Goal: Task Accomplishment & Management: Manage account settings

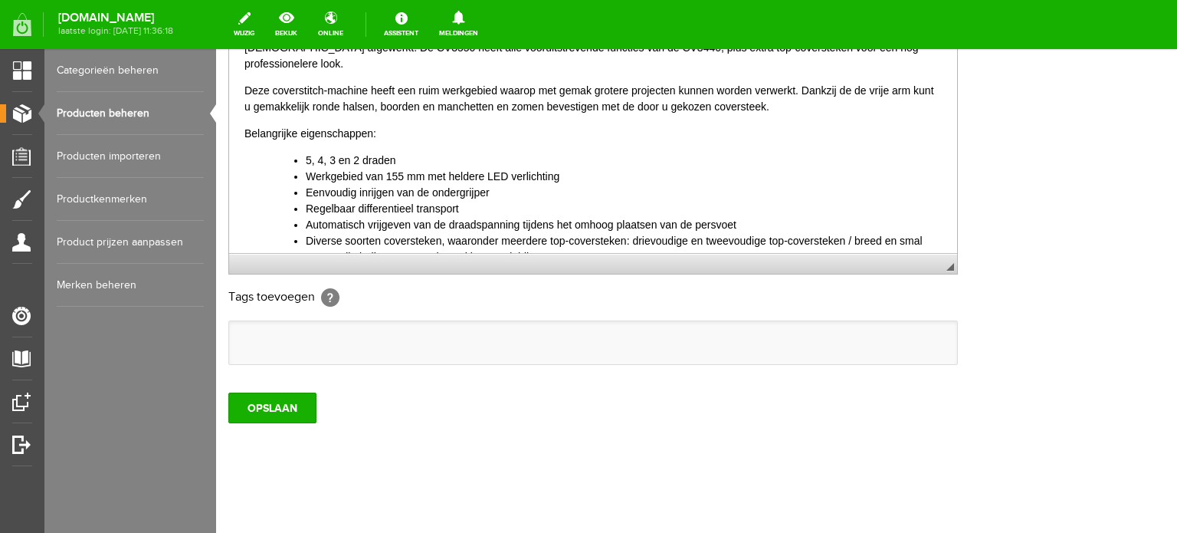
click at [109, 110] on link "Producten beheren" at bounding box center [130, 113] width 147 height 43
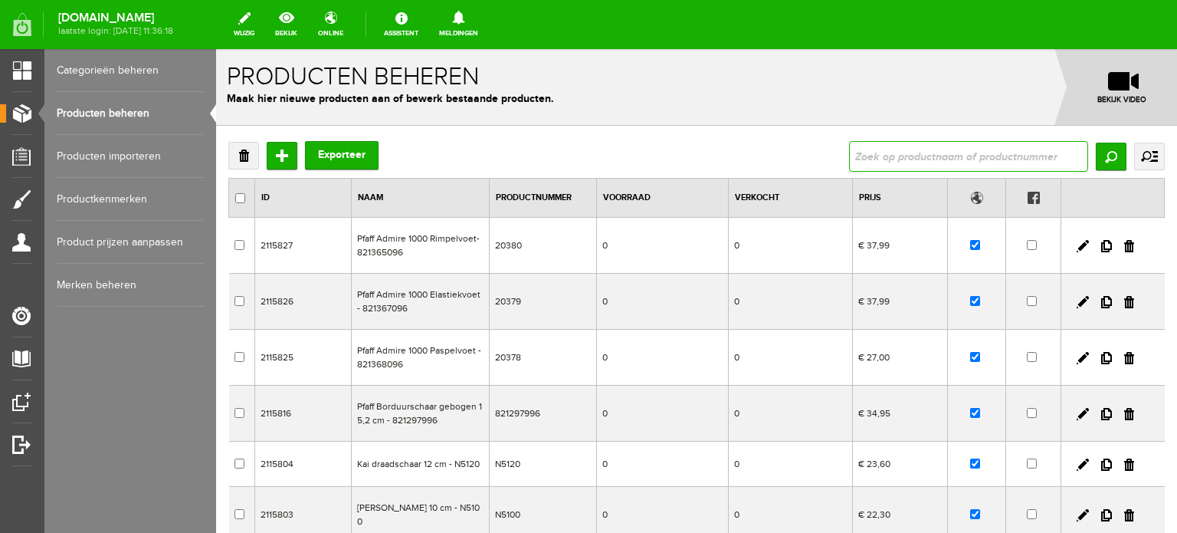
click at [910, 150] on input "text" at bounding box center [968, 156] width 239 height 31
type input "janome 415"
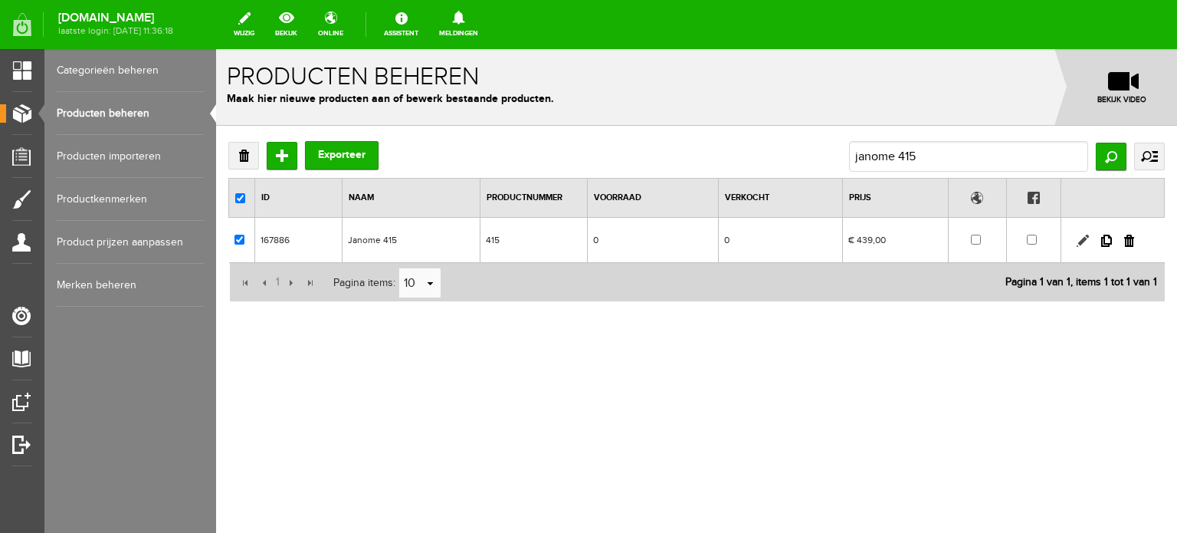
click at [1081, 238] on link at bounding box center [1083, 240] width 12 height 12
checkbox input "true"
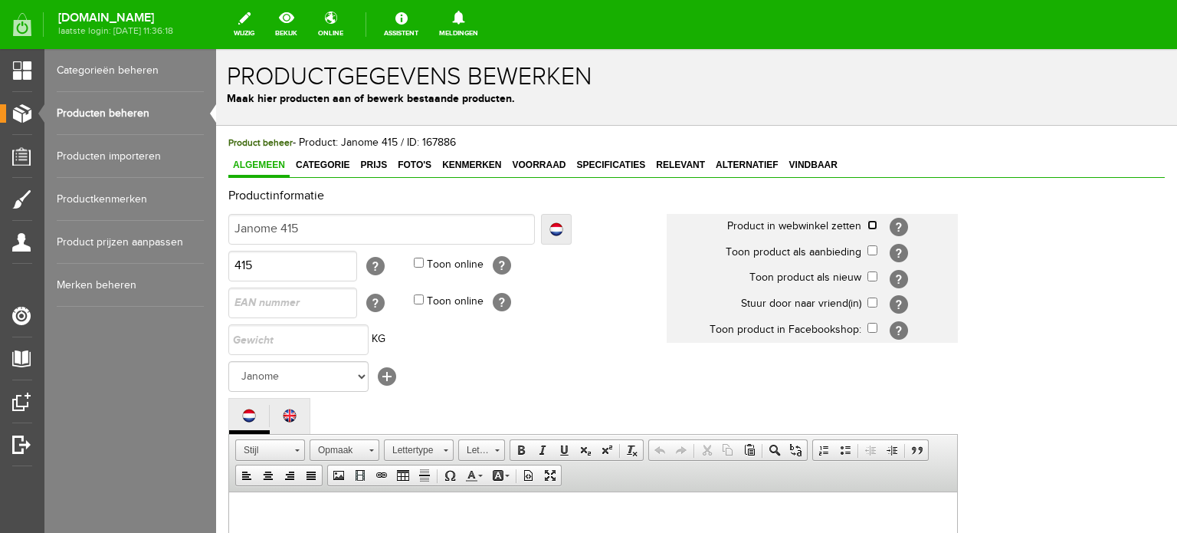
click at [874, 223] on input "checkbox" at bounding box center [872, 225] width 10 height 10
checkbox input "true"
click at [874, 249] on input "checkbox" at bounding box center [872, 250] width 10 height 10
checkbox input "true"
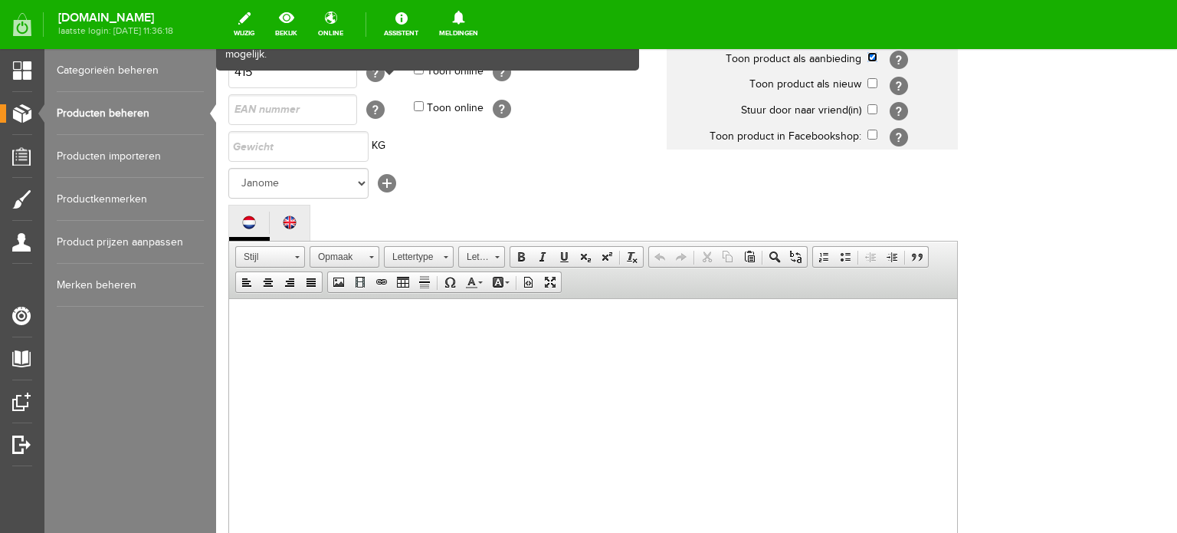
scroll to position [383, 0]
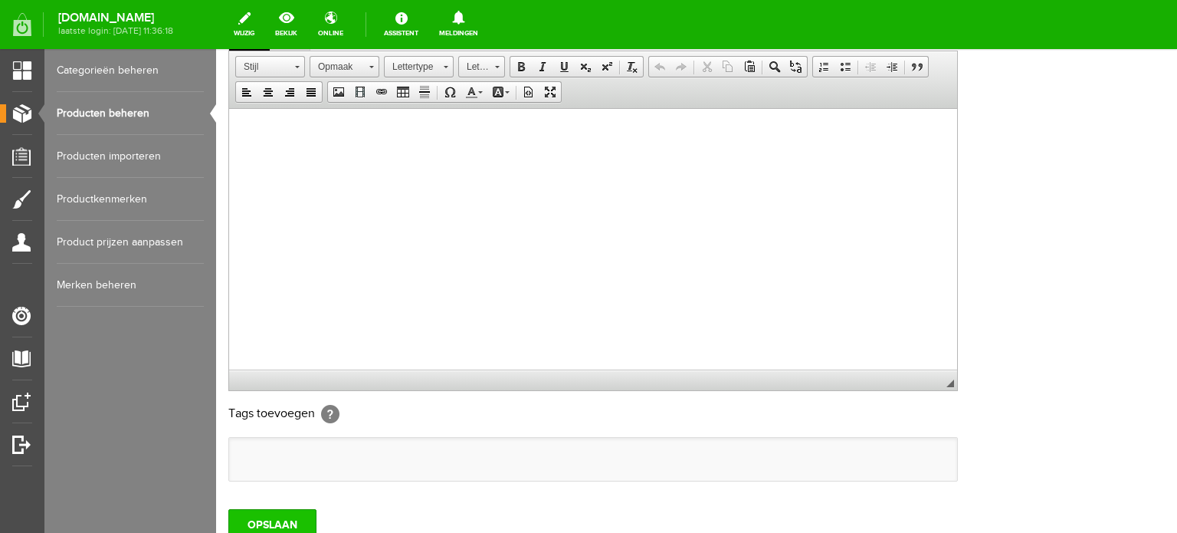
click at [272, 521] on input "OPSLAAN" at bounding box center [272, 524] width 88 height 31
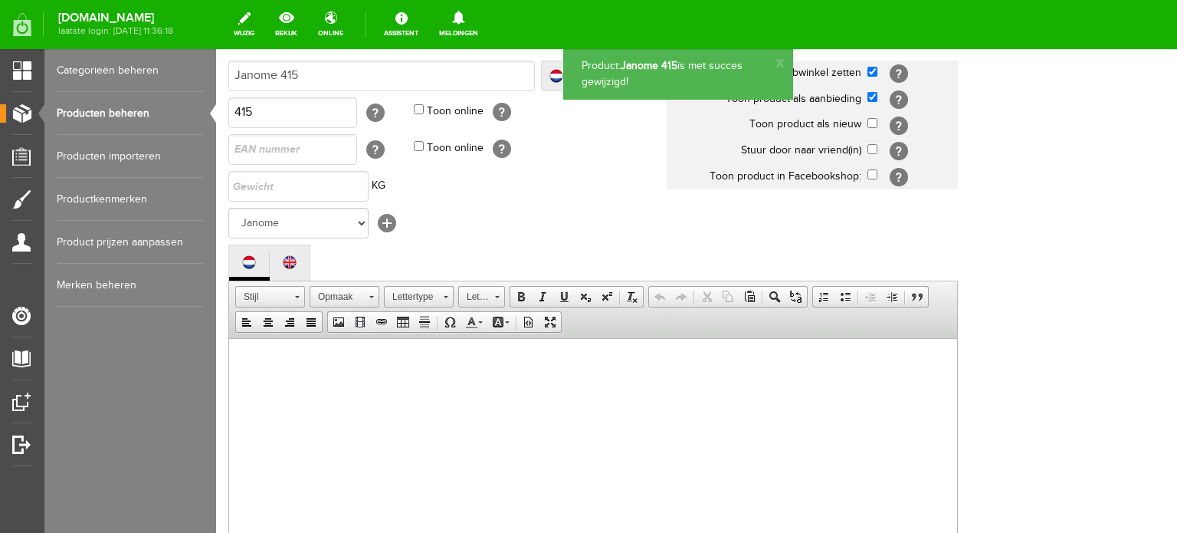
scroll to position [0, 0]
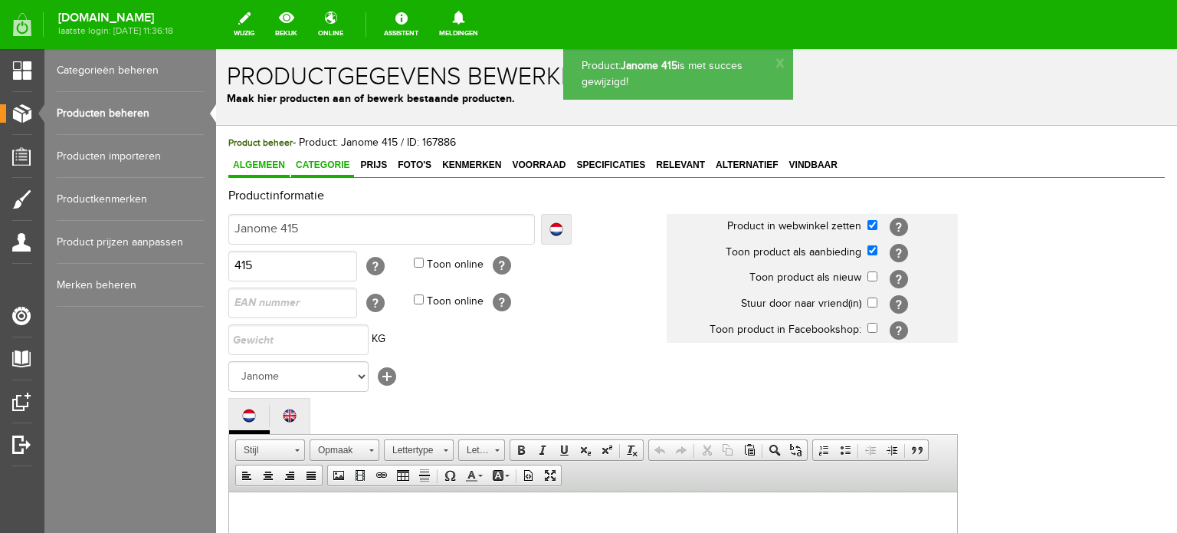
click at [326, 166] on span "Categorie" at bounding box center [322, 164] width 63 height 11
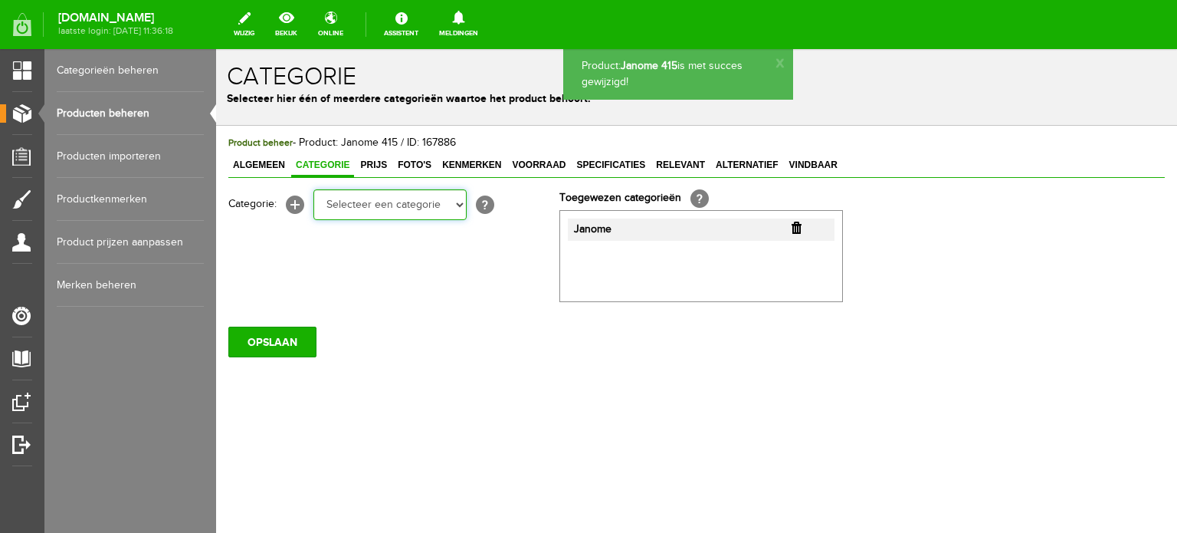
click at [463, 205] on select "Selecteer een categorie Cadeaubon BLACK FRIDAY AANBIEDINGEN! Naai Tips en video…" at bounding box center [389, 204] width 153 height 31
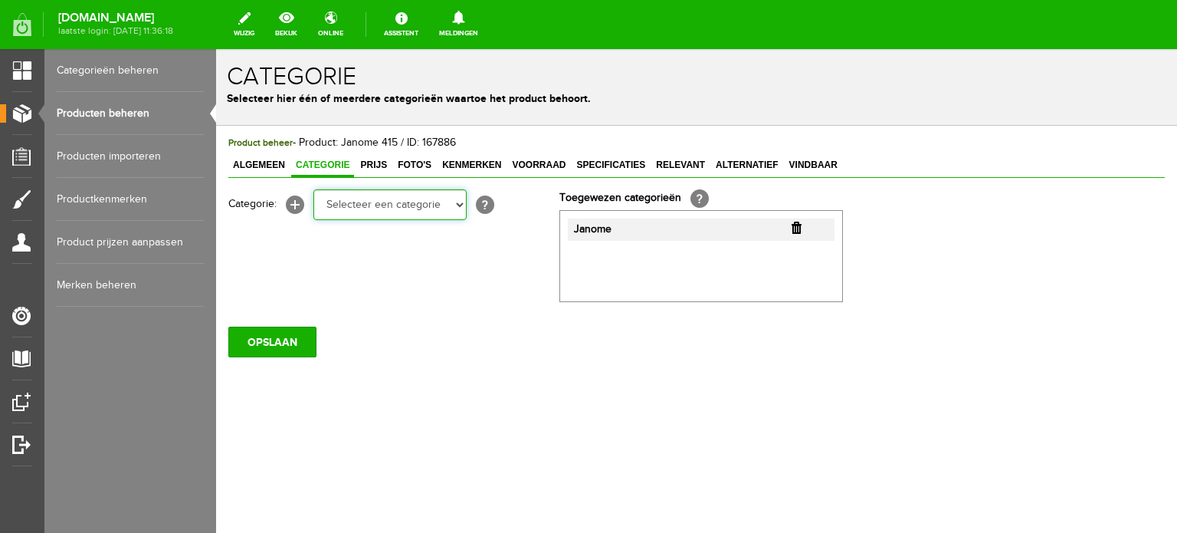
select select "34784"
click at [313, 189] on select "Selecteer een categorie Cadeaubon BLACK FRIDAY AANBIEDINGEN! Naai Tips en video…" at bounding box center [389, 204] width 153 height 31
click at [460, 208] on select "Selecteer een categorie Cadeaubon BLACK FRIDAY AANBIEDINGEN! Naai Tips en video…" at bounding box center [389, 204] width 153 height 31
select select "38825"
click at [313, 189] on select "Selecteer een categorie Cadeaubon BLACK FRIDAY AANBIEDINGEN! Naai Tips en video…" at bounding box center [389, 204] width 153 height 31
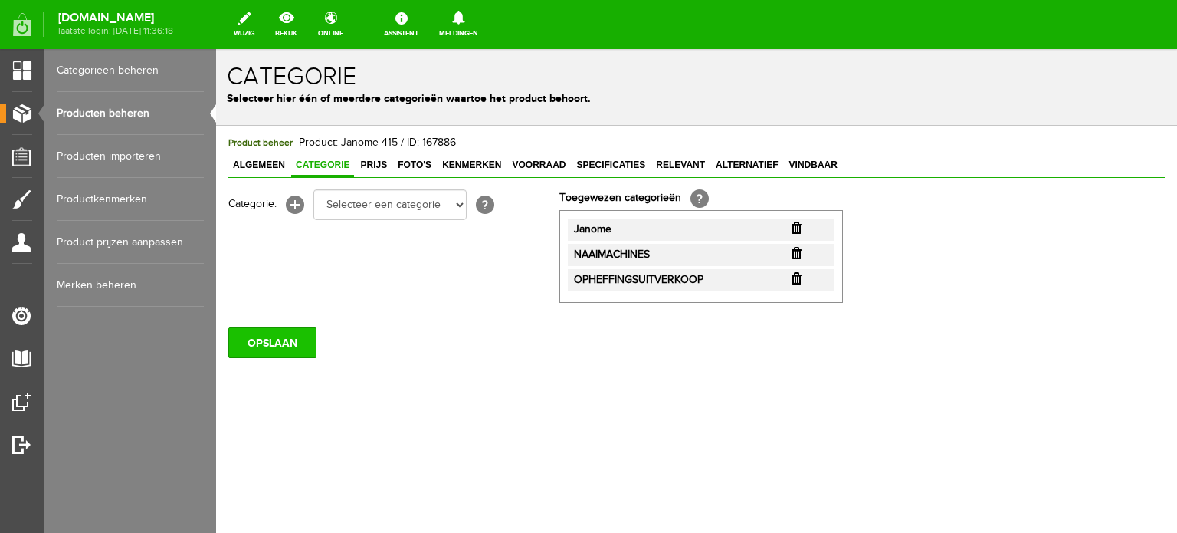
click at [286, 336] on input "OPSLAAN" at bounding box center [272, 342] width 88 height 31
click at [375, 160] on span "Prijs" at bounding box center [374, 164] width 36 height 11
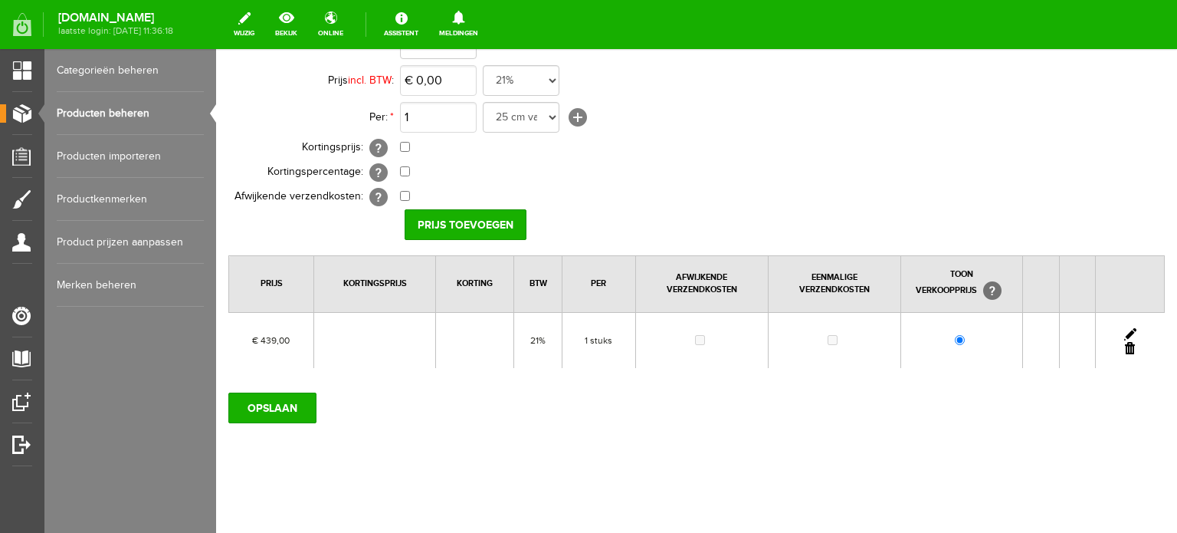
scroll to position [166, 0]
click at [1124, 326] on link at bounding box center [1130, 332] width 12 height 12
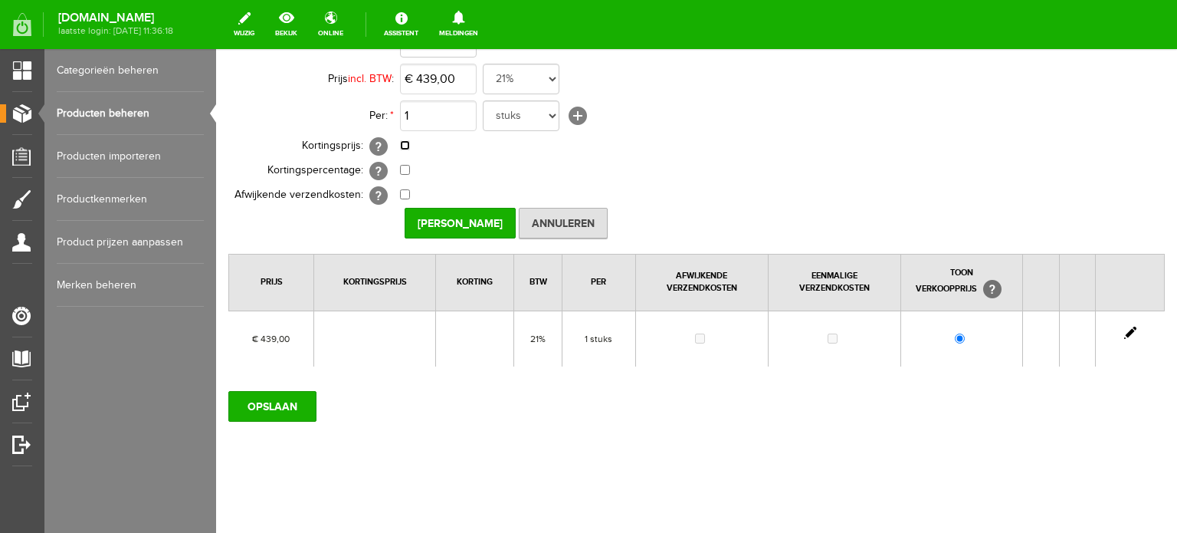
click at [402, 141] on input "checkbox" at bounding box center [405, 145] width 10 height 10
checkbox input "true"
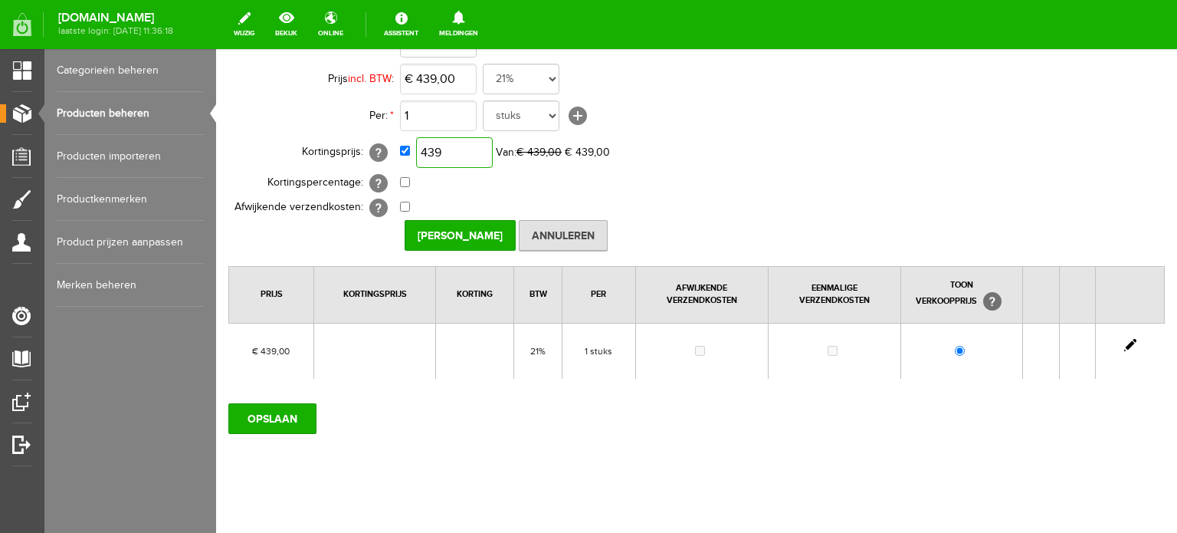
click at [472, 151] on input "439" at bounding box center [454, 152] width 77 height 31
type input "€ 395,00"
click at [678, 130] on td "1 25 cm van 160 cm breed 5 meter 50 cm 10 stuks stuks 25 cm meter cm 25 cm van …" at bounding box center [682, 115] width 564 height 37
click at [477, 231] on input "[PERSON_NAME]" at bounding box center [460, 235] width 111 height 31
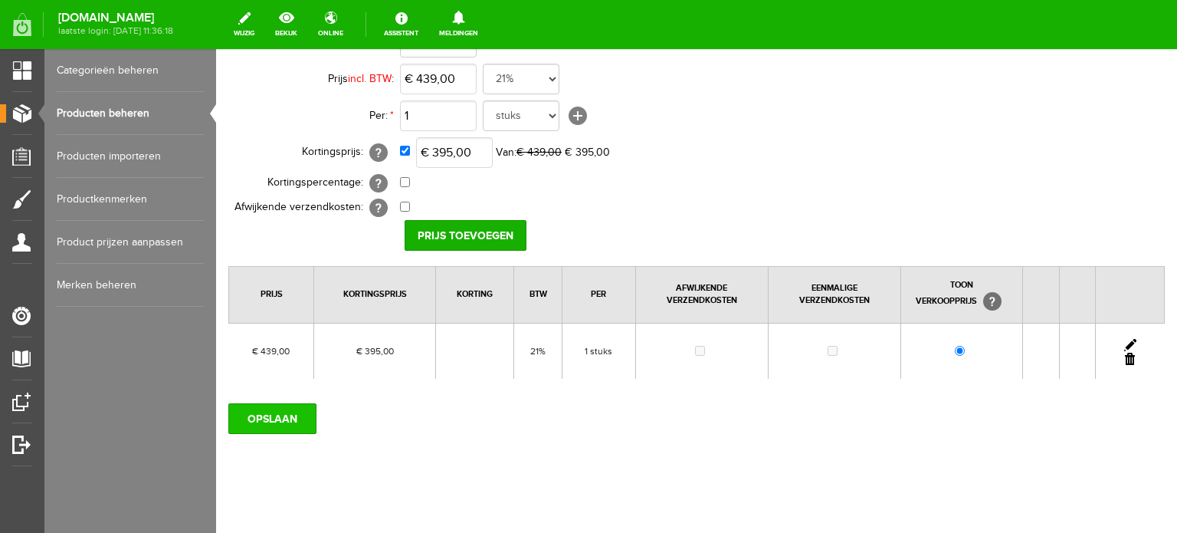
click at [283, 415] on input "OPSLAAN" at bounding box center [272, 418] width 88 height 31
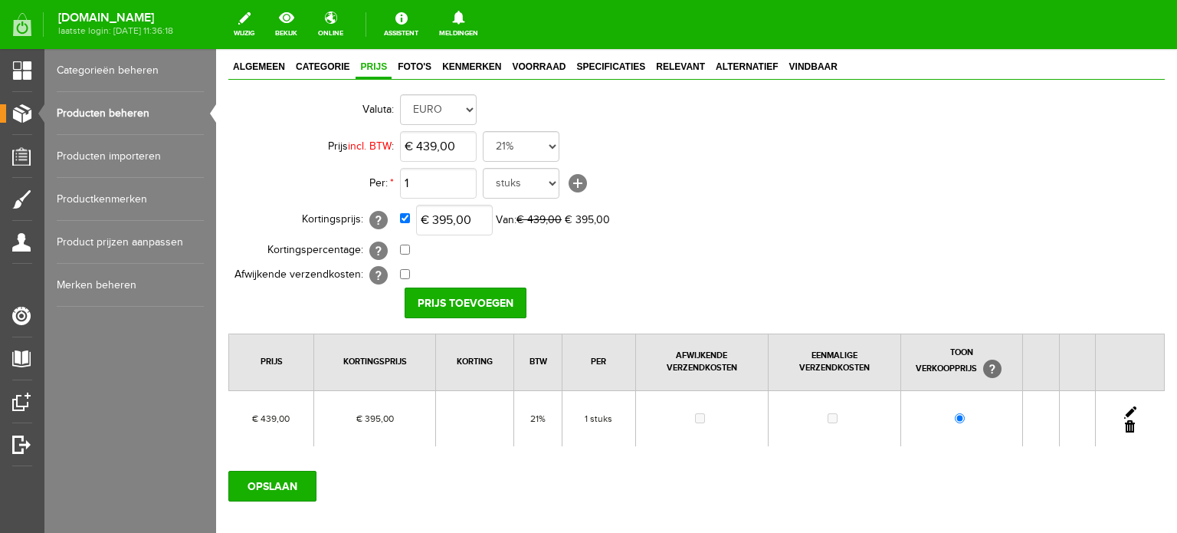
scroll to position [178, 0]
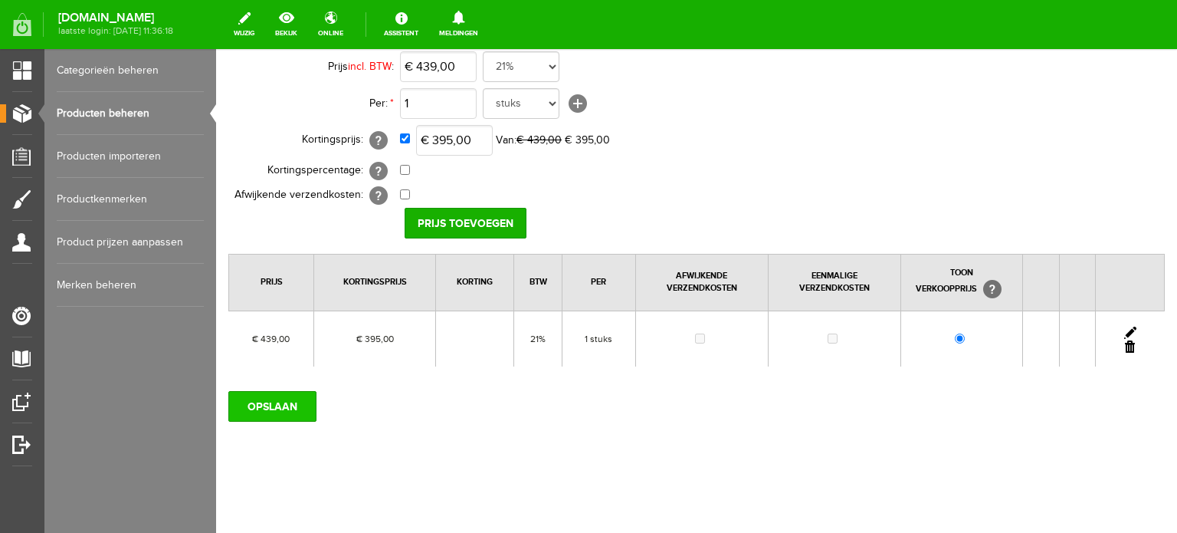
click at [284, 405] on input "OPSLAAN" at bounding box center [272, 406] width 88 height 31
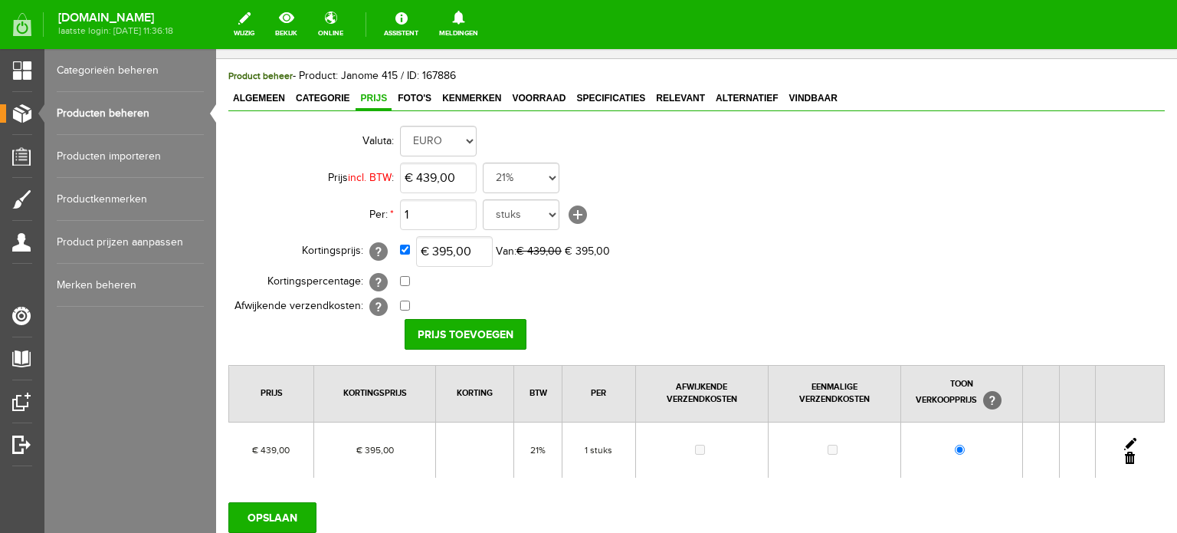
scroll to position [0, 0]
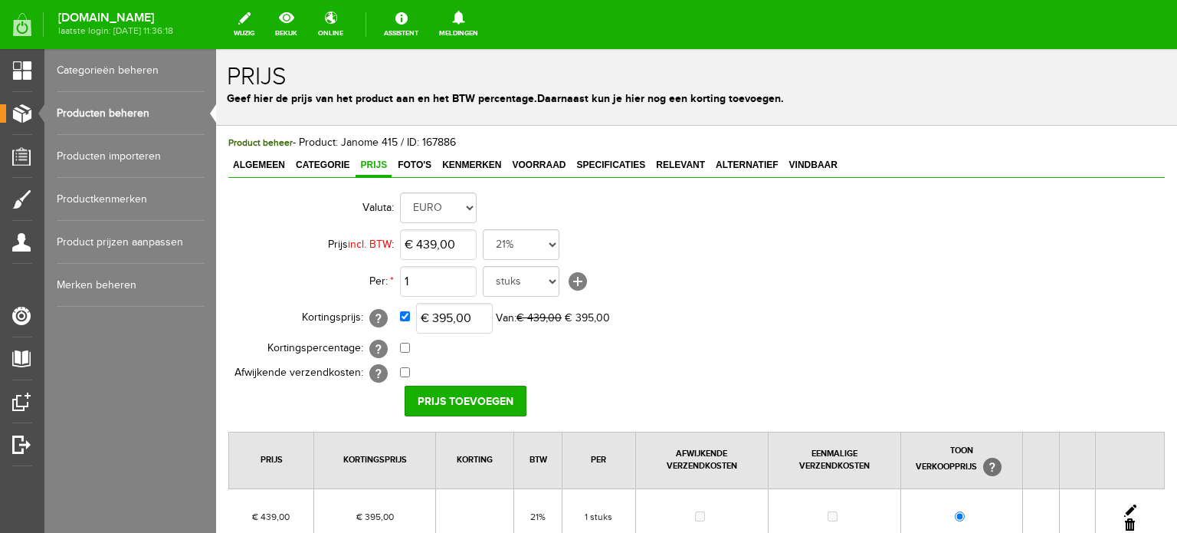
click at [105, 107] on link "Producten beheren" at bounding box center [130, 113] width 147 height 43
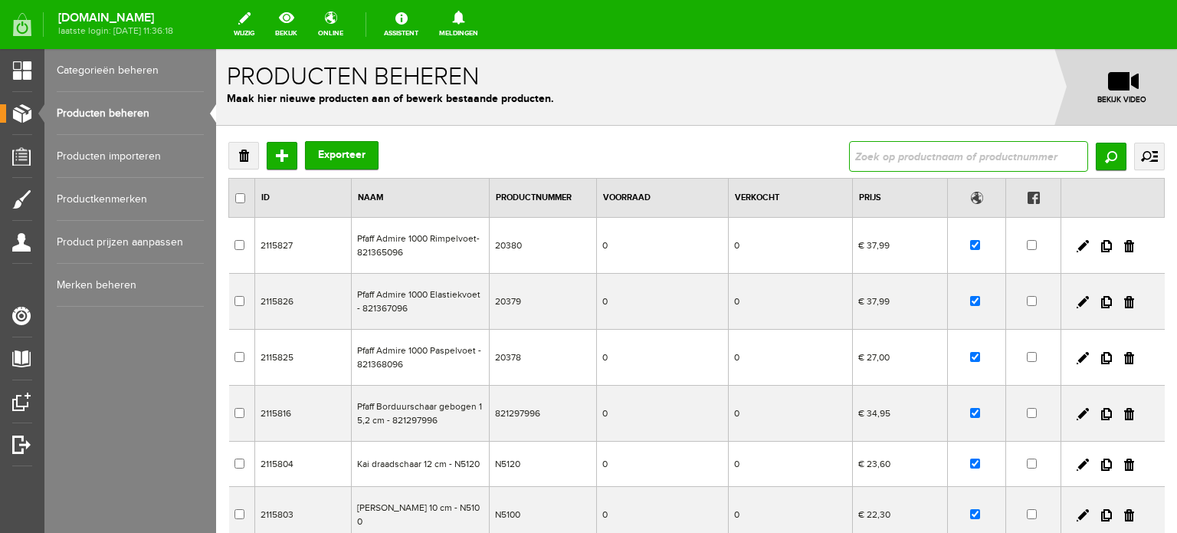
click at [906, 159] on input "text" at bounding box center [968, 156] width 239 height 31
type input "8200"
click at [1099, 152] on input "Zoeken" at bounding box center [1111, 157] width 31 height 28
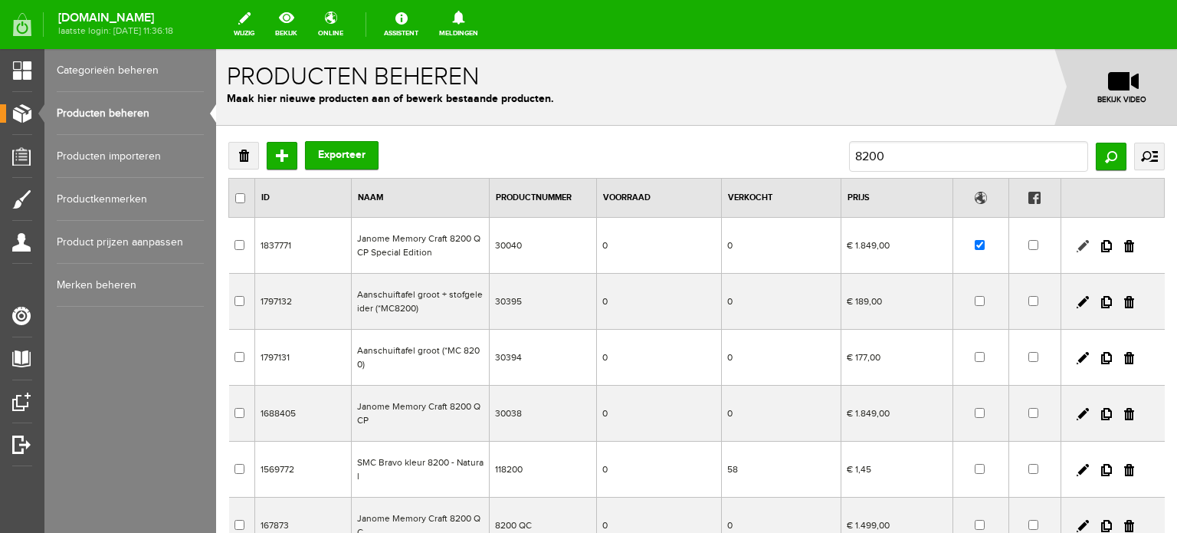
click at [1077, 240] on link at bounding box center [1083, 246] width 12 height 12
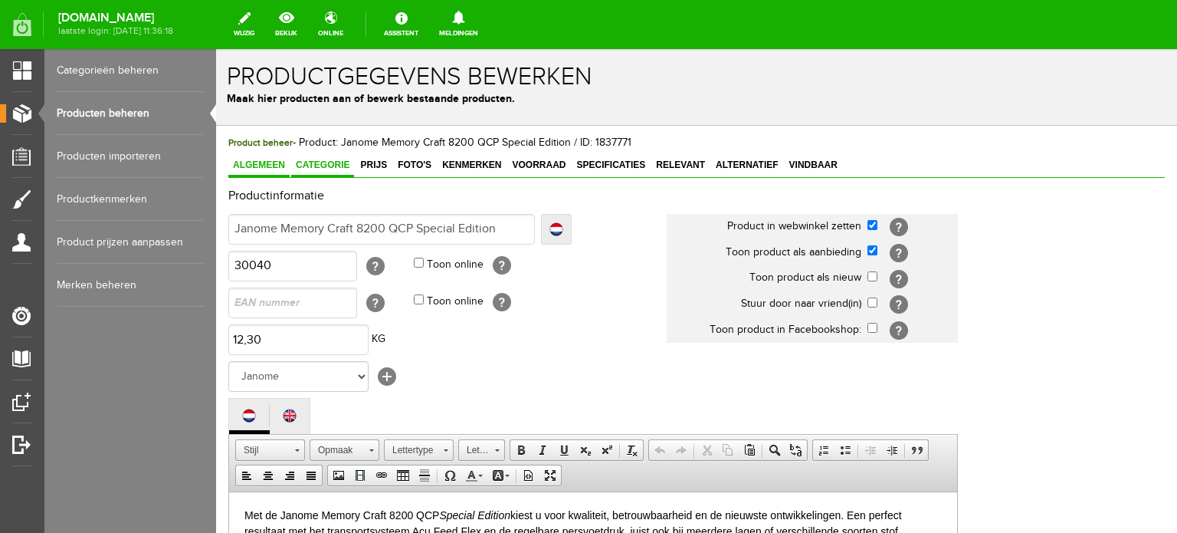
click at [340, 163] on span "Categorie" at bounding box center [322, 164] width 63 height 11
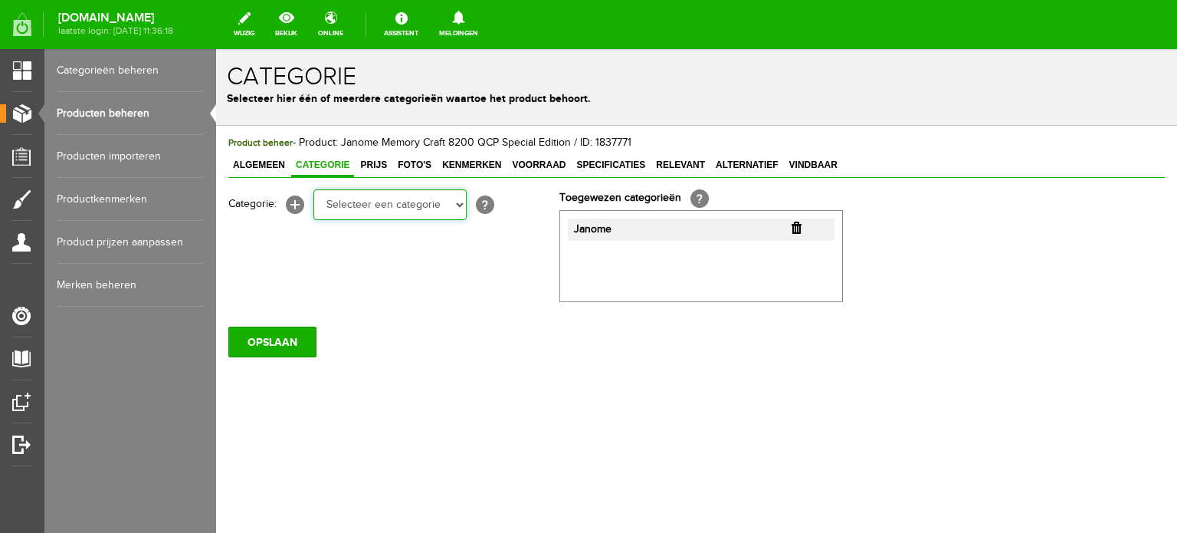
click at [459, 208] on select "Selecteer een categorie Cadeaubon [DATE][DATE] AANBIEDINGEN! Naai Tips en video…" at bounding box center [389, 204] width 153 height 31
select select "34784"
click at [313, 189] on select "Selecteer een categorie Cadeaubon [DATE][DATE] AANBIEDINGEN! Naai Tips en video…" at bounding box center [389, 204] width 153 height 31
click at [462, 209] on select "Selecteer een categorie Cadeaubon BLACK FRIDAY AANBIEDINGEN! Naai Tips en video…" at bounding box center [389, 204] width 153 height 31
select select "38825"
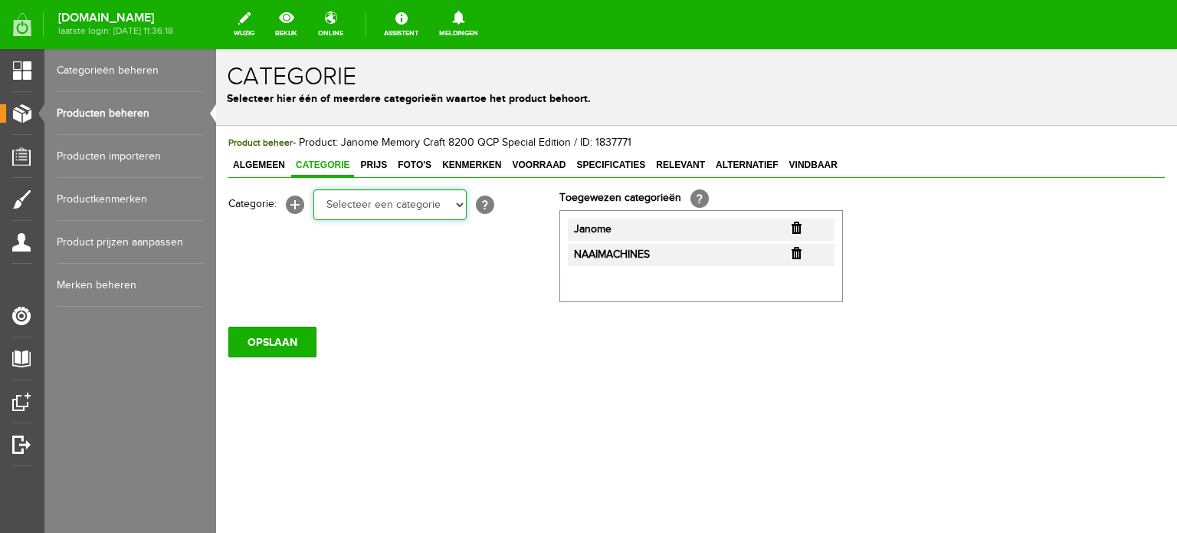
click at [313, 189] on select "Selecteer een categorie Cadeaubon BLACK FRIDAY AANBIEDINGEN! Naai Tips en video…" at bounding box center [389, 204] width 153 height 31
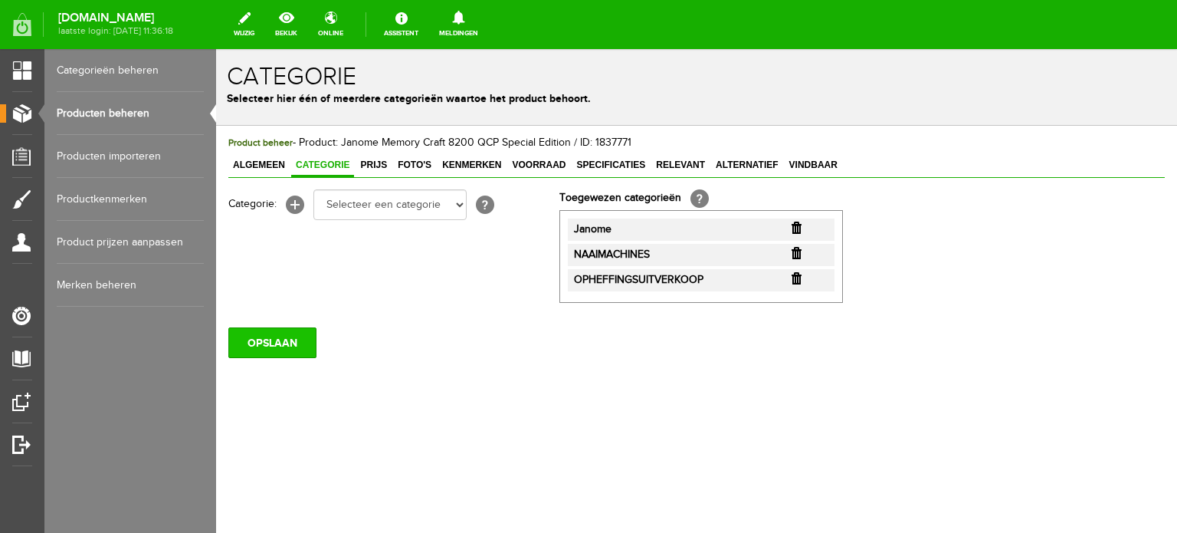
click at [293, 343] on input "OPSLAAN" at bounding box center [272, 342] width 88 height 31
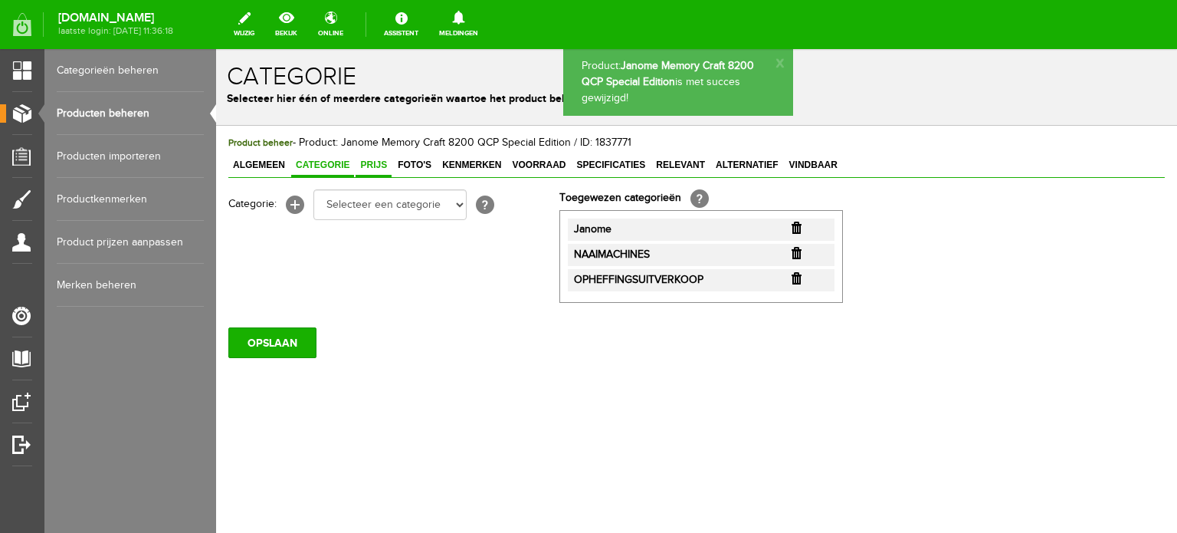
click at [378, 163] on span "Prijs" at bounding box center [374, 164] width 36 height 11
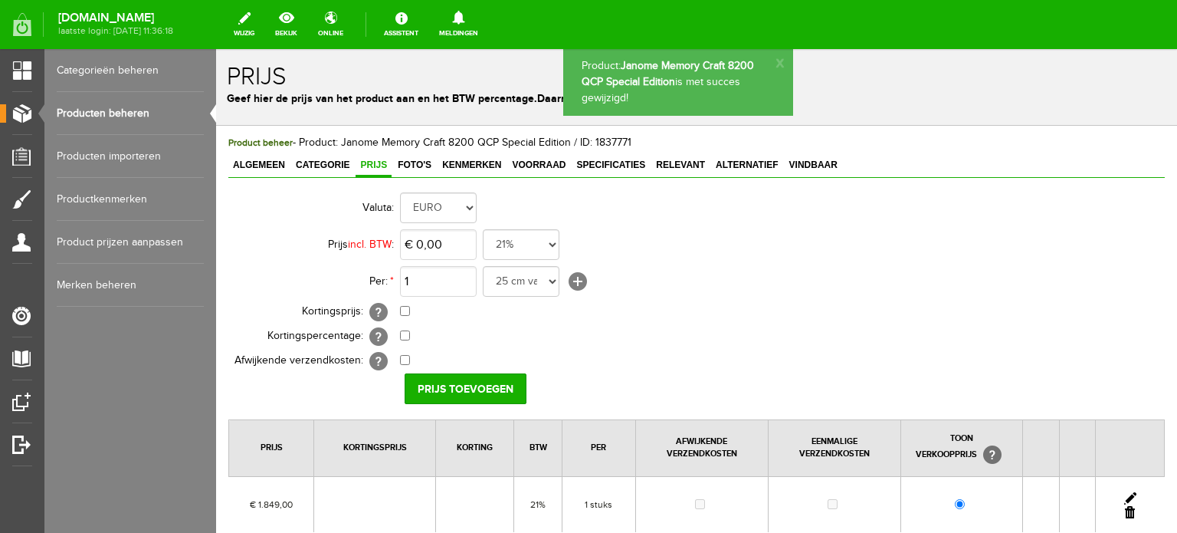
click at [1124, 492] on link at bounding box center [1130, 498] width 12 height 12
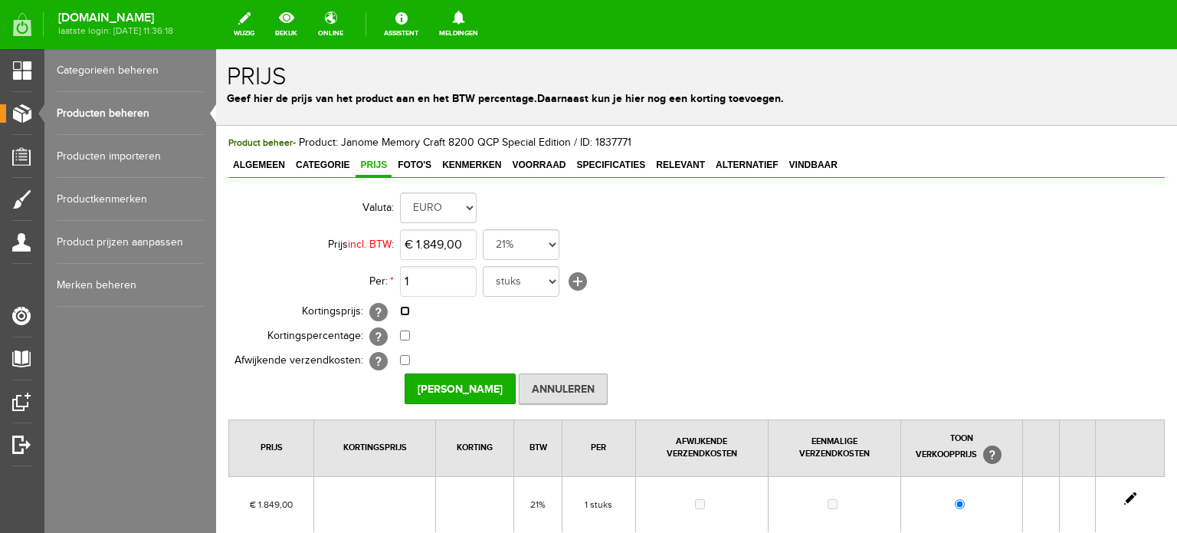
click at [405, 307] on input "checkbox" at bounding box center [405, 311] width 10 height 10
checkbox input "true"
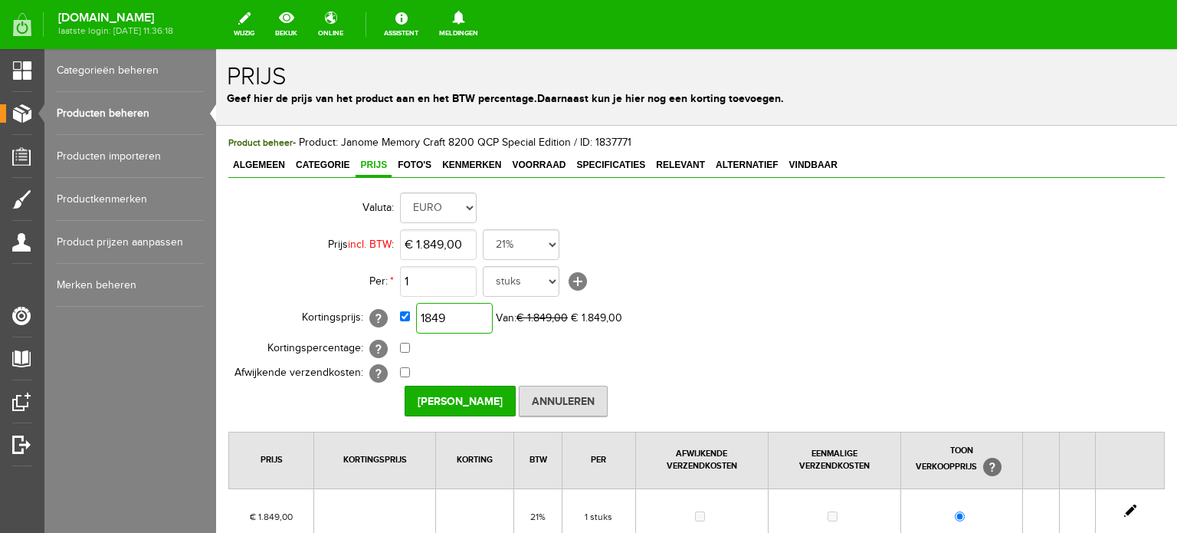
click at [481, 314] on input "1849" at bounding box center [454, 318] width 77 height 31
type input "€ 1.664,00"
click at [478, 399] on input "[PERSON_NAME]" at bounding box center [460, 400] width 111 height 31
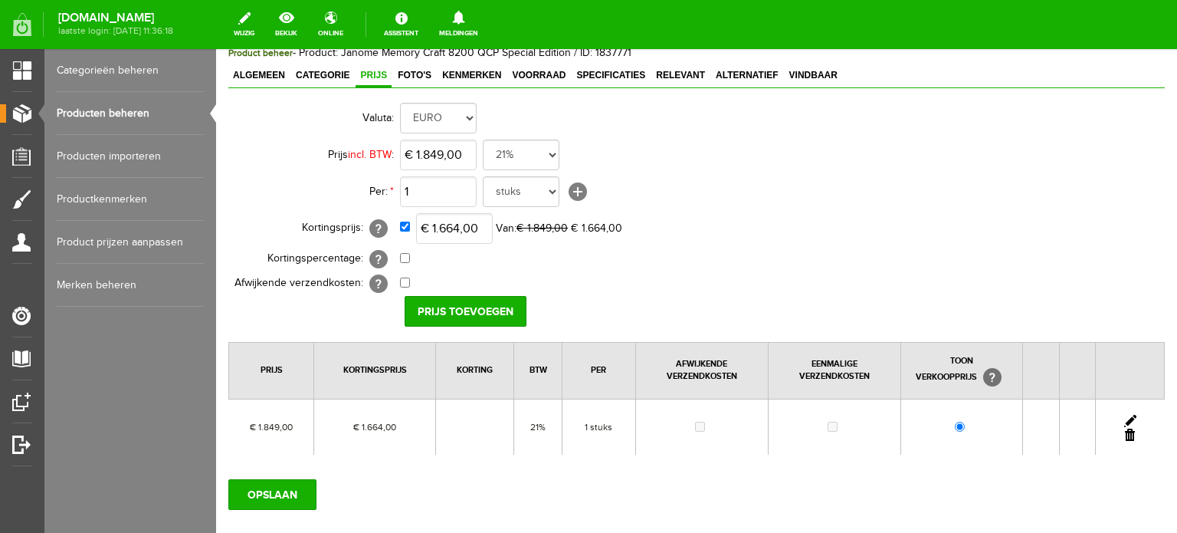
scroll to position [178, 0]
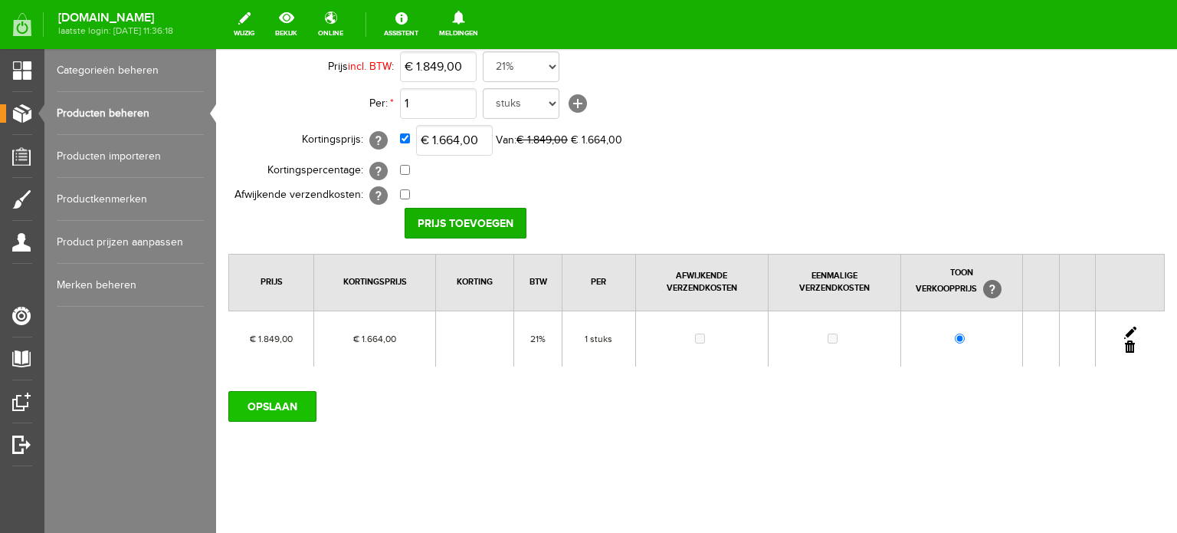
click at [296, 407] on input "OPSLAAN" at bounding box center [272, 406] width 88 height 31
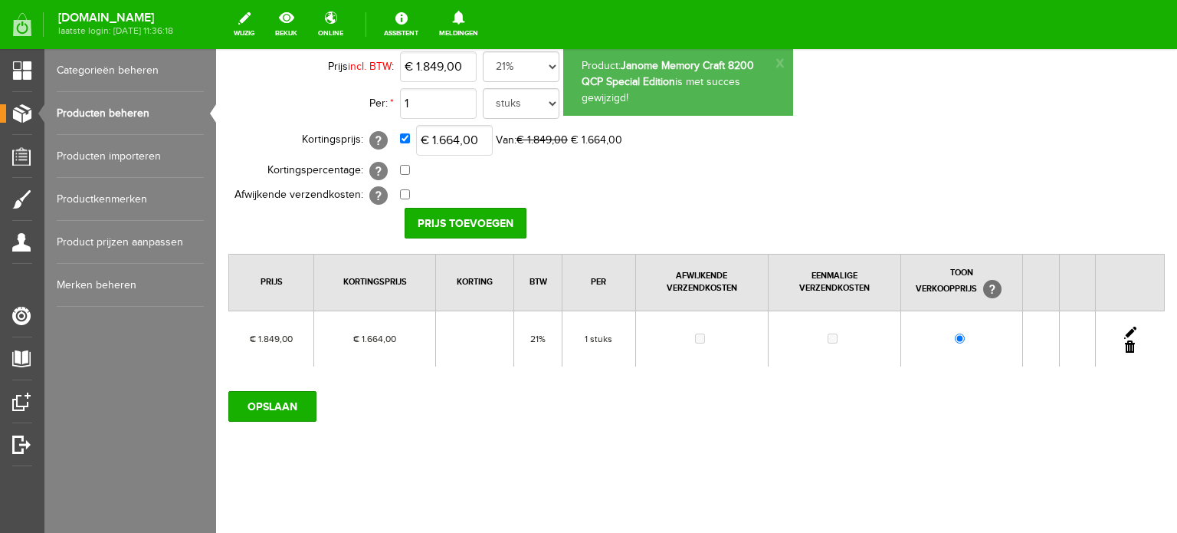
scroll to position [0, 0]
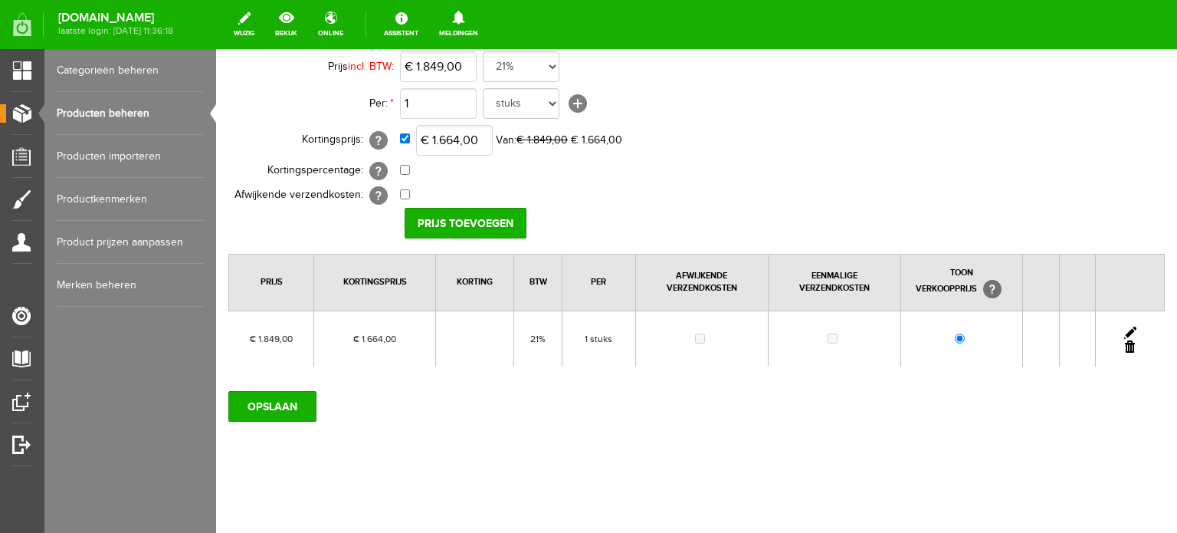
click at [112, 107] on link "Producten beheren" at bounding box center [130, 113] width 147 height 43
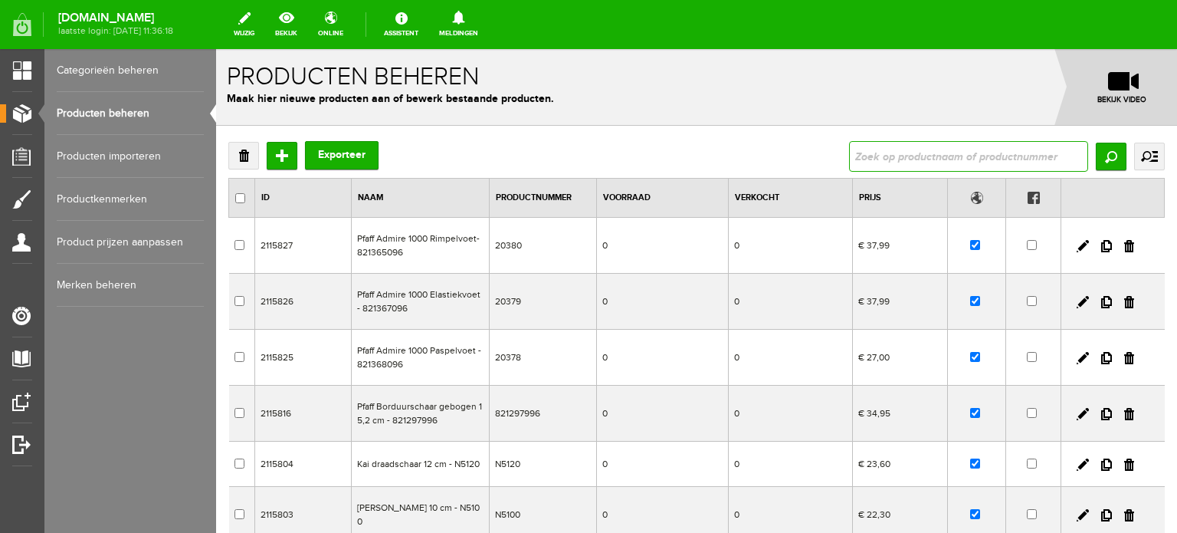
click at [934, 156] on input "text" at bounding box center [968, 156] width 239 height 31
type input "cover pro"
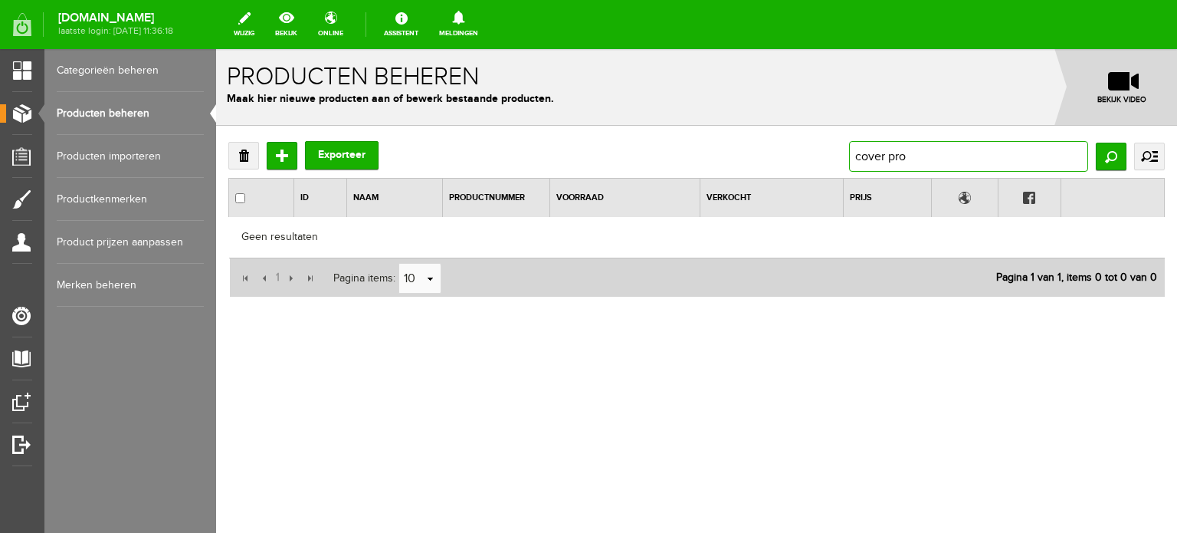
drag, startPoint x: 961, startPoint y: 162, endPoint x: 791, endPoint y: 162, distance: 170.1
click at [791, 162] on div "Verwijderen Toevoegen Exporteer cover pro Zoeken uitgebreid zoeken Categorie Ca…" at bounding box center [696, 156] width 936 height 31
type input "3000"
click at [1113, 159] on input "Zoeken" at bounding box center [1111, 157] width 31 height 28
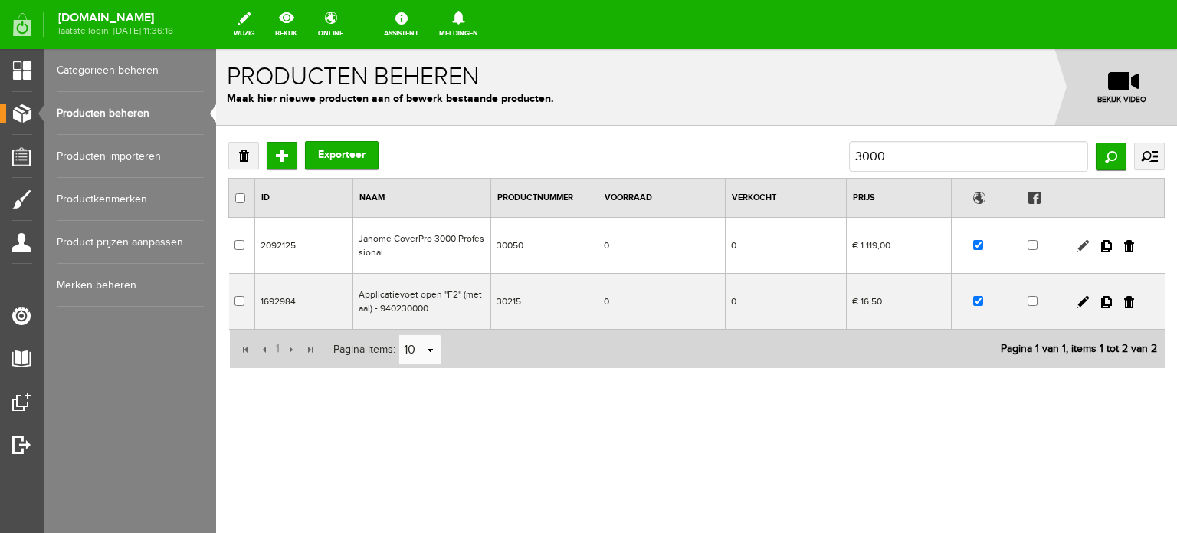
click at [1079, 248] on link at bounding box center [1083, 246] width 12 height 12
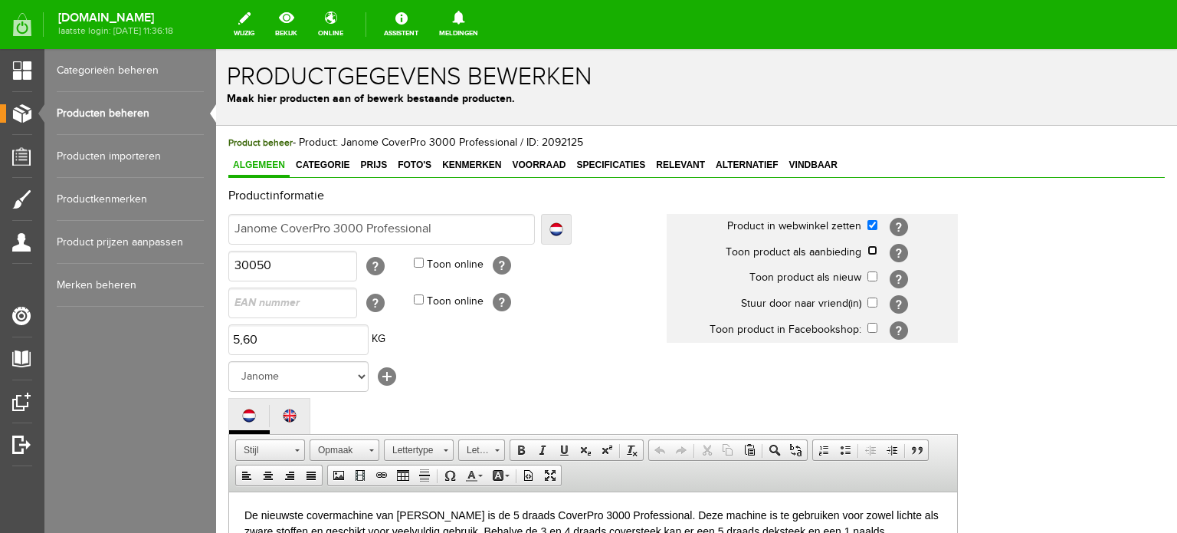
click at [870, 254] on input "checkbox" at bounding box center [872, 250] width 10 height 10
checkbox input "true"
click at [319, 168] on span "Categorie" at bounding box center [322, 164] width 63 height 11
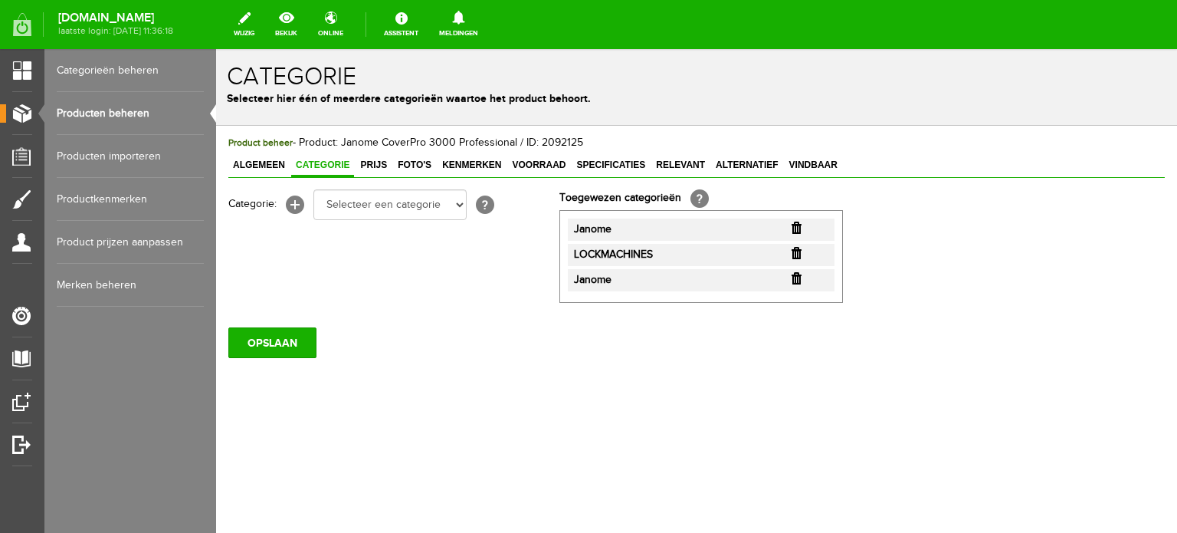
click at [794, 278] on input "button" at bounding box center [797, 278] width 10 height 12
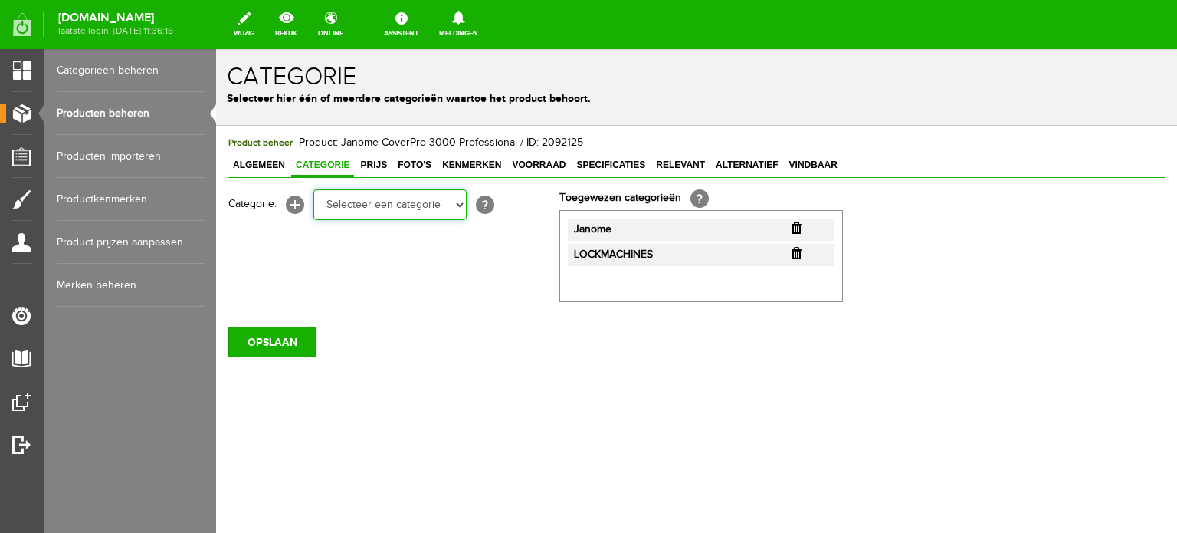
click at [457, 208] on select "Selecteer een categorie Cadeaubon BLACK FRIDAY AANBIEDINGEN! Naai Tips en video…" at bounding box center [389, 204] width 153 height 31
select select "38825"
click at [313, 189] on select "Selecteer een categorie Cadeaubon BLACK FRIDAY AANBIEDINGEN! Naai Tips en video…" at bounding box center [389, 204] width 153 height 31
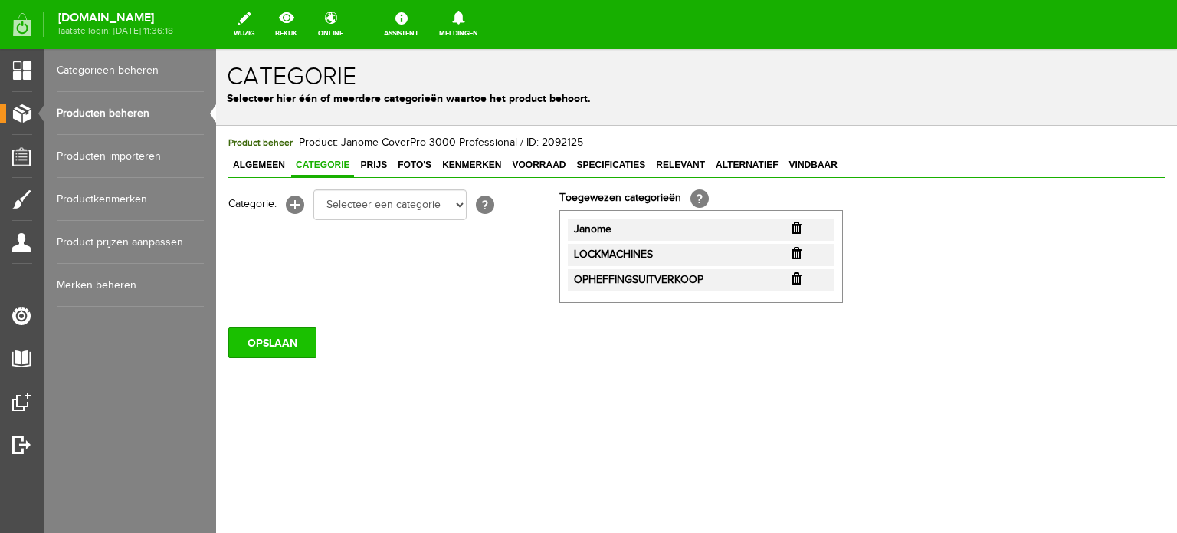
click at [267, 341] on input "OPSLAAN" at bounding box center [272, 342] width 88 height 31
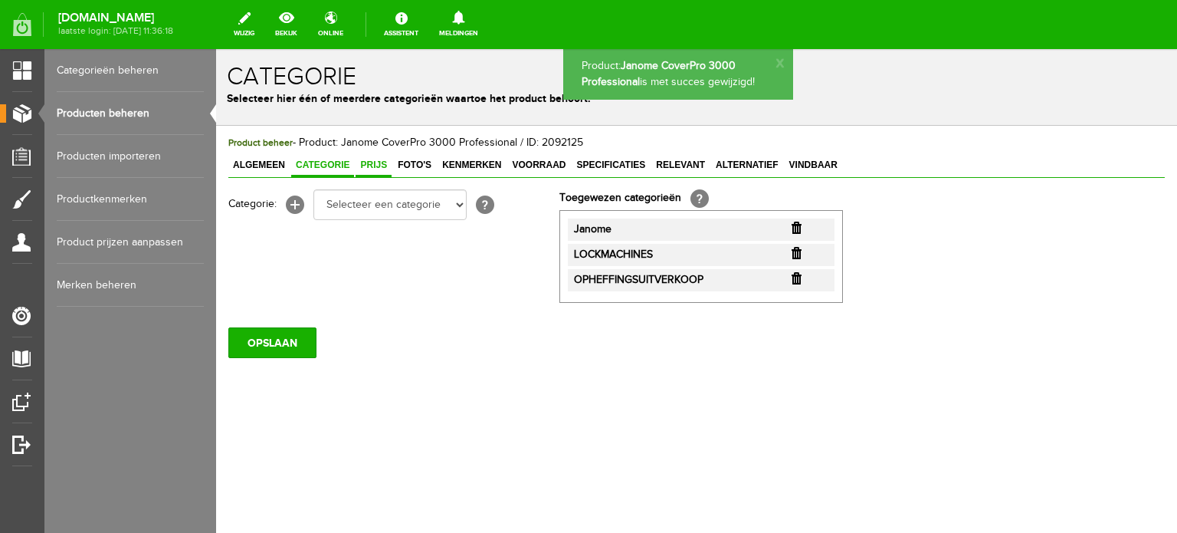
click at [375, 163] on span "Prijs" at bounding box center [374, 164] width 36 height 11
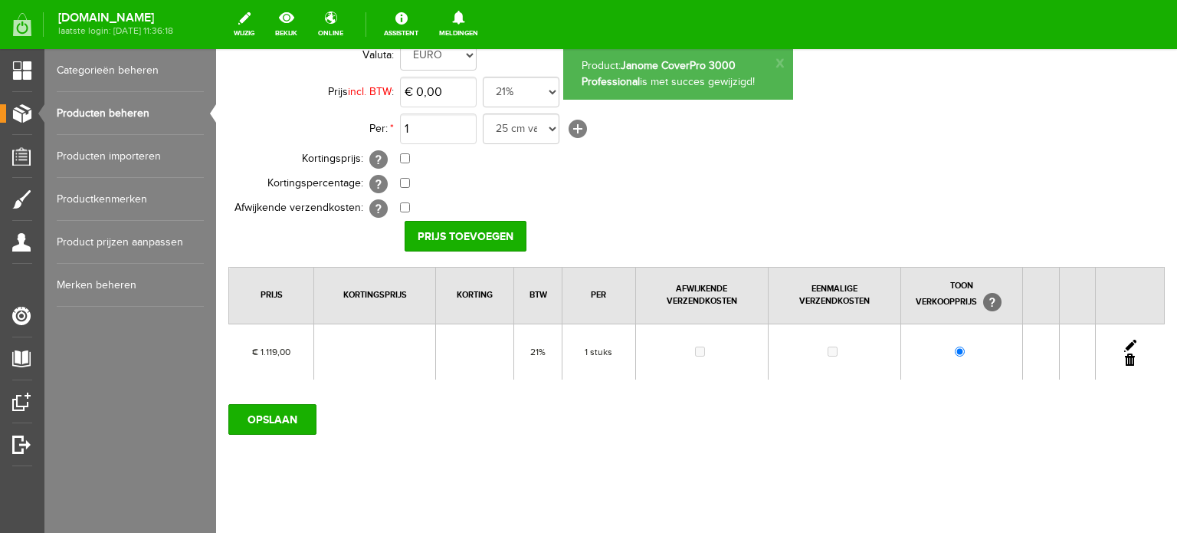
scroll to position [153, 0]
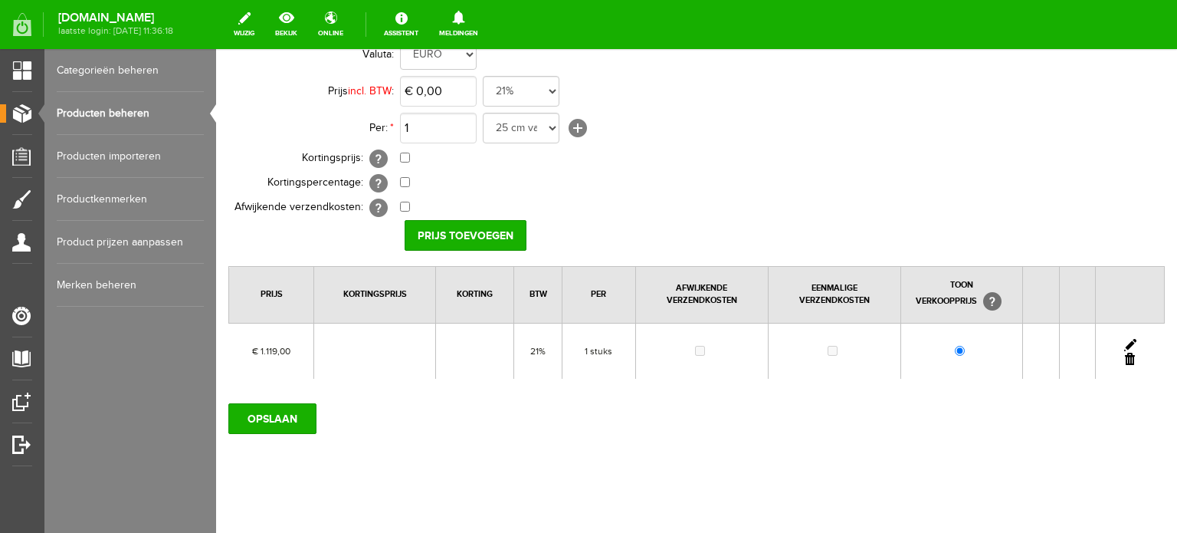
click at [1124, 342] on link at bounding box center [1130, 345] width 12 height 12
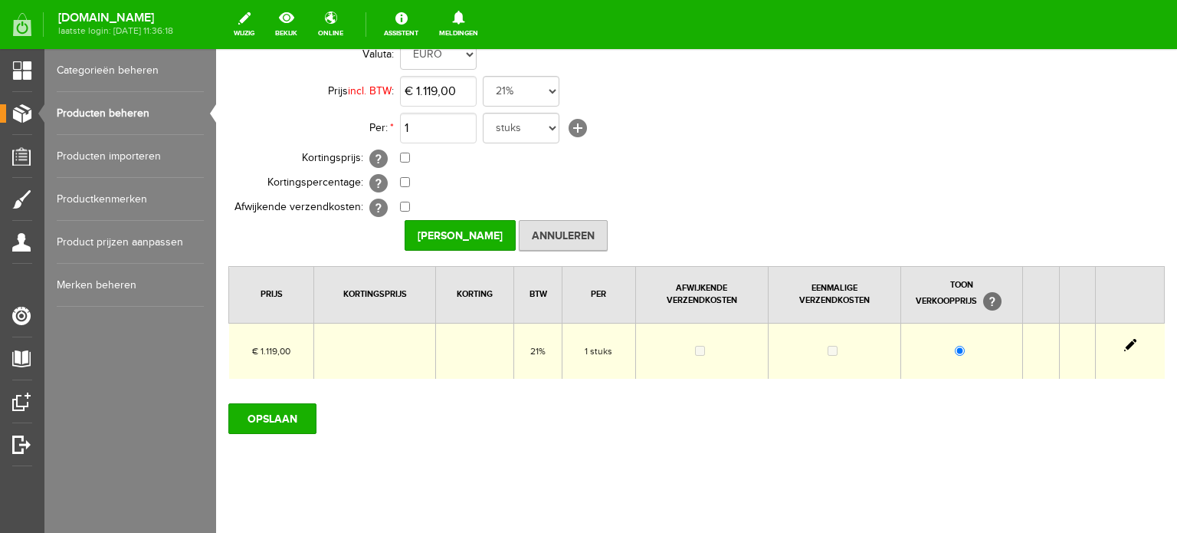
click at [1121, 336] on td at bounding box center [1130, 351] width 69 height 56
click at [402, 155] on input "checkbox" at bounding box center [405, 157] width 10 height 10
checkbox input "true"
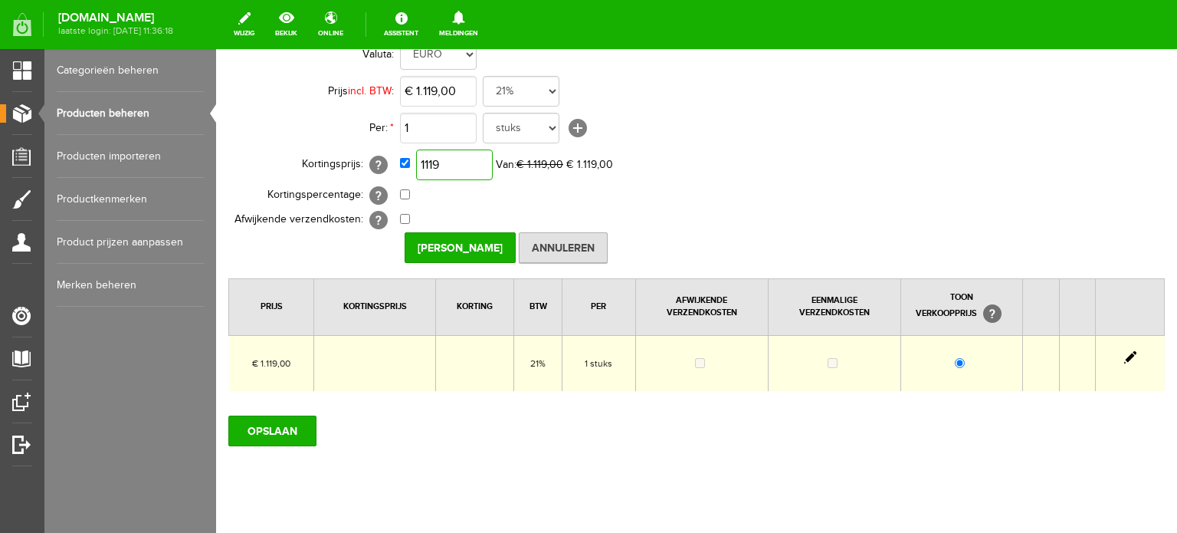
click at [461, 166] on input "1119" at bounding box center [454, 164] width 77 height 31
type input "€ 895,00"
click at [466, 244] on input "[PERSON_NAME]" at bounding box center [460, 247] width 111 height 31
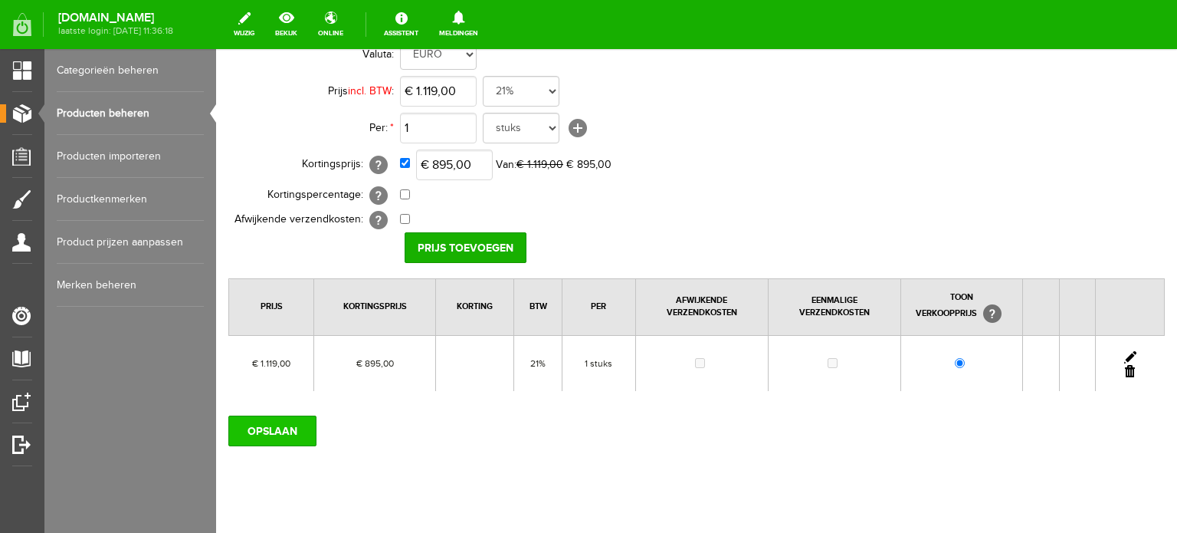
click at [296, 429] on input "OPSLAAN" at bounding box center [272, 430] width 88 height 31
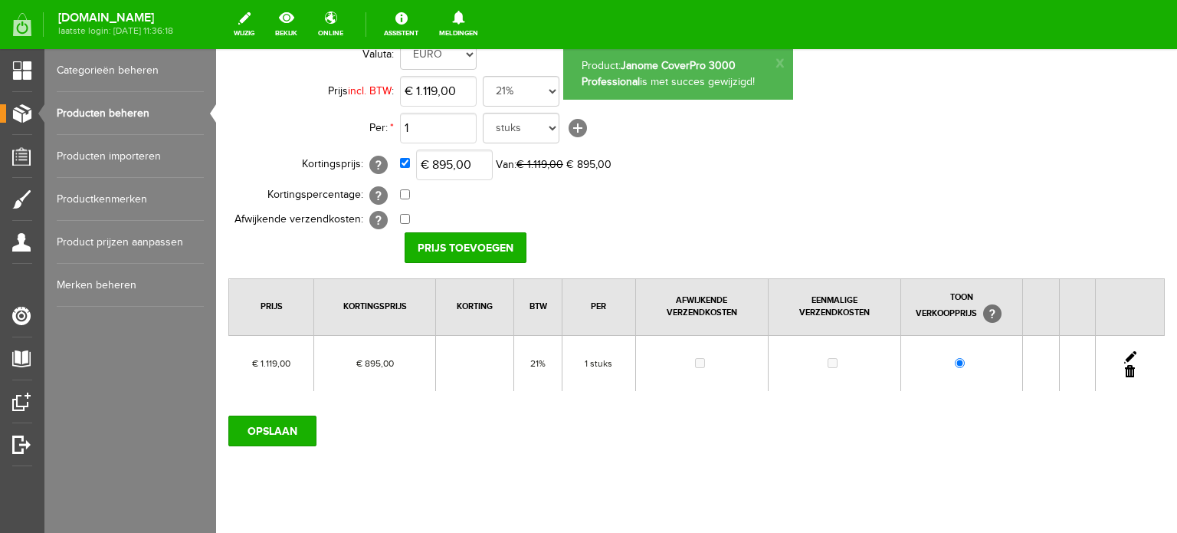
scroll to position [0, 0]
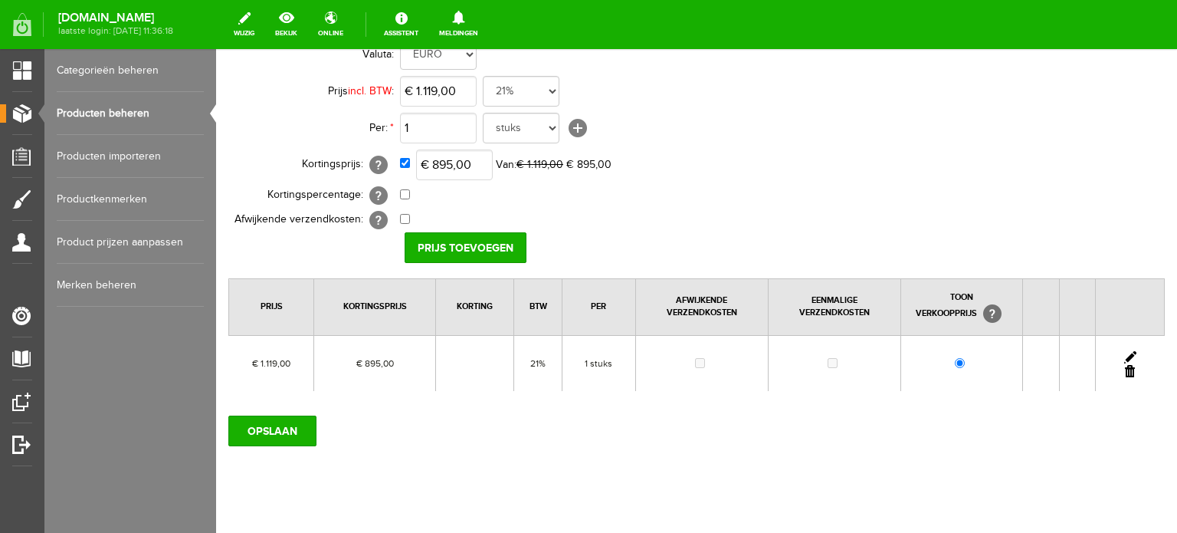
click at [131, 105] on link "Producten beheren" at bounding box center [130, 113] width 147 height 43
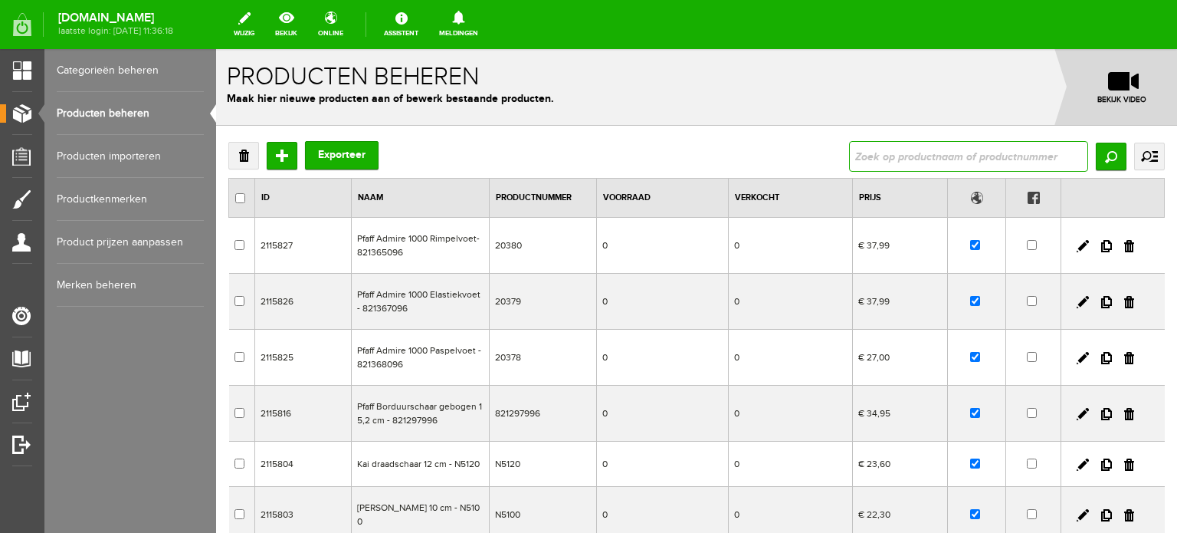
click at [881, 156] on input "text" at bounding box center [968, 156] width 239 height 31
paste input "Sew Mini Platinum 229"
type input "Sew Mini Platinum 229"
click at [1098, 156] on input "Zoeken" at bounding box center [1111, 157] width 31 height 28
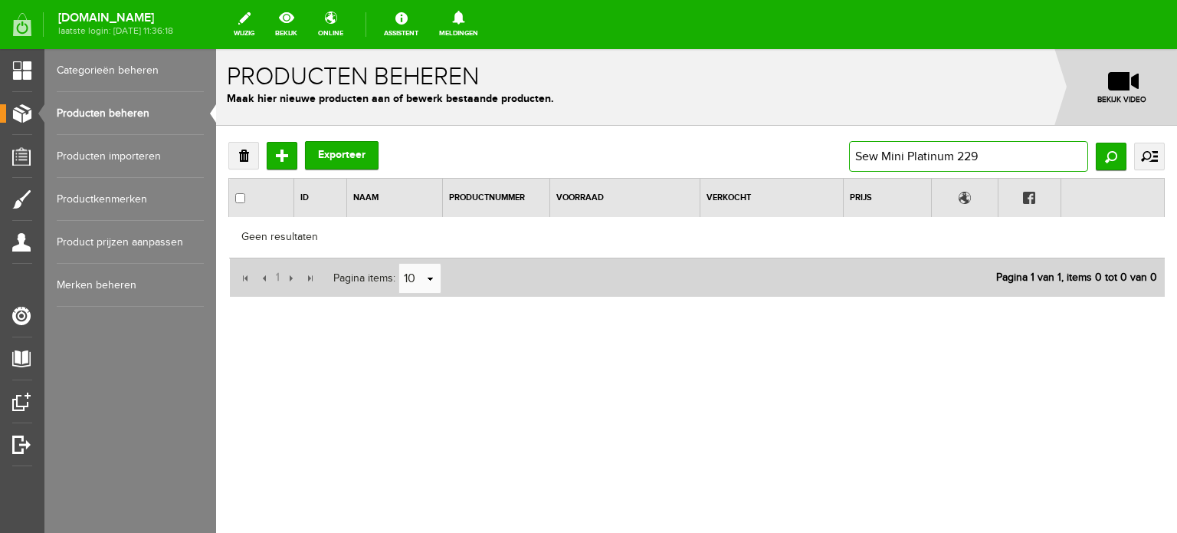
drag, startPoint x: 910, startPoint y: 159, endPoint x: 1012, endPoint y: 158, distance: 101.9
click at [1012, 158] on input "Sew Mini Platinum 229" at bounding box center [968, 156] width 239 height 31
type input "Sew Mini"
click at [1113, 156] on input "Zoeken" at bounding box center [1111, 157] width 31 height 28
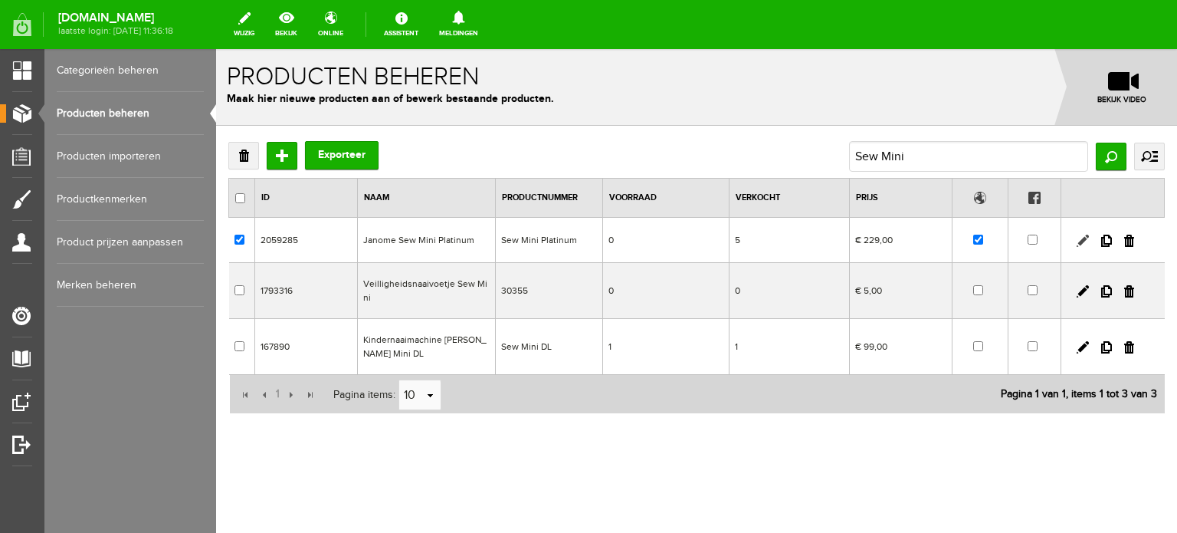
click at [1079, 240] on link at bounding box center [1083, 240] width 12 height 12
checkbox input "true"
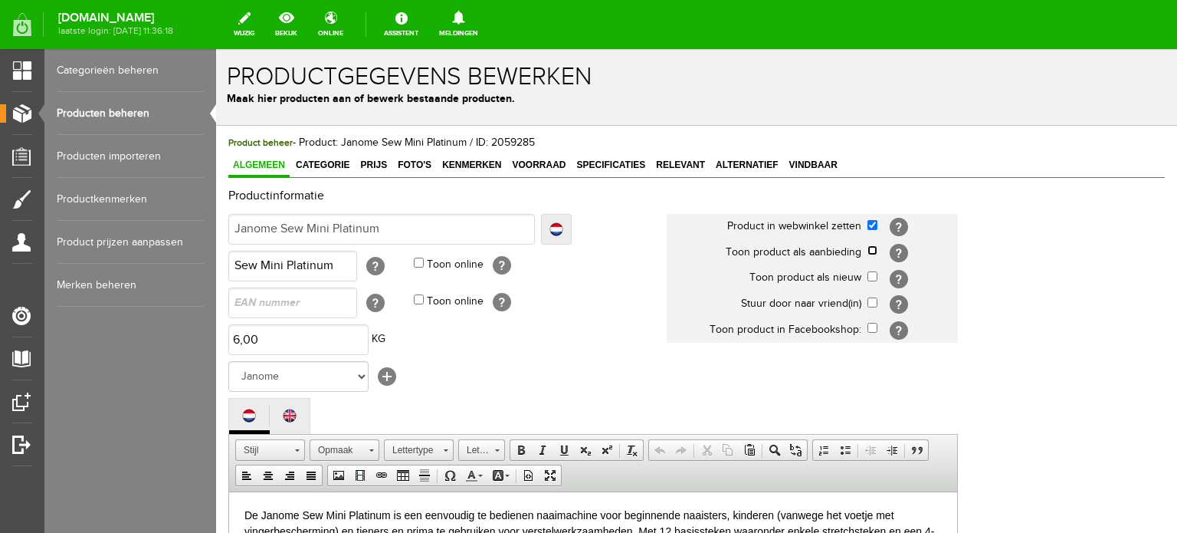
click at [873, 253] on input "checkbox" at bounding box center [872, 250] width 10 height 10
checkbox input "true"
click at [319, 161] on span "Categorie" at bounding box center [322, 164] width 63 height 11
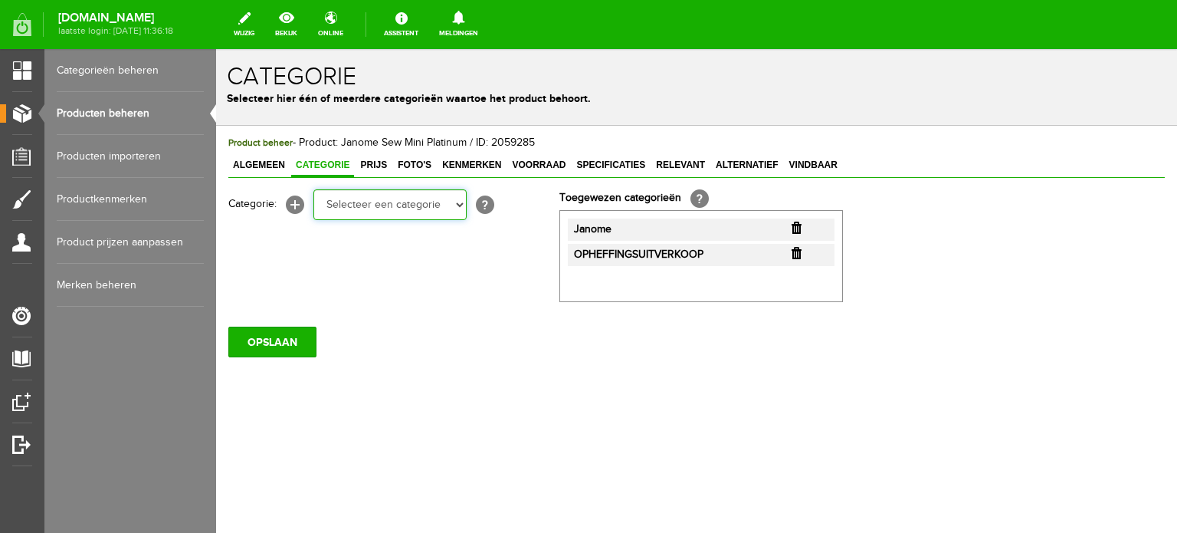
click at [460, 206] on select "Selecteer een categorie Cadeaubon [DATE][DATE] AANBIEDINGEN! Naai Tips en video…" at bounding box center [389, 204] width 153 height 31
select select "34784"
click at [313, 189] on select "Selecteer een categorie Cadeaubon [DATE][DATE] AANBIEDINGEN! Naai Tips en video…" at bounding box center [389, 204] width 153 height 31
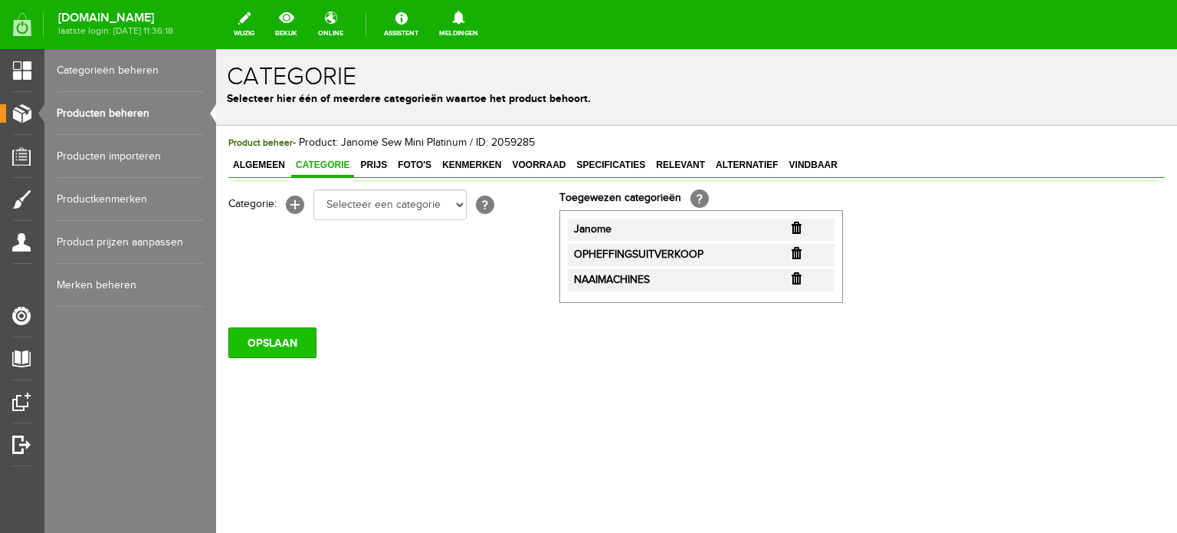
click at [281, 341] on input "OPSLAAN" at bounding box center [272, 342] width 88 height 31
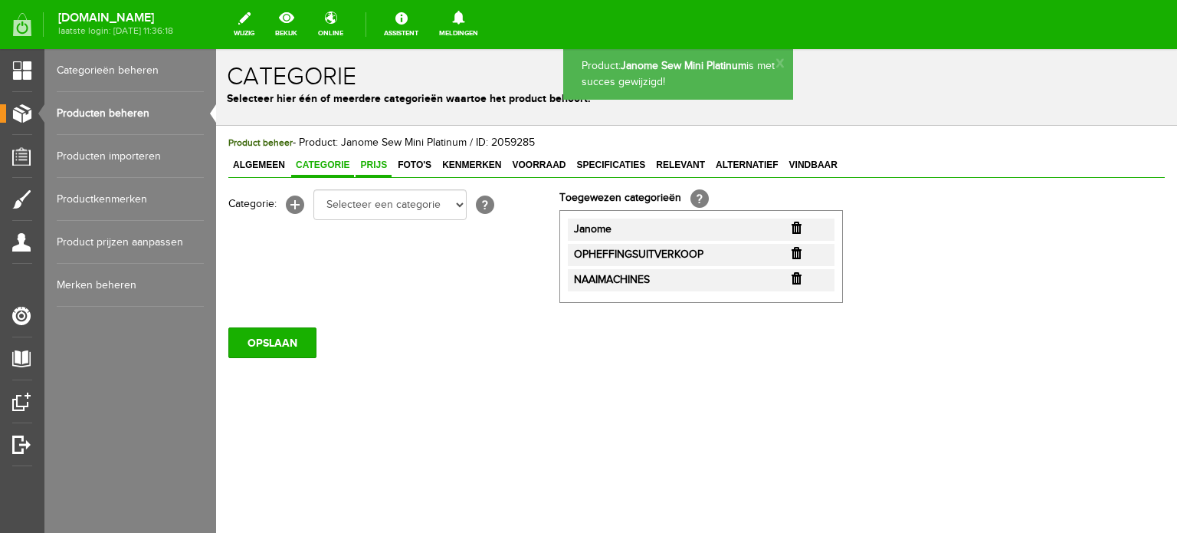
click at [370, 165] on span "Prijs" at bounding box center [374, 164] width 36 height 11
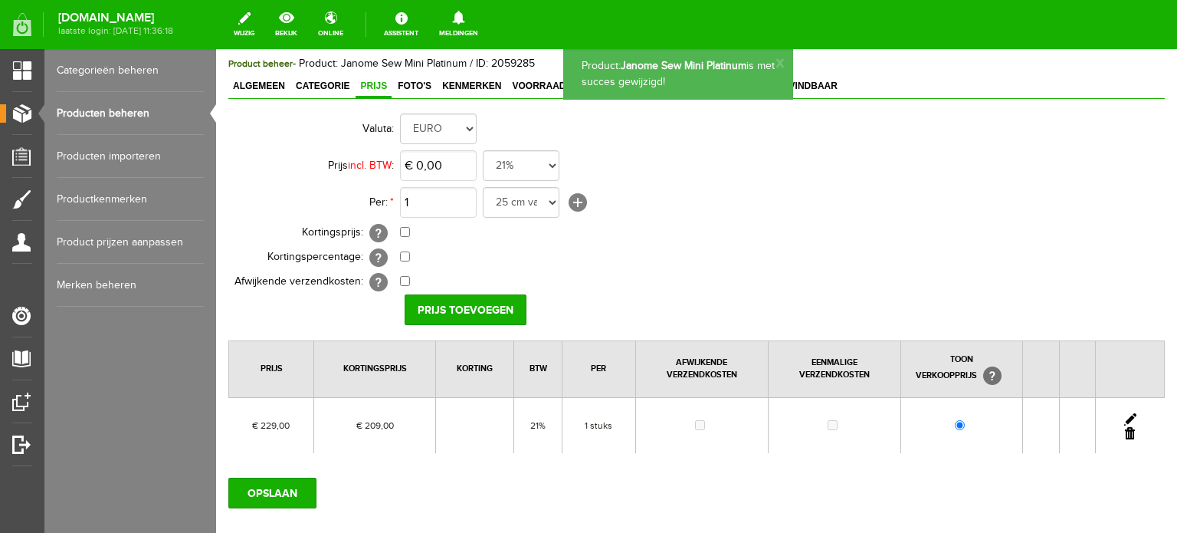
scroll to position [166, 0]
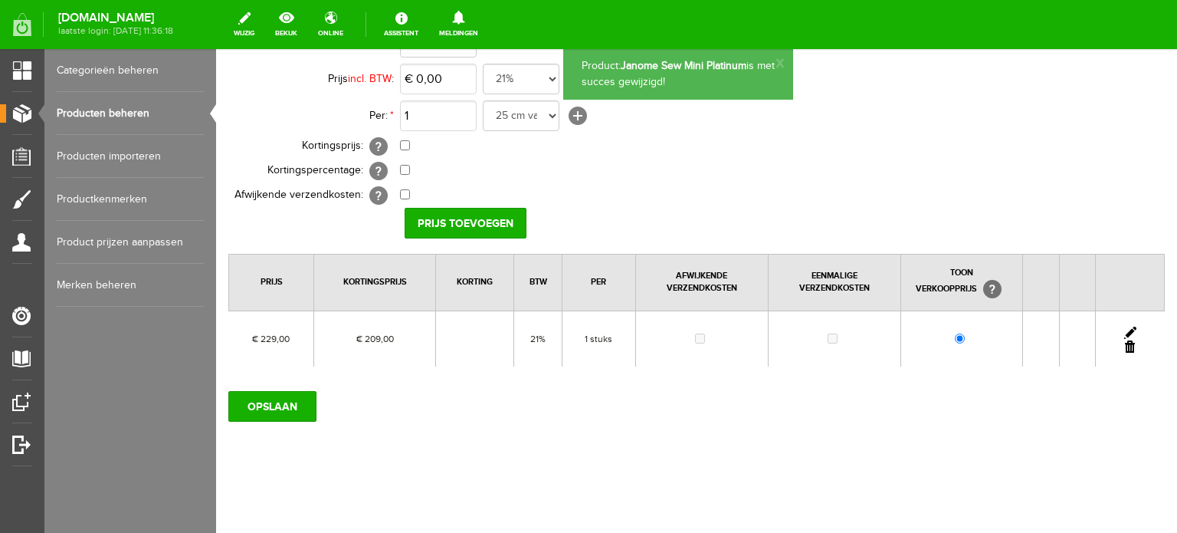
click at [1124, 326] on link at bounding box center [1130, 332] width 12 height 12
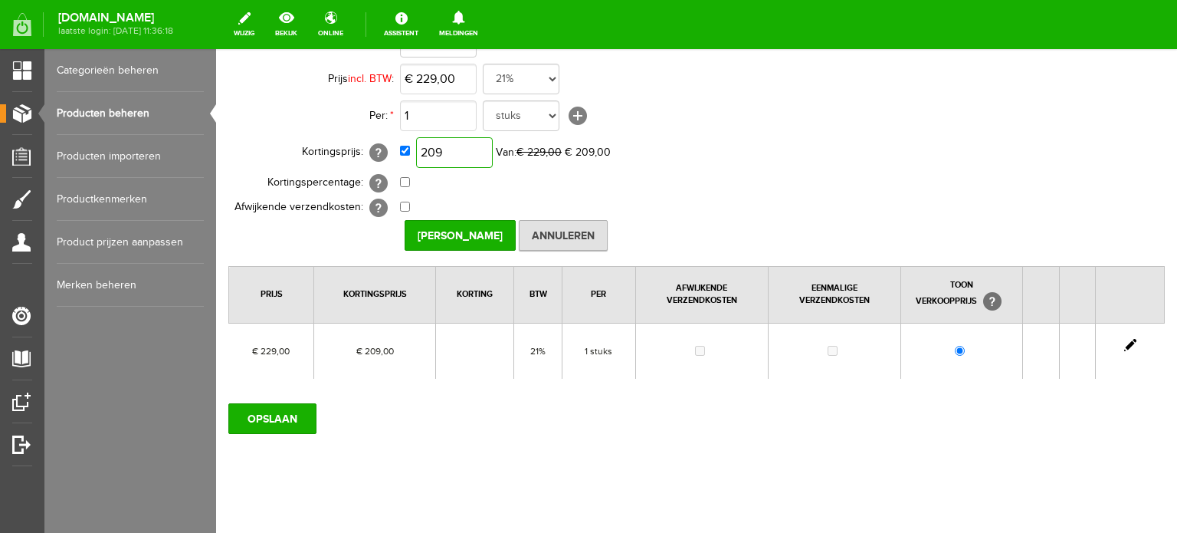
click at [475, 152] on input "209" at bounding box center [454, 152] width 77 height 31
type input "€ 188,00"
click at [432, 232] on input "[PERSON_NAME]" at bounding box center [460, 235] width 111 height 31
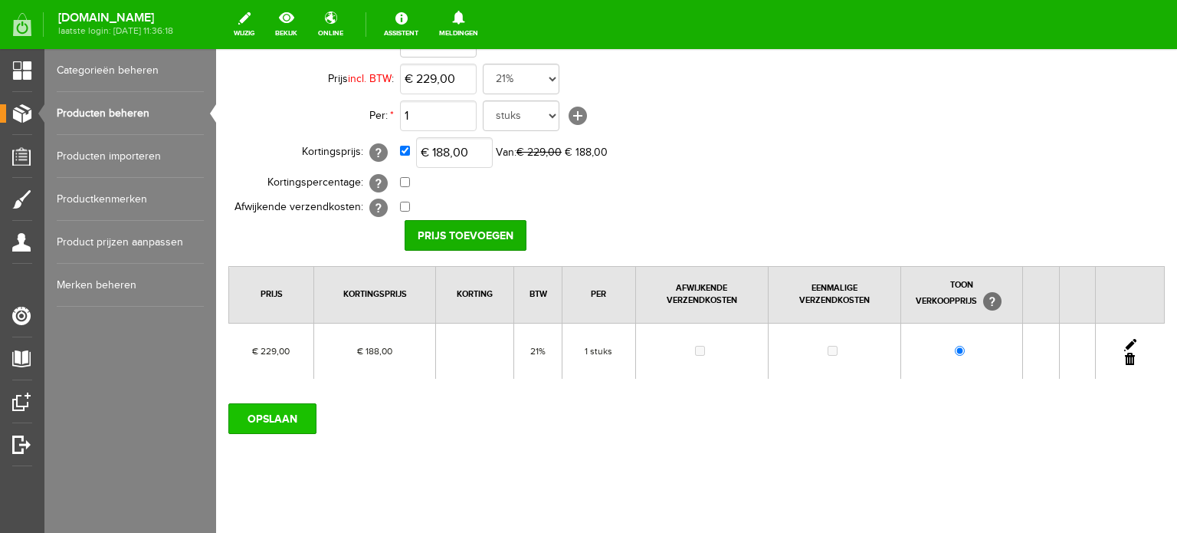
click at [289, 418] on input "OPSLAAN" at bounding box center [272, 418] width 88 height 31
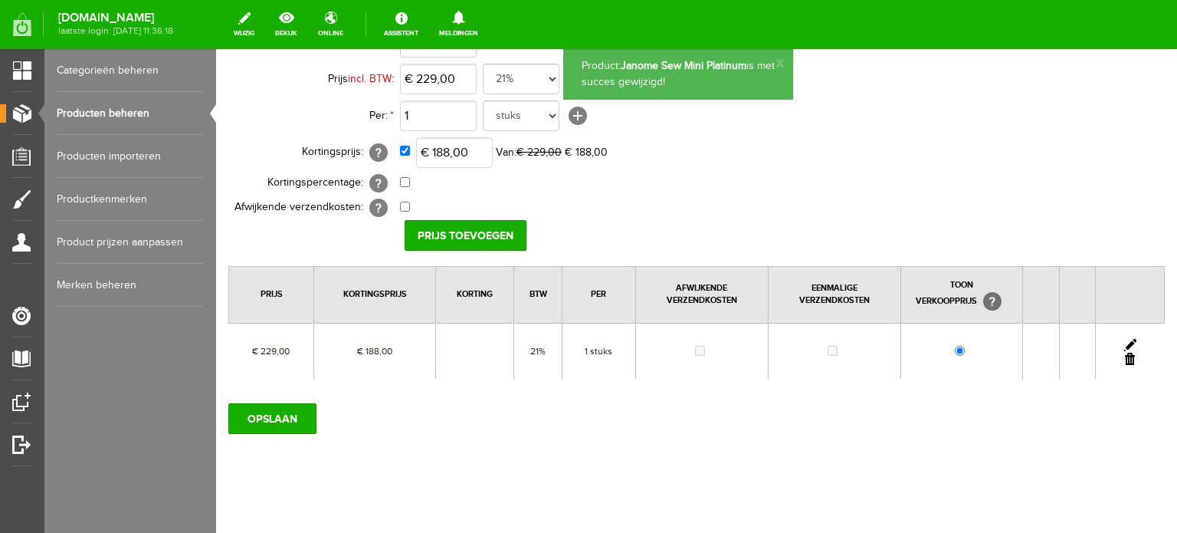
scroll to position [0, 0]
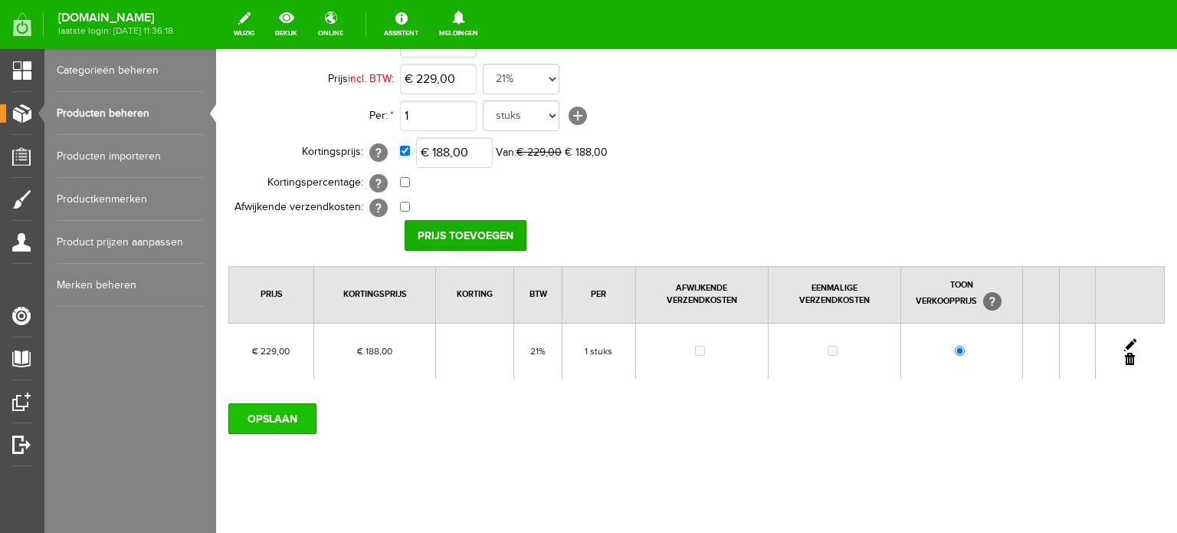
click at [287, 413] on input "OPSLAAN" at bounding box center [272, 418] width 88 height 31
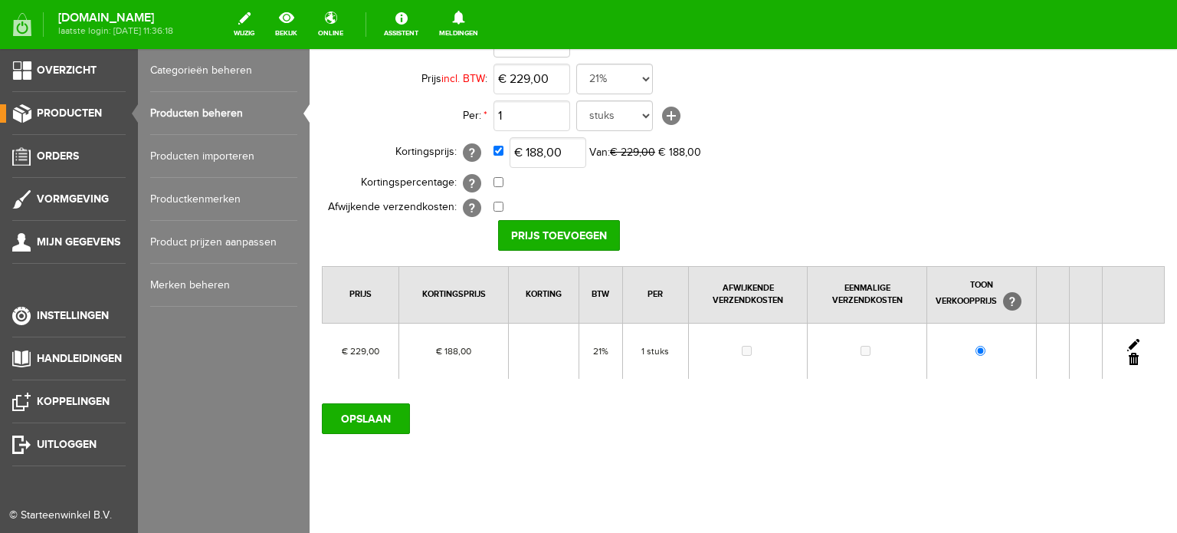
click at [233, 113] on link "Producten beheren" at bounding box center [223, 113] width 147 height 43
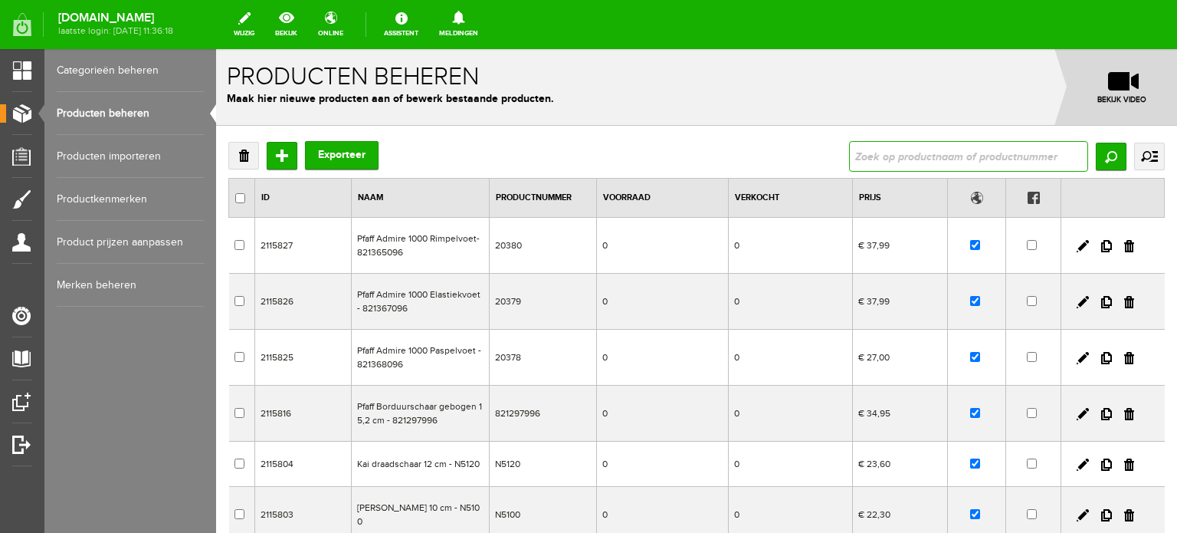
click at [899, 156] on input "text" at bounding box center [968, 156] width 239 height 31
type input "Skyline S5"
click at [1097, 161] on input "Zoeken" at bounding box center [1111, 157] width 31 height 28
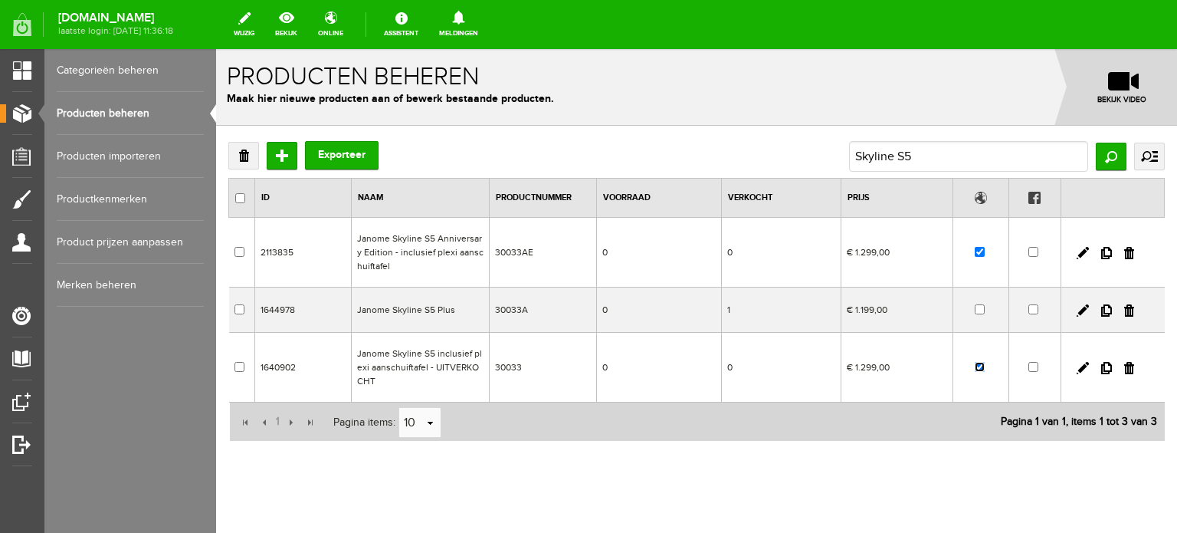
click at [975, 369] on input "checkbox" at bounding box center [980, 367] width 10 height 10
checkbox input "false"
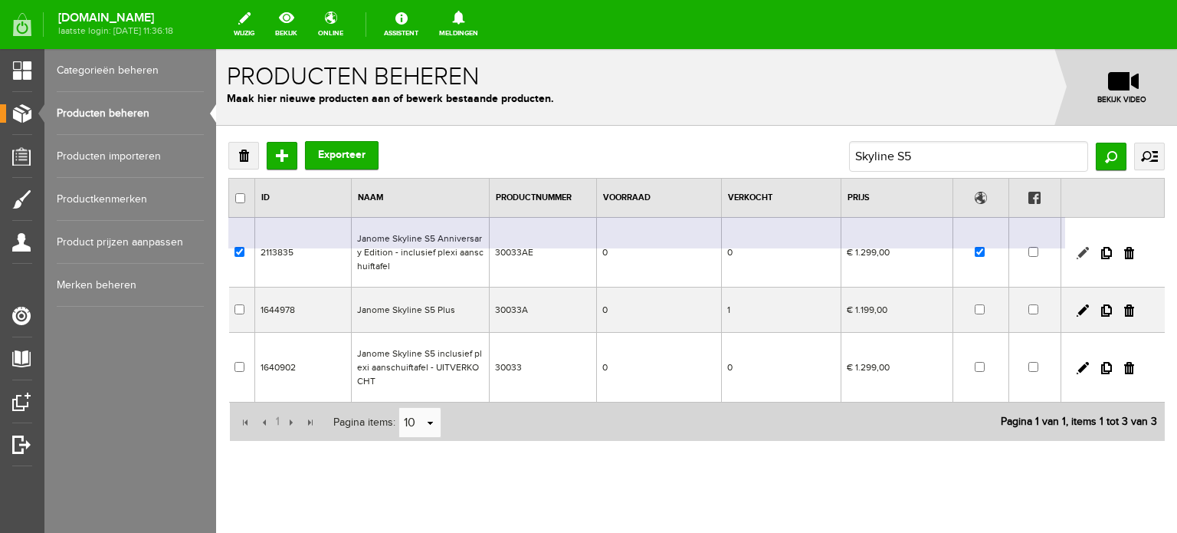
click at [1077, 252] on link at bounding box center [1083, 253] width 12 height 12
checkbox input "true"
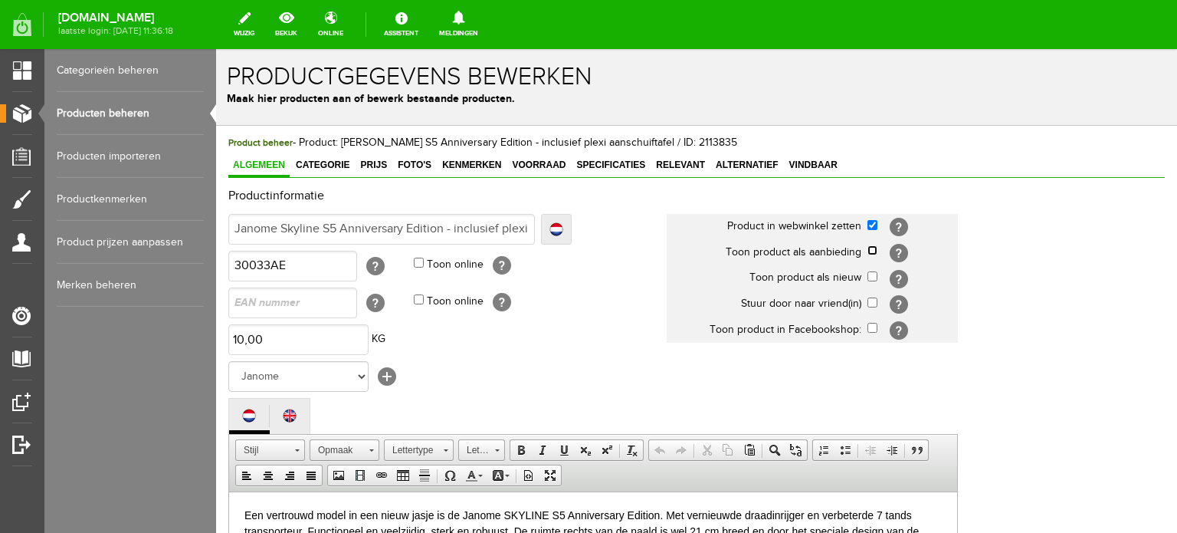
click at [876, 251] on input "checkbox" at bounding box center [872, 250] width 10 height 10
checkbox input "true"
click at [313, 168] on span "Categorie" at bounding box center [322, 164] width 63 height 11
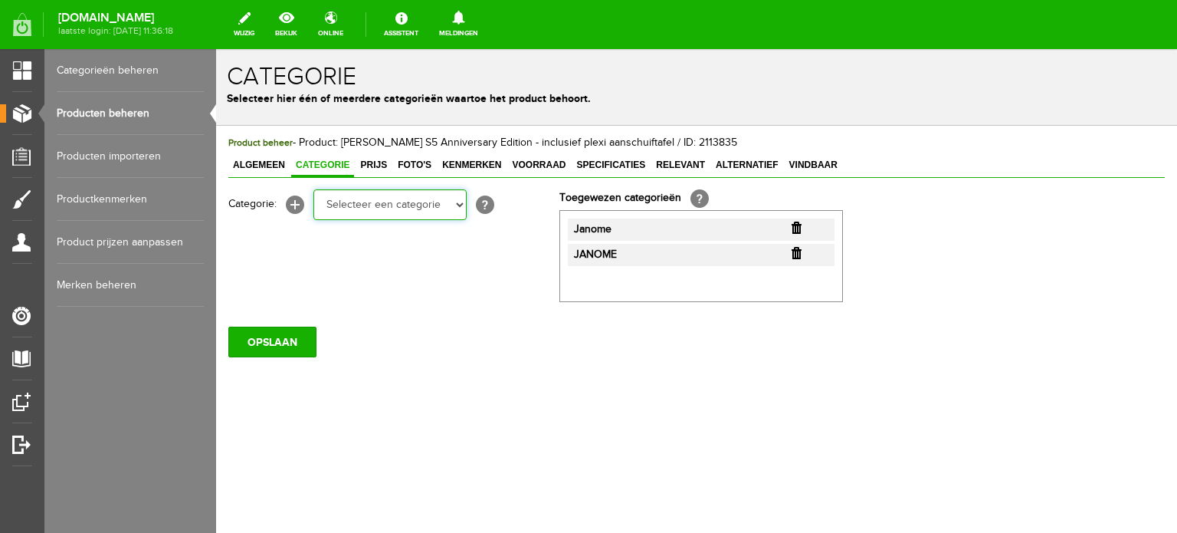
click at [461, 208] on select "Selecteer een categorie Cadeaubon [DATE][DATE] AANBIEDINGEN! Naai Tips en video…" at bounding box center [389, 204] width 153 height 31
select select "38825"
click at [313, 189] on select "Selecteer een categorie Cadeaubon [DATE][DATE] AANBIEDINGEN! Naai Tips en video…" at bounding box center [389, 204] width 153 height 31
click at [460, 204] on select "Selecteer een categorie Cadeaubon BLACK FRIDAY AANBIEDINGEN! Naai Tips en video…" at bounding box center [389, 204] width 153 height 31
select select "34784"
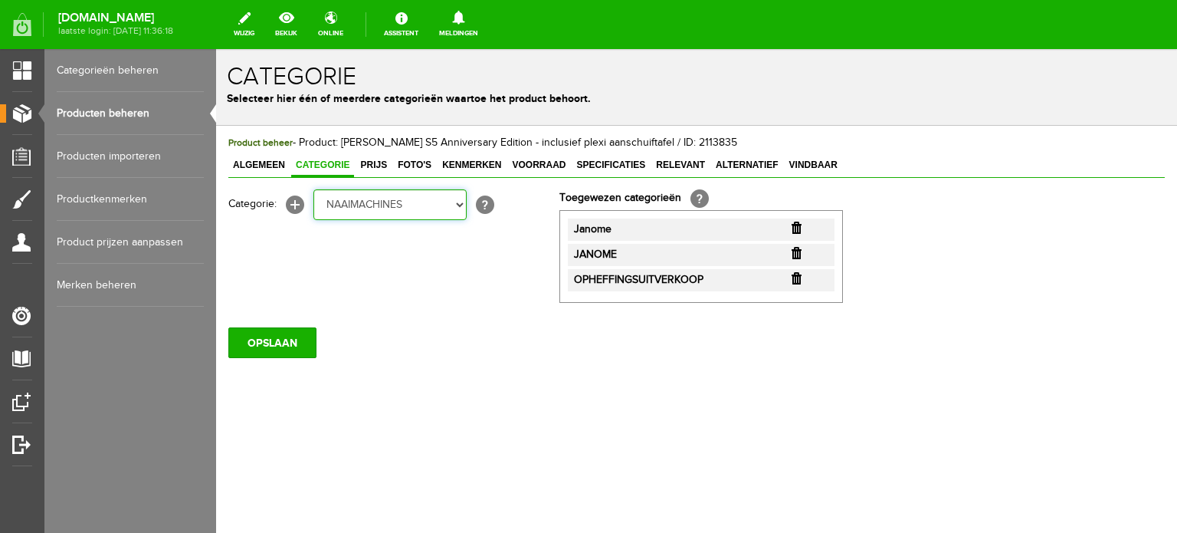
click at [313, 189] on select "Selecteer een categorie Cadeaubon BLACK FRIDAY AANBIEDINGEN! Naai Tips en video…" at bounding box center [389, 204] width 153 height 31
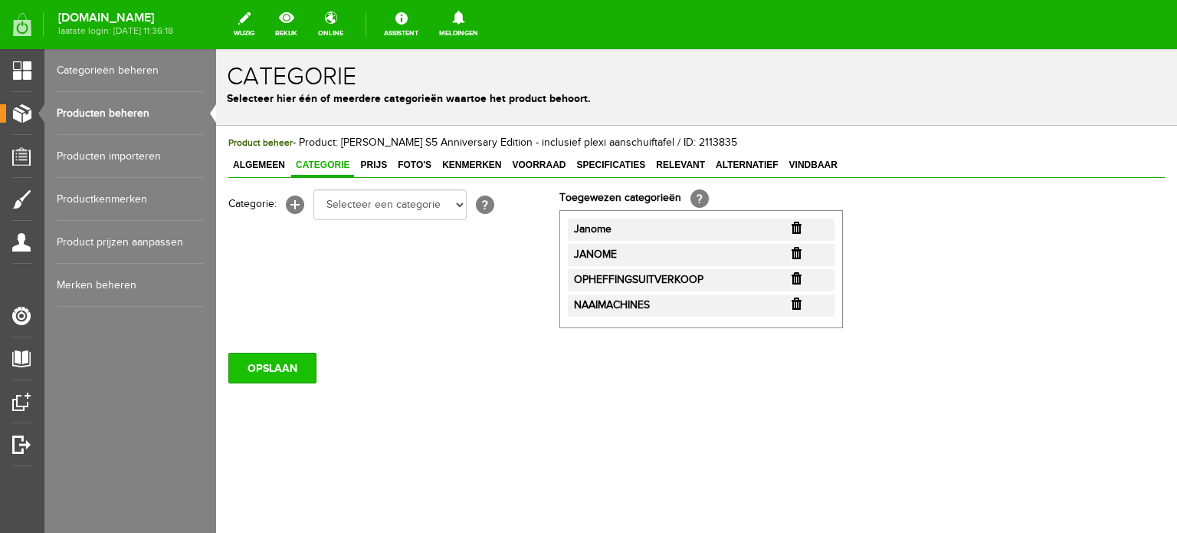
click at [275, 367] on input "OPSLAAN" at bounding box center [272, 367] width 88 height 31
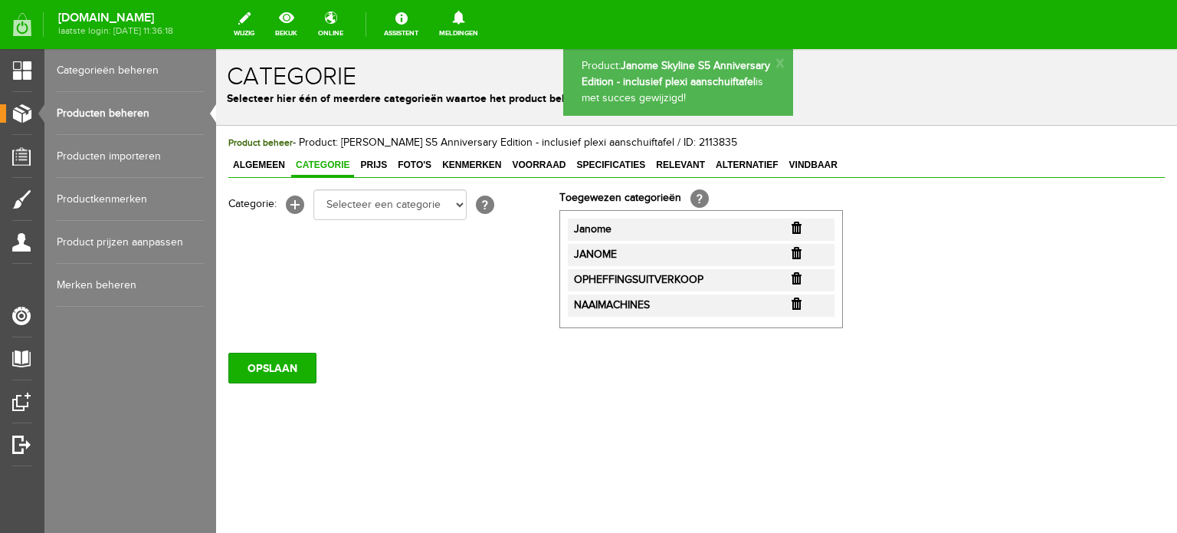
click at [374, 165] on span "Prijs" at bounding box center [374, 164] width 36 height 11
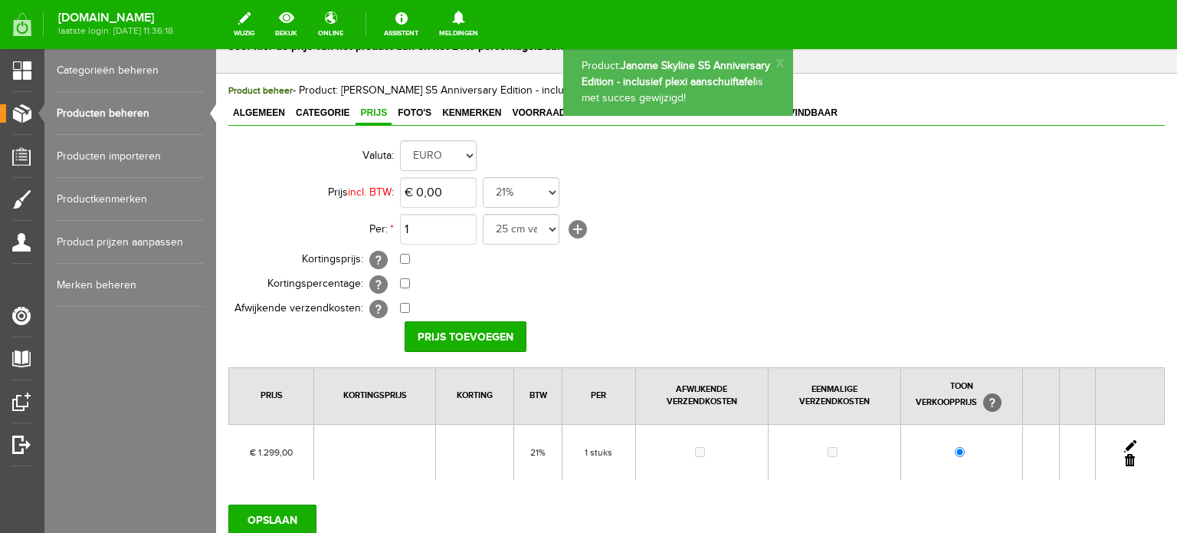
scroll to position [77, 0]
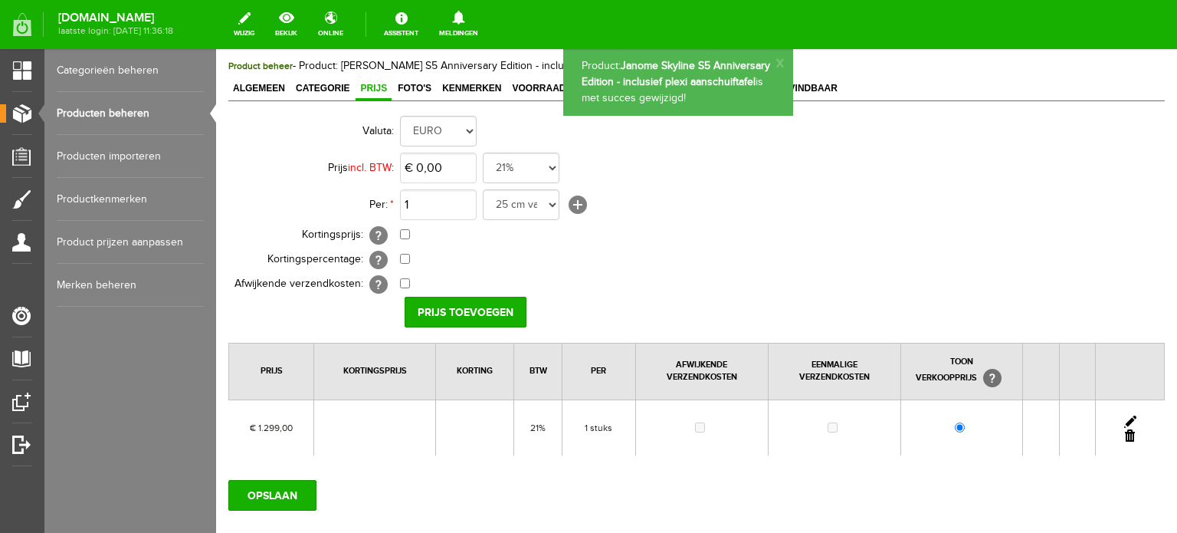
click at [1124, 416] on link at bounding box center [1130, 421] width 12 height 12
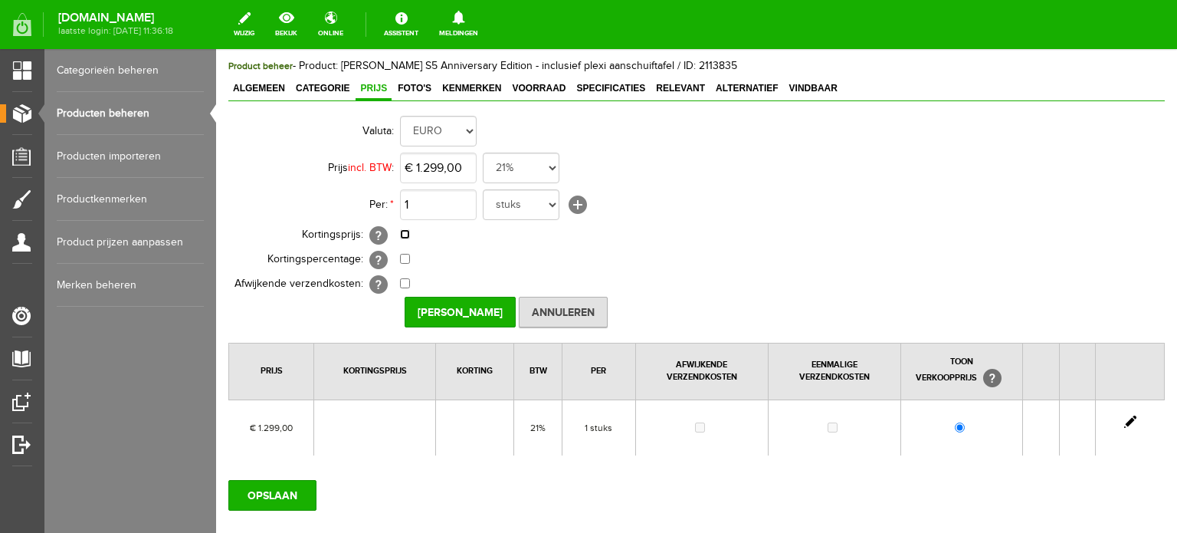
click at [404, 232] on input "checkbox" at bounding box center [405, 234] width 10 height 10
checkbox input "true"
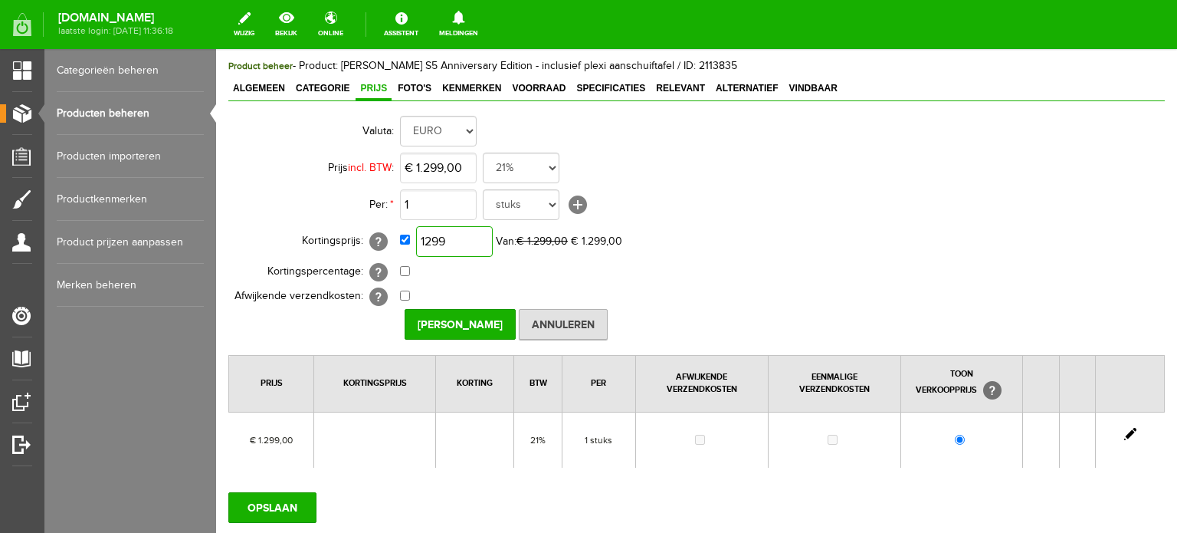
click at [463, 237] on input "1299" at bounding box center [454, 241] width 77 height 31
type input "€ 1.169,00"
click at [484, 322] on input "[PERSON_NAME]" at bounding box center [460, 324] width 111 height 31
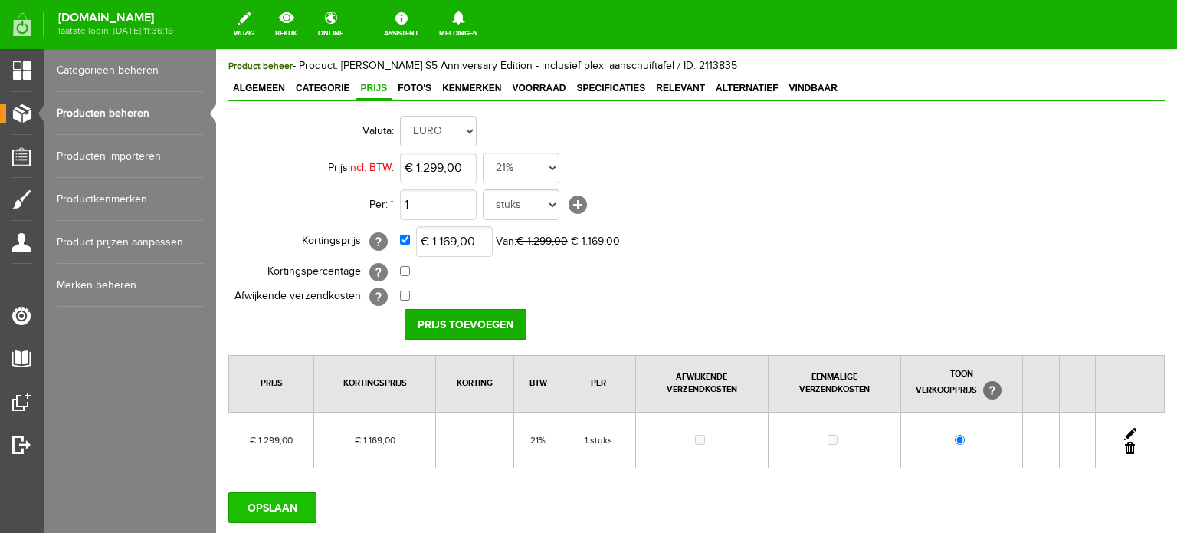
click at [273, 505] on input "OPSLAAN" at bounding box center [272, 507] width 88 height 31
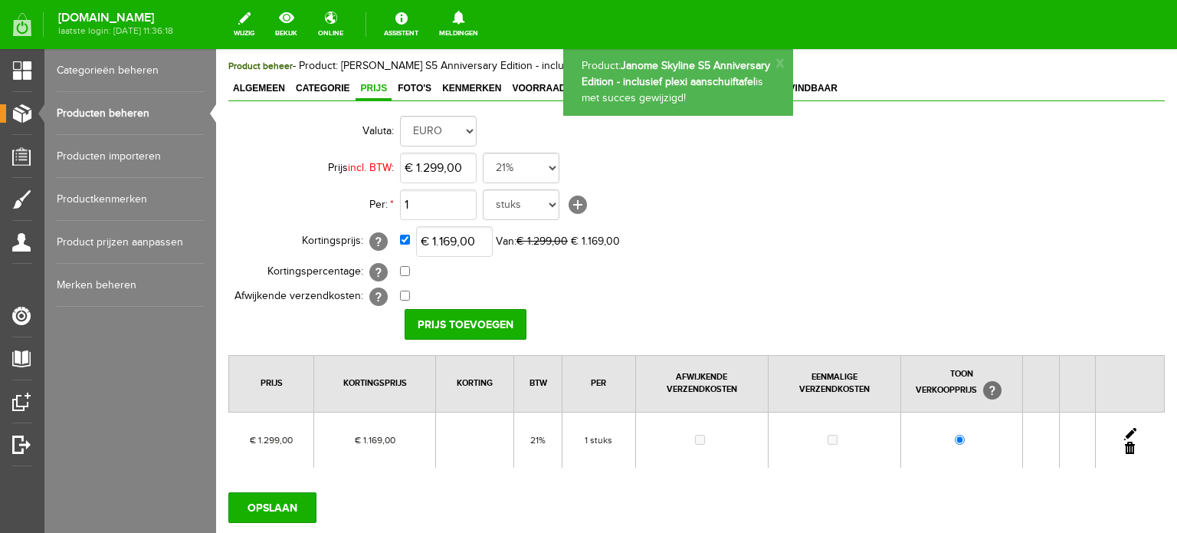
scroll to position [0, 0]
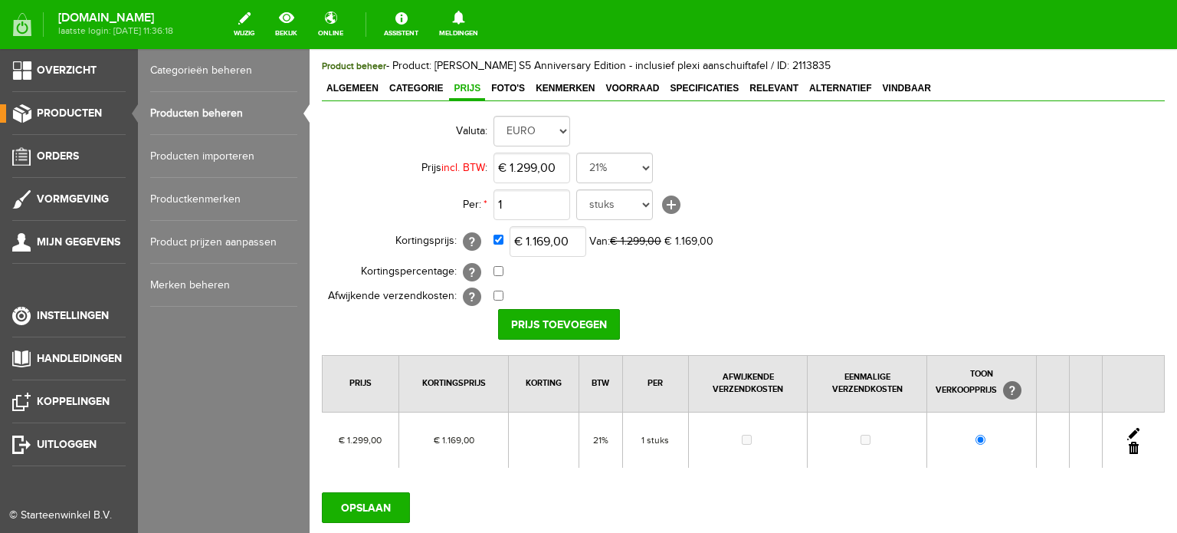
click at [215, 110] on link "Producten beheren" at bounding box center [223, 113] width 147 height 43
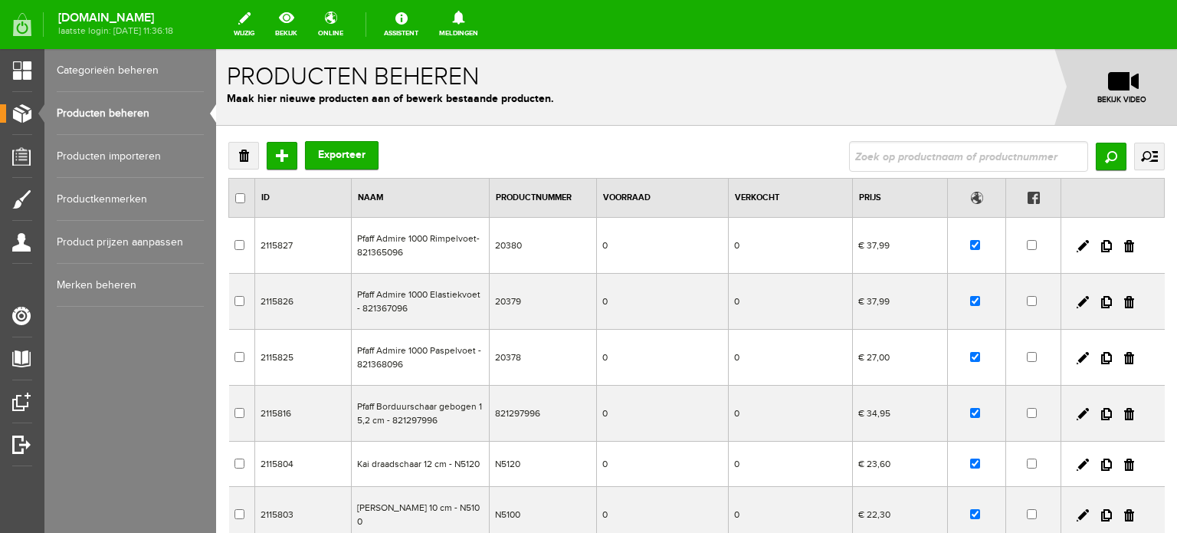
click at [1048, 159] on input "text" at bounding box center [968, 156] width 239 height 31
type input "Skyline S6"
click at [1107, 158] on input "Zoeken" at bounding box center [1111, 157] width 31 height 28
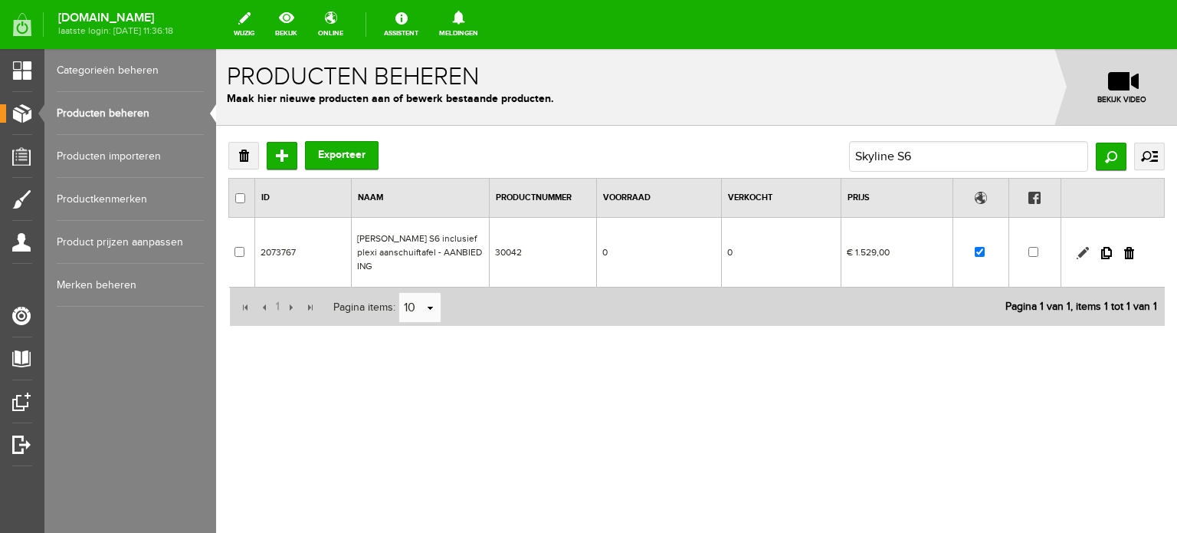
click at [1080, 251] on link at bounding box center [1083, 253] width 12 height 12
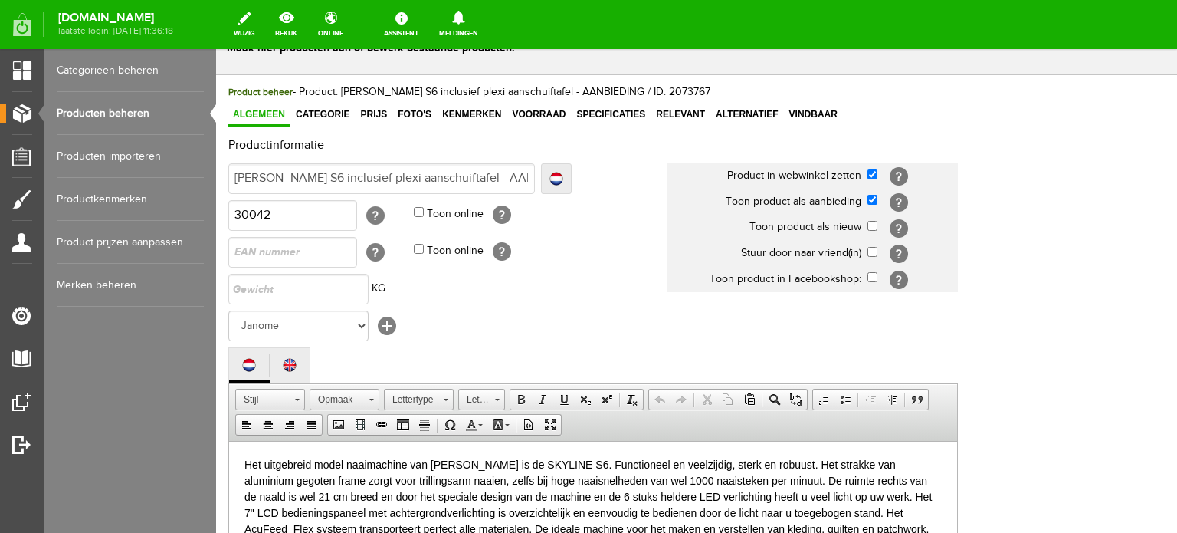
scroll to position [77, 0]
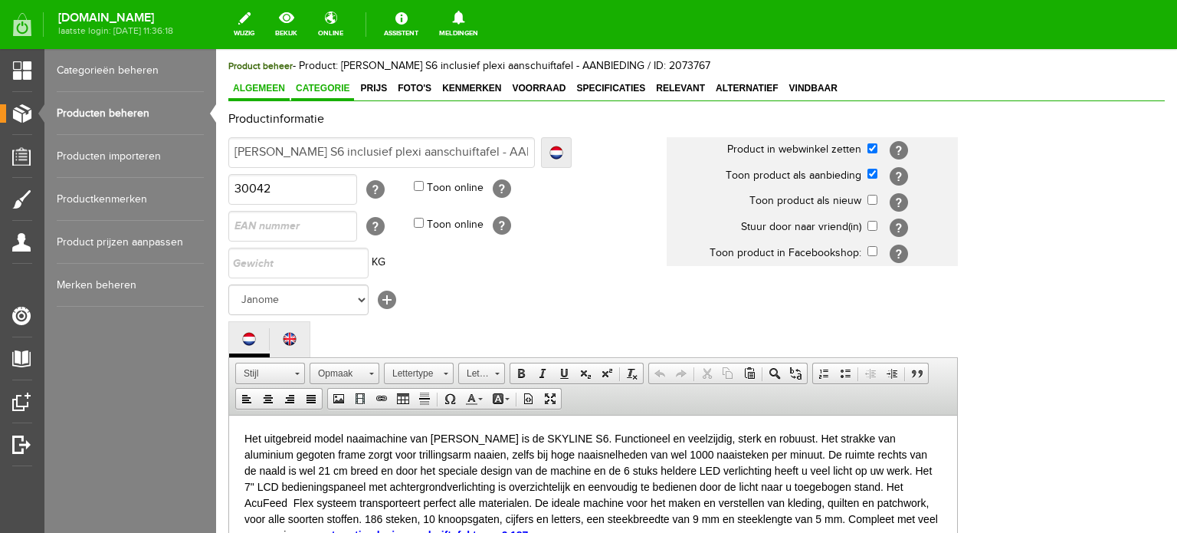
click at [329, 87] on span "Categorie" at bounding box center [322, 88] width 63 height 11
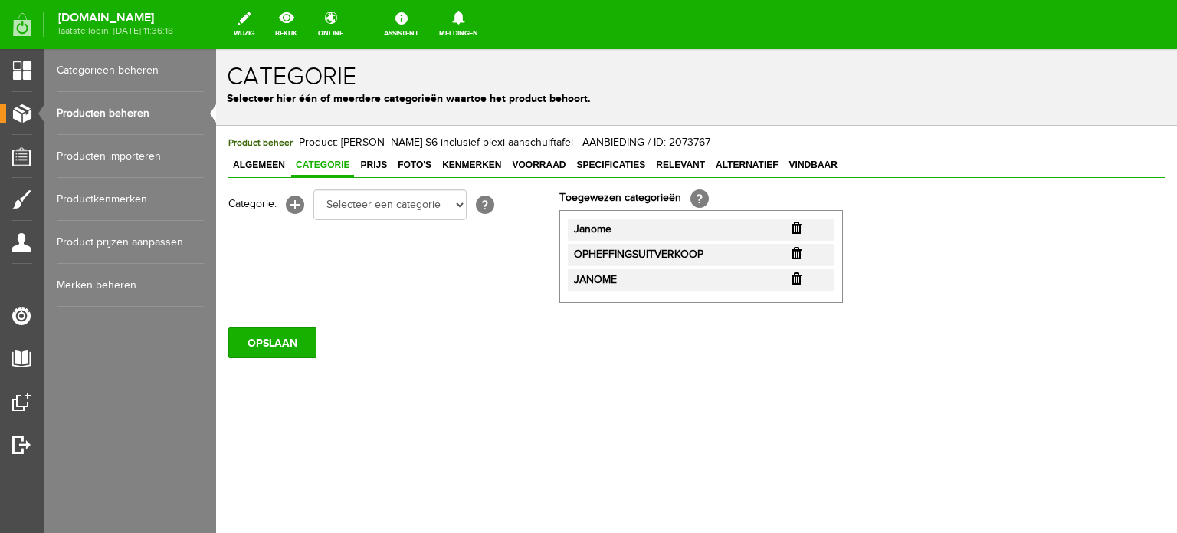
scroll to position [0, 0]
click at [460, 208] on select "Selecteer een categorie Cadeaubon [DATE][DATE] AANBIEDINGEN! Naai Tips en video…" at bounding box center [389, 204] width 153 height 31
select select "34784"
click at [313, 189] on select "Selecteer een categorie Cadeaubon [DATE][DATE] AANBIEDINGEN! Naai Tips en video…" at bounding box center [389, 204] width 153 height 31
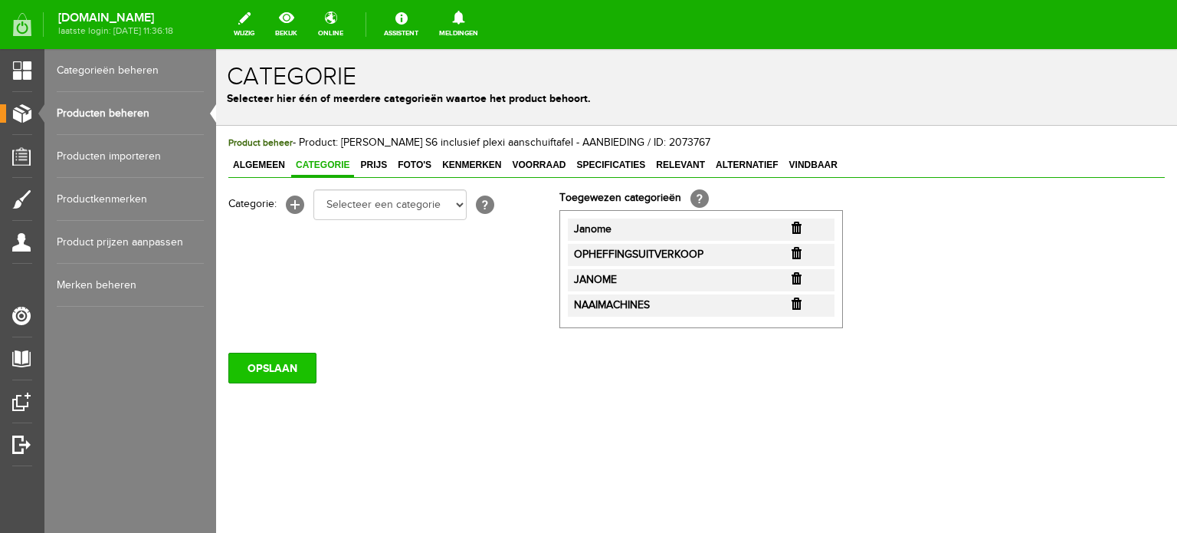
click at [293, 375] on input "OPSLAAN" at bounding box center [272, 367] width 88 height 31
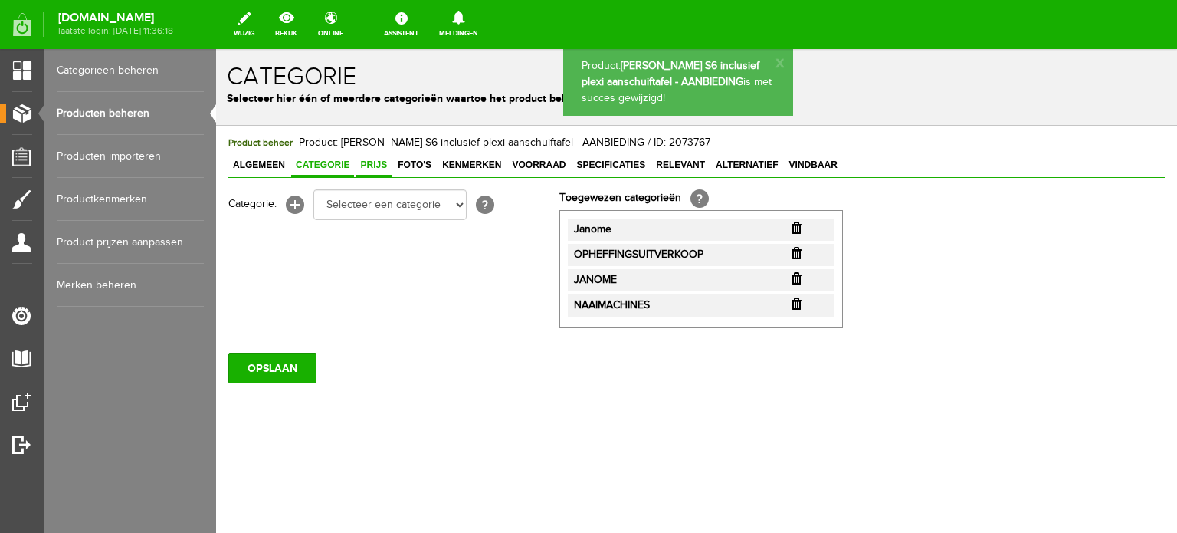
click at [374, 162] on span "Prijs" at bounding box center [374, 164] width 36 height 11
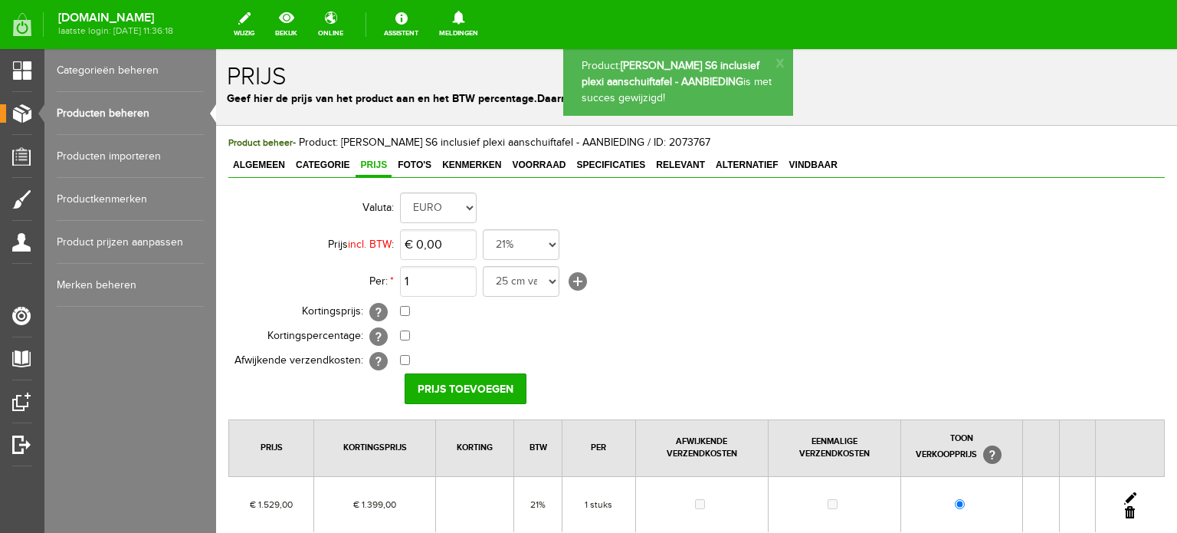
click at [1124, 495] on link at bounding box center [1130, 498] width 12 height 12
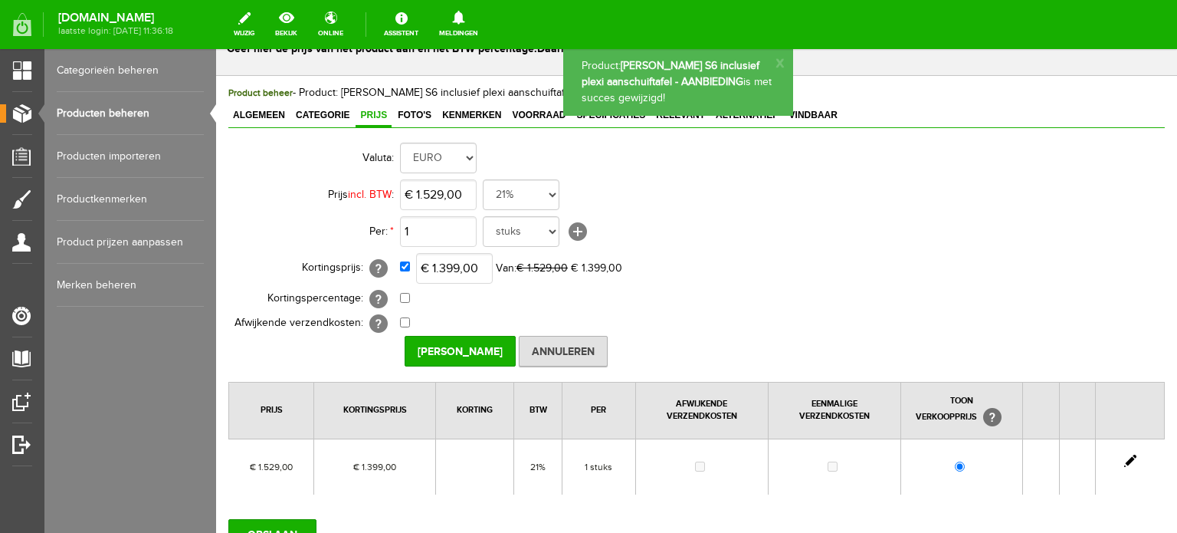
scroll to position [77, 0]
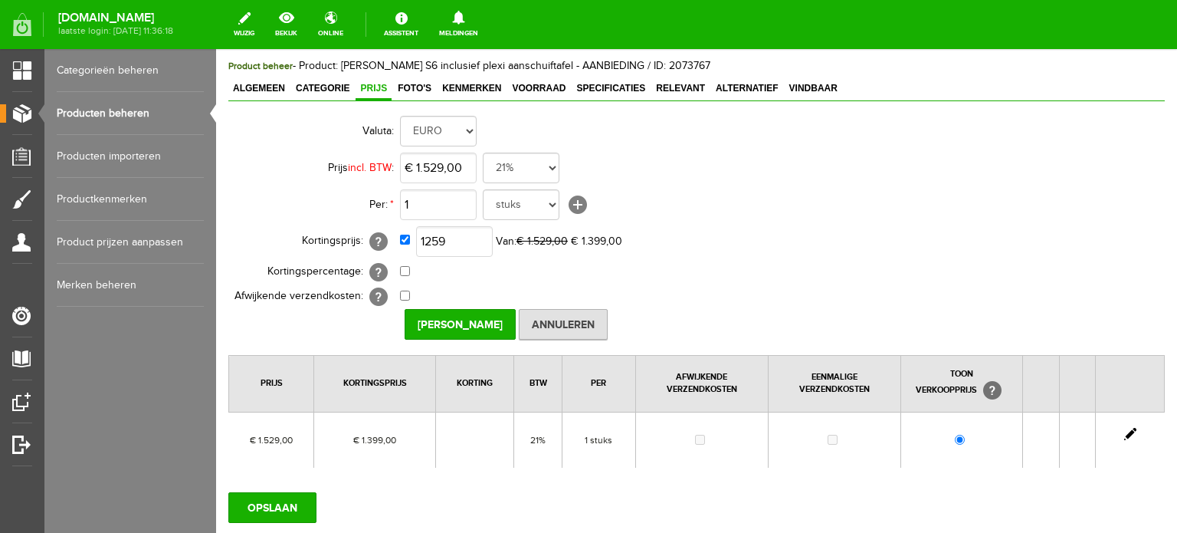
type input "€ 1.259,00"
click at [775, 292] on td "€ 0,00 [?] Eenmalige verzendkosten [?]" at bounding box center [682, 296] width 564 height 25
click at [469, 323] on input "[PERSON_NAME]" at bounding box center [460, 324] width 111 height 31
click at [287, 507] on input "OPSLAAN" at bounding box center [272, 507] width 88 height 31
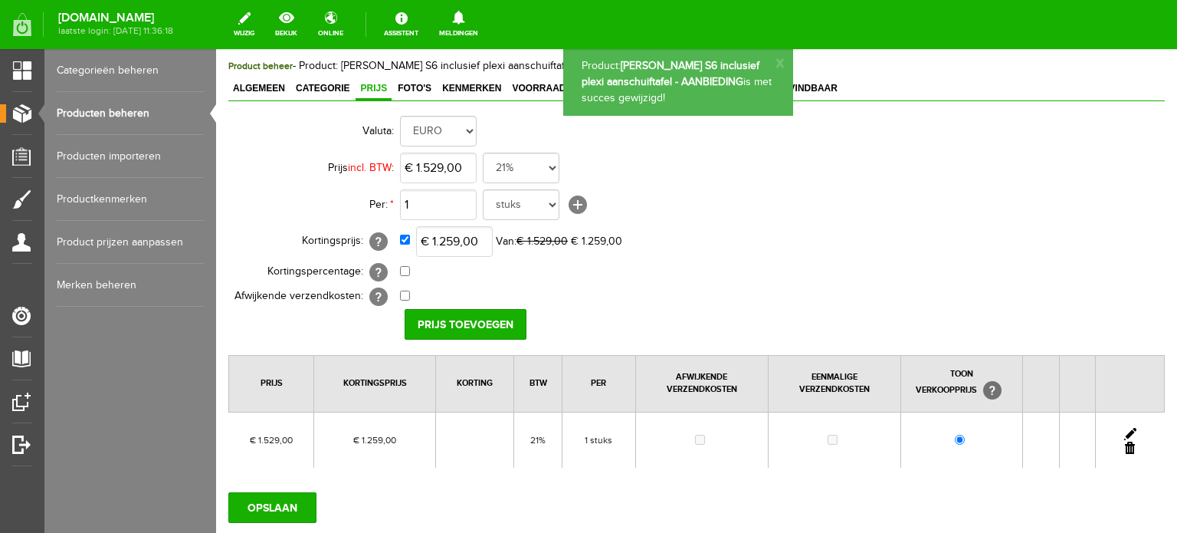
scroll to position [0, 0]
drag, startPoint x: 385, startPoint y: 66, endPoint x: 428, endPoint y: 66, distance: 42.9
click at [428, 66] on span "Product beheer - Product: Janome Skyline S6 inclusief plexi aanschuiftafel - AA…" at bounding box center [469, 66] width 482 height 12
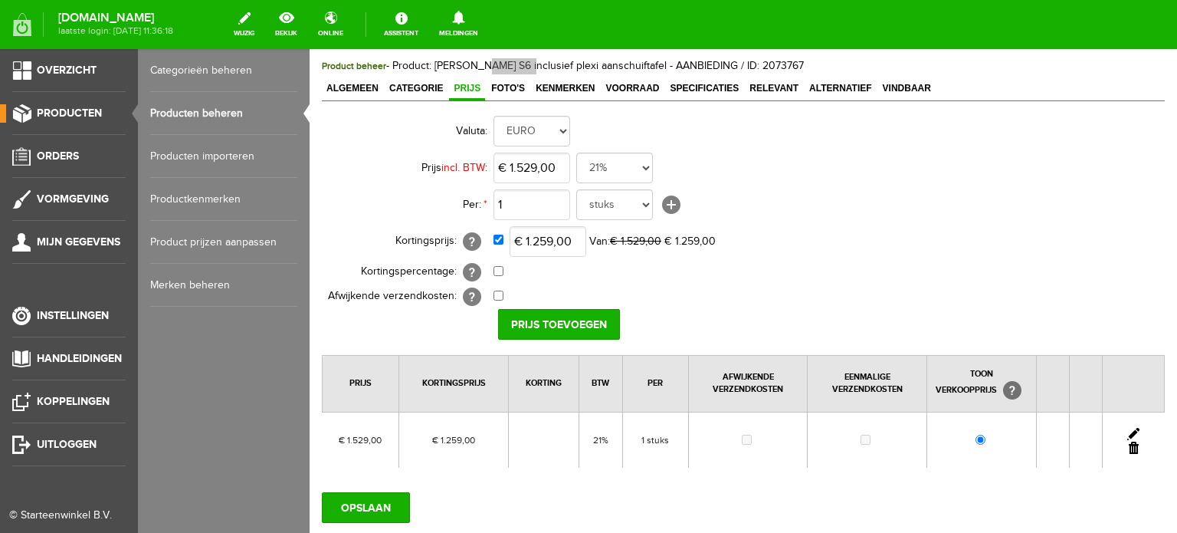
click at [221, 114] on link "Producten beheren" at bounding box center [223, 113] width 147 height 43
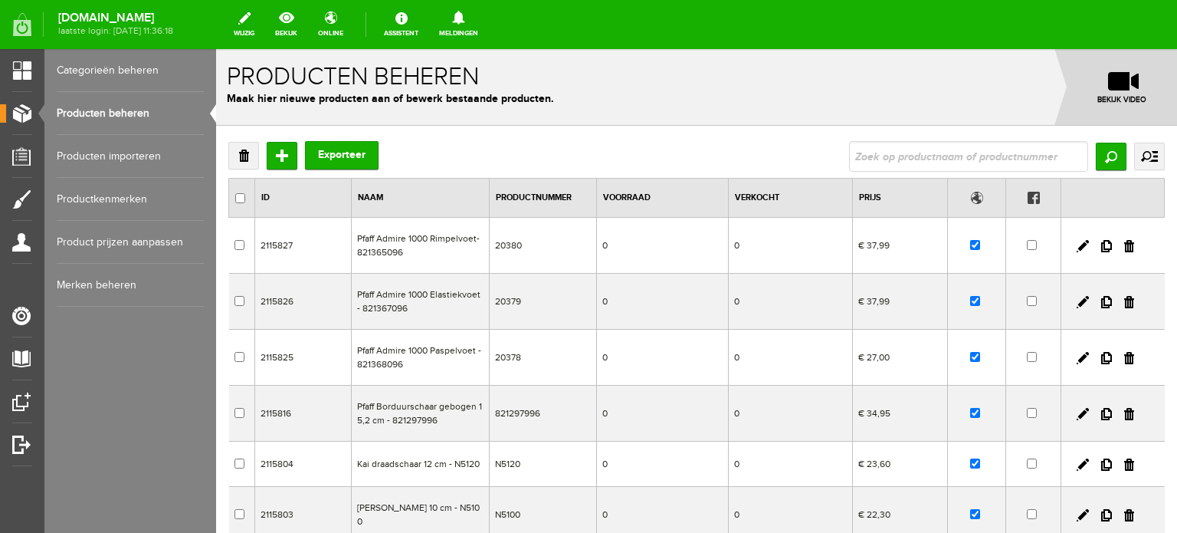
click at [908, 159] on input "text" at bounding box center [968, 156] width 239 height 31
type input "Skyline S7"
click at [1097, 156] on input "Zoeken" at bounding box center [1111, 157] width 31 height 28
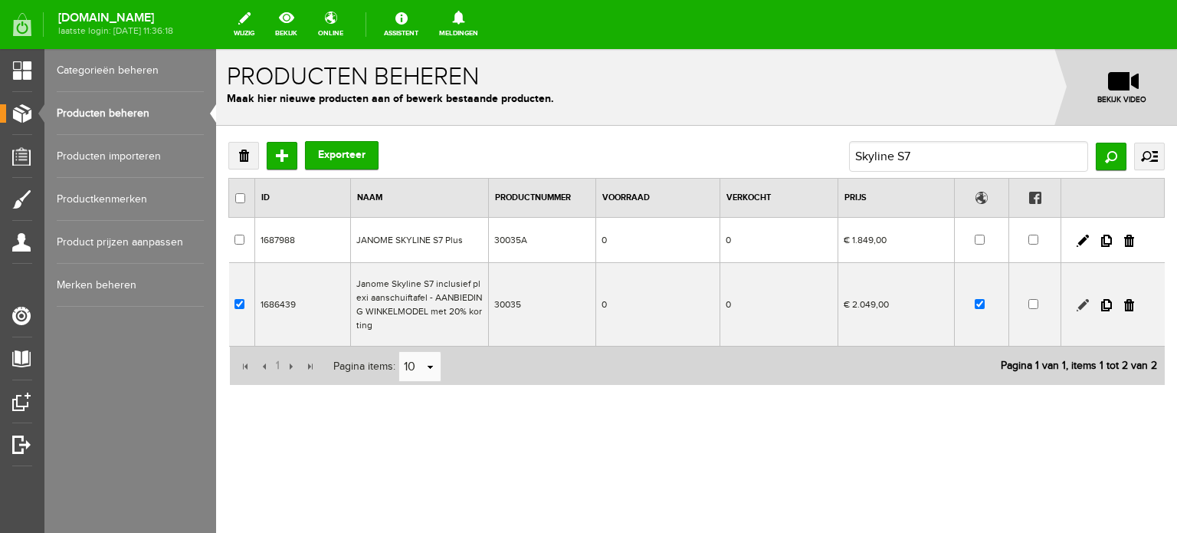
click at [1080, 306] on link at bounding box center [1083, 305] width 12 height 12
checkbox input "true"
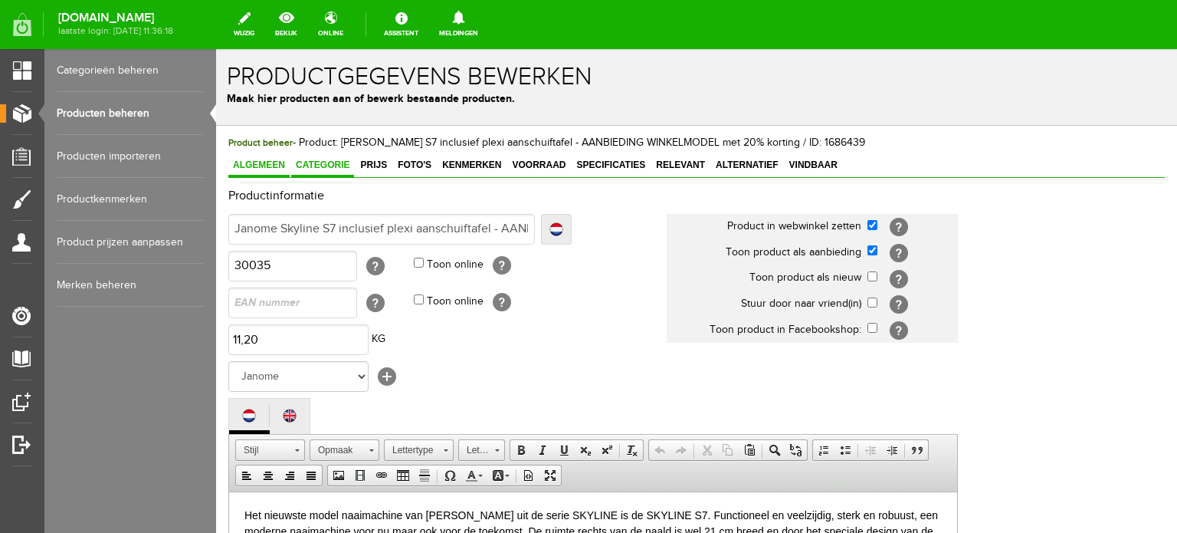
click at [330, 164] on span "Categorie" at bounding box center [322, 164] width 63 height 11
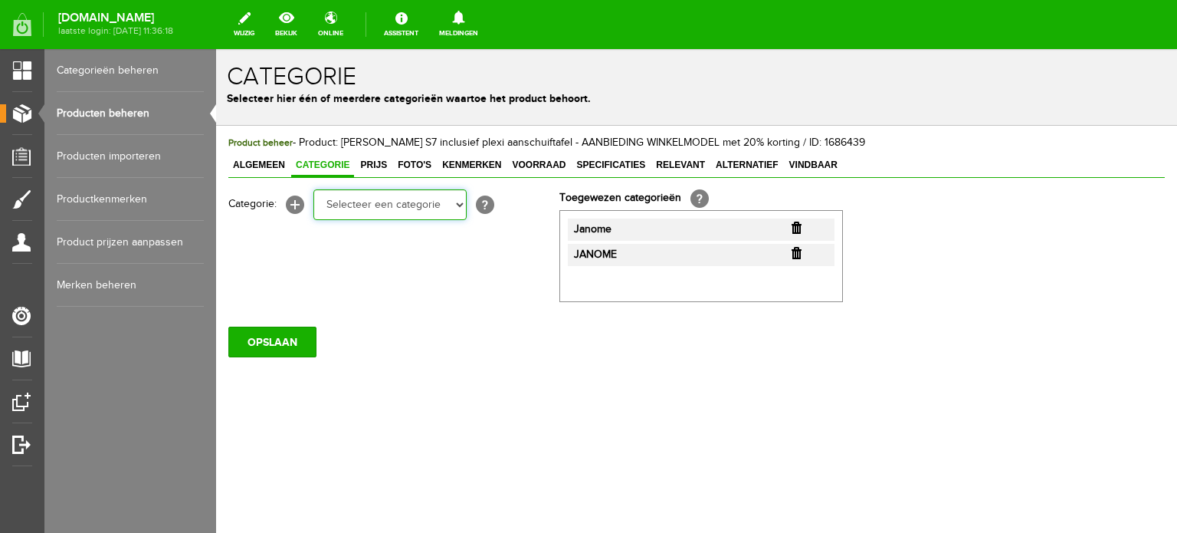
click at [463, 204] on select "Selecteer een categorie Cadeaubon [DATE][DATE] AANBIEDINGEN! Naai Tips en video…" at bounding box center [389, 204] width 153 height 31
select select "34784"
click at [313, 189] on select "Selecteer een categorie Cadeaubon [DATE][DATE] AANBIEDINGEN! Naai Tips en video…" at bounding box center [389, 204] width 153 height 31
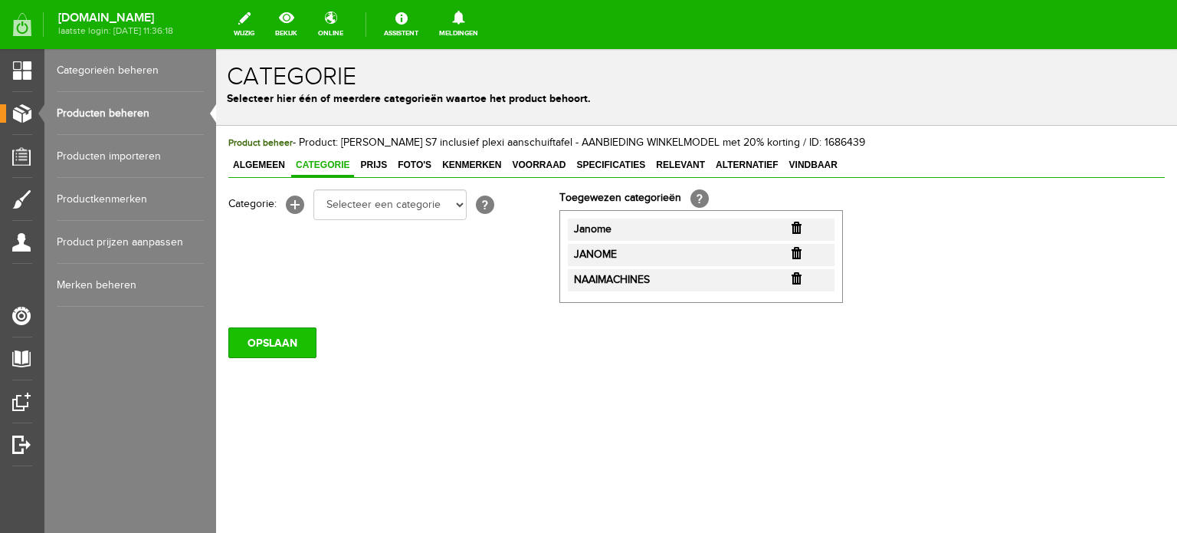
click at [273, 340] on input "OPSLAAN" at bounding box center [272, 342] width 88 height 31
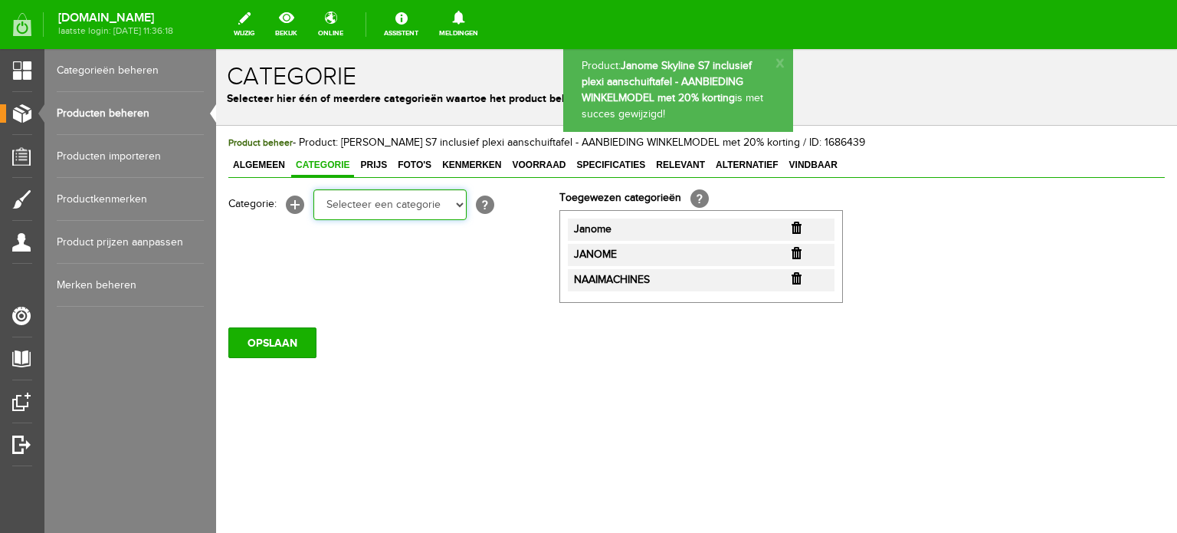
click at [457, 208] on select "Selecteer een categorie Cadeaubon BLACK FRIDAY AANBIEDINGEN! Naai Tips en video…" at bounding box center [389, 204] width 153 height 31
select select "38825"
click at [313, 189] on select "Selecteer een categorie Cadeaubon BLACK FRIDAY AANBIEDINGEN! Naai Tips en video…" at bounding box center [389, 204] width 153 height 31
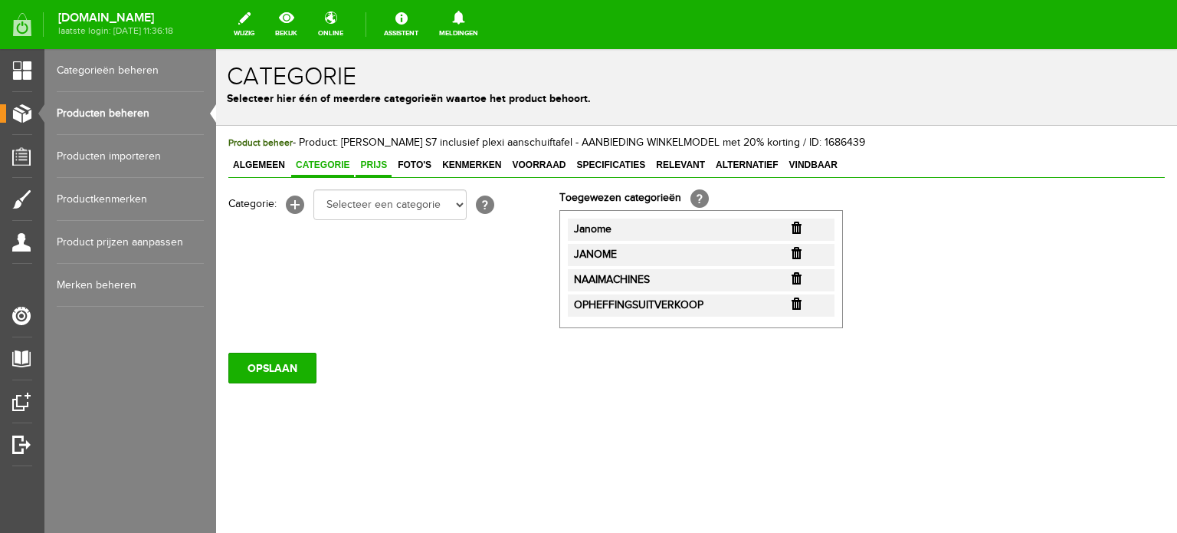
click at [373, 160] on span "Prijs" at bounding box center [374, 164] width 36 height 11
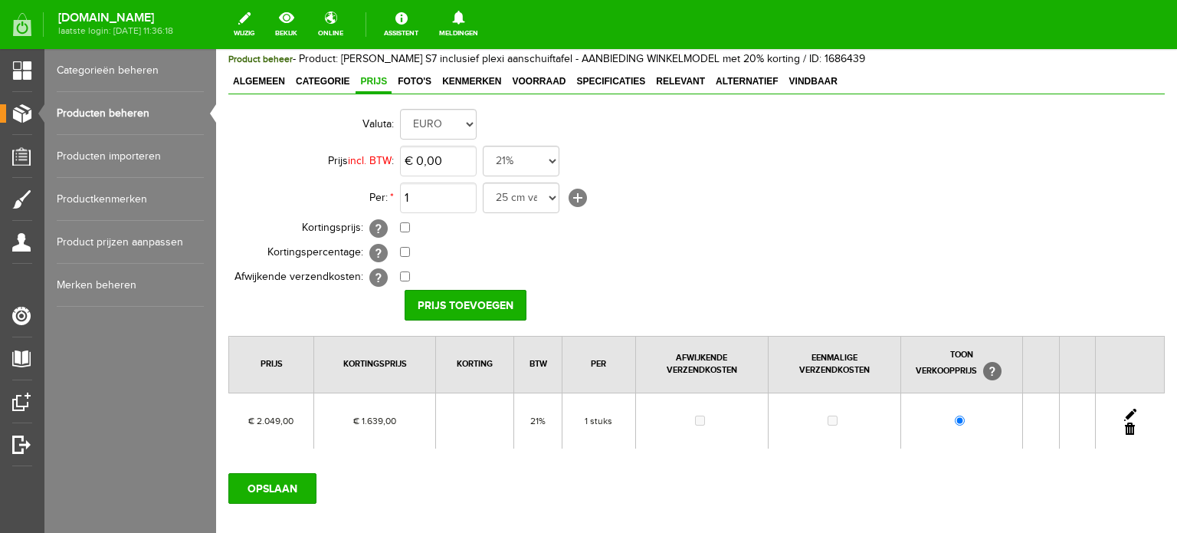
scroll to position [166, 0]
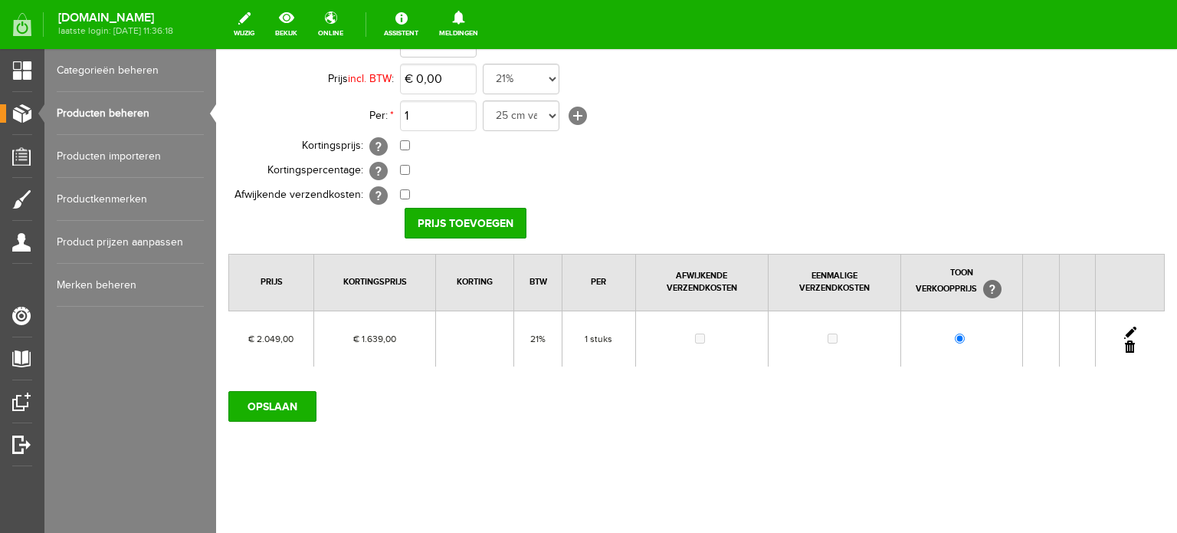
click at [1124, 328] on link at bounding box center [1130, 332] width 12 height 12
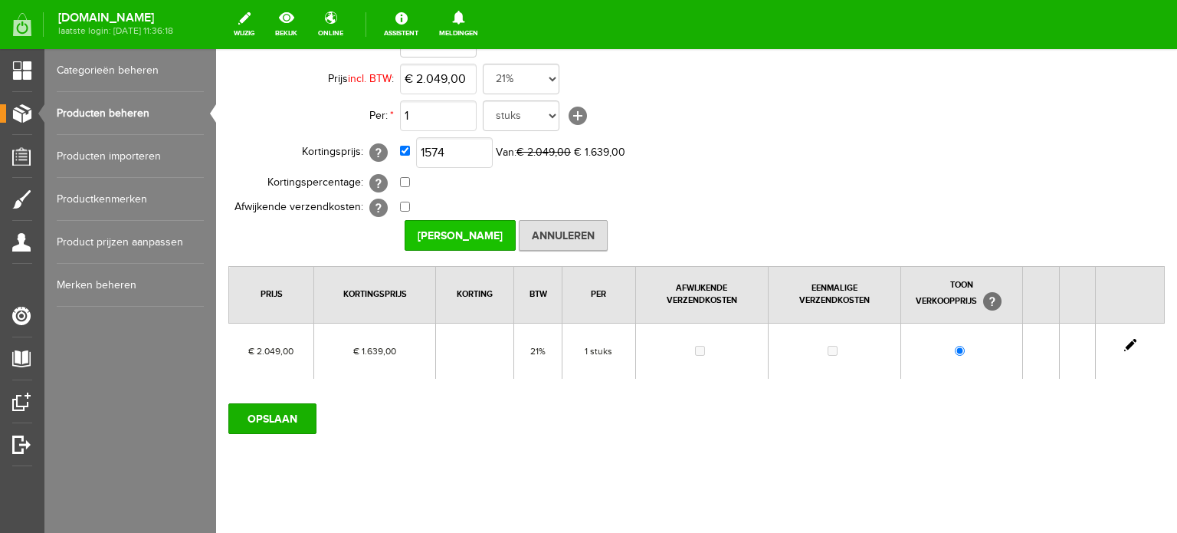
type input "€ 1.574,00"
click at [486, 232] on input "[PERSON_NAME]" at bounding box center [460, 235] width 111 height 31
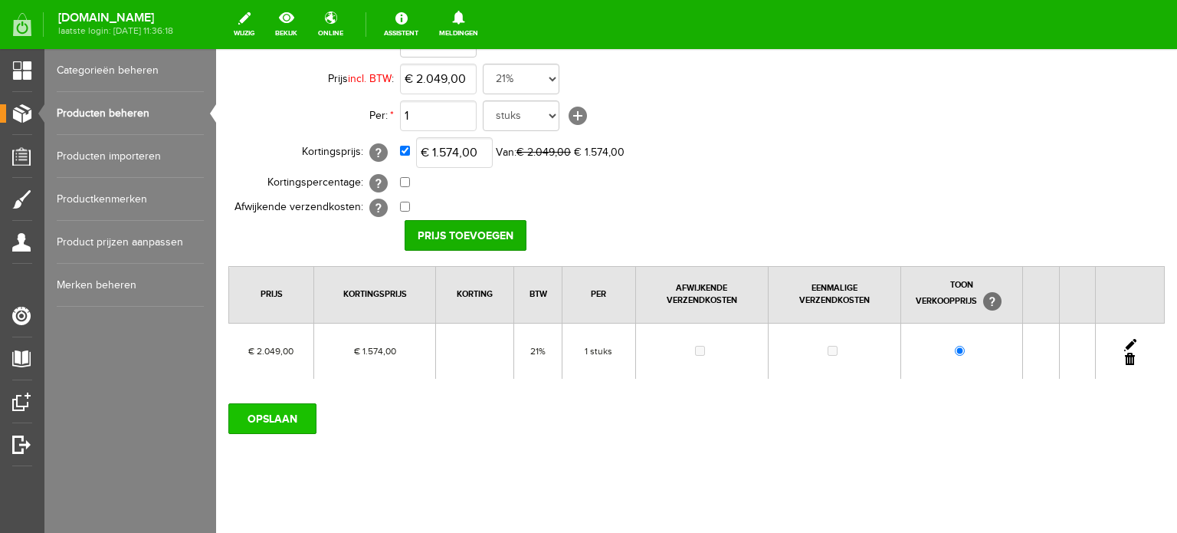
click at [287, 416] on input "OPSLAAN" at bounding box center [272, 418] width 88 height 31
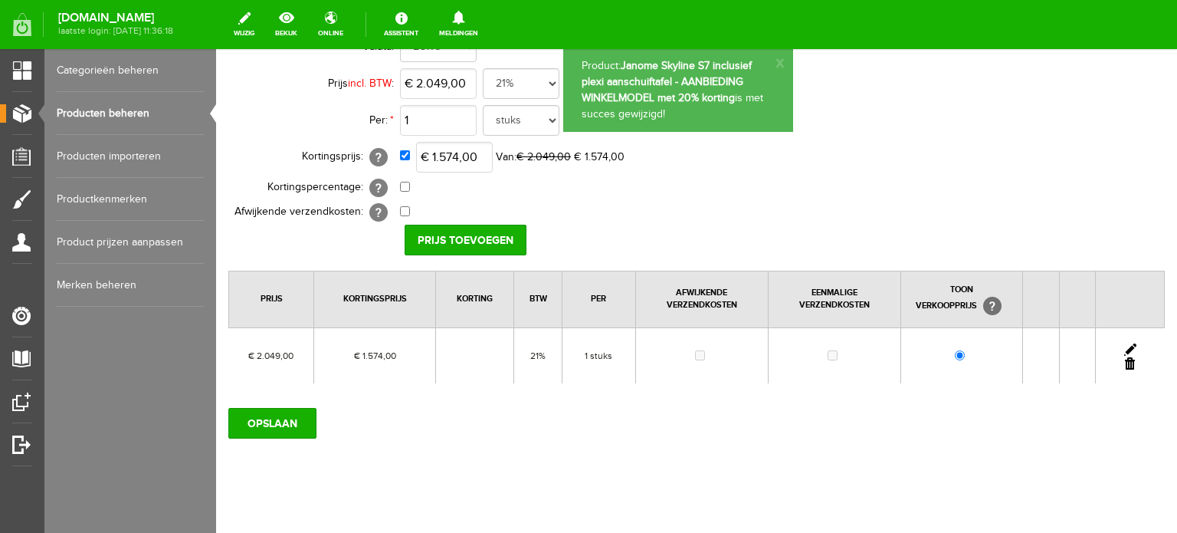
scroll to position [0, 0]
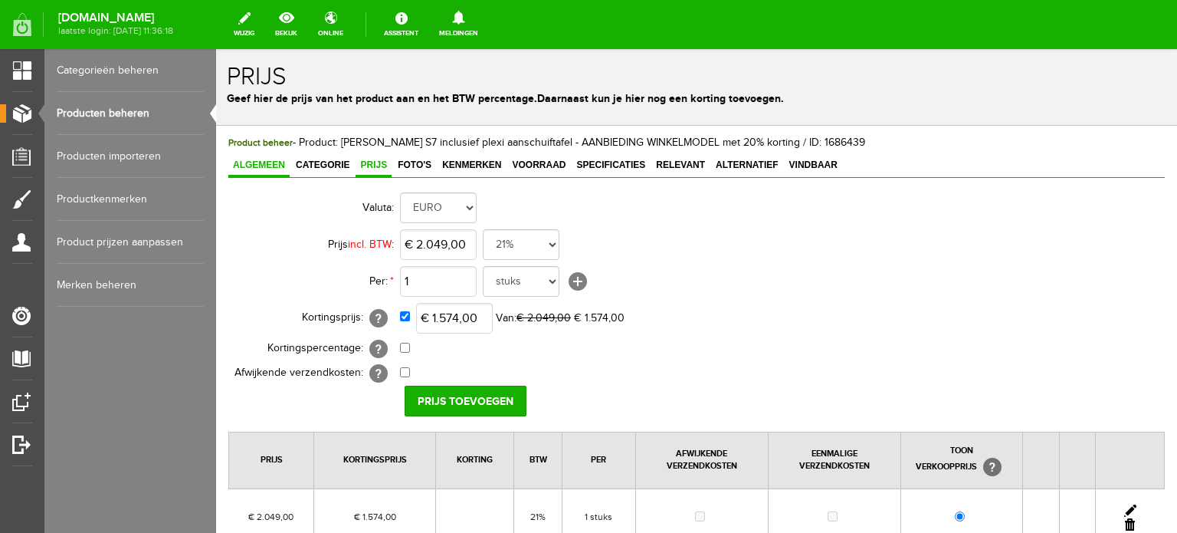
click at [248, 162] on span "Algemeen" at bounding box center [258, 164] width 61 height 11
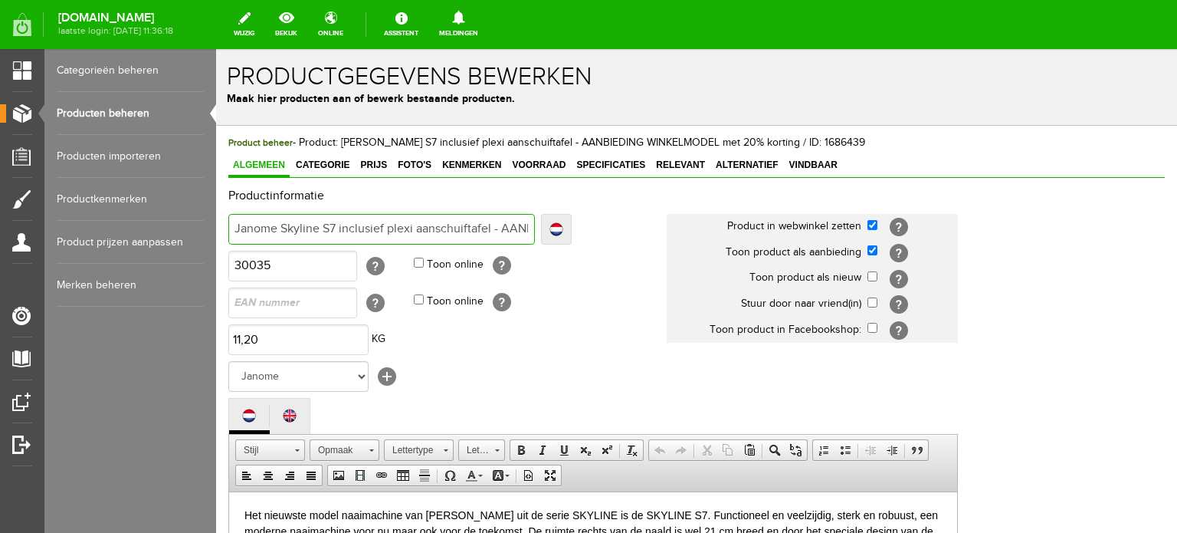
click at [498, 225] on input "Janome Skyline S7 inclusief plexi aanschuiftafel - AANBIEDING WINKELMODEL met 2…" at bounding box center [381, 229] width 307 height 31
type input "Janome Skyline S7 inclusief plexi aanschuiftafel - AANBIEDING WINKELMODEL met 2…"
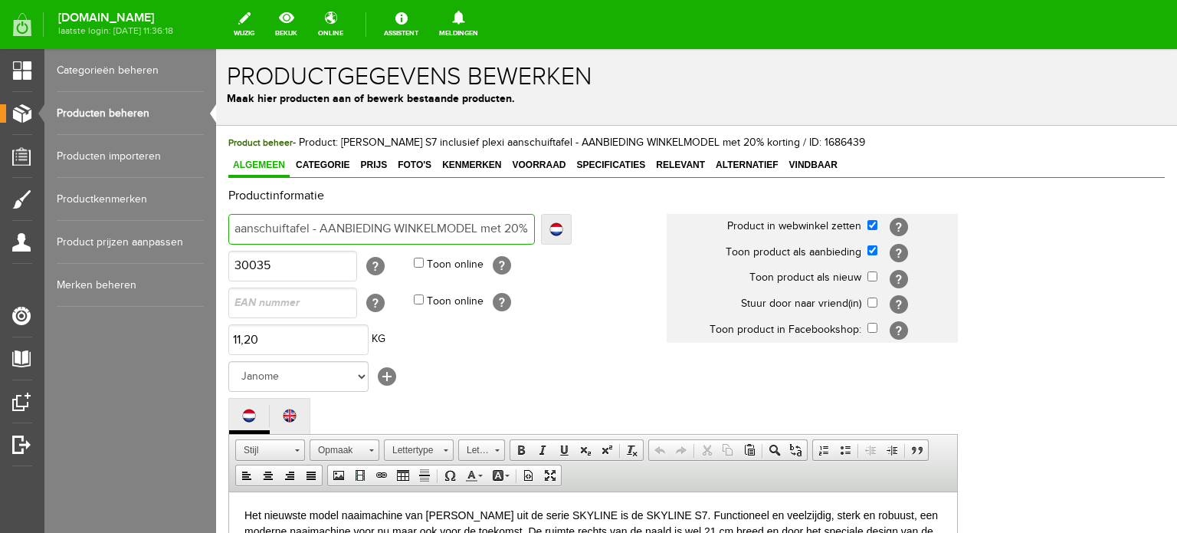
type input "Janome Skyline S7 inclusief plexi aanschuiftafel - AANBIEDING WINKELMODEL met 2…"
type input "Janome Skyline S7 inclusief plexi aanschuiftafel - AANBIEDING WINKELMODEL met 20"
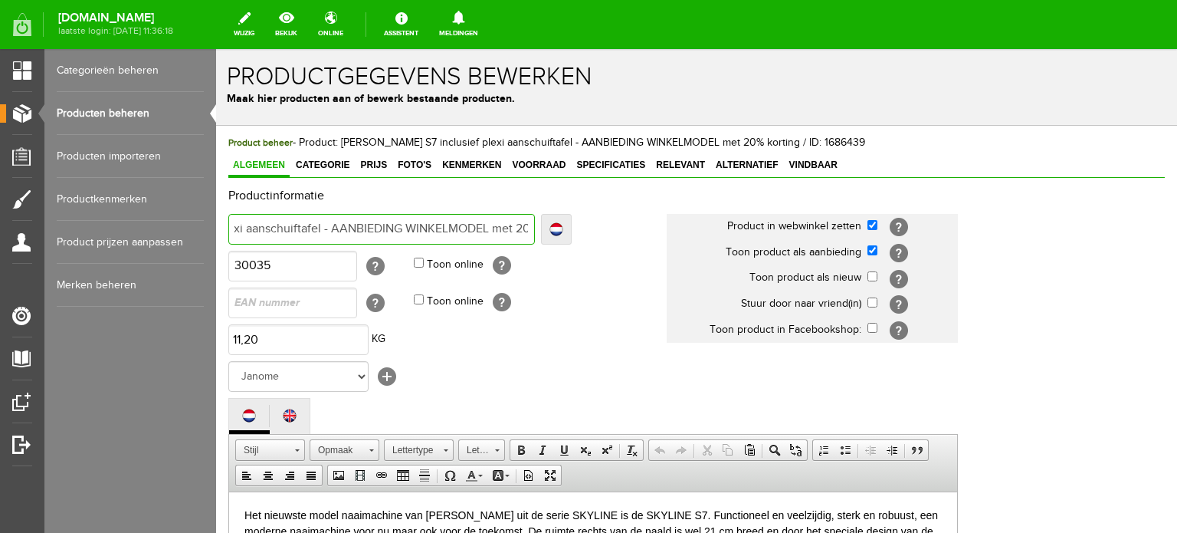
type input "Janome Skyline S7 inclusief plexi aanschuiftafel - AANBIEDING WINKELMODEL met 2"
type input "Janome Skyline S7 inclusief plexi aanschuiftafel - AANBIEDING WINKELMODEL met"
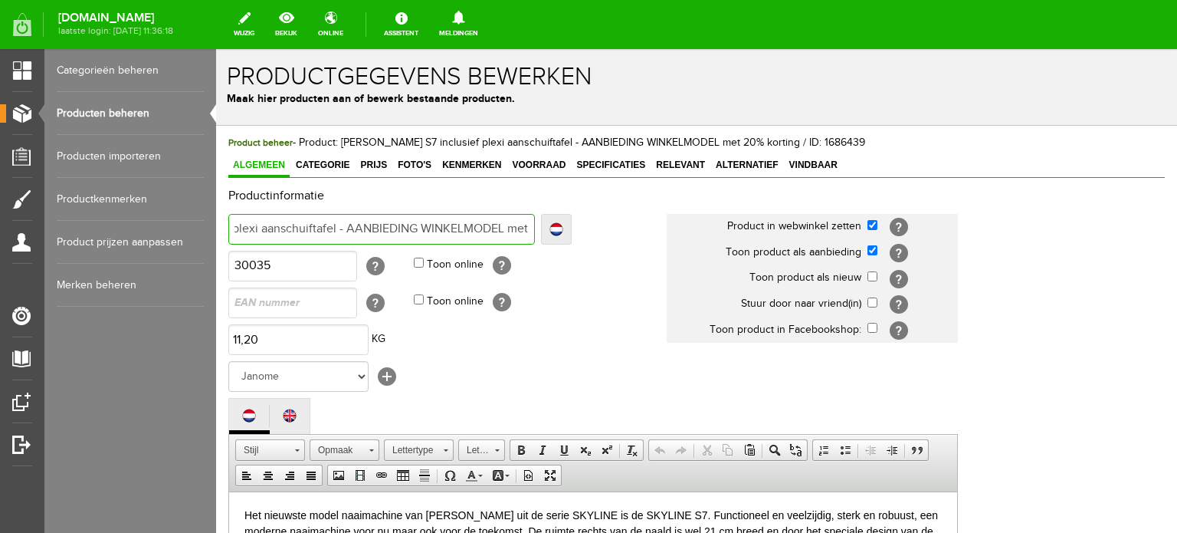
type input "Janome Skyline S7 inclusief plexi aanschuiftafel - AANBIEDING WINKELMODEL met"
type input "Janome Skyline S7 inclusief plexi aanschuiftafel - AANBIEDING WINKELMODEL me"
type input "Janome Skyline S7 inclusief plexi aanschuiftafel - AANBIEDING WINKELMODEL m"
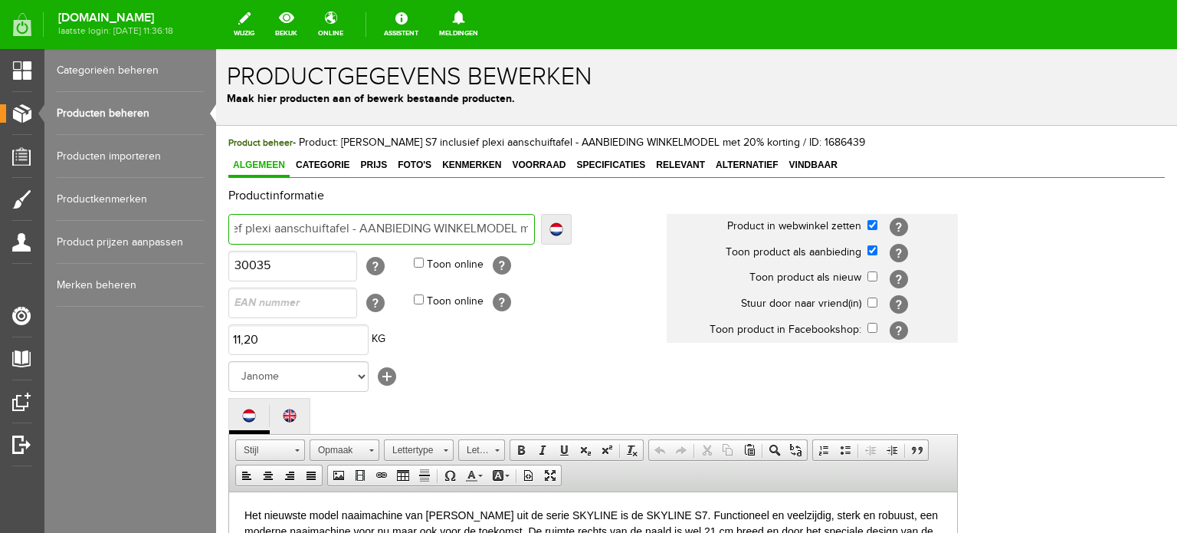
type input "Janome Skyline S7 inclusief plexi aanschuiftafel - AANBIEDING WINKELMODEL"
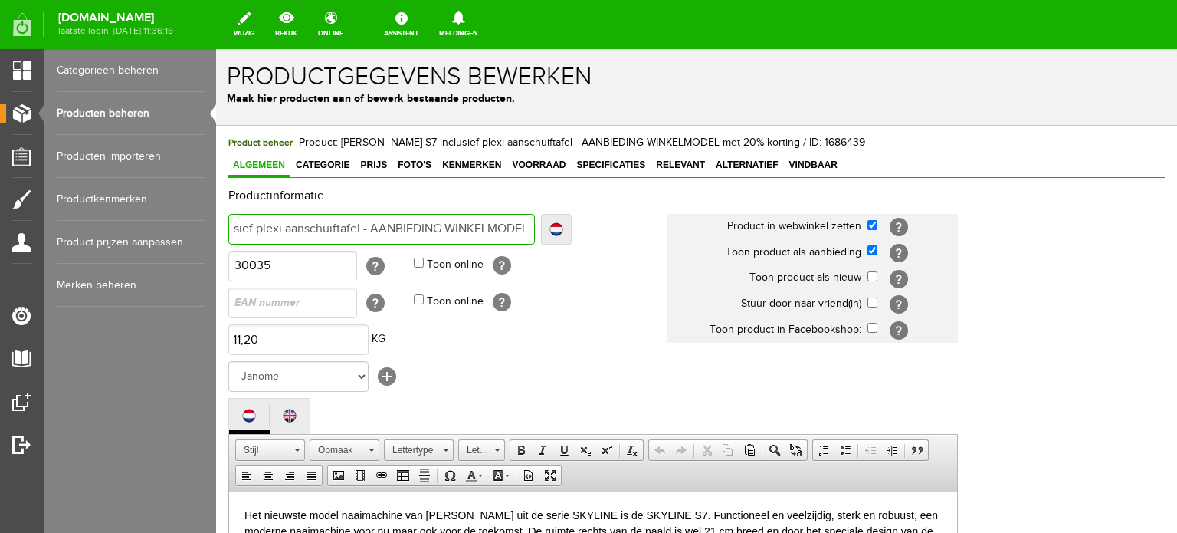
type input "Janome Skyline S7 inclusief plexi aanschuiftafel - AANBIEDING WINKELMODEL"
type input "Janome Skyline S7 inclusief plexi aanschuiftafel - AANBIEDING WINKELMODEL me"
type input "Janome Skyline S7 inclusief plexi aanschuiftafel - AANBIEDING WINKELMODEL met"
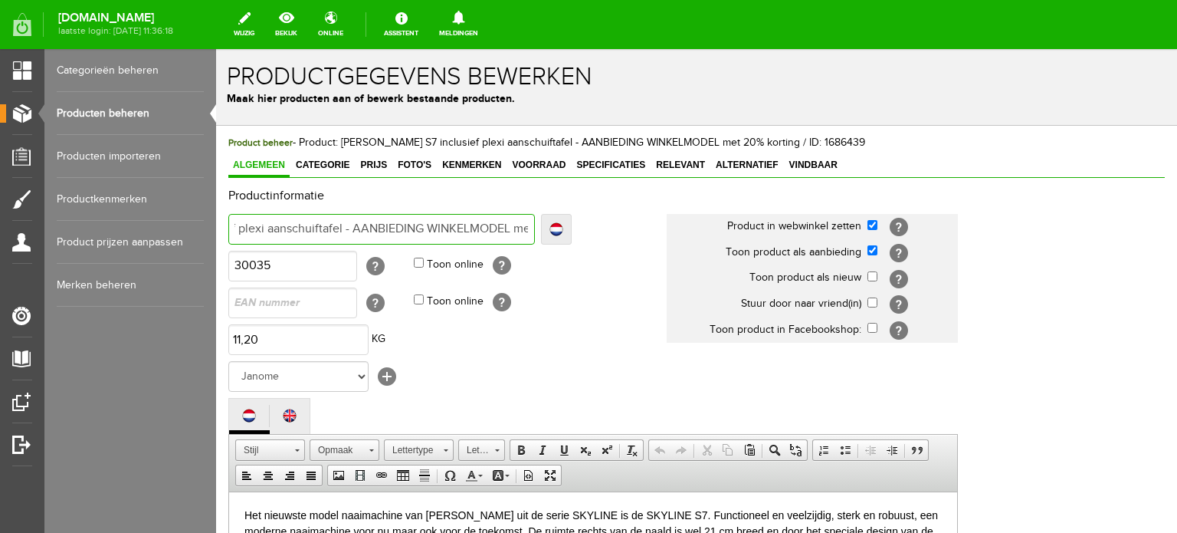
type input "Janome Skyline S7 inclusief plexi aanschuiftafel - AANBIEDING WINKELMODEL met"
type input "Janome Skyline S7 inclusief plexi aanschuiftafel - AANBIEDING WINKELMODEL met e"
type input "Janome Skyline S7 inclusief plexi aanschuiftafel - AANBIEDING WINKELMODEL met ex"
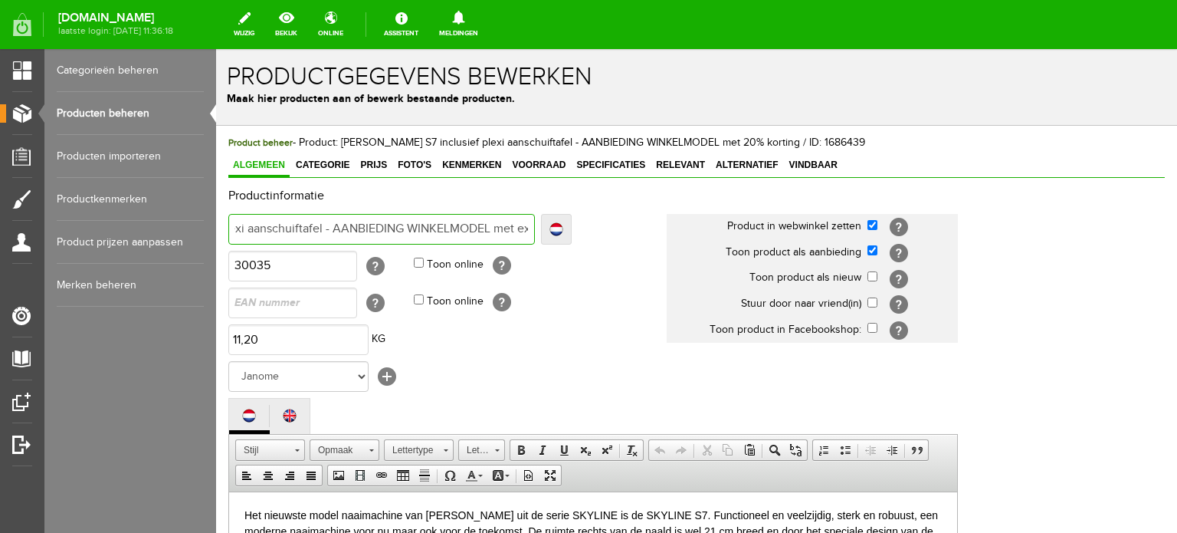
type input "Janome Skyline S7 inclusief plexi aanschuiftafel - AANBIEDING WINKELMODEL met ex"
type input "Janome Skyline S7 inclusief plexi aanschuiftafel - AANBIEDING WINKELMODEL met e…"
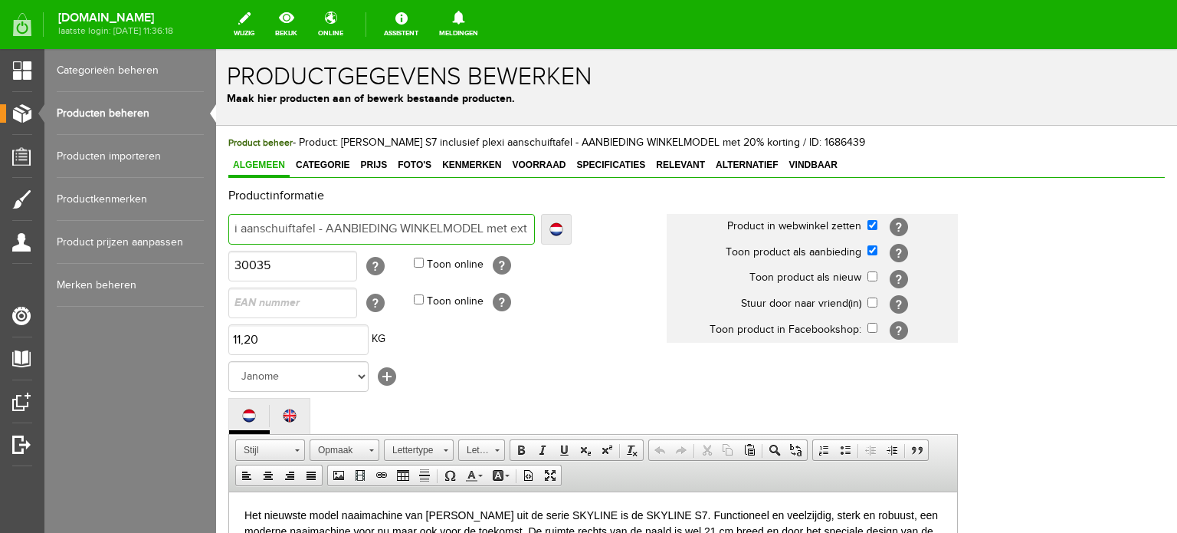
type input "Janome Skyline S7 inclusief plexi aanschuiftafel - AANBIEDING WINKELMODEL met e…"
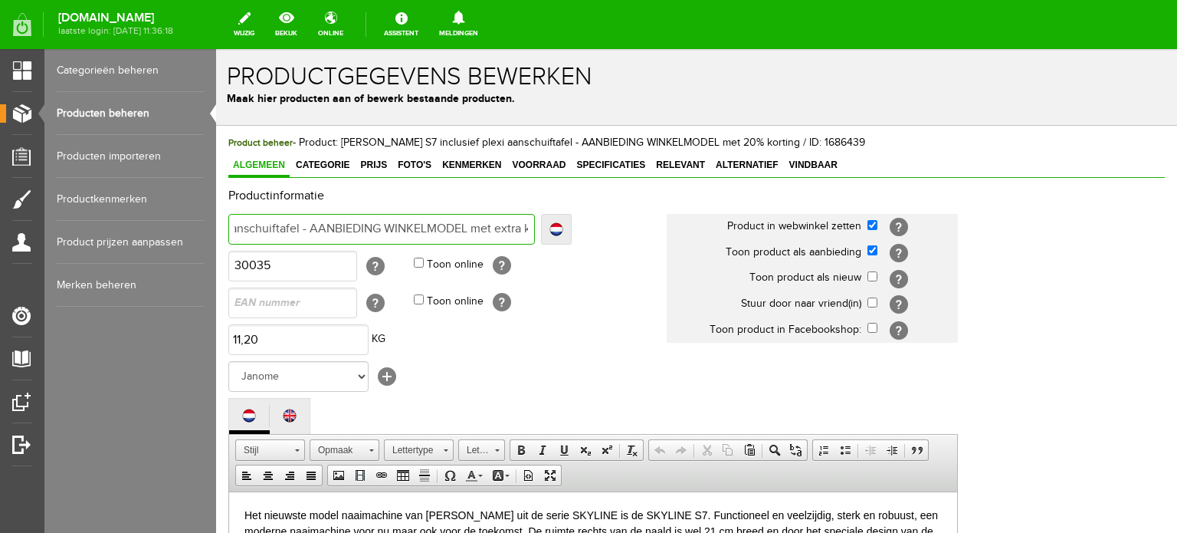
type input "Janome Skyline S7 inclusief plexi aanschuiftafel - AANBIEDING WINKELMODEL met e…"
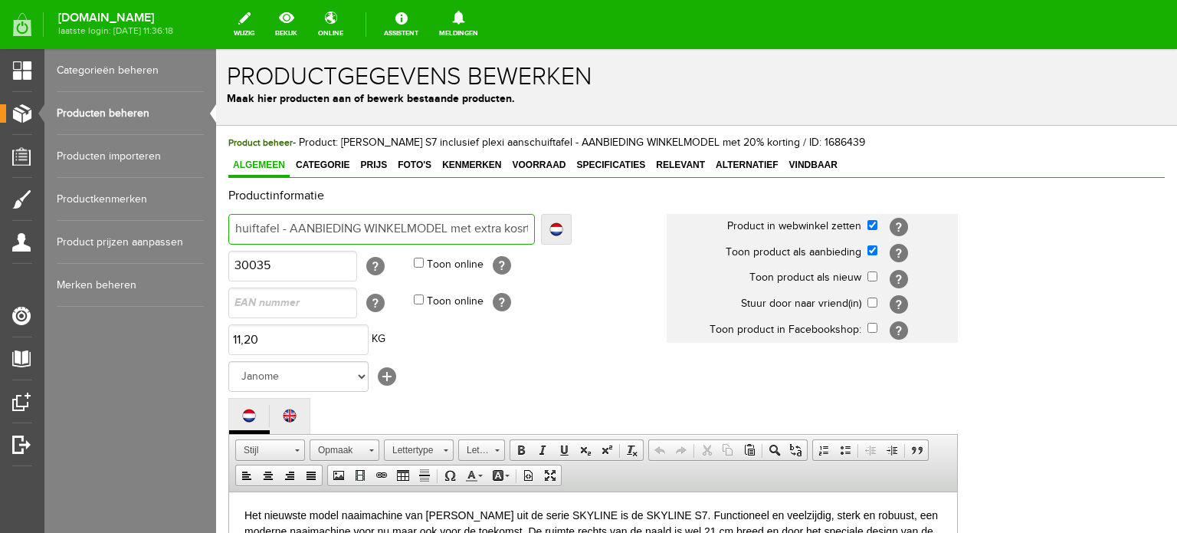
type input "Janome Skyline S7 inclusief plexi aanschuiftafel - AANBIEDING WINKELMODEL met e…"
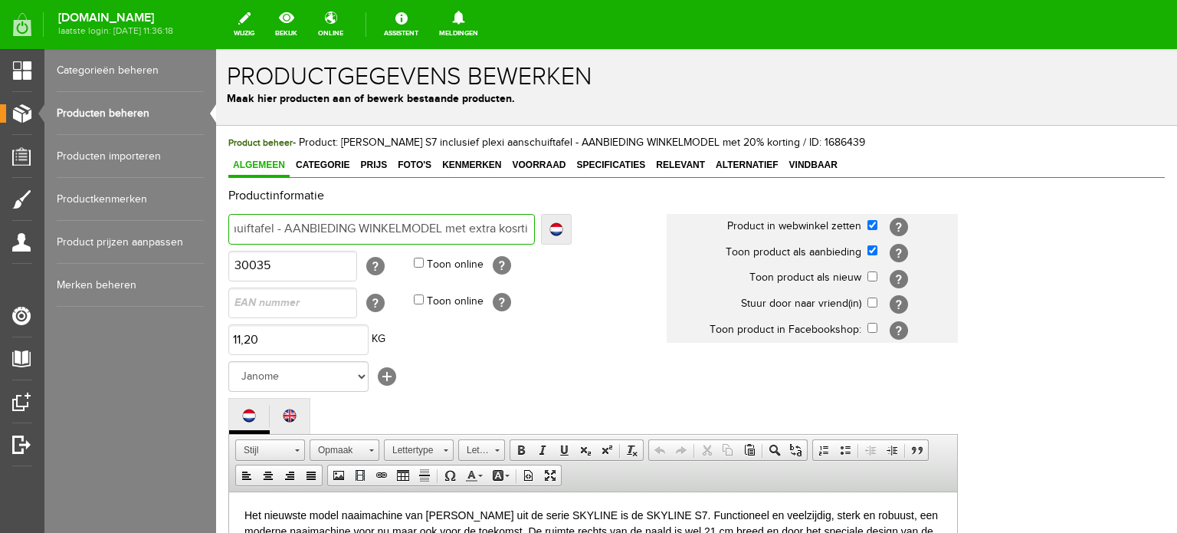
type input "Janome Skyline S7 inclusief plexi aanschuiftafel - AANBIEDING WINKELMODEL met e…"
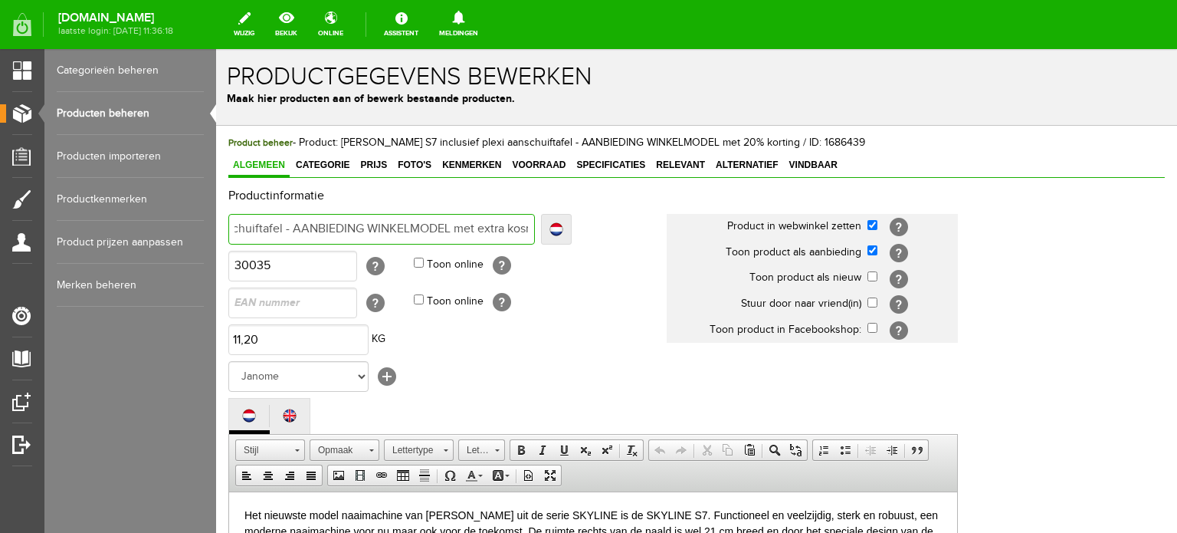
type input "Janome Skyline S7 inclusief plexi aanschuiftafel - AANBIEDING WINKELMODEL met e…"
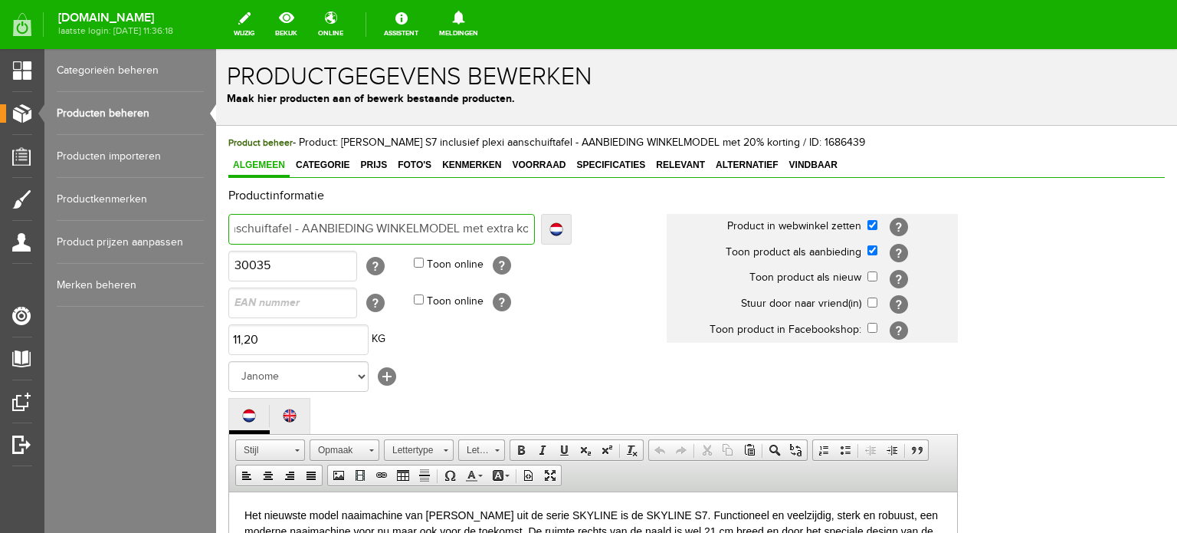
type input "Janome Skyline S7 inclusief plexi aanschuiftafel - AANBIEDING WINKELMODEL met e…"
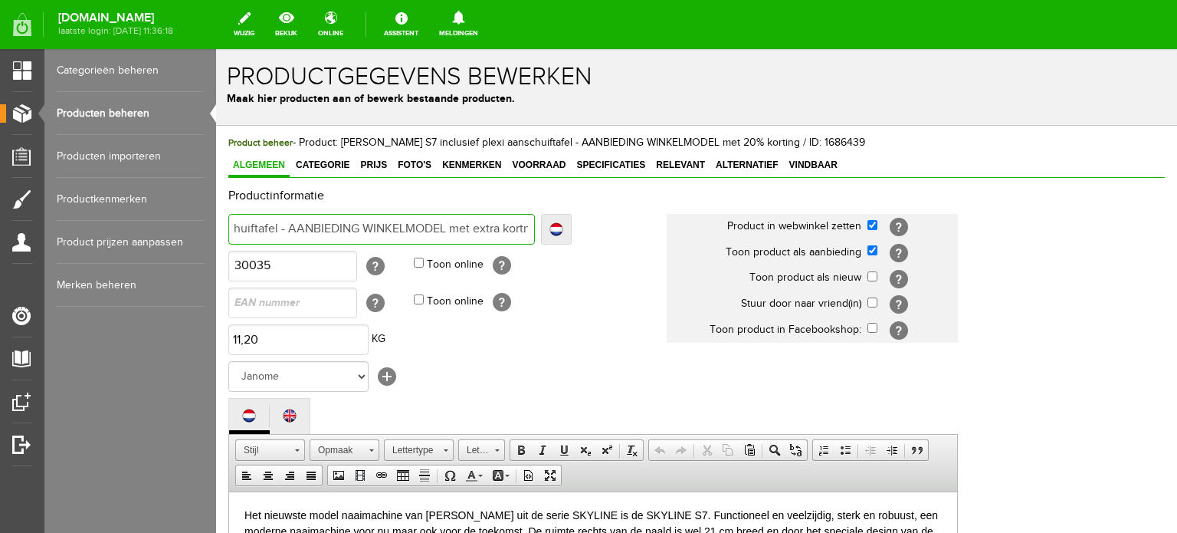
type input "Janome Skyline S7 inclusief plexi aanschuiftafel - AANBIEDING WINKELMODEL met e…"
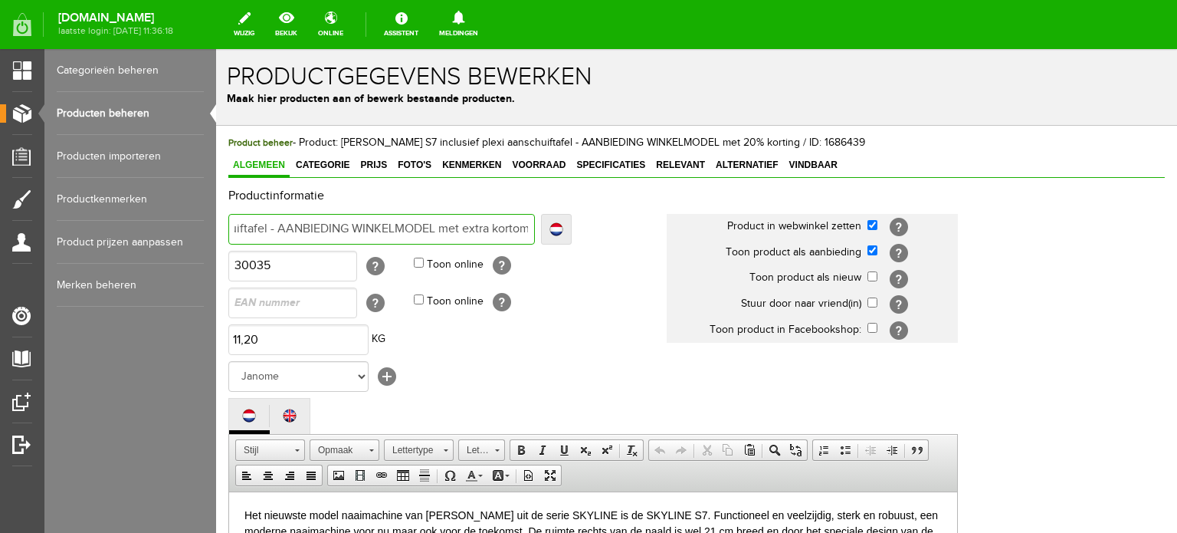
type input "Janome Skyline S7 inclusief plexi aanschuiftafel - AANBIEDING WINKELMODEL met e…"
type input "Janome Skyline S7 inclusief plexi aanschuiftafel - AANBIEDING WINKELMODEL met ex"
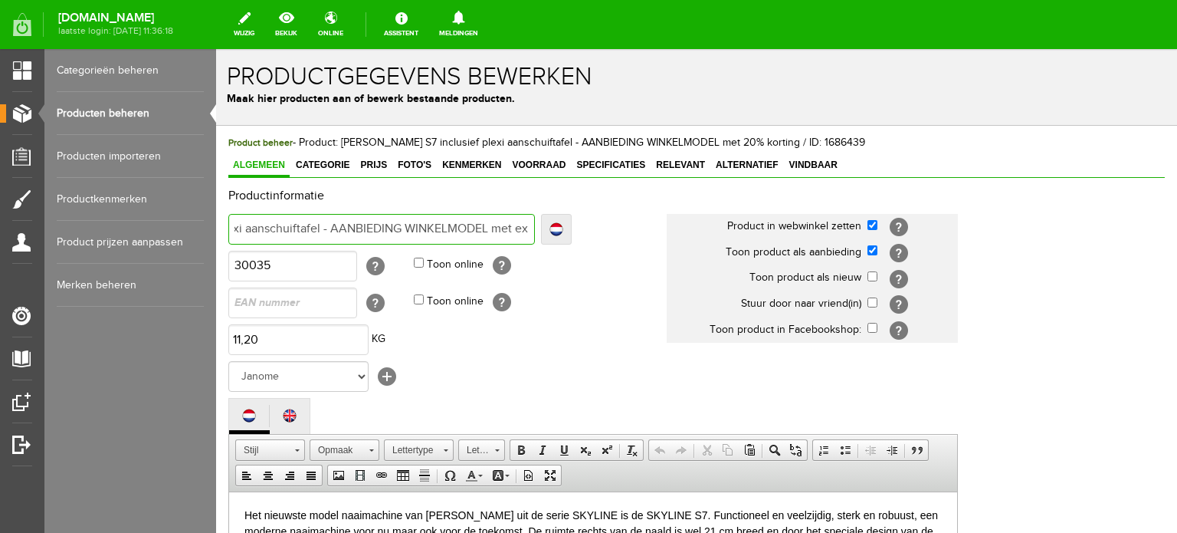
type input "Janome Skyline S7 inclusief plexi aanschuiftafel - AANBIEDING WINKELMODEL met ex"
type input "Janome Skyline S7 inclusief plexi aanschuiftafel - AANBIEDING WINKELMODEL met e"
type input "Janome Skyline S7 inclusief plexi aanschuiftafel - AANBIEDING WINKELMODEL met"
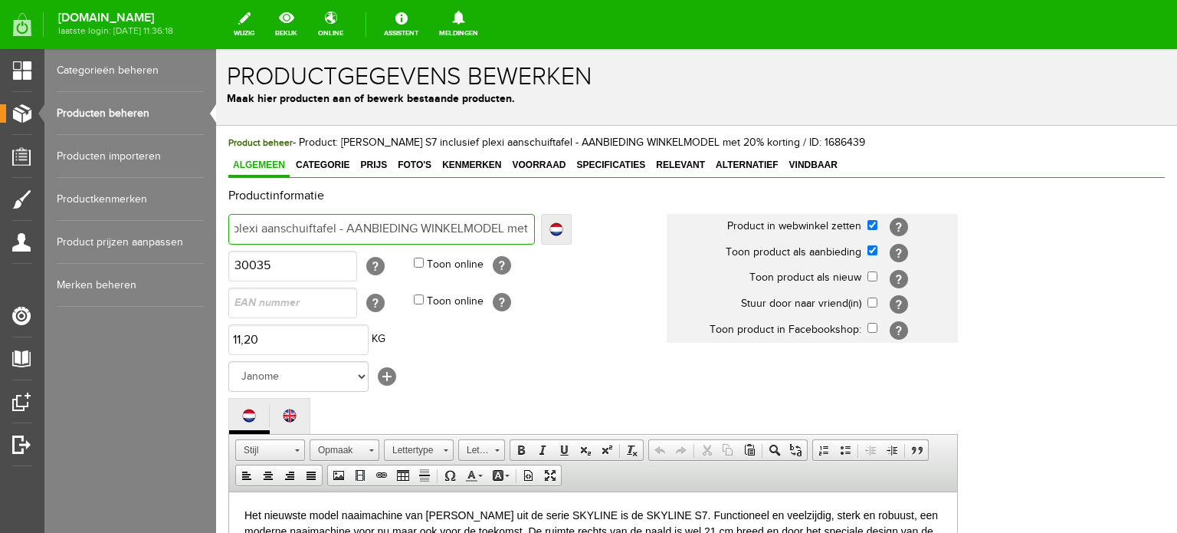
type input "Janome Skyline S7 inclusief plexi aanschuiftafel - AANBIEDING WINKELMODEL met"
type input "Janome Skyline S7 inclusief plexi aanschuiftafel - AANBIEDING WINKELMODEL me"
type input "Janome Skyline S7 inclusief plexi aanschuiftafel - AANBIEDING WINKELMODEL m"
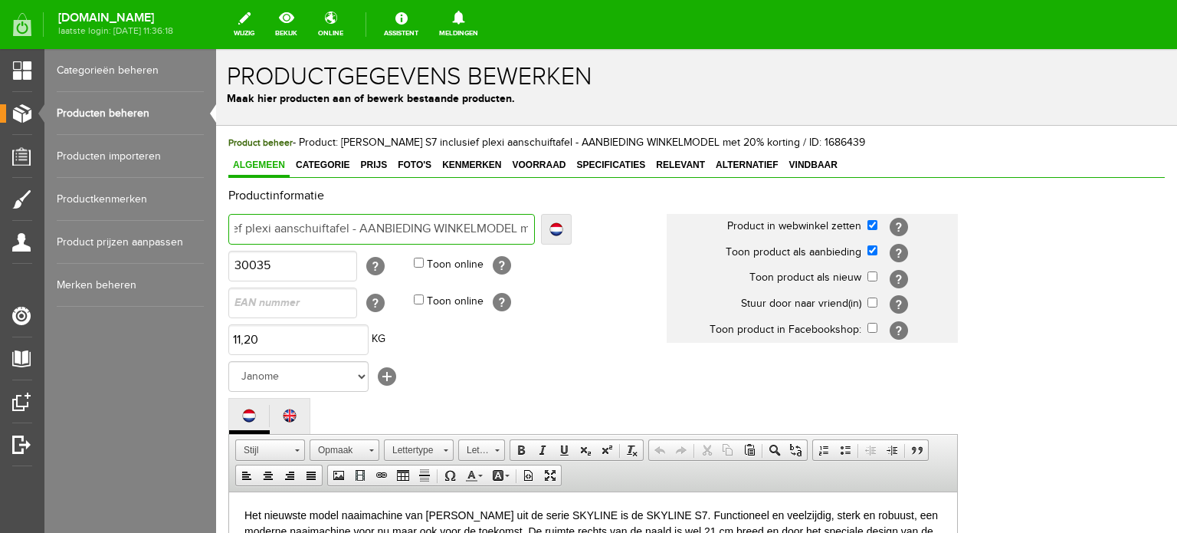
type input "Janome Skyline S7 inclusief plexi aanschuiftafel - AANBIEDING WINKELMODEL m"
type input "Janome Skyline S7 inclusief plexi aanschuiftafel - AANBIEDING WINKELMODEL"
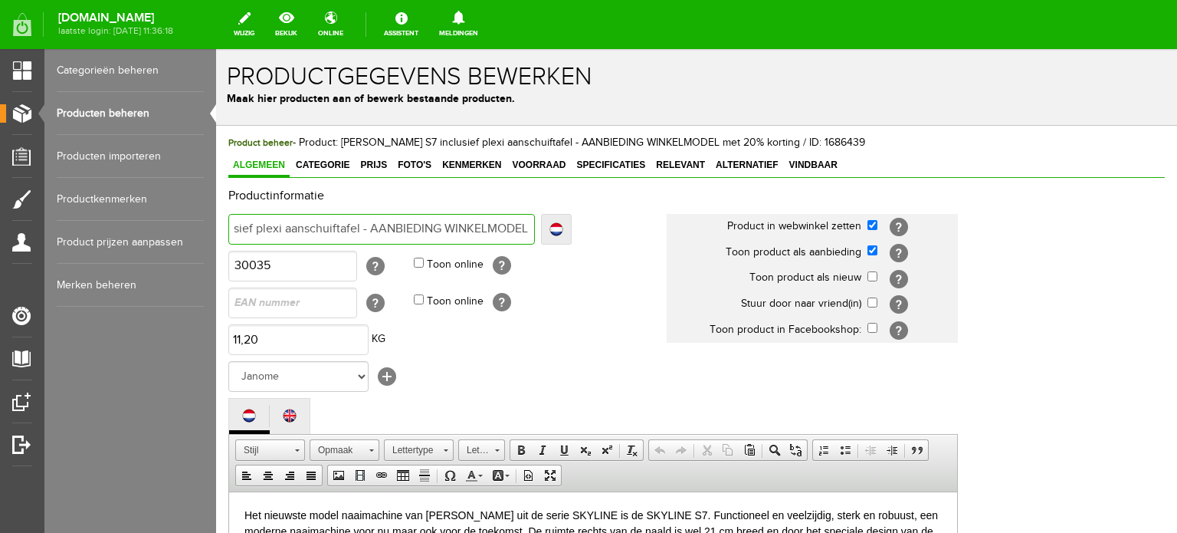
scroll to position [0, 129]
type input "Janome Skyline S7 inclusief plexi aanschuiftafel - AANBIEDING WINKELMODEL"
click at [1126, 326] on div "Productinformatie Localize Klaar Janome Skyline S7 inclusief plexi aanschuiftaf…" at bounding box center [696, 528] width 936 height 678
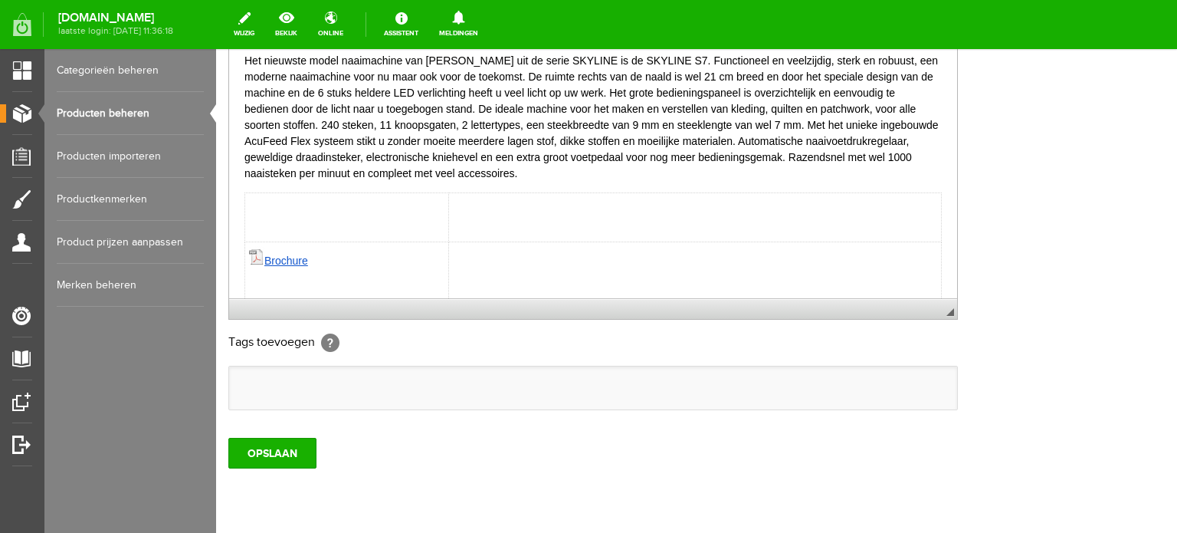
scroll to position [500, 0]
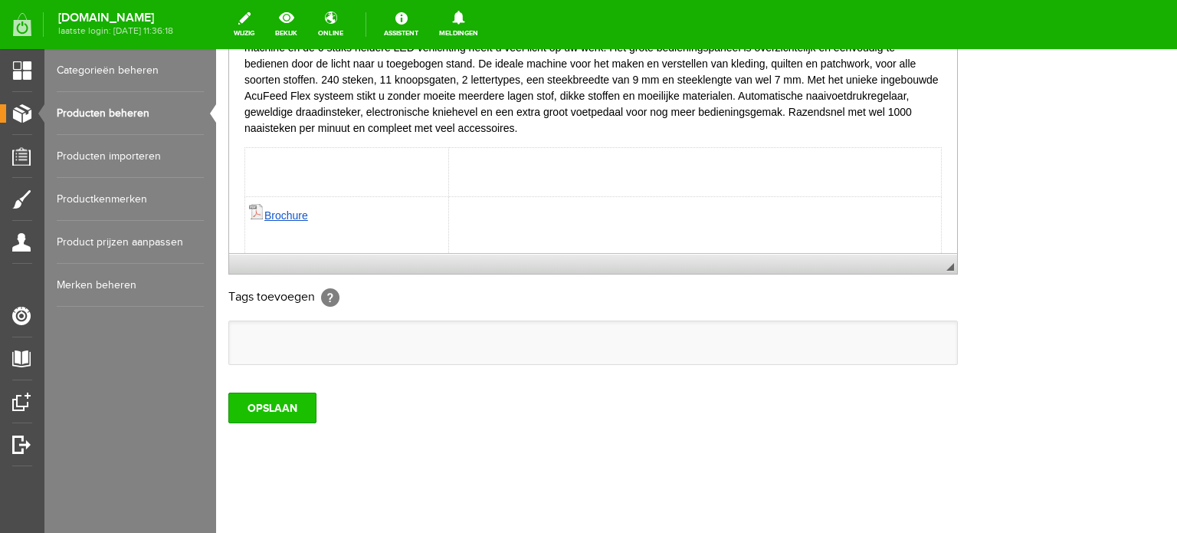
click at [284, 397] on input "OPSLAAN" at bounding box center [272, 407] width 88 height 31
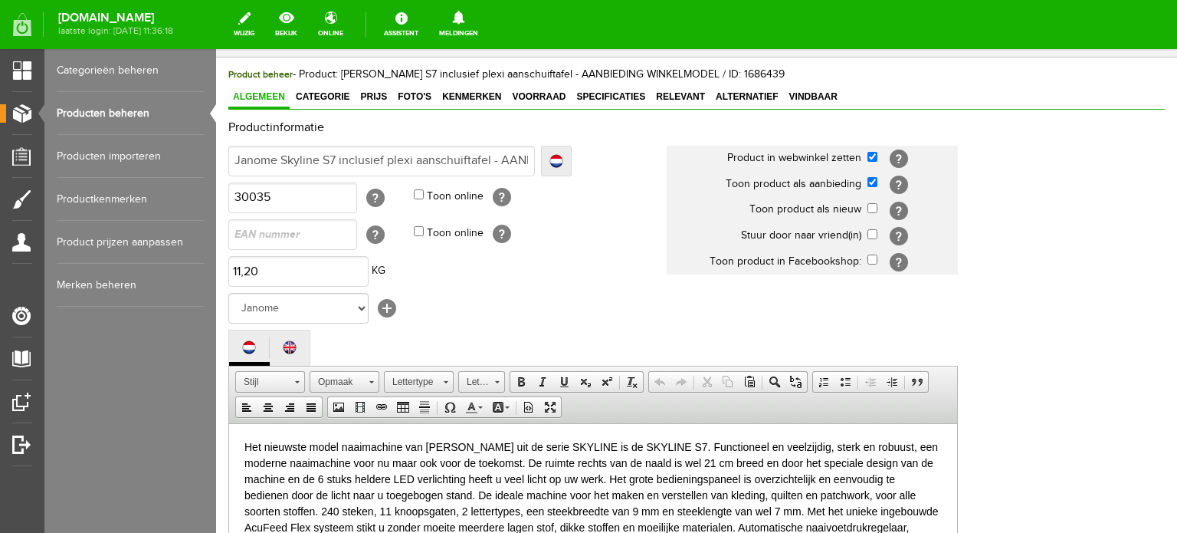
scroll to position [0, 0]
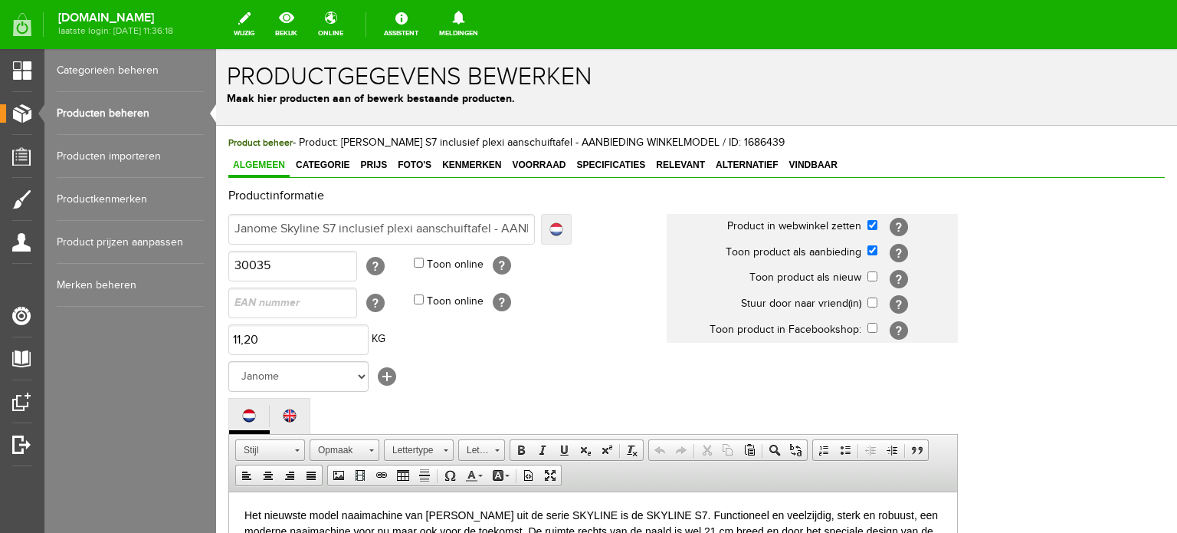
click at [561, 221] on link "Localize" at bounding box center [556, 229] width 31 height 31
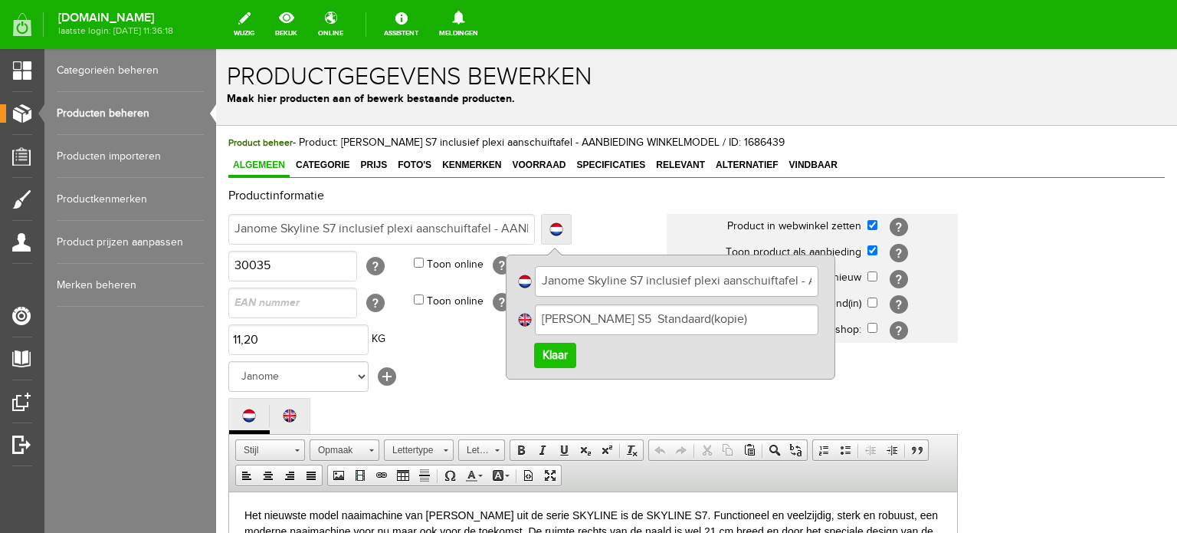
click at [678, 266] on input "Janome Skyline S7 inclusief plexi aanschuiftafel - AANBIEDING WINKELMODEL" at bounding box center [677, 281] width 284 height 31
click at [772, 317] on input "JANOME SKYLINE S5 Standaard(kopie)" at bounding box center [677, 319] width 284 height 31
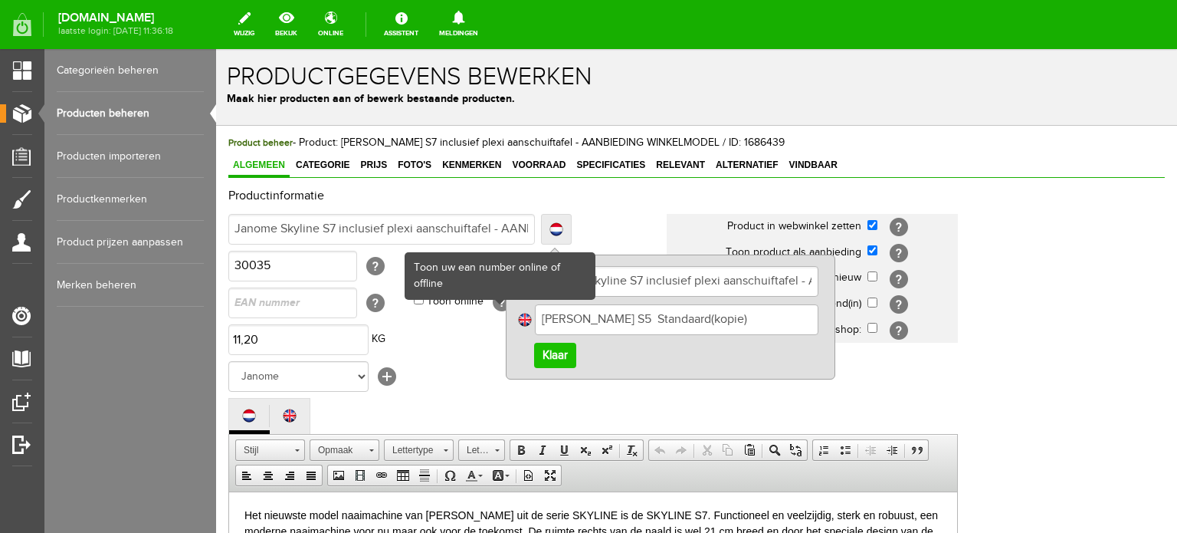
drag, startPoint x: 772, startPoint y: 321, endPoint x: 492, endPoint y: 308, distance: 280.8
click at [492, 308] on tbody "Janome Skyline S7 inclusief plexi aanschuiftafel - AANBIEDING WINKELMODEL Local…" at bounding box center [596, 539] width 736 height 657
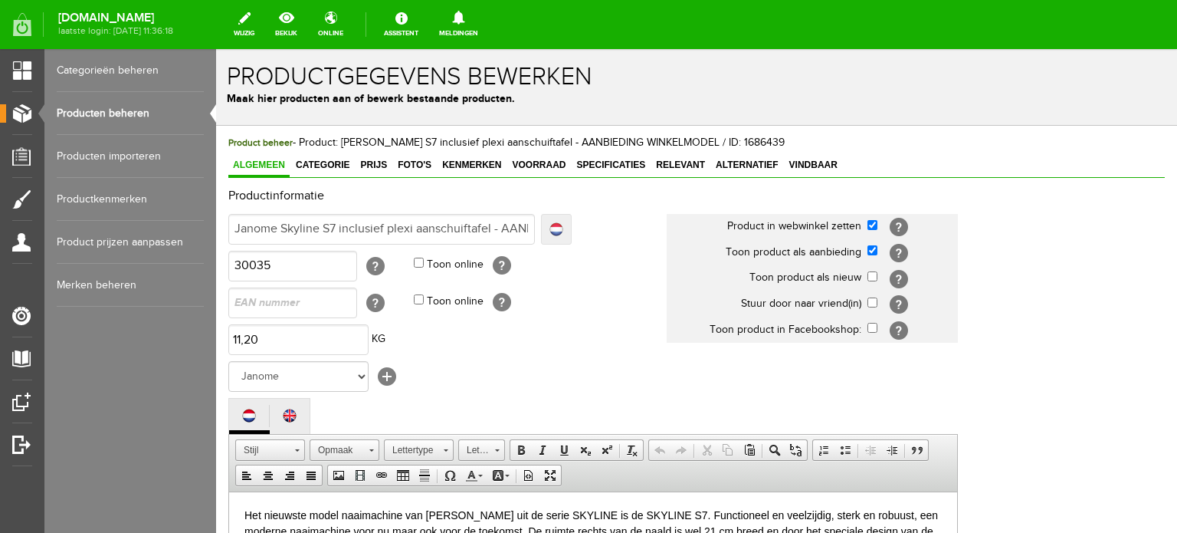
click at [556, 226] on link "Localize" at bounding box center [556, 229] width 31 height 31
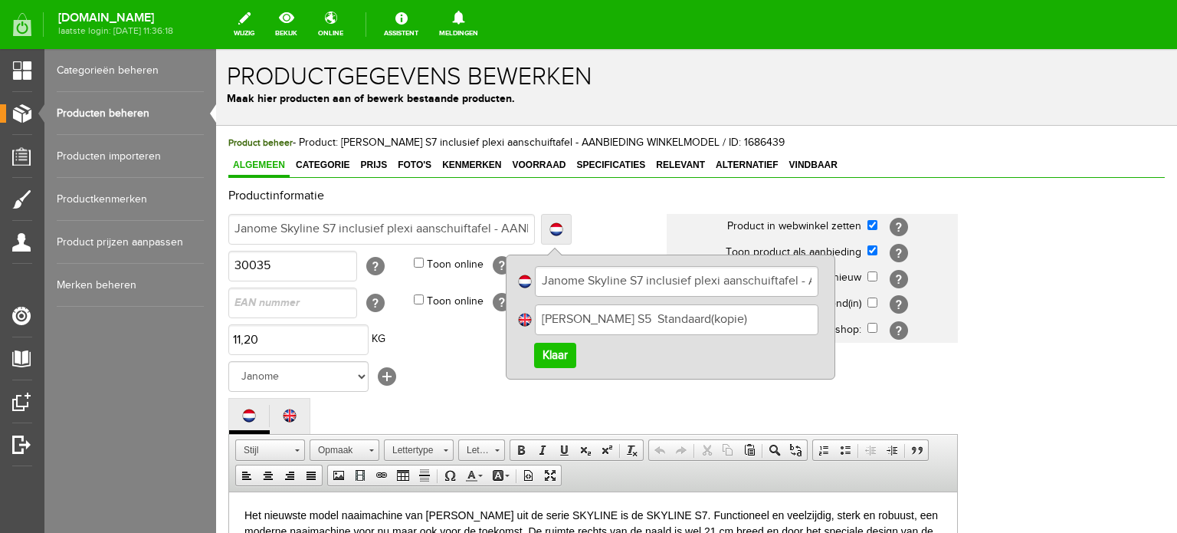
click at [773, 319] on input "JANOME SKYLINE S5 Standaard(kopie)" at bounding box center [677, 319] width 284 height 31
drag, startPoint x: 780, startPoint y: 321, endPoint x: 540, endPoint y: 314, distance: 239.9
click at [540, 314] on input "JANOME SKYLINE S5 Standaard(kopie)" at bounding box center [677, 319] width 284 height 31
paste input "anome Skyline S7 inclusief plexi aanschuiftafel - AANBIEDING WINKELMODEL"
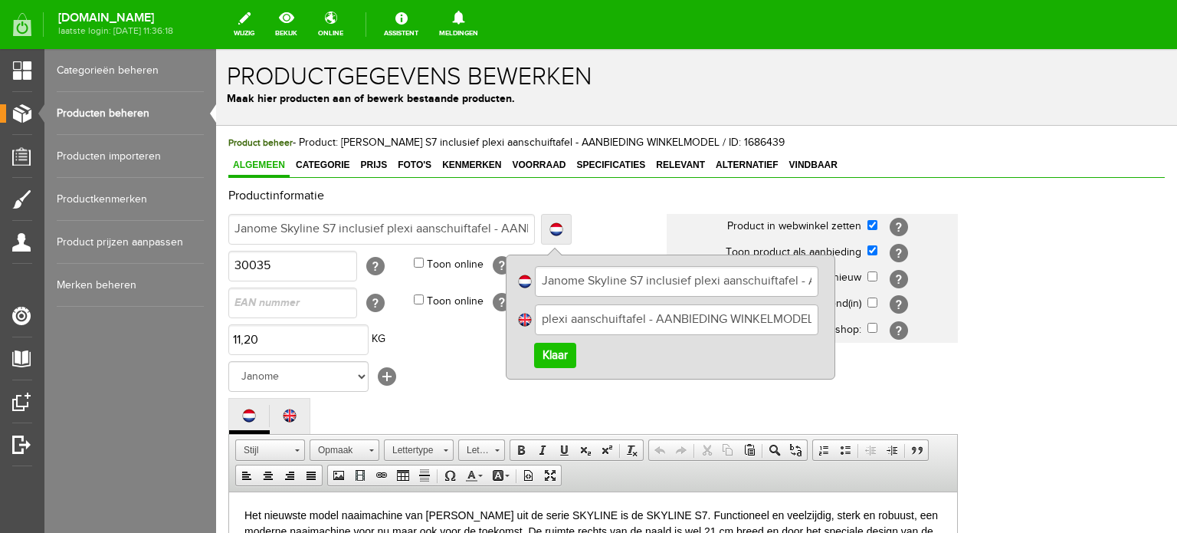
type input "Janome Skyline S7 inclusief plexi aanschuiftafel - AANBIEDING WINKELMODEL"
click at [561, 356] on link "Klaar" at bounding box center [555, 355] width 42 height 25
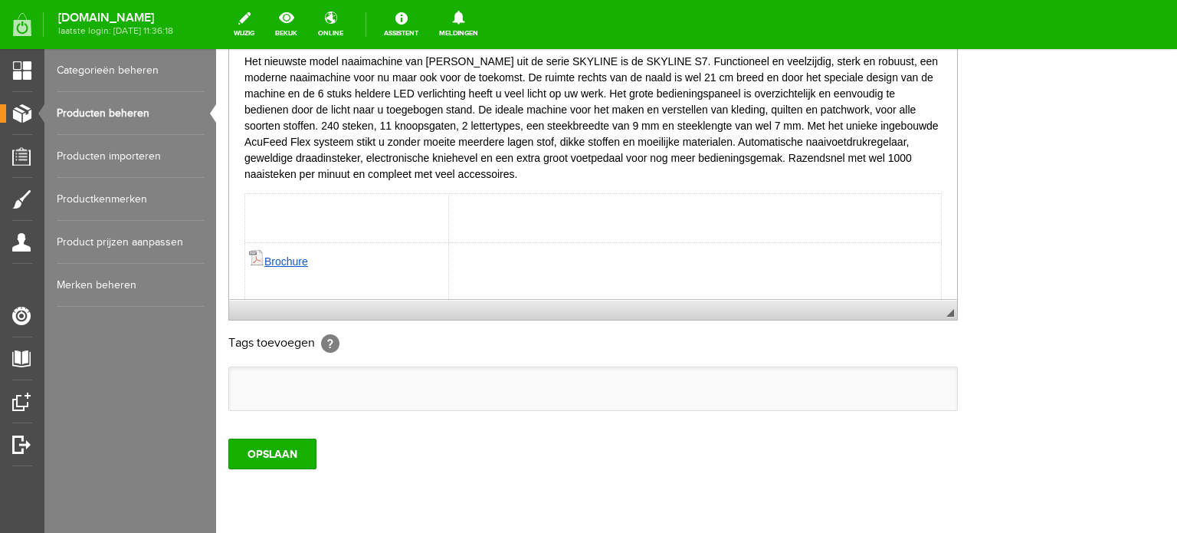
scroll to position [460, 0]
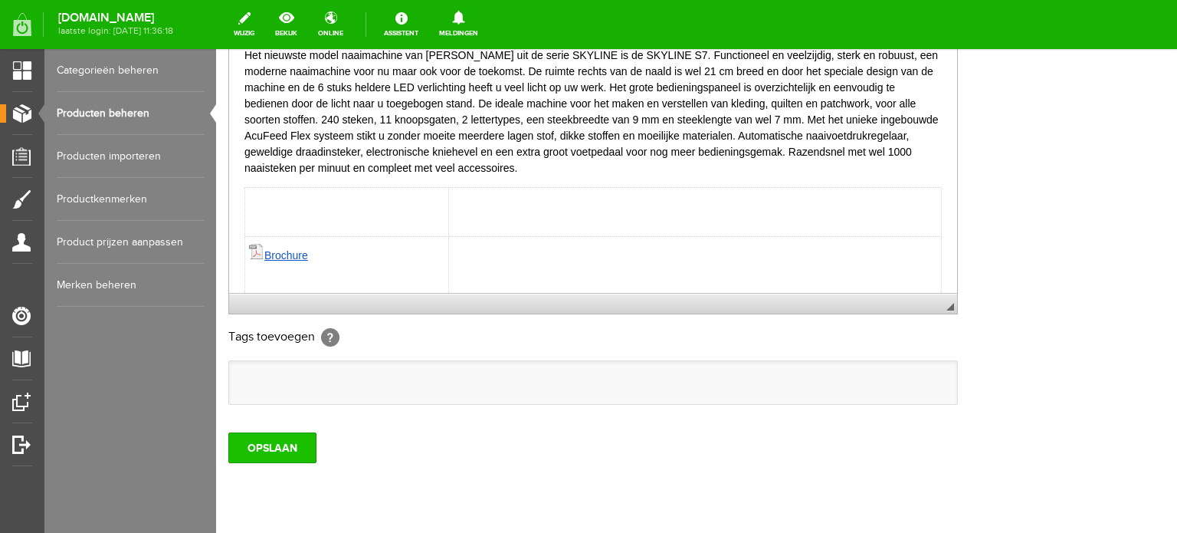
click at [305, 444] on input "OPSLAAN" at bounding box center [272, 447] width 88 height 31
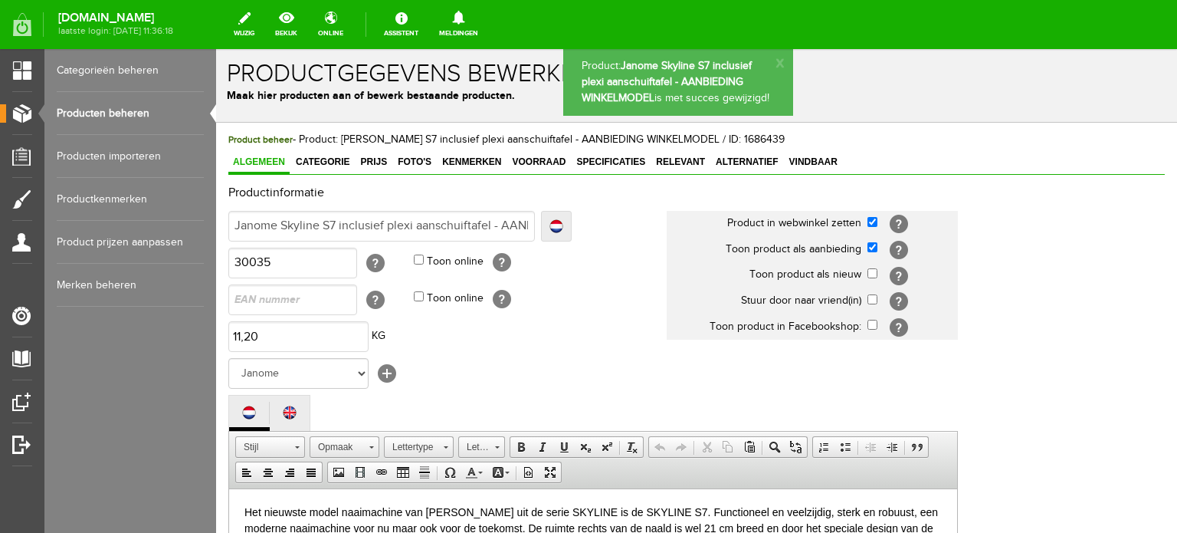
scroll to position [0, 0]
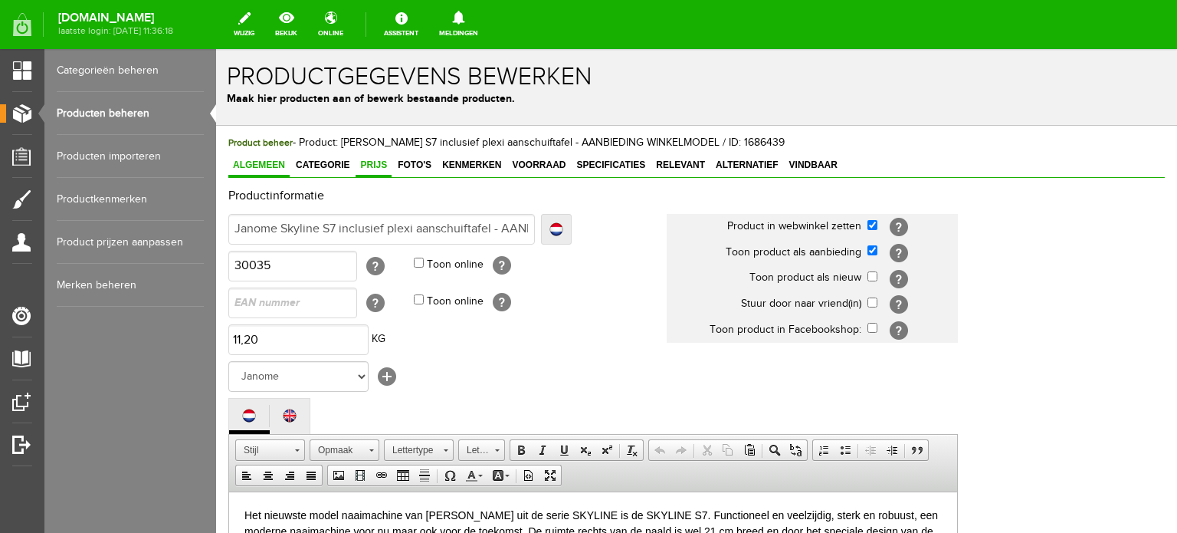
click at [366, 168] on span "Prijs" at bounding box center [374, 164] width 36 height 11
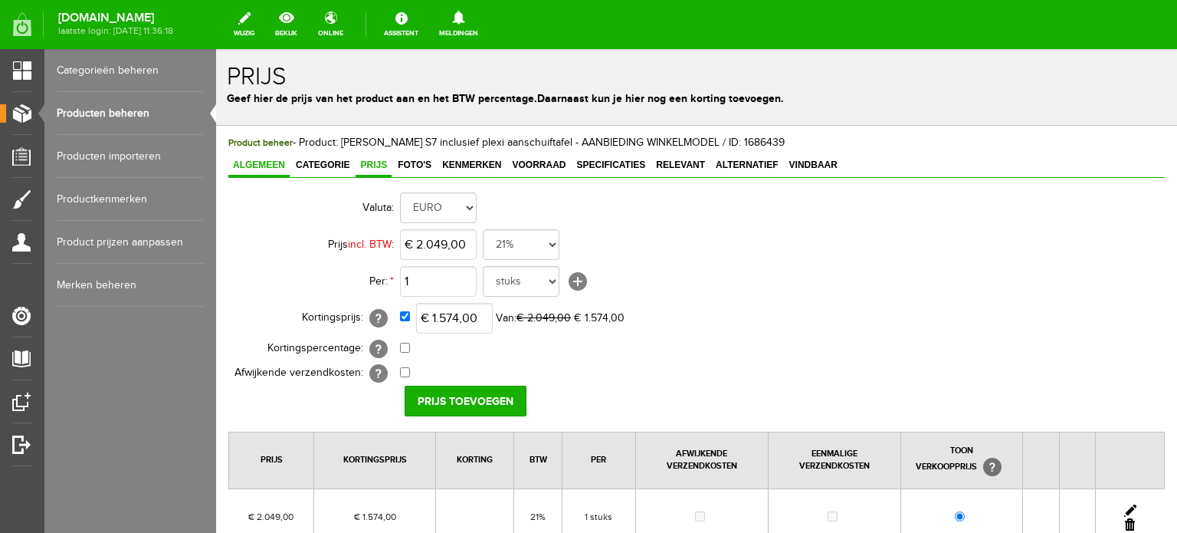
click at [246, 168] on span "Algemeen" at bounding box center [258, 164] width 61 height 11
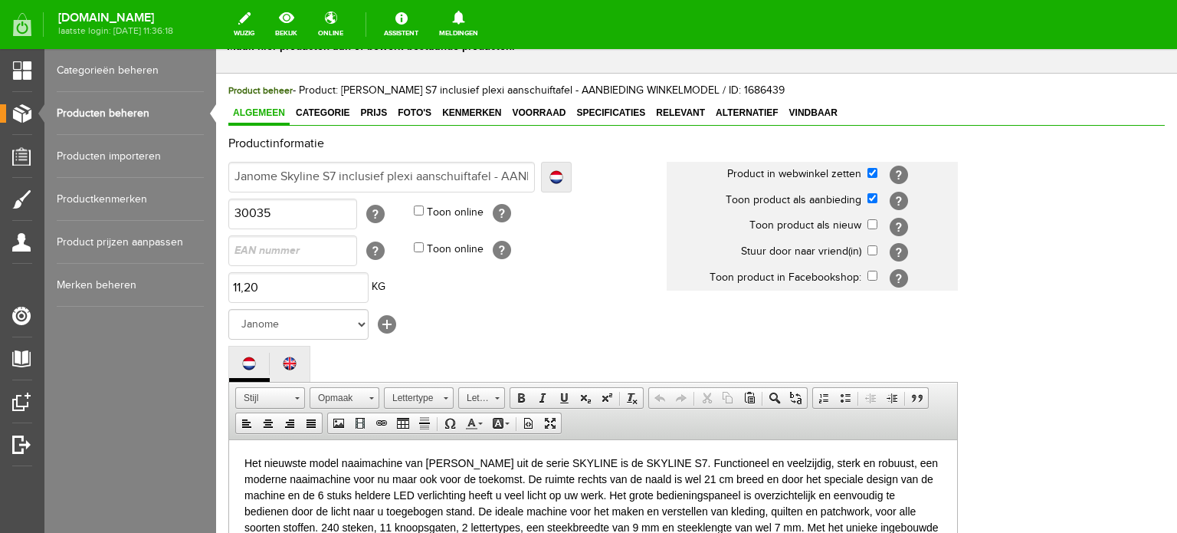
scroll to position [383, 0]
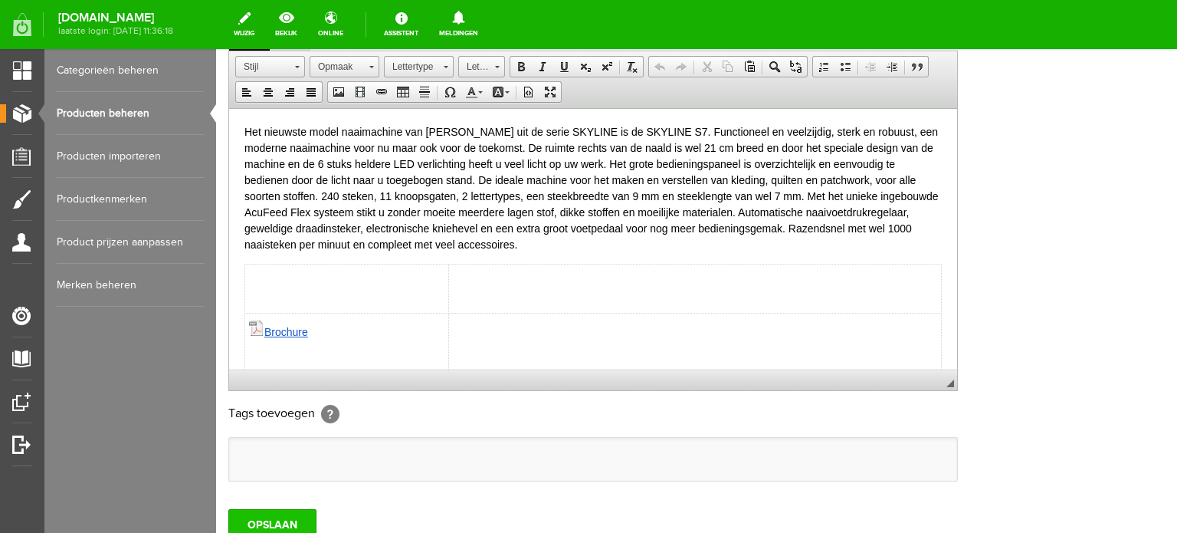
click at [278, 511] on input "OPSLAAN" at bounding box center [272, 524] width 88 height 31
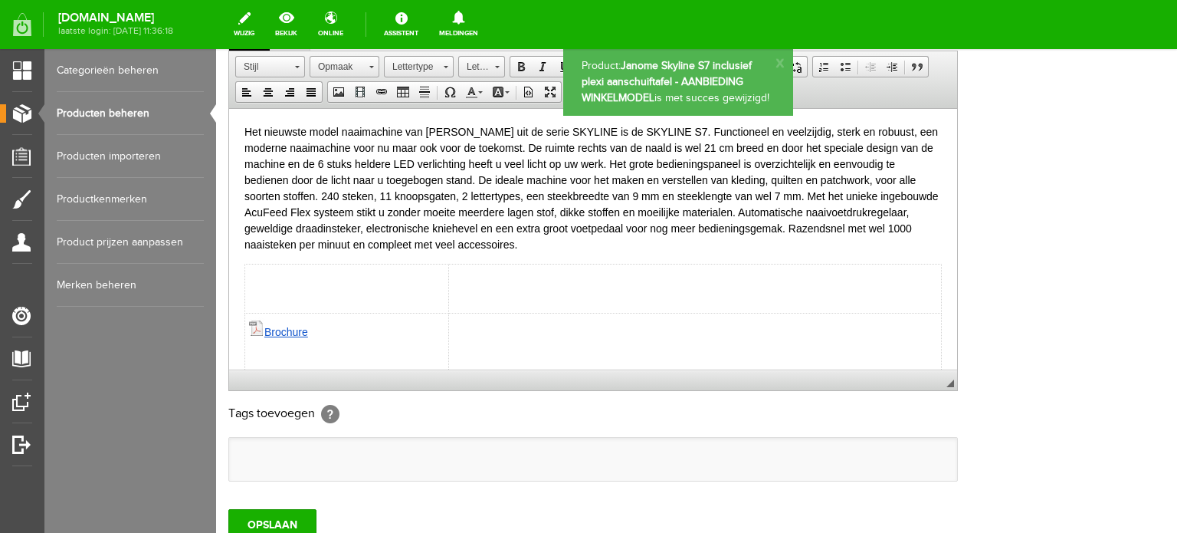
scroll to position [0, 0]
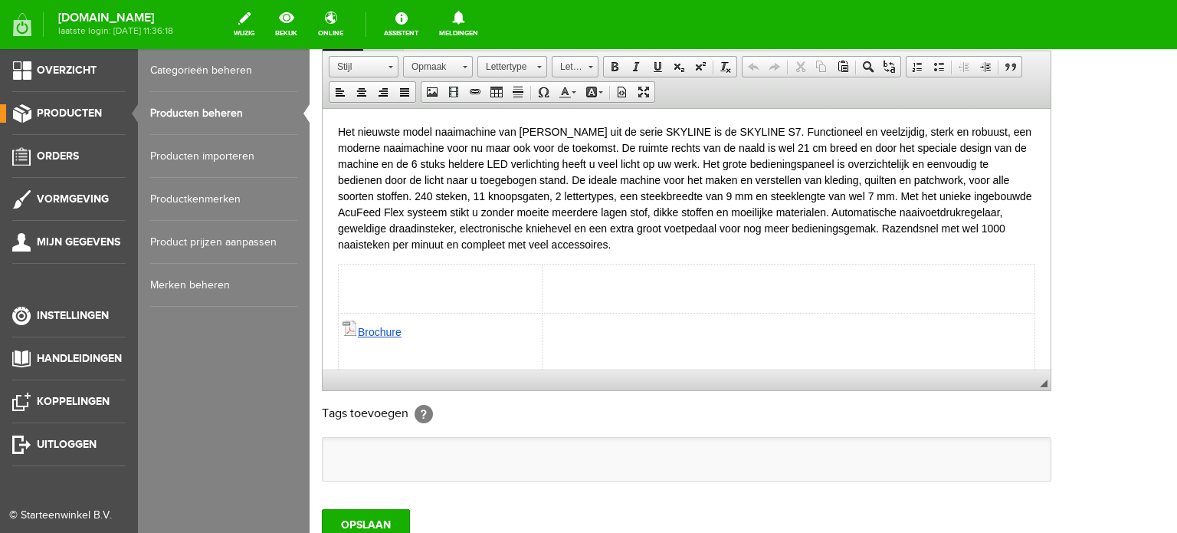
click at [208, 113] on link "Producten beheren" at bounding box center [223, 113] width 147 height 43
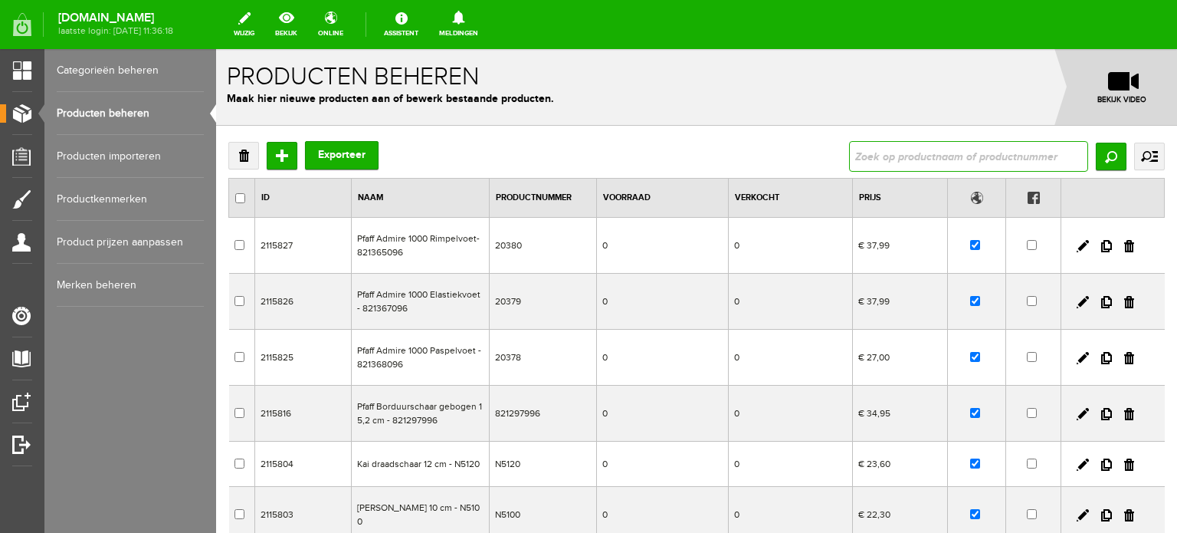
click at [868, 152] on input "text" at bounding box center [968, 156] width 239 height 31
type input "Skyline S9"
click at [1100, 154] on input "Zoeken" at bounding box center [1111, 157] width 31 height 28
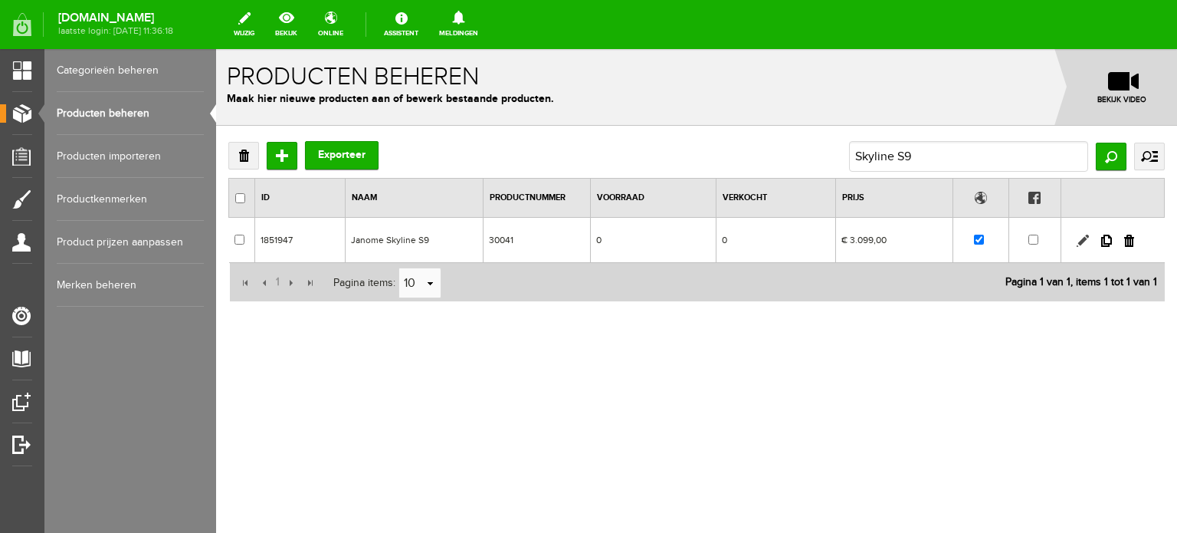
click at [1084, 235] on link at bounding box center [1083, 240] width 12 height 12
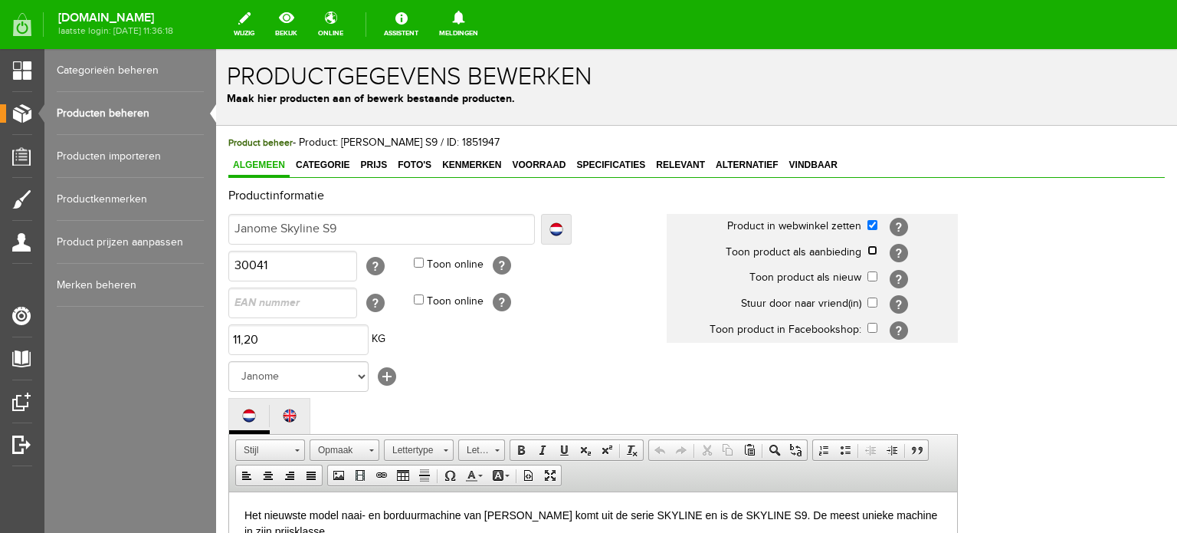
click at [873, 248] on input "checkbox" at bounding box center [872, 250] width 10 height 10
checkbox input "true"
click at [313, 165] on span "Categorie" at bounding box center [322, 164] width 63 height 11
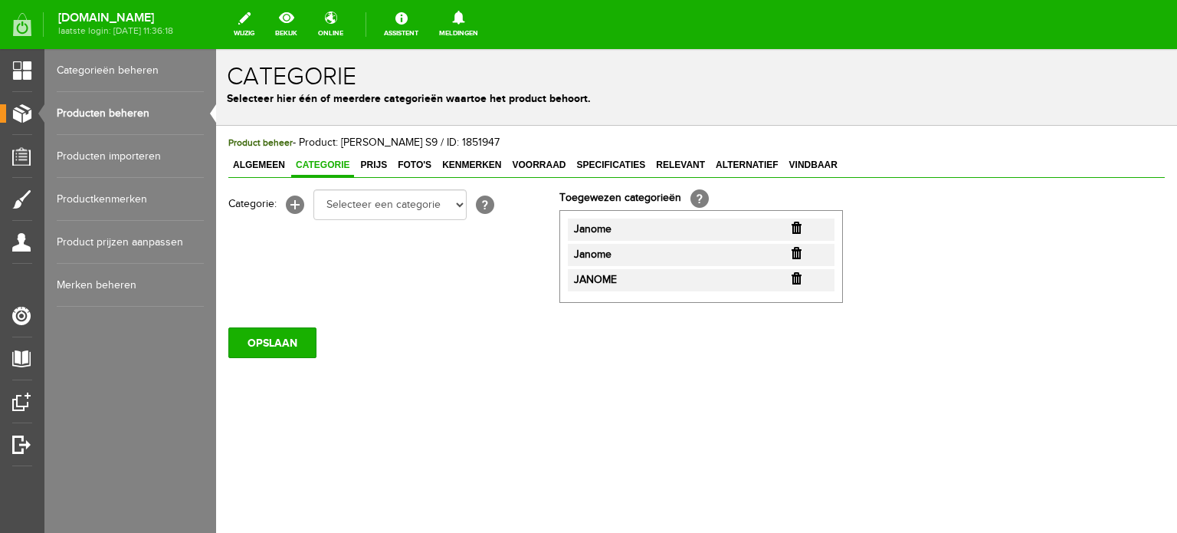
click at [798, 226] on input "button" at bounding box center [797, 227] width 10 height 12
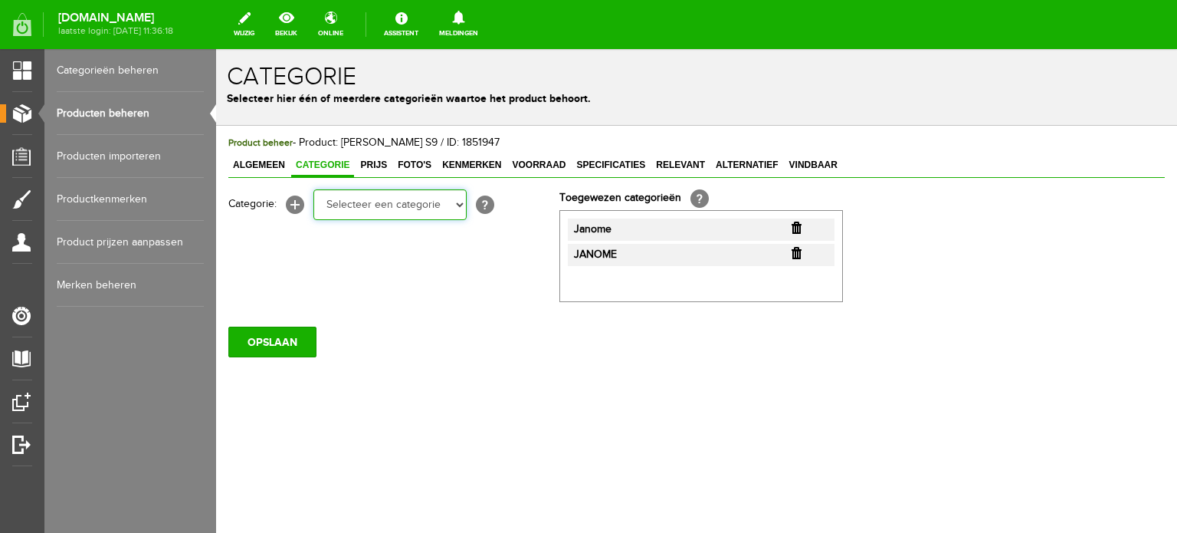
click at [460, 207] on select "Selecteer een categorie Cadeaubon BLACK FRIDAY AANBIEDINGEN! Naai Tips en video…" at bounding box center [389, 204] width 153 height 31
select select "34784"
click at [313, 189] on select "Selecteer een categorie Cadeaubon BLACK FRIDAY AANBIEDINGEN! Naai Tips en video…" at bounding box center [389, 204] width 153 height 31
click at [457, 208] on select "Selecteer een categorie Cadeaubon BLACK FRIDAY AANBIEDINGEN! Naai Tips en video…" at bounding box center [389, 204] width 153 height 31
select select "38825"
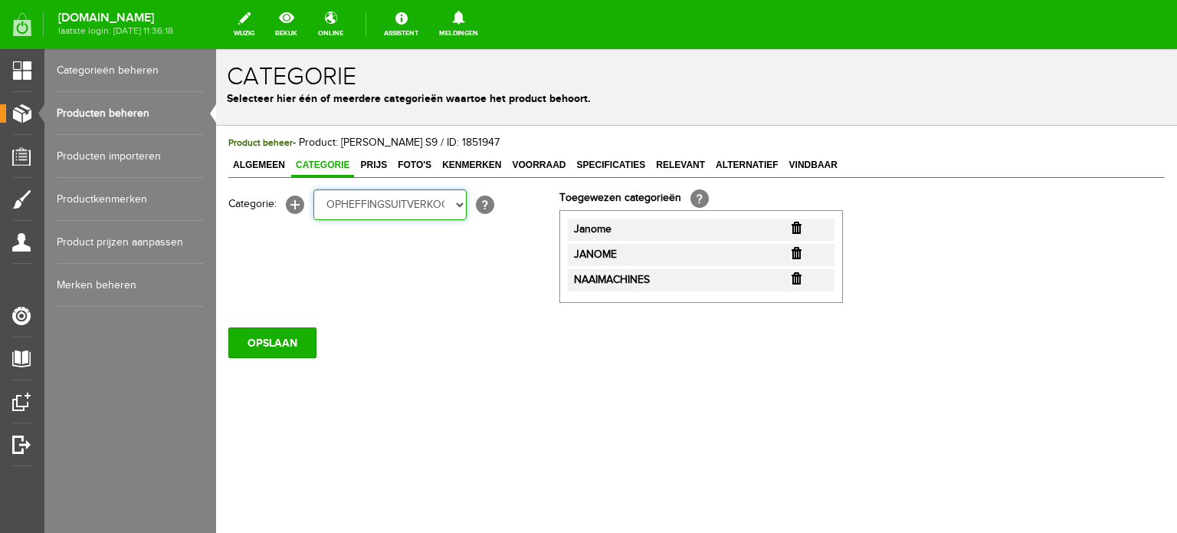
click at [313, 189] on select "Selecteer een categorie Cadeaubon BLACK FRIDAY AANBIEDINGEN! Naai Tips en video…" at bounding box center [389, 204] width 153 height 31
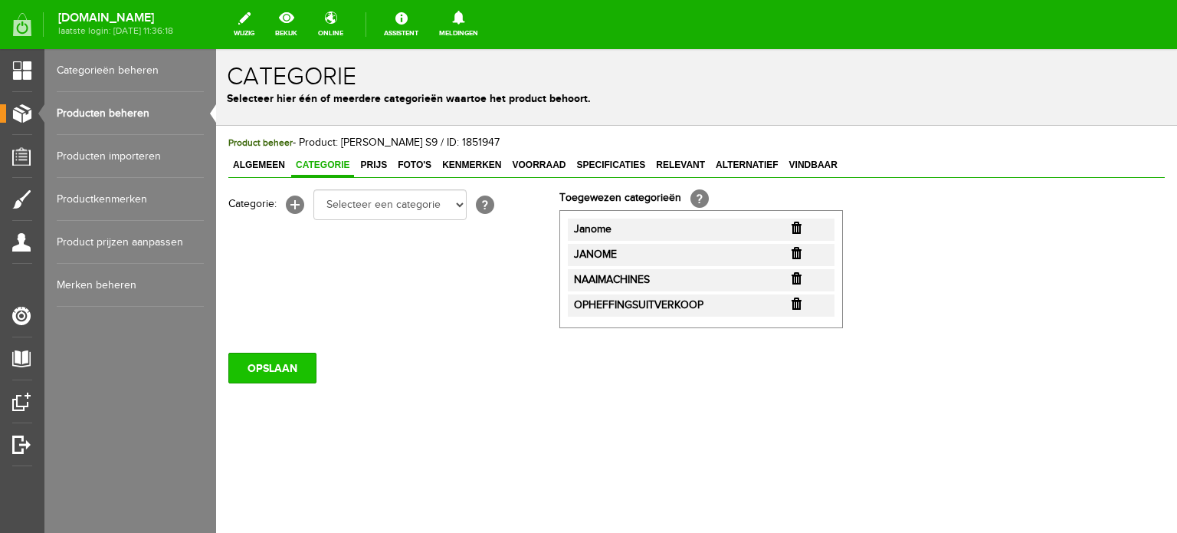
click at [296, 374] on input "OPSLAAN" at bounding box center [272, 367] width 88 height 31
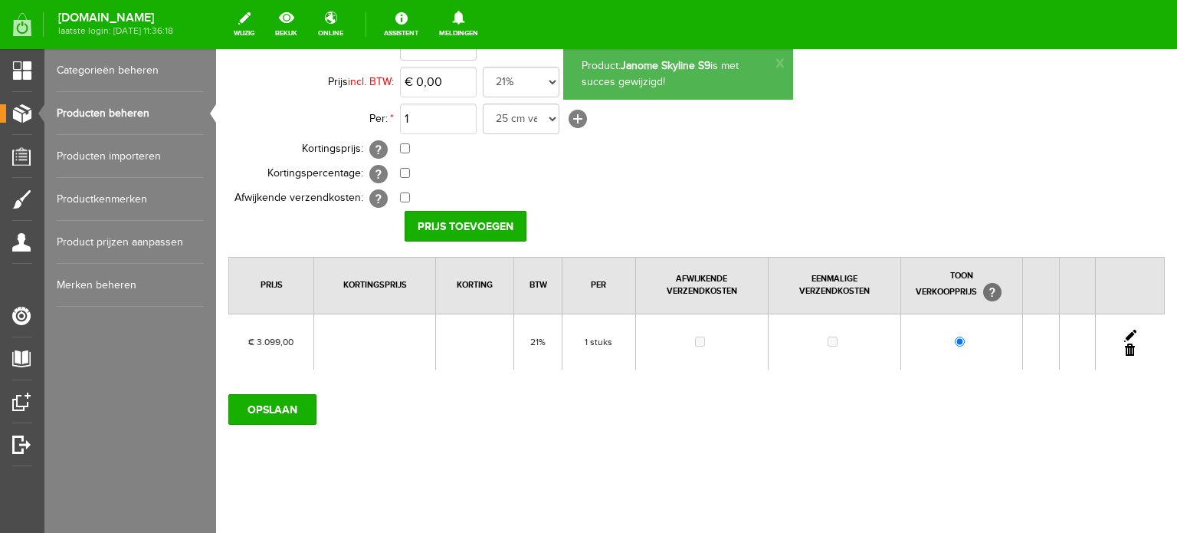
scroll to position [166, 0]
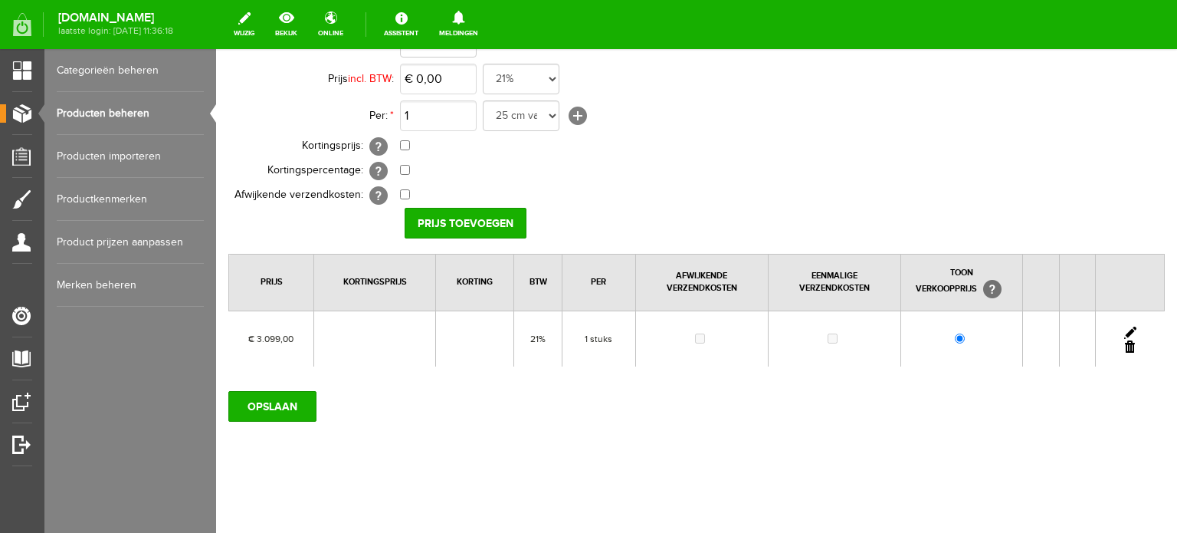
click at [1124, 326] on link at bounding box center [1130, 332] width 12 height 12
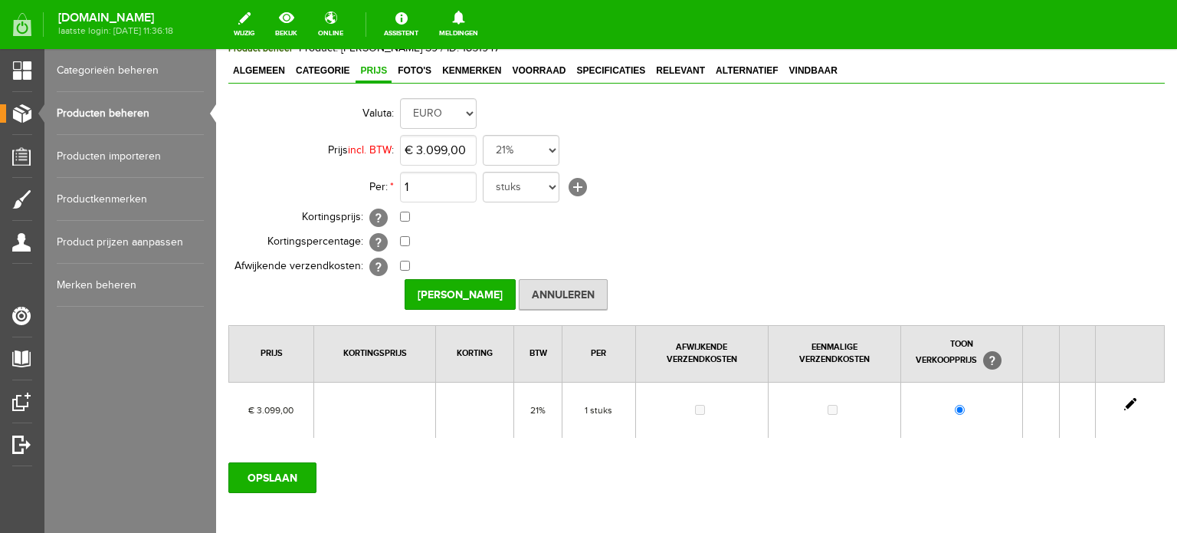
scroll to position [12, 0]
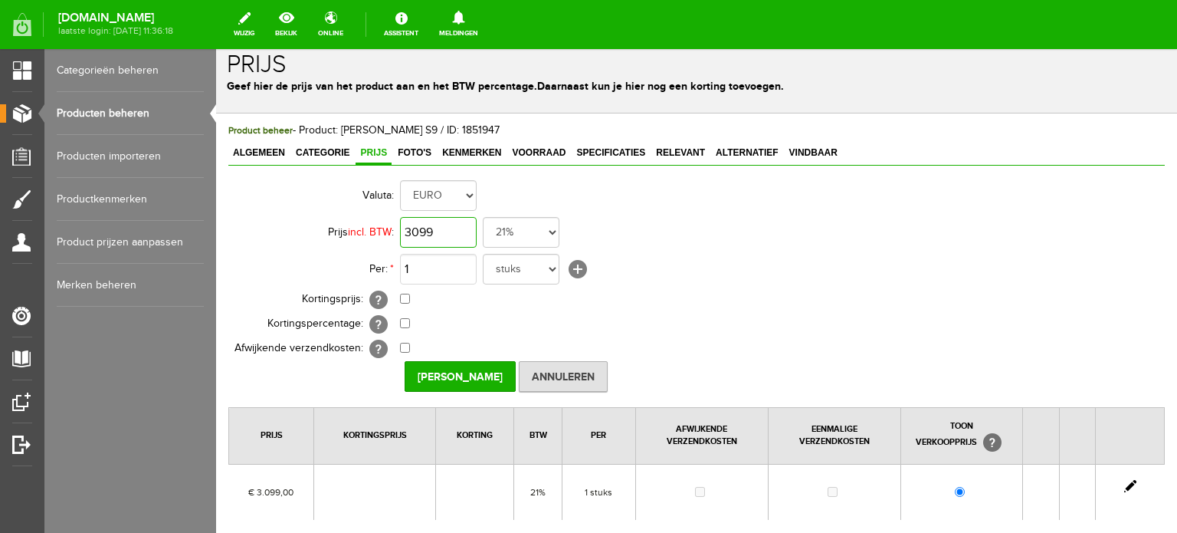
click at [457, 226] on input "3099" at bounding box center [438, 232] width 77 height 31
type input "€ 3.299,00"
click at [718, 267] on td "1 25 cm van 160 cm breed 5 meter 50 cm 10 stuks stuks 25 cm meter cm 25 cm van …" at bounding box center [682, 269] width 564 height 37
click at [403, 297] on input "checkbox" at bounding box center [405, 298] width 10 height 10
checkbox input "true"
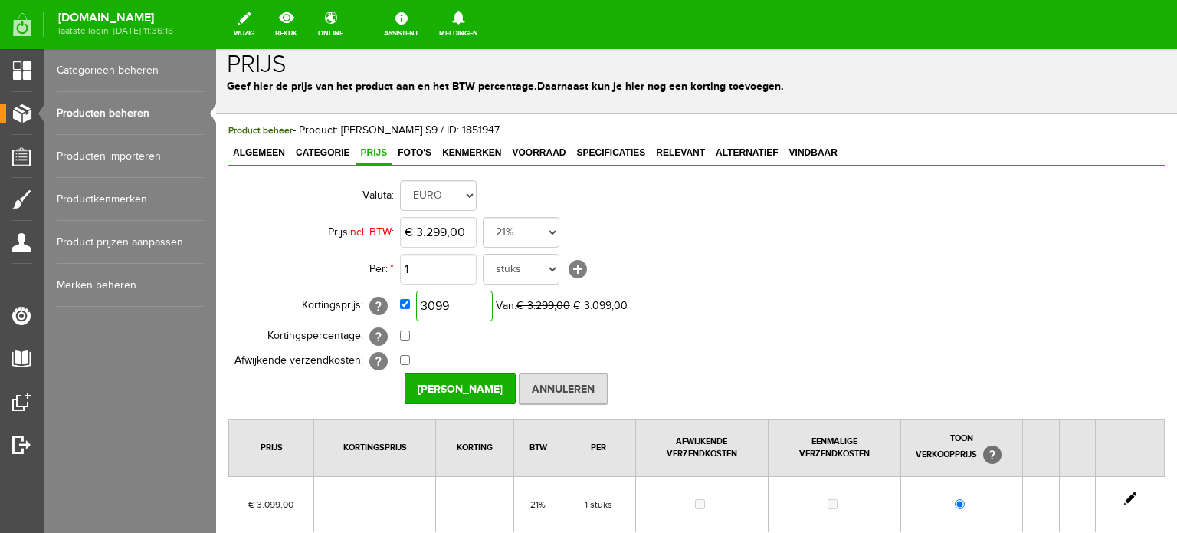
click at [483, 303] on input "3099" at bounding box center [454, 305] width 77 height 31
type input "€ 2.639,00"
click at [823, 304] on td "€ 2.639,00 Van: € 3.299,00 € 3.099,00" at bounding box center [682, 305] width 564 height 37
click at [470, 387] on input "[PERSON_NAME]" at bounding box center [460, 388] width 111 height 31
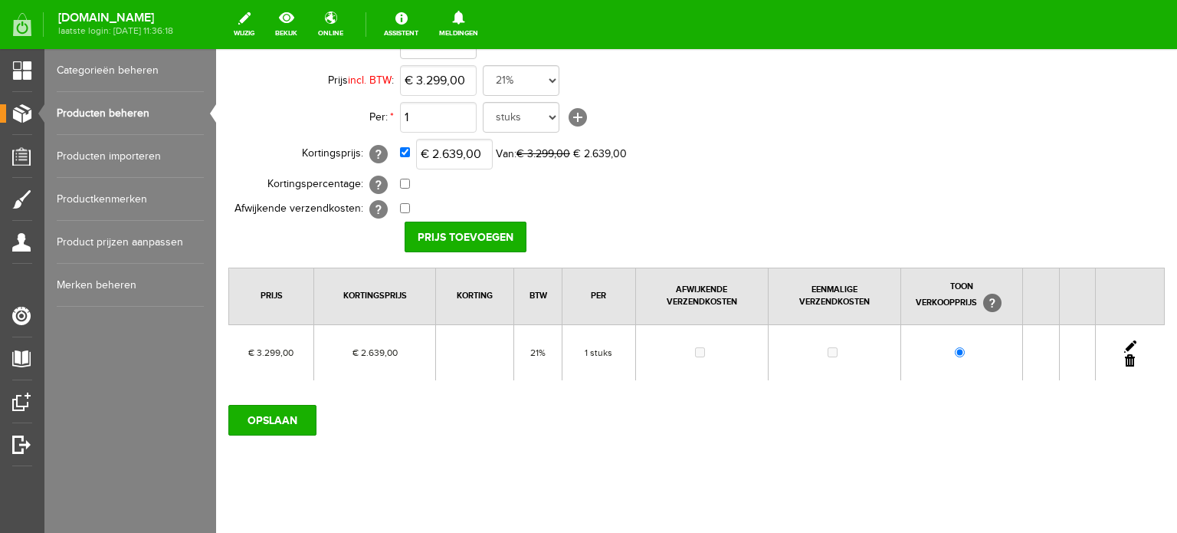
scroll to position [178, 0]
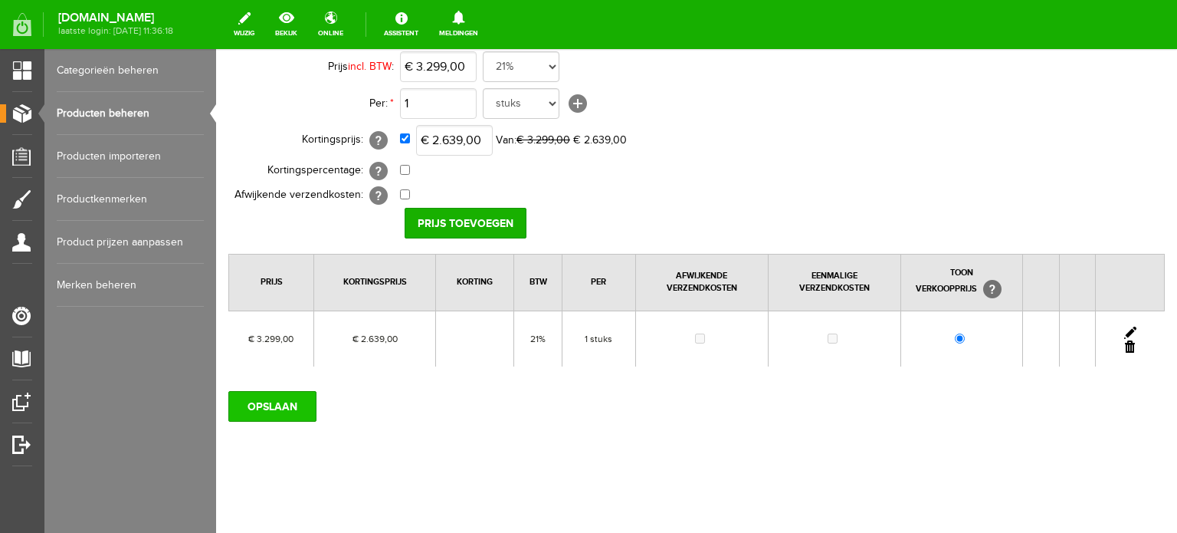
click at [280, 398] on input "OPSLAAN" at bounding box center [272, 406] width 88 height 31
click at [267, 405] on input "OPSLAAN" at bounding box center [272, 406] width 88 height 31
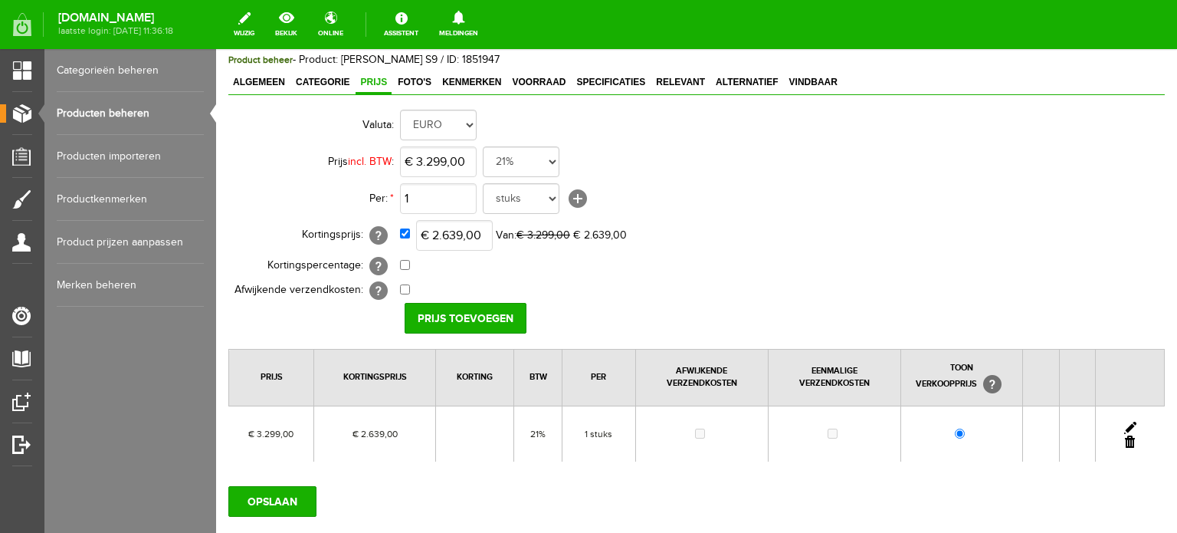
scroll to position [0, 0]
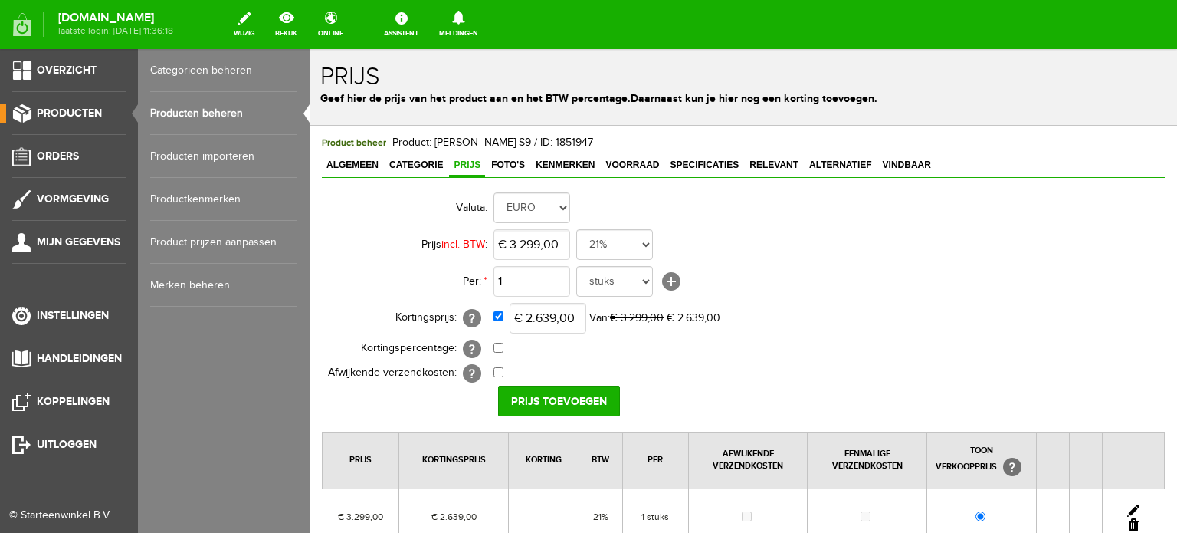
click at [218, 105] on link "Producten beheren" at bounding box center [223, 113] width 147 height 43
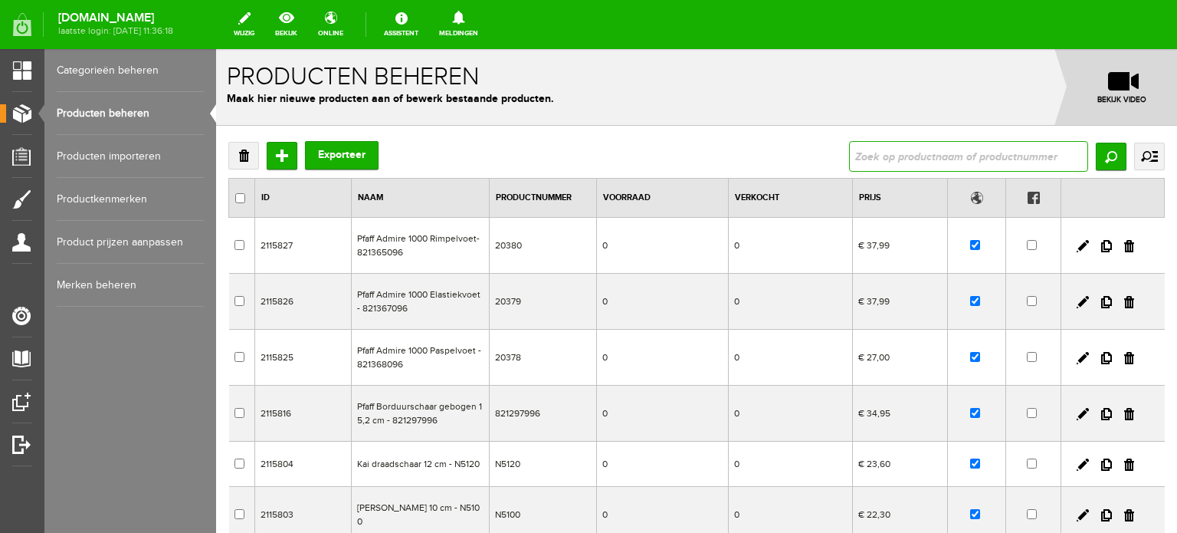
click at [926, 156] on input "text" at bounding box center [968, 156] width 239 height 31
type input "horizon"
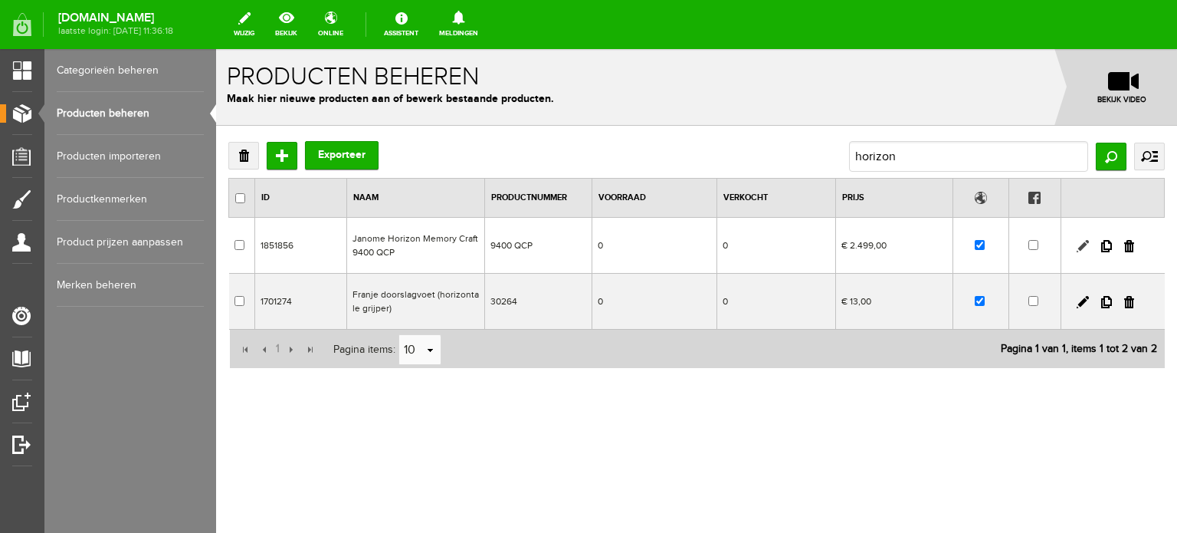
click at [1083, 241] on link at bounding box center [1083, 246] width 12 height 12
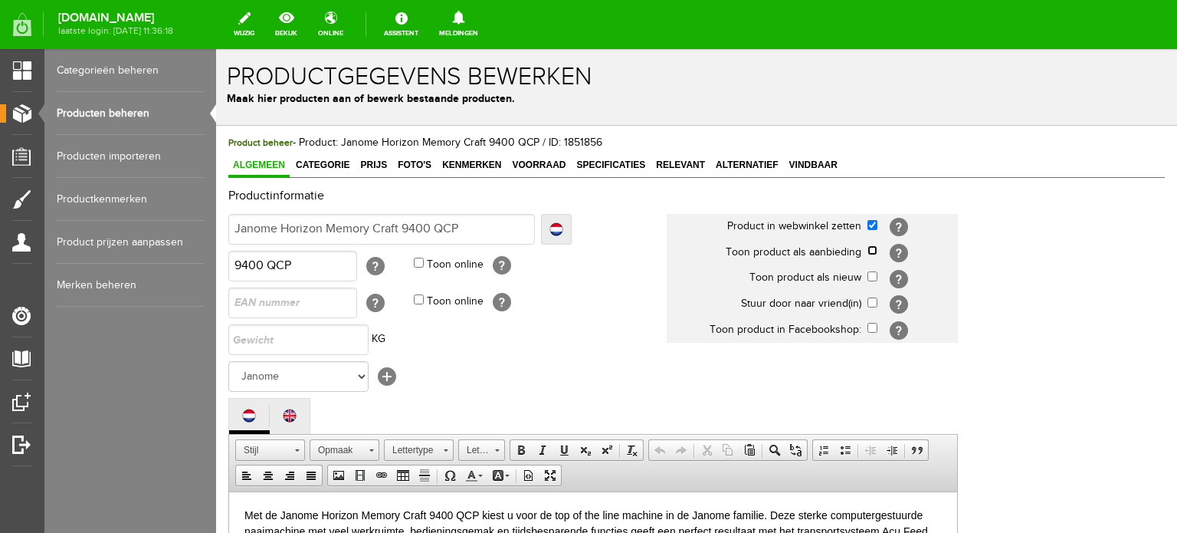
click at [874, 252] on input "checkbox" at bounding box center [872, 250] width 10 height 10
checkbox input "true"
click at [335, 168] on span "Categorie" at bounding box center [322, 164] width 63 height 11
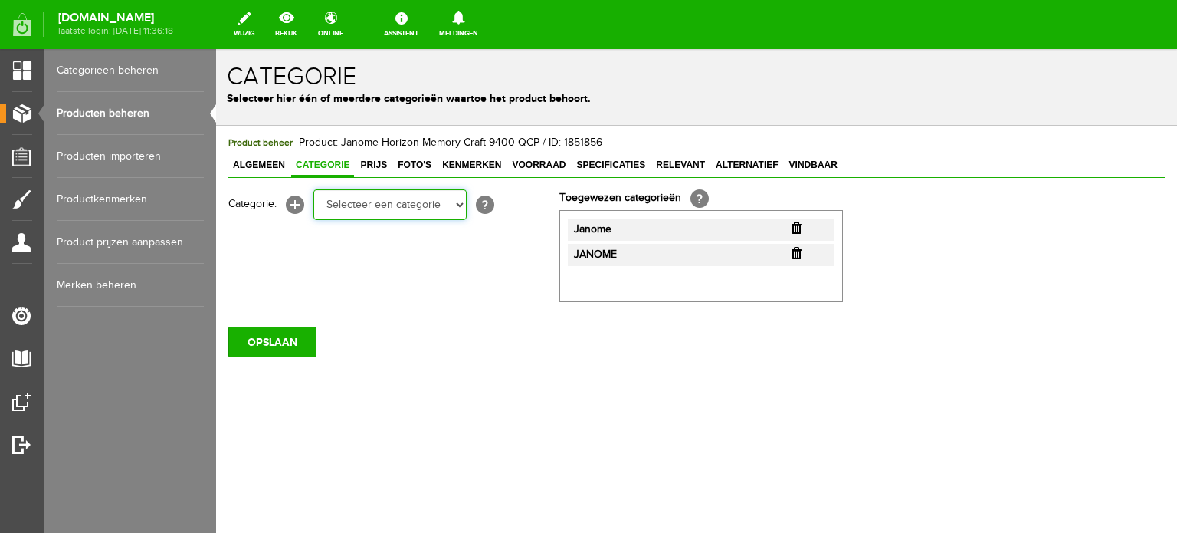
click at [458, 204] on select "Selecteer een categorie Cadeaubon [DATE][DATE] AANBIEDINGEN! Naai Tips en video…" at bounding box center [389, 204] width 153 height 31
select select "34784"
click at [313, 189] on select "Selecteer een categorie Cadeaubon [DATE][DATE] AANBIEDINGEN! Naai Tips en video…" at bounding box center [389, 204] width 153 height 31
click at [460, 205] on select "Selecteer een categorie Cadeaubon BLACK FRIDAY AANBIEDINGEN! Naai Tips en video…" at bounding box center [389, 204] width 153 height 31
select select "38825"
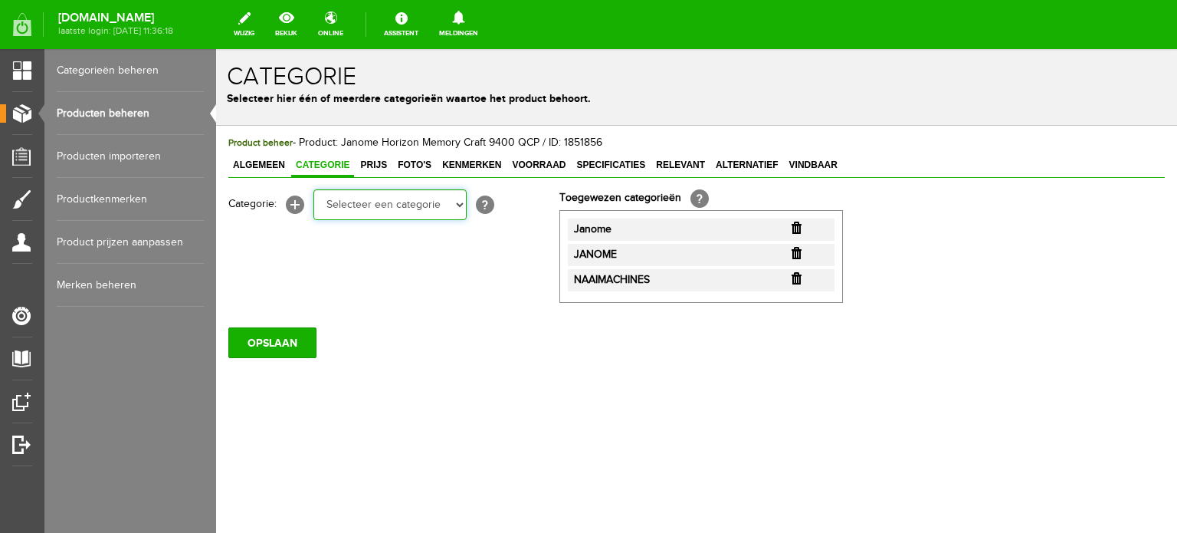
click at [313, 189] on select "Selecteer een categorie Cadeaubon BLACK FRIDAY AANBIEDINGEN! Naai Tips en video…" at bounding box center [389, 204] width 153 height 31
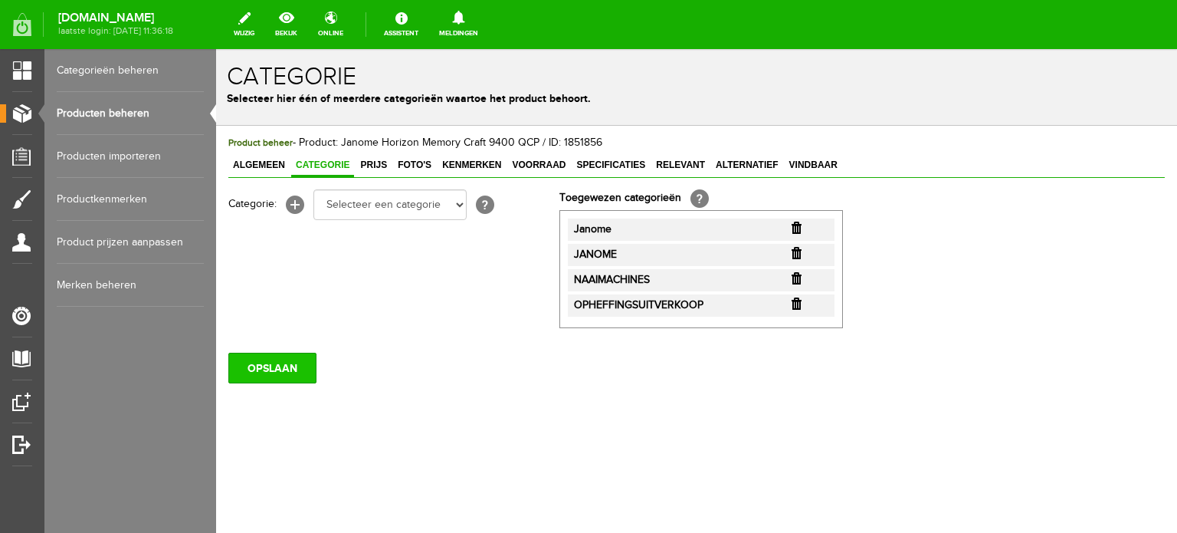
click at [295, 365] on input "OPSLAAN" at bounding box center [272, 367] width 88 height 31
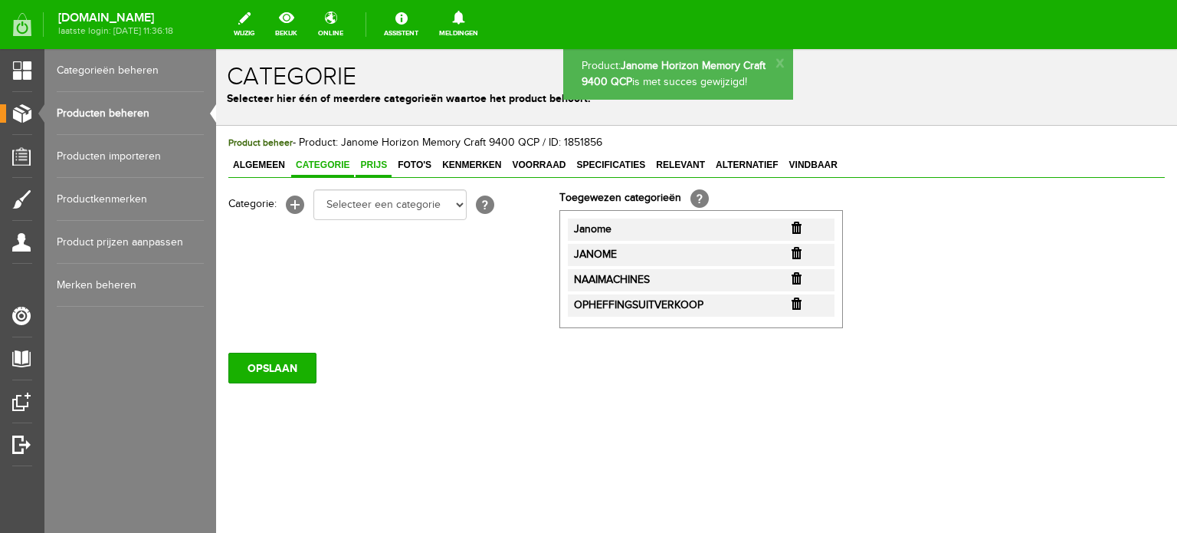
click at [376, 162] on span "Prijs" at bounding box center [374, 164] width 36 height 11
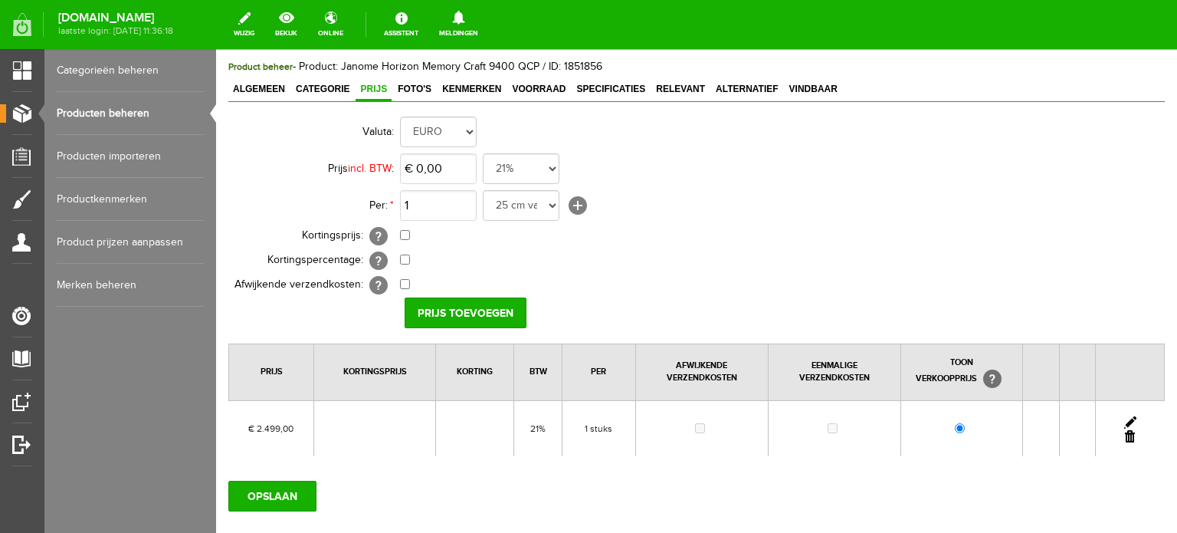
scroll to position [77, 0]
click at [1124, 419] on link at bounding box center [1130, 421] width 12 height 12
click at [402, 234] on input "checkbox" at bounding box center [405, 234] width 10 height 10
checkbox input "true"
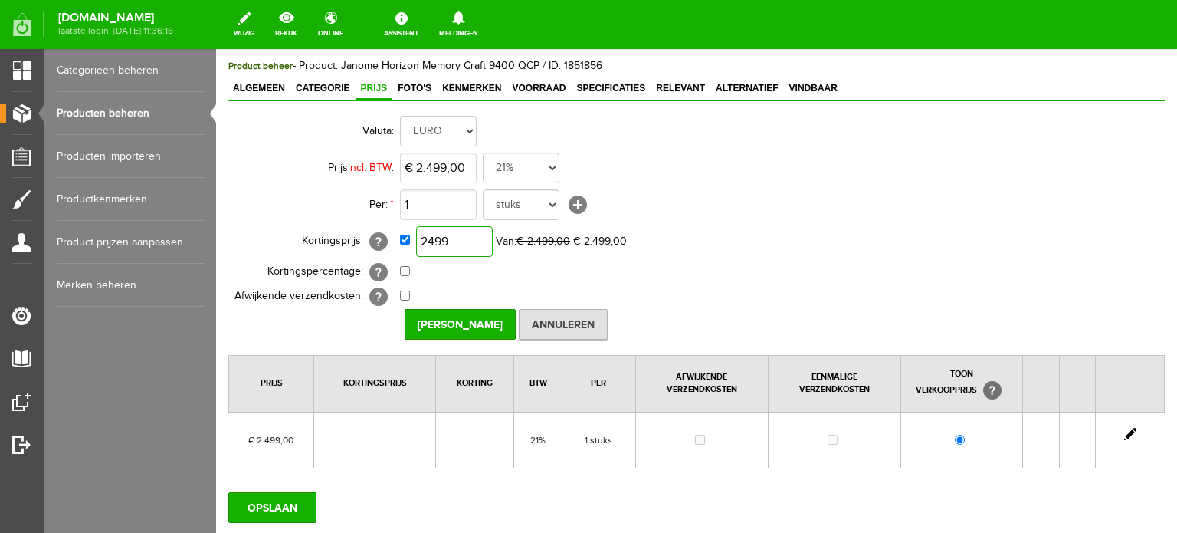
click at [472, 241] on input "2499" at bounding box center [454, 241] width 77 height 31
type input "€ 1.664,00"
click at [778, 235] on td "€ 1.664,00 Van: € 2.499,00 € 1.664,00" at bounding box center [682, 241] width 564 height 37
click at [464, 320] on input "[PERSON_NAME]" at bounding box center [460, 324] width 111 height 31
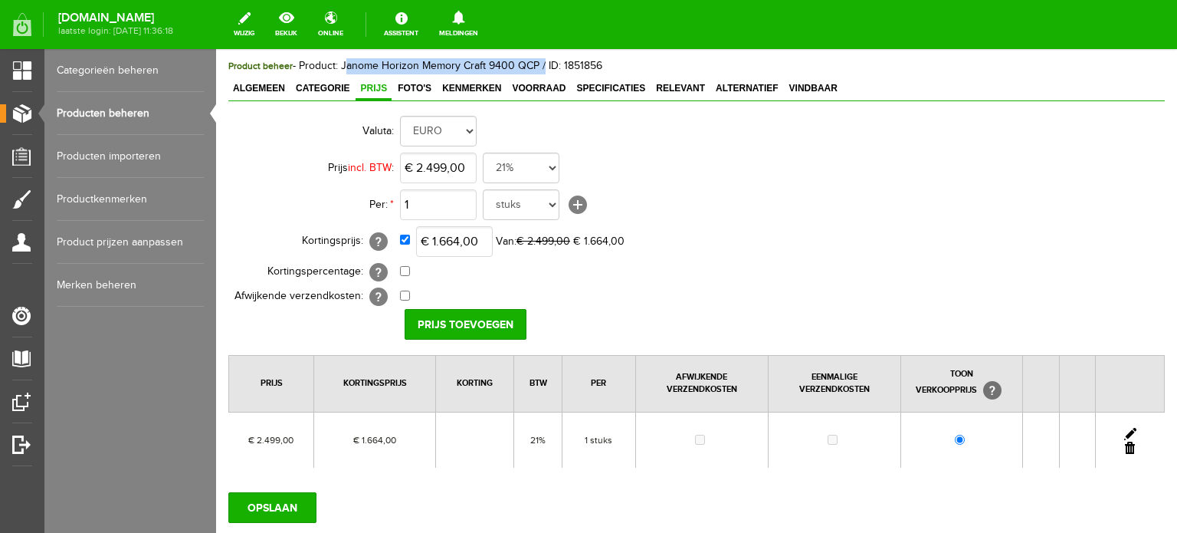
drag, startPoint x: 343, startPoint y: 67, endPoint x: 540, endPoint y: 64, distance: 196.9
click at [540, 64] on span "Product beheer - Product: Janome Horizon Memory Craft 9400 QCP / ID: 1851856" at bounding box center [415, 66] width 374 height 12
copy span "Janome Horizon Memory Craft 9400 QCP"
click at [406, 238] on input "checkbox" at bounding box center [405, 239] width 10 height 10
checkbox input "false"
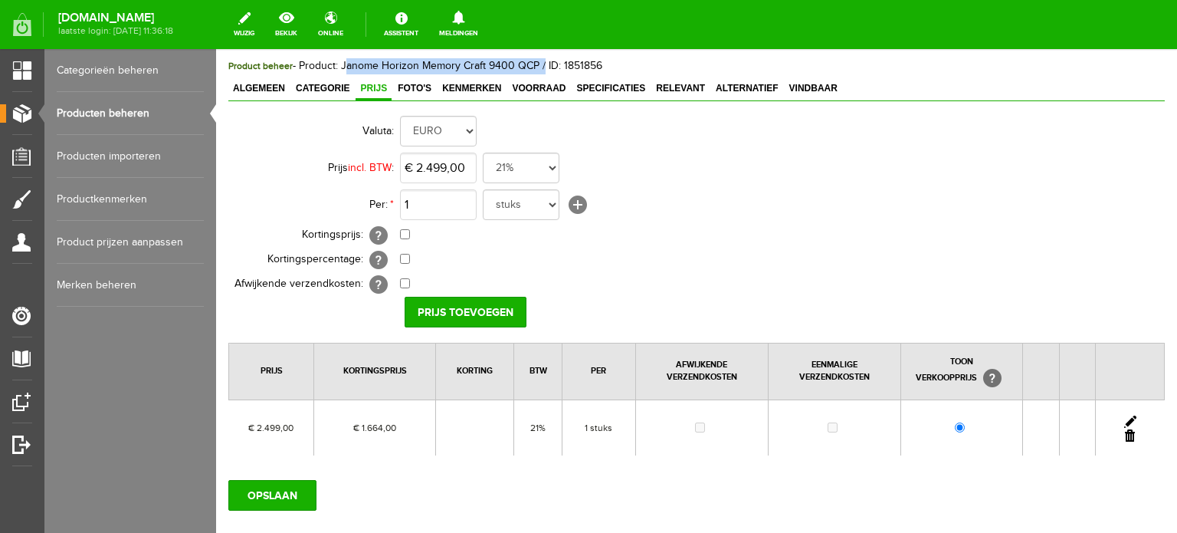
click at [1124, 415] on link at bounding box center [1130, 421] width 12 height 12
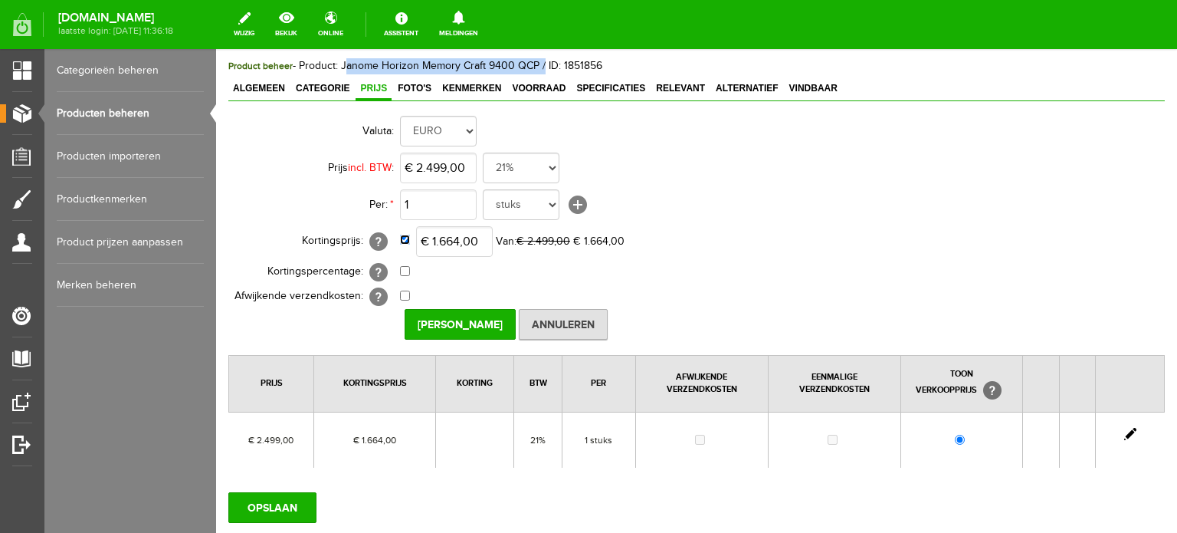
click at [405, 238] on input "checkbox" at bounding box center [405, 239] width 10 height 10
checkbox input "false"
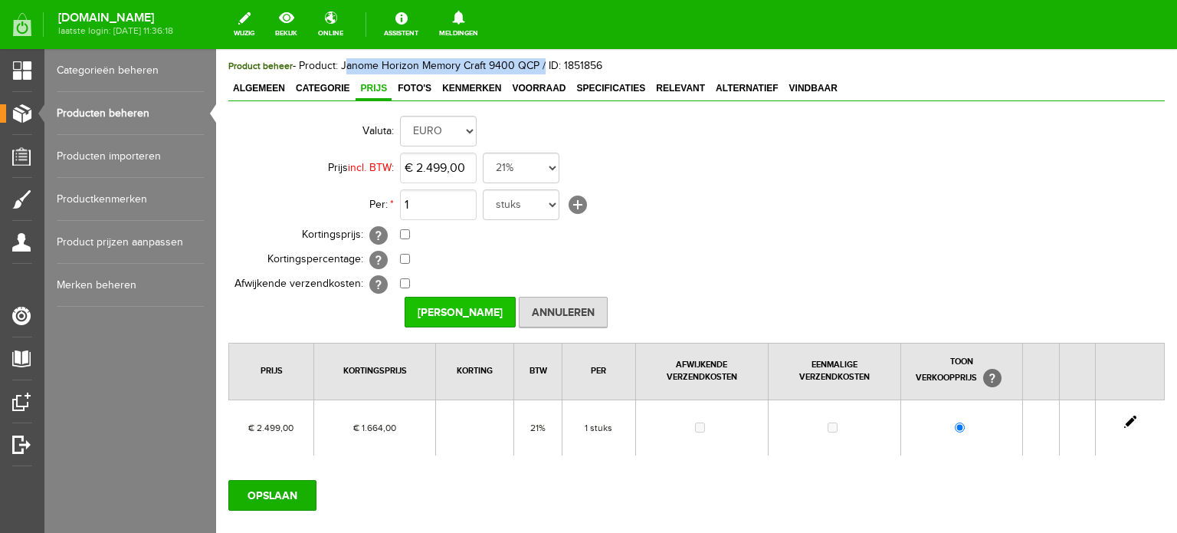
click at [441, 312] on input "[PERSON_NAME]" at bounding box center [460, 312] width 111 height 31
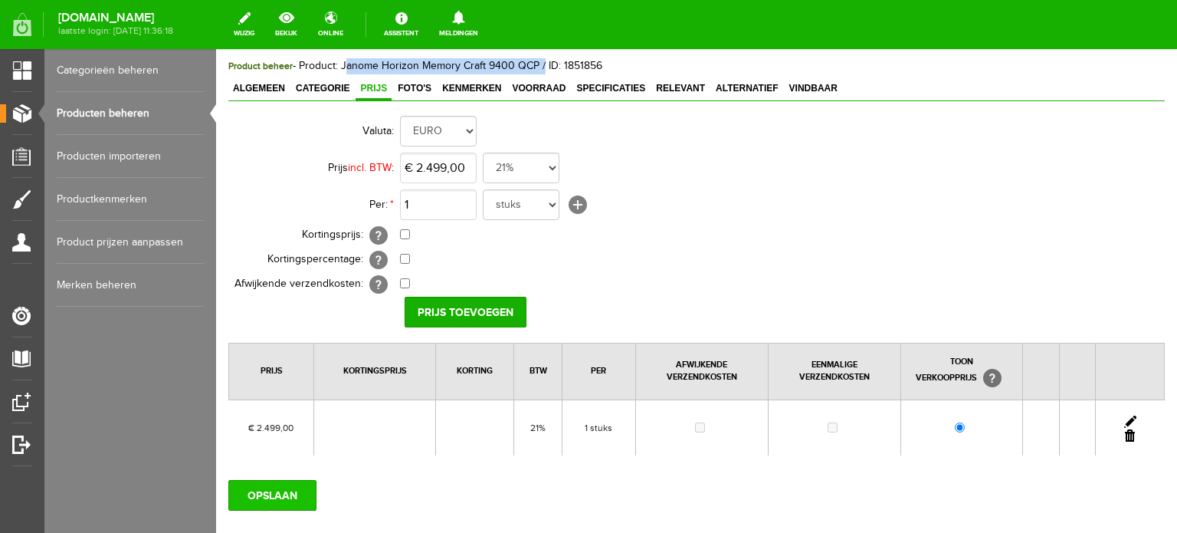
click at [270, 493] on input "OPSLAAN" at bounding box center [272, 495] width 88 height 31
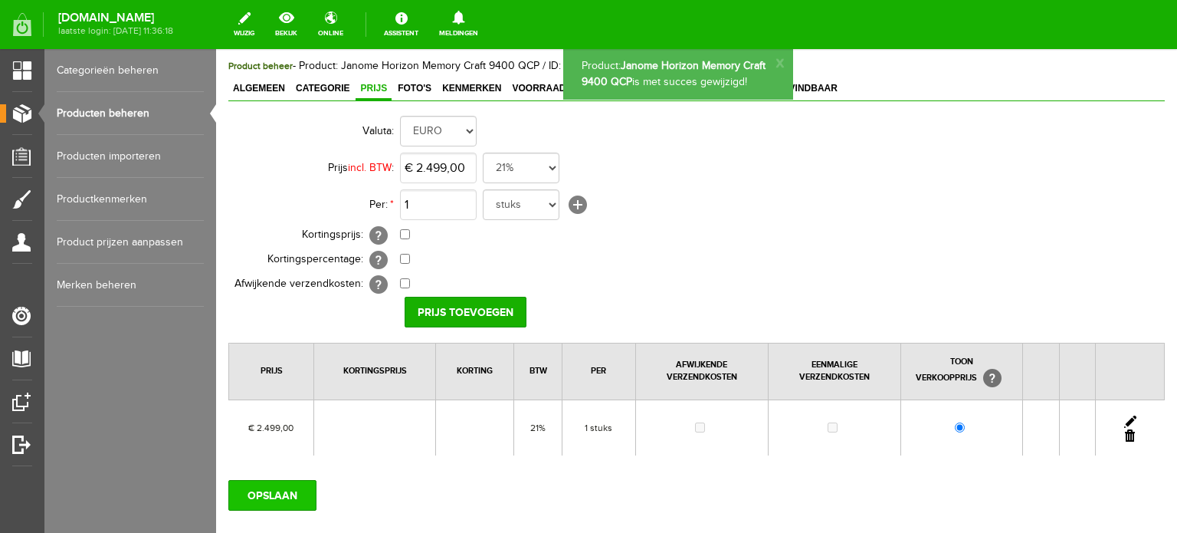
scroll to position [0, 0]
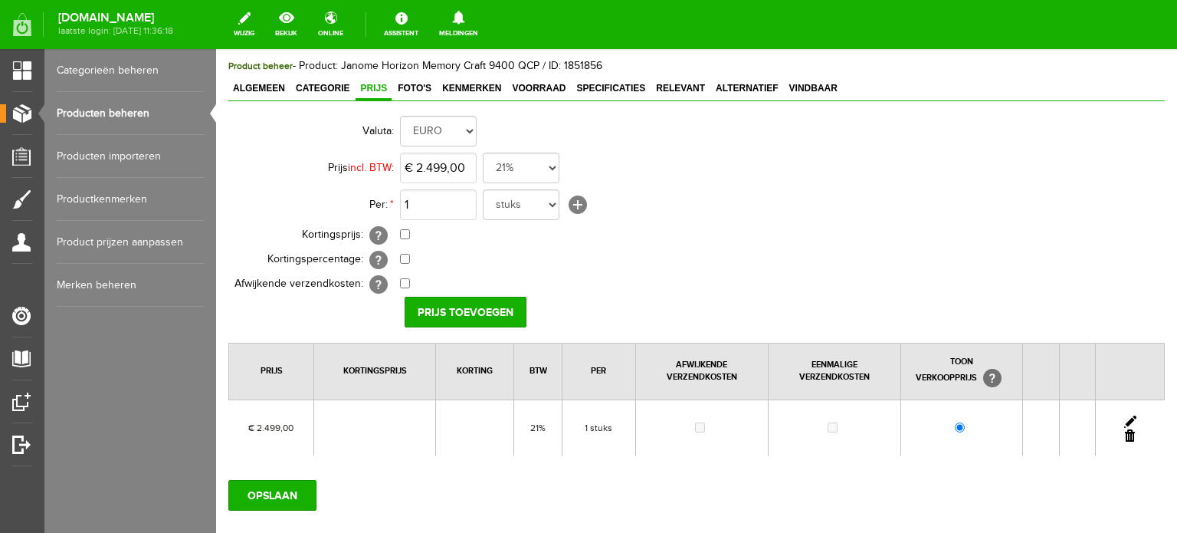
click at [111, 110] on link "Producten beheren" at bounding box center [130, 113] width 147 height 43
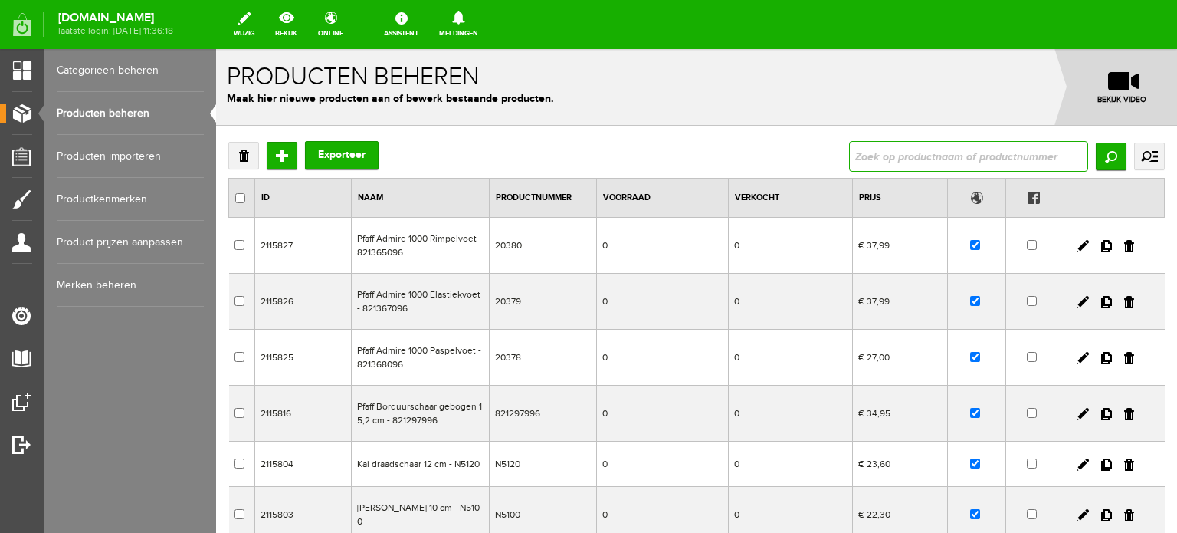
click at [957, 162] on input "text" at bounding box center [968, 156] width 239 height 31
type input "janome horizon"
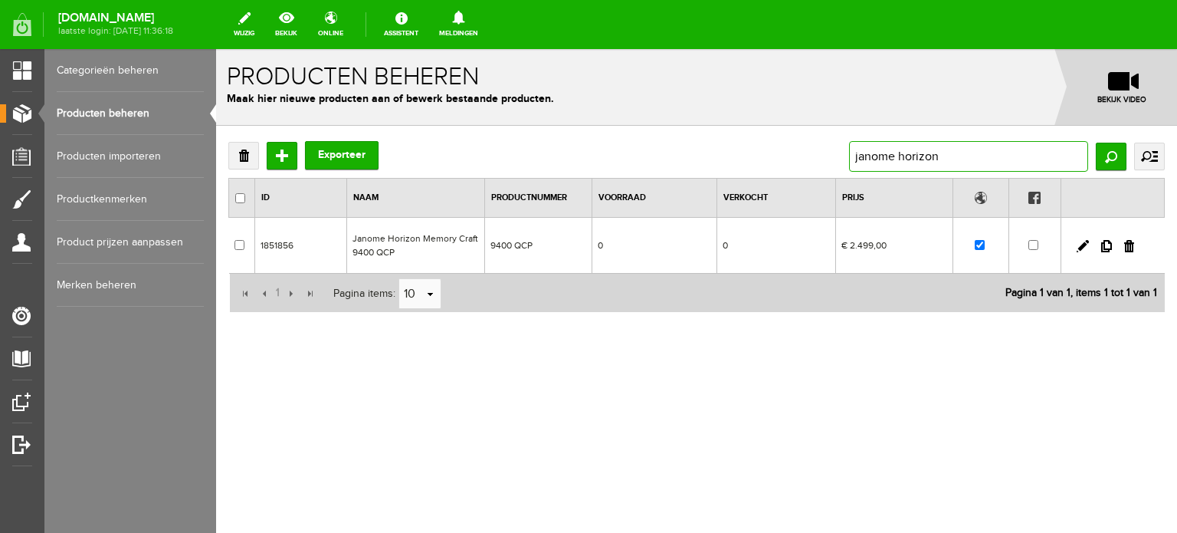
click at [962, 154] on input "janome horizon" at bounding box center [968, 156] width 239 height 31
drag, startPoint x: 959, startPoint y: 160, endPoint x: 799, endPoint y: 151, distance: 159.7
click at [799, 151] on div "Verwijderen Toevoegen Exporteer janome horizon Zoeken uitgebreid zoeken Categor…" at bounding box center [696, 156] width 936 height 31
type input "8200"
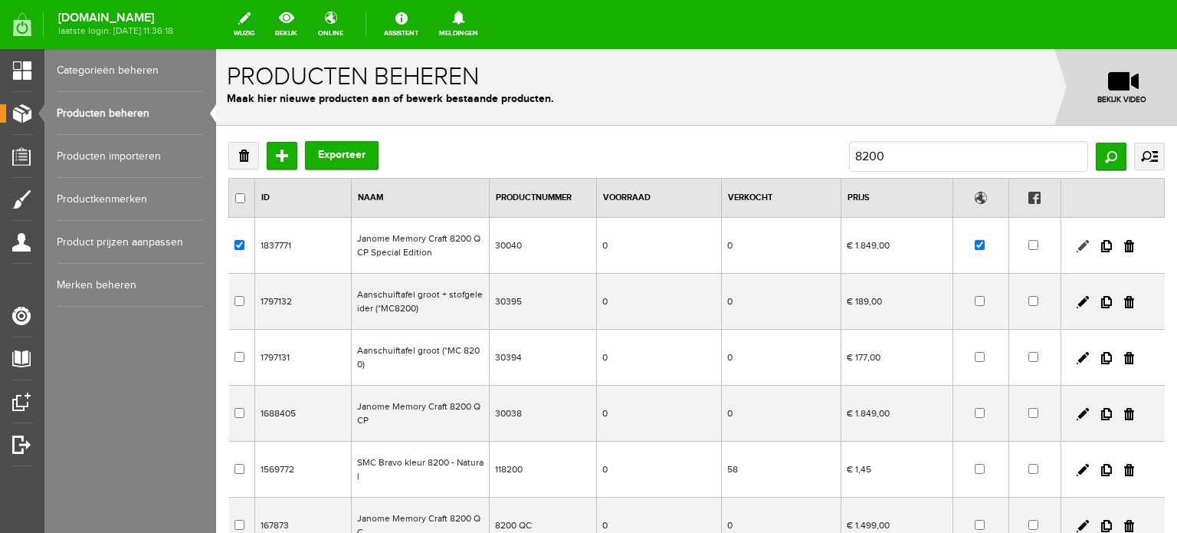
click at [1077, 241] on link at bounding box center [1083, 246] width 12 height 12
checkbox input "true"
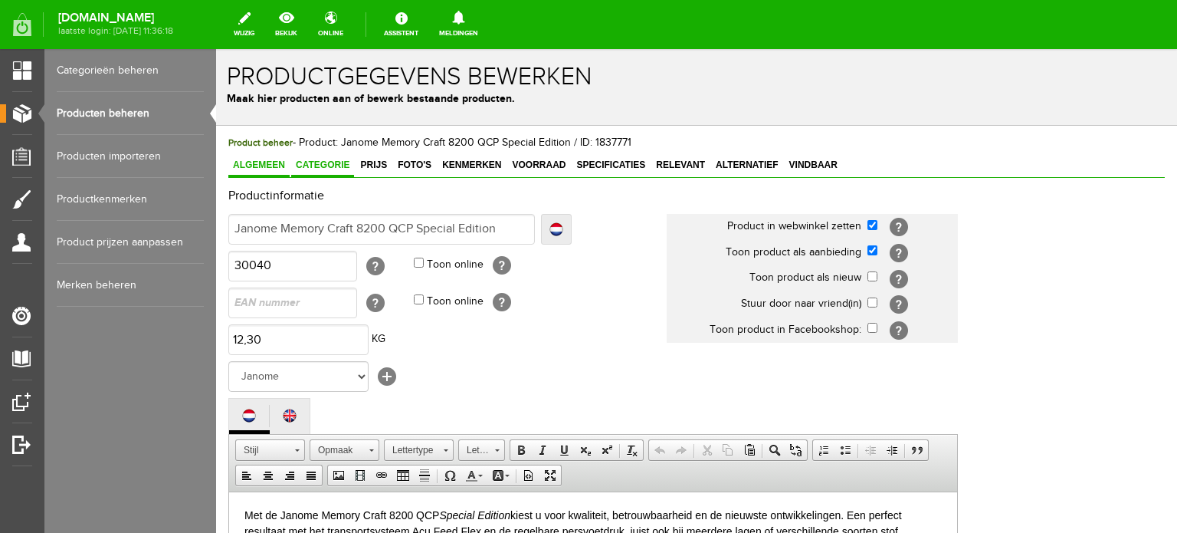
click at [317, 157] on link "Categorie" at bounding box center [322, 166] width 63 height 22
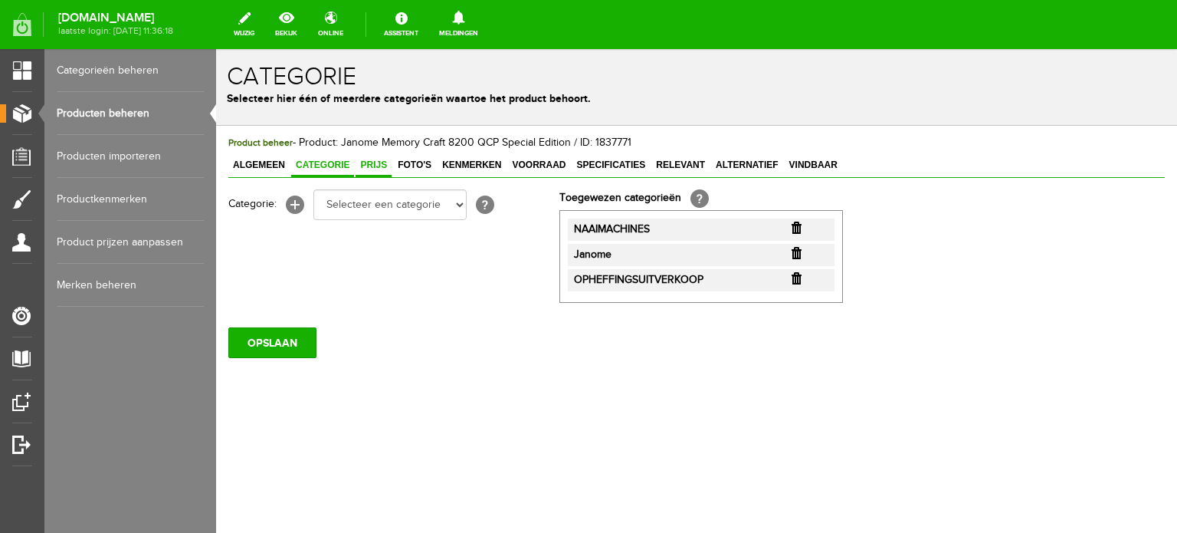
click at [375, 159] on span "Prijs" at bounding box center [374, 164] width 36 height 11
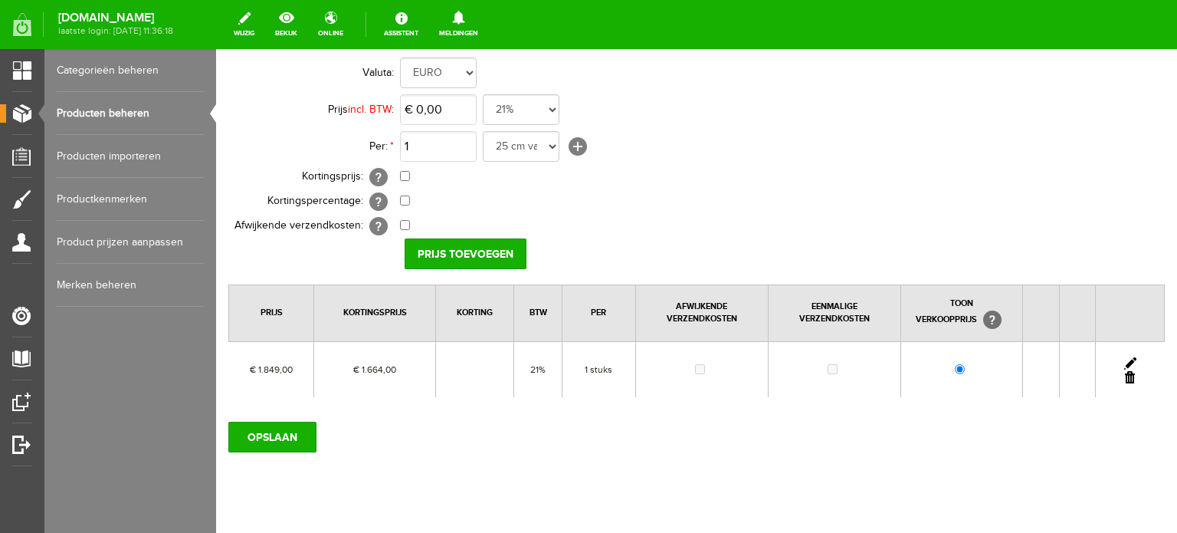
scroll to position [166, 0]
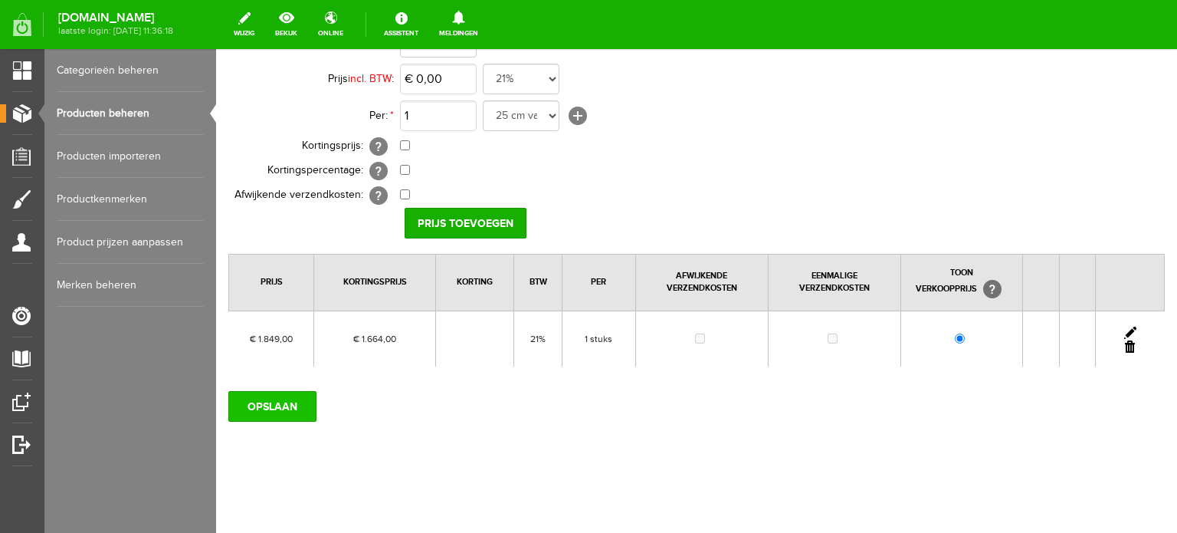
click at [282, 404] on input "OPSLAAN" at bounding box center [272, 406] width 88 height 31
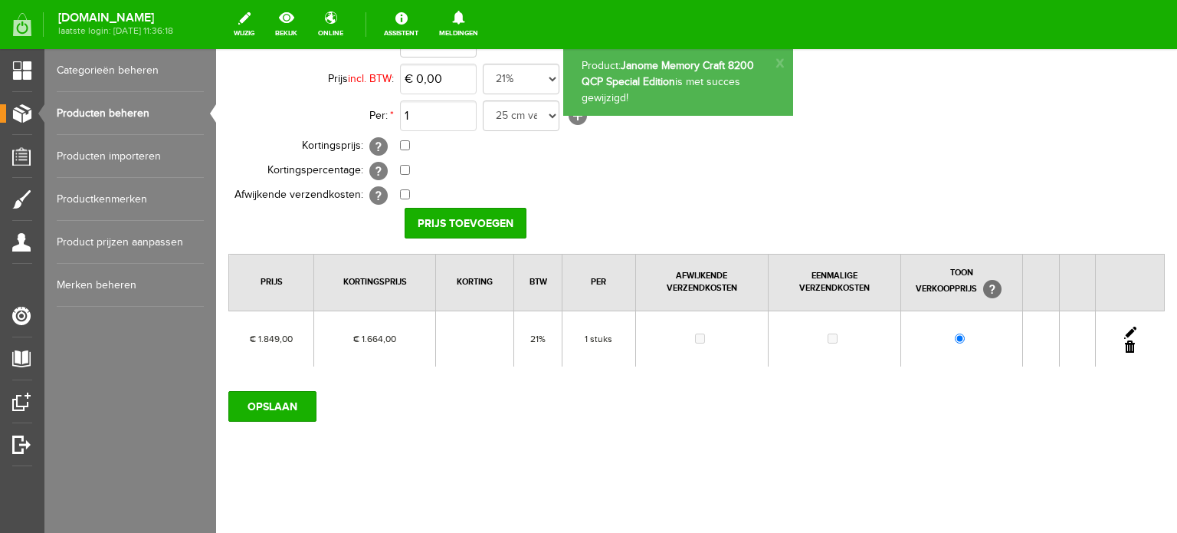
scroll to position [0, 0]
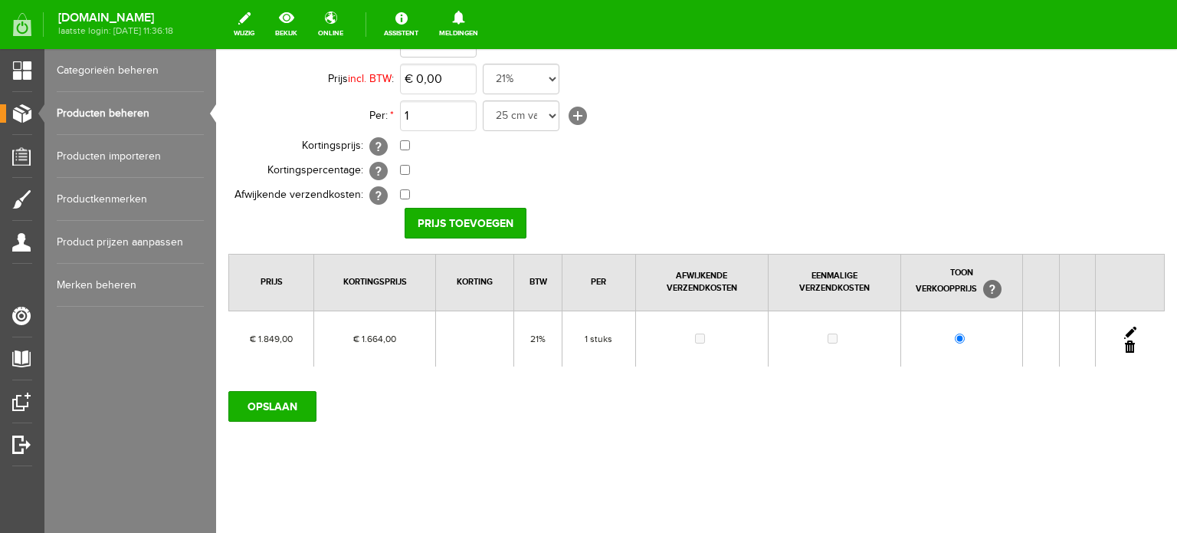
click at [758, 199] on td "€ 0,00 [?] Eenmalige verzendkosten [?]" at bounding box center [682, 195] width 564 height 25
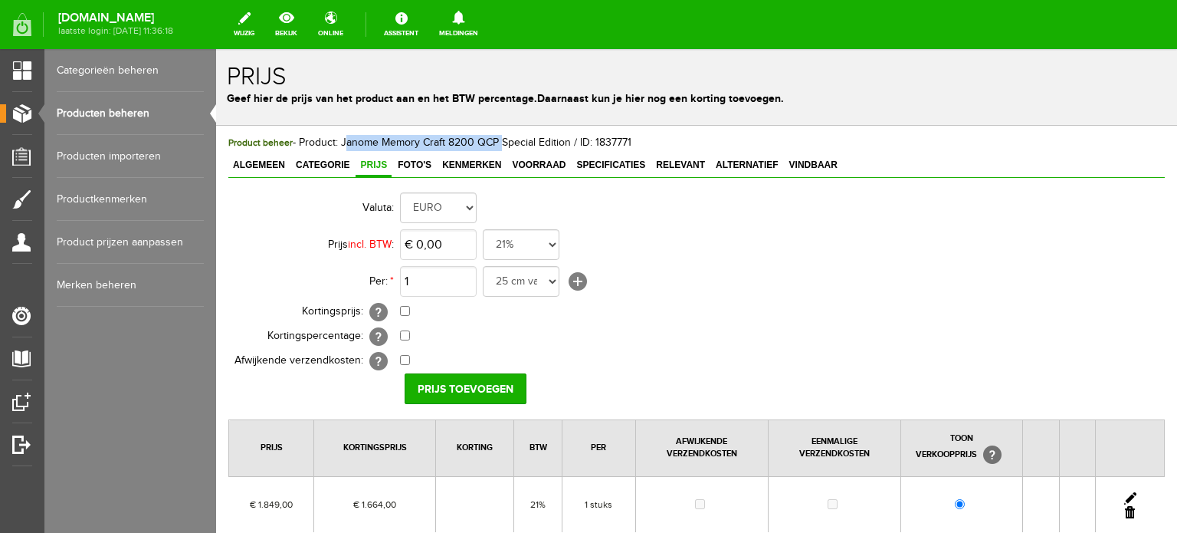
drag, startPoint x: 341, startPoint y: 137, endPoint x: 497, endPoint y: 143, distance: 155.7
click at [497, 143] on span "Product beheer - Product: Janome Memory Craft 8200 QCP Special Edition / ID: 18…" at bounding box center [429, 142] width 403 height 12
copy span "Janome Memory Craft 8200 QCP"
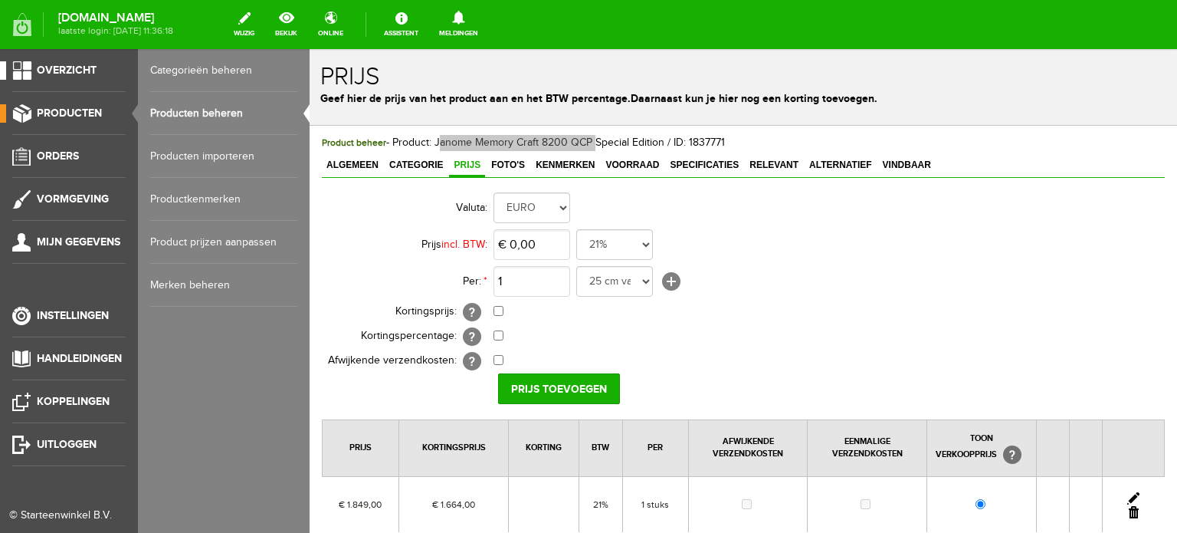
click at [69, 70] on span "Overzicht" at bounding box center [67, 70] width 60 height 13
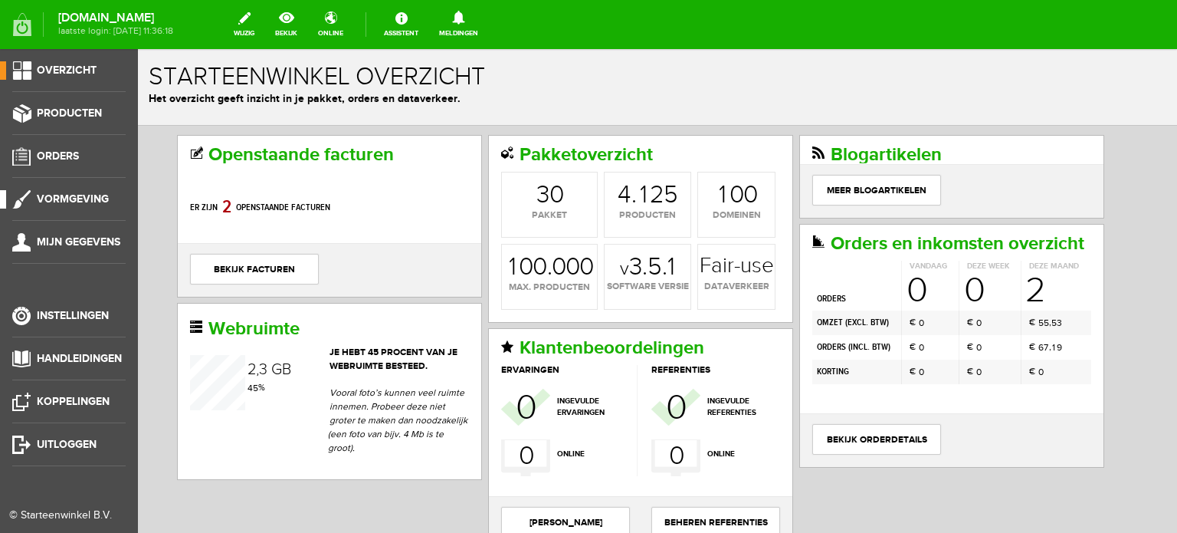
click at [67, 197] on span "Vormgeving" at bounding box center [73, 198] width 72 height 13
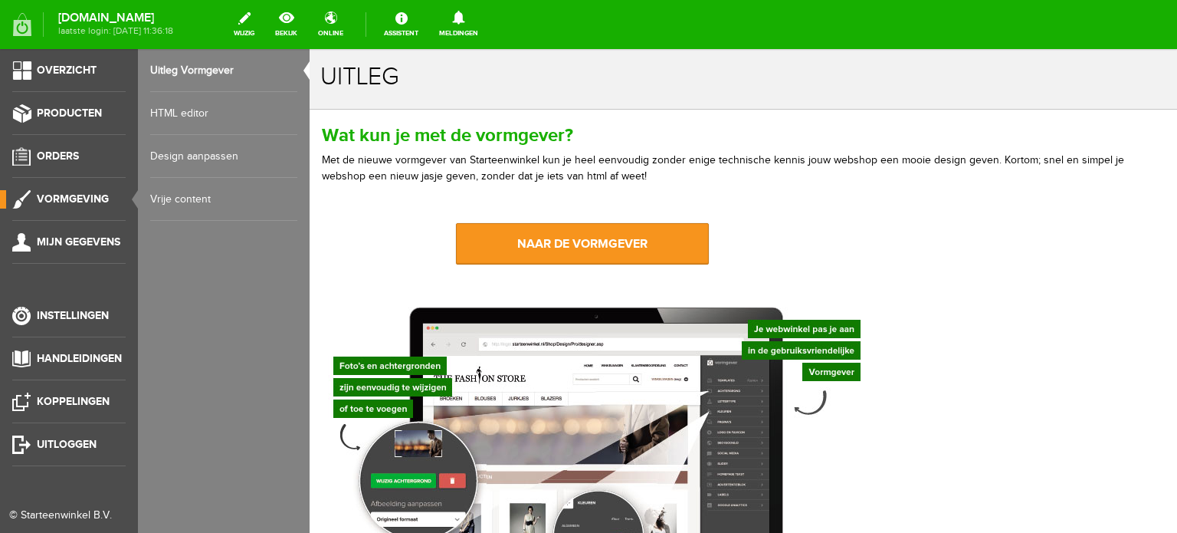
click at [67, 197] on span "Vormgeving" at bounding box center [73, 198] width 72 height 13
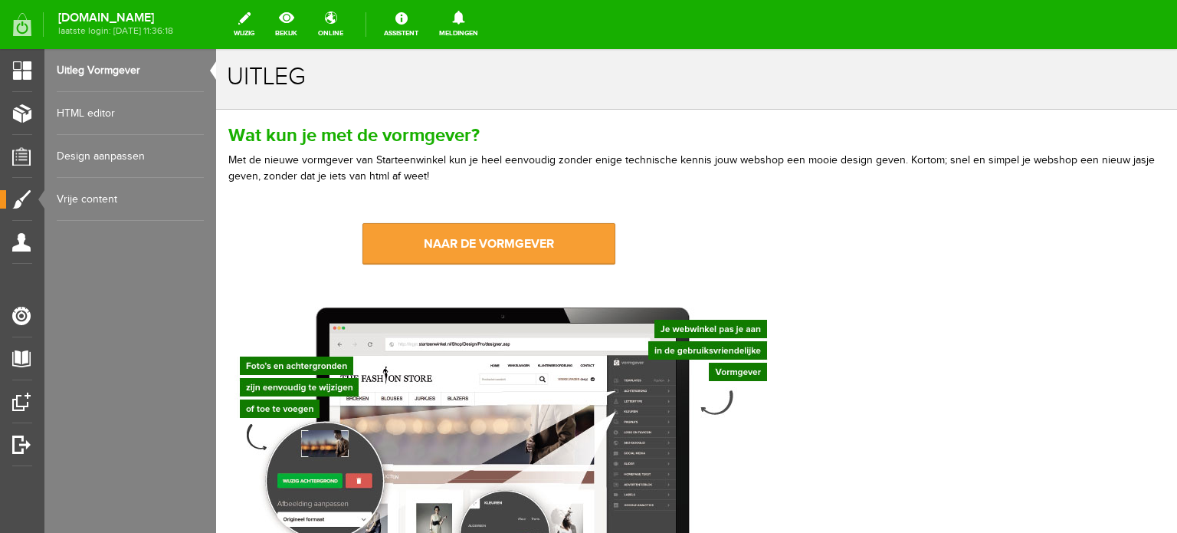
click at [466, 251] on link "naar de vormgever" at bounding box center [488, 243] width 253 height 41
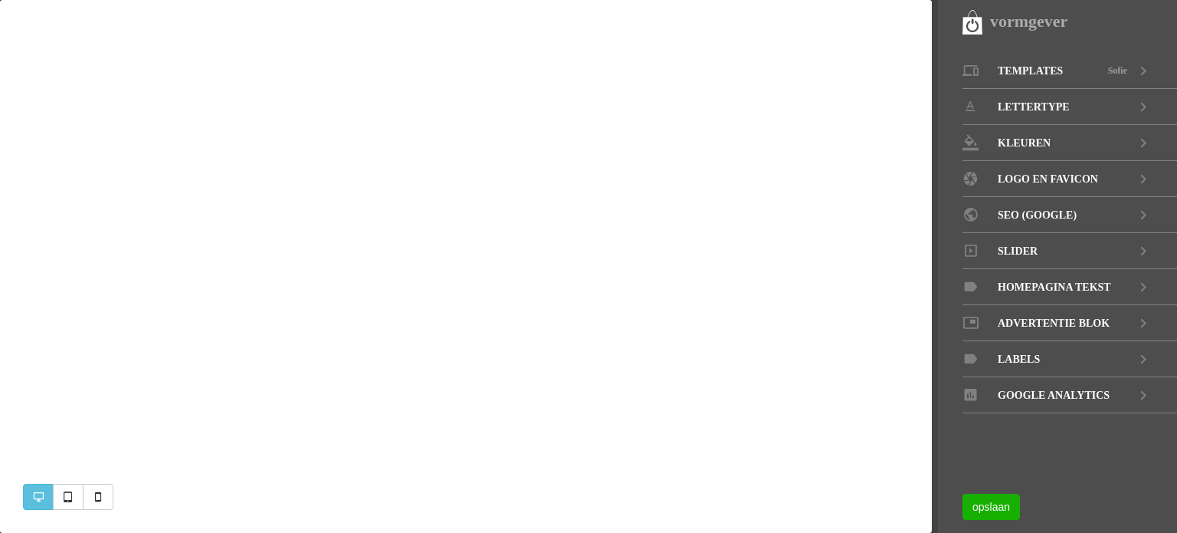
select select "5000"
click at [1144, 251] on icon at bounding box center [1143, 251] width 18 height 36
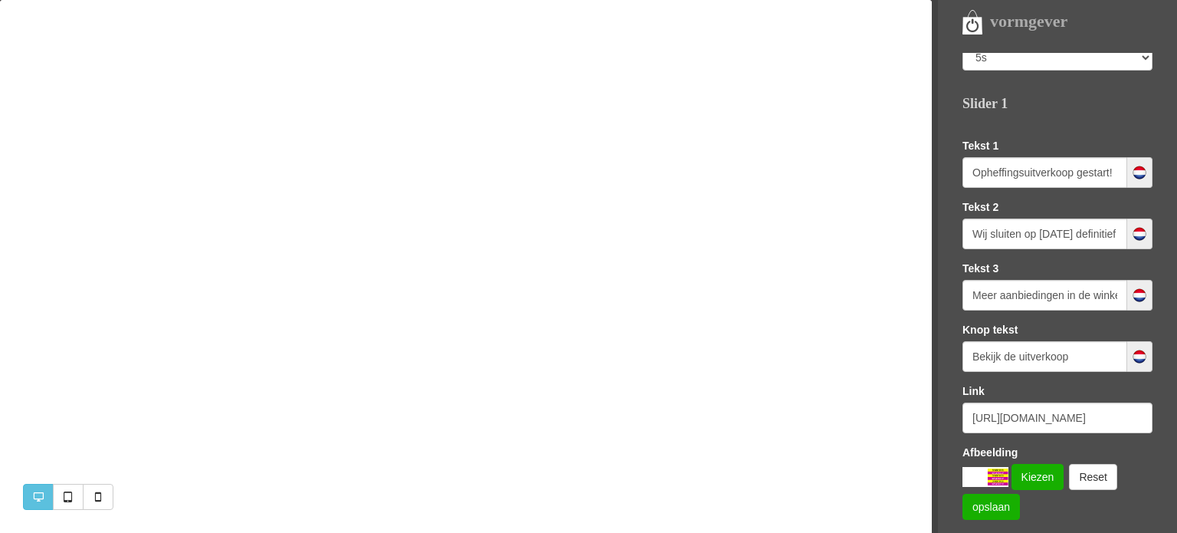
scroll to position [153, 0]
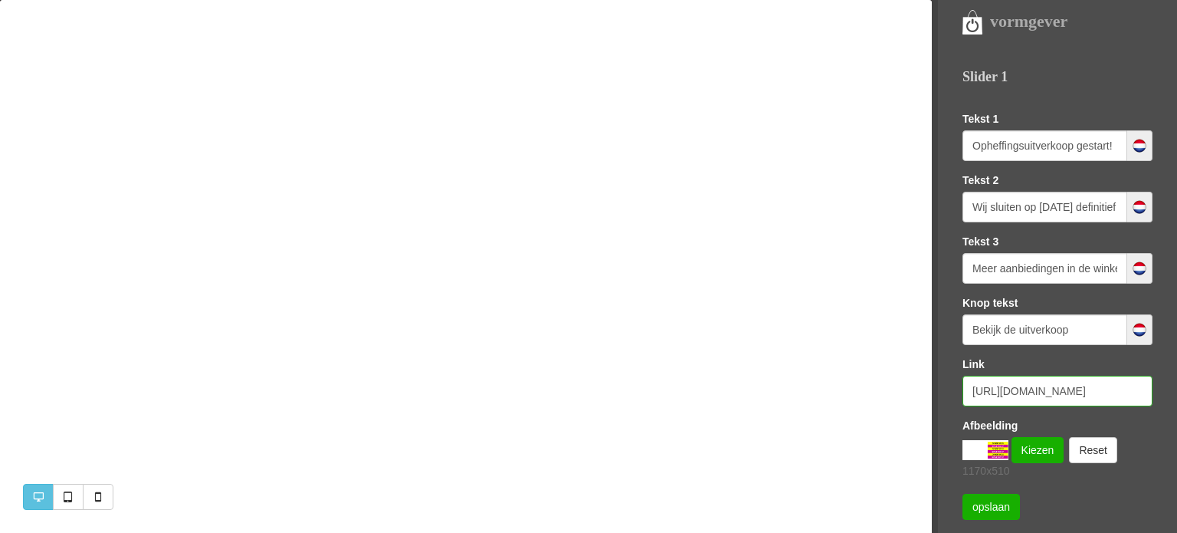
click at [1051, 398] on input "https://www.naaimachines-flevoland.nl/category/38825/opheffingsuitverkoop" at bounding box center [1057, 390] width 190 height 31
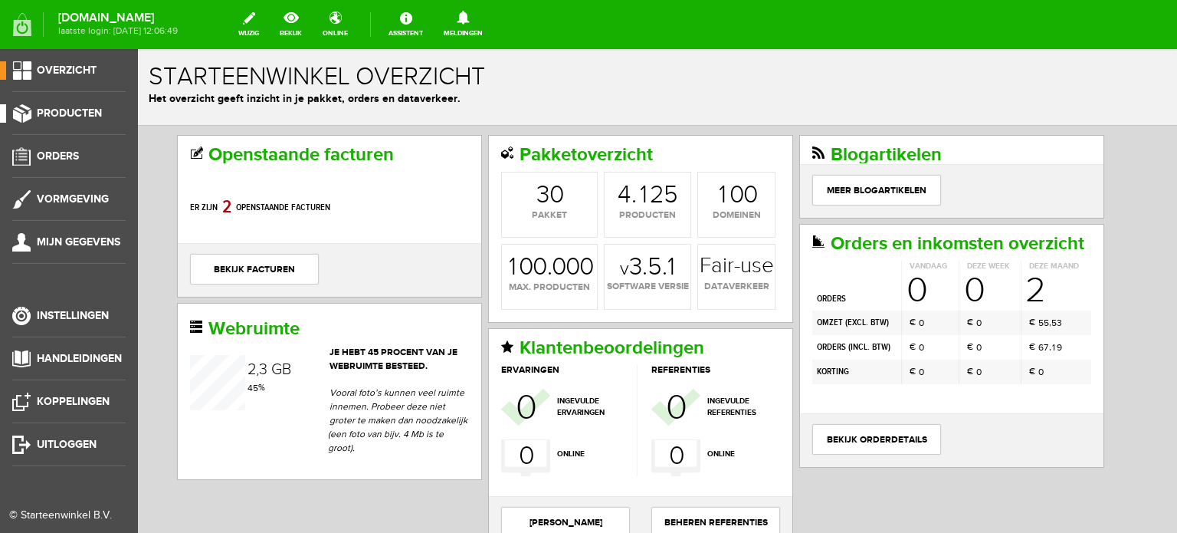
click at [60, 109] on span "Producten" at bounding box center [69, 113] width 65 height 13
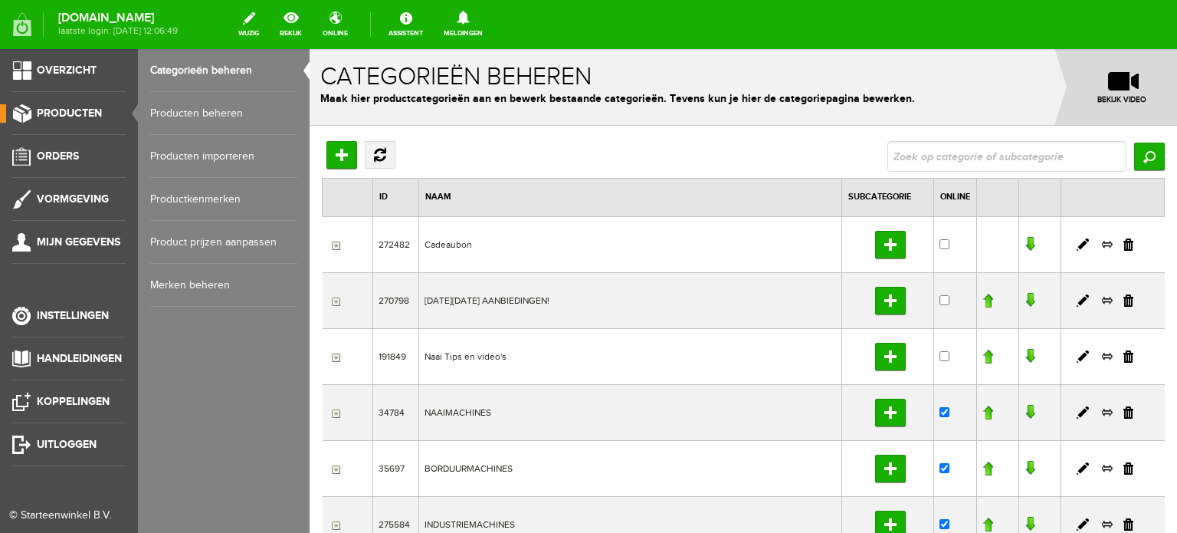
click at [171, 113] on link "Producten beheren" at bounding box center [223, 113] width 147 height 43
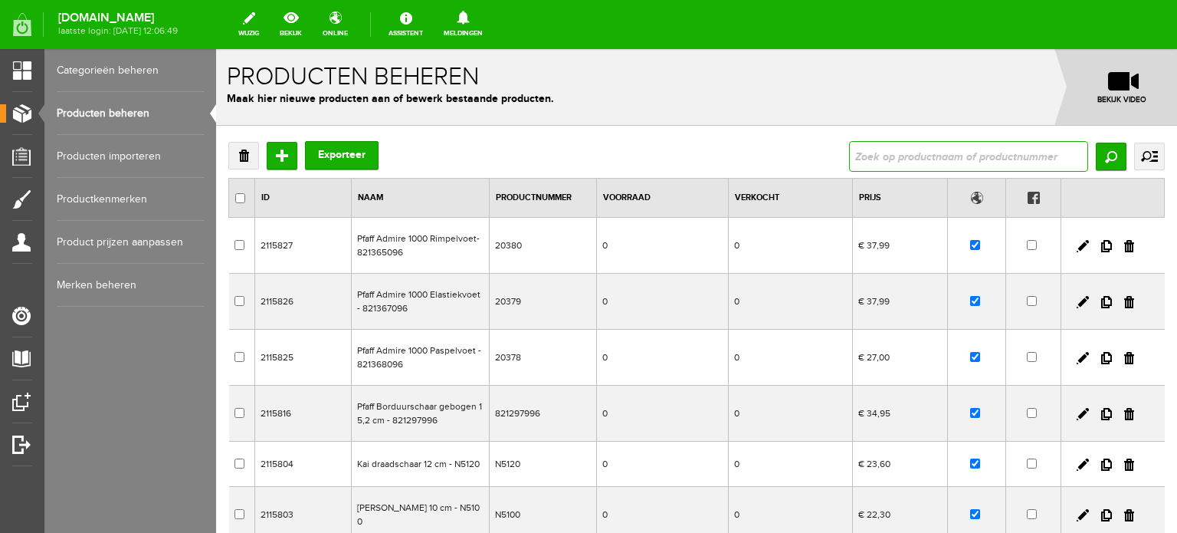
click at [1018, 159] on input "text" at bounding box center [968, 156] width 239 height 31
type input "Juki HZL"
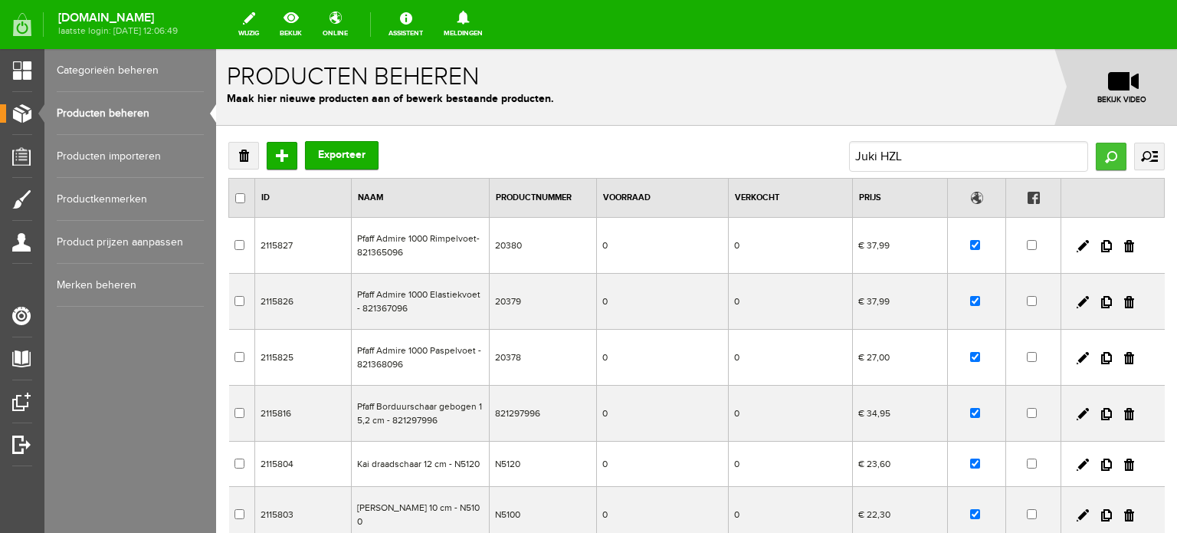
click at [1109, 151] on input "Zoeken" at bounding box center [1111, 157] width 31 height 28
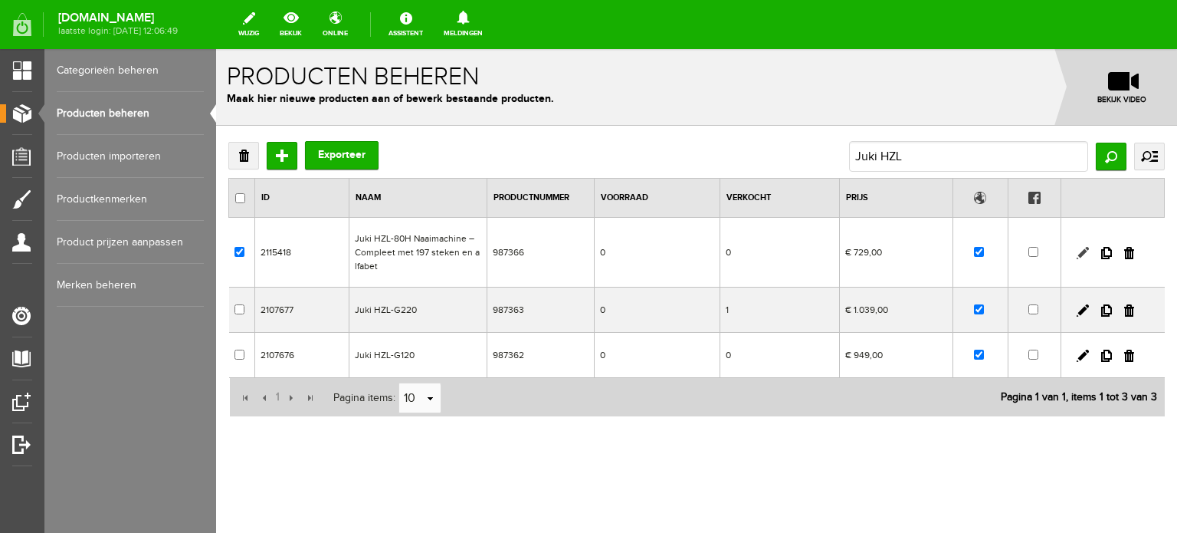
click at [1087, 247] on link at bounding box center [1083, 253] width 12 height 12
checkbox input "true"
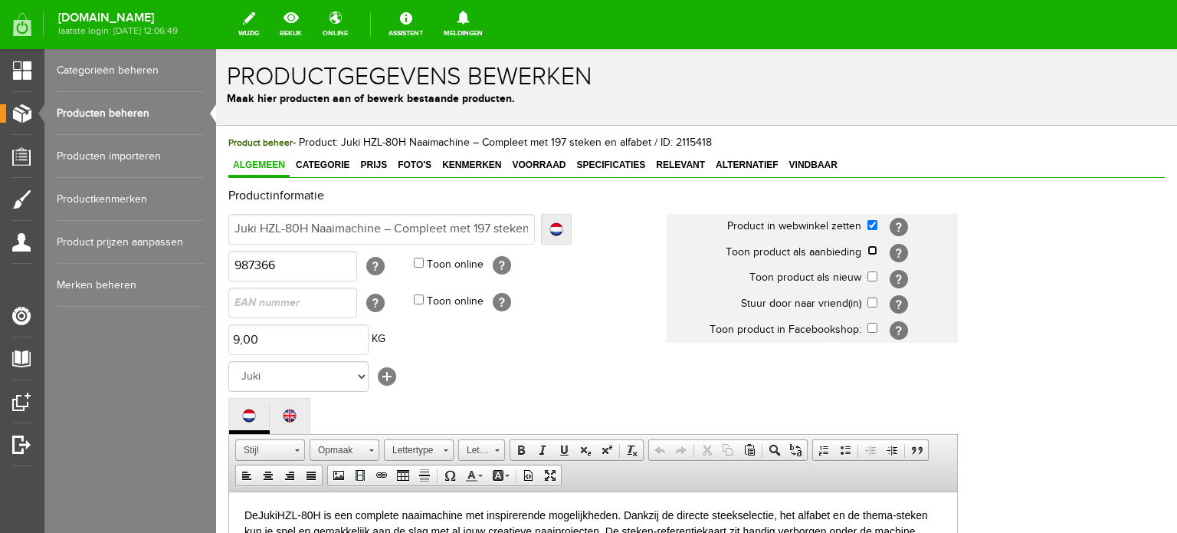
click at [875, 253] on input "checkbox" at bounding box center [872, 250] width 10 height 10
checkbox input "true"
click at [334, 165] on span "Categorie" at bounding box center [322, 164] width 63 height 11
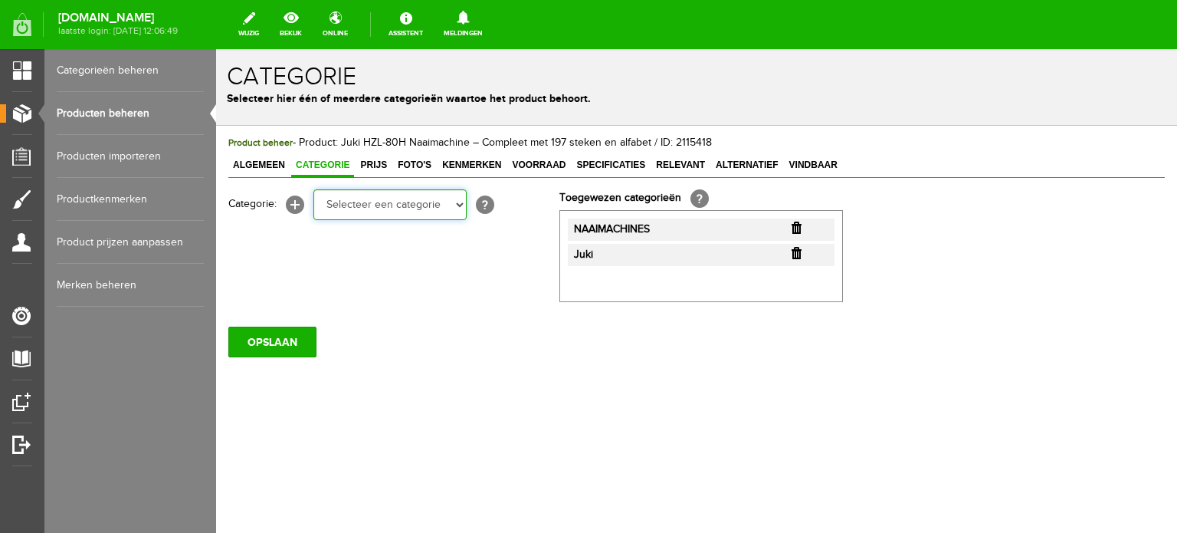
click at [454, 202] on select "Selecteer een categorie Cadeaubon [DATE][DATE] AANBIEDINGEN! Naai Tips en video…" at bounding box center [389, 204] width 153 height 31
select select "38825"
click at [313, 189] on select "Selecteer een categorie Cadeaubon [DATE][DATE] AANBIEDINGEN! Naai Tips en video…" at bounding box center [389, 204] width 153 height 31
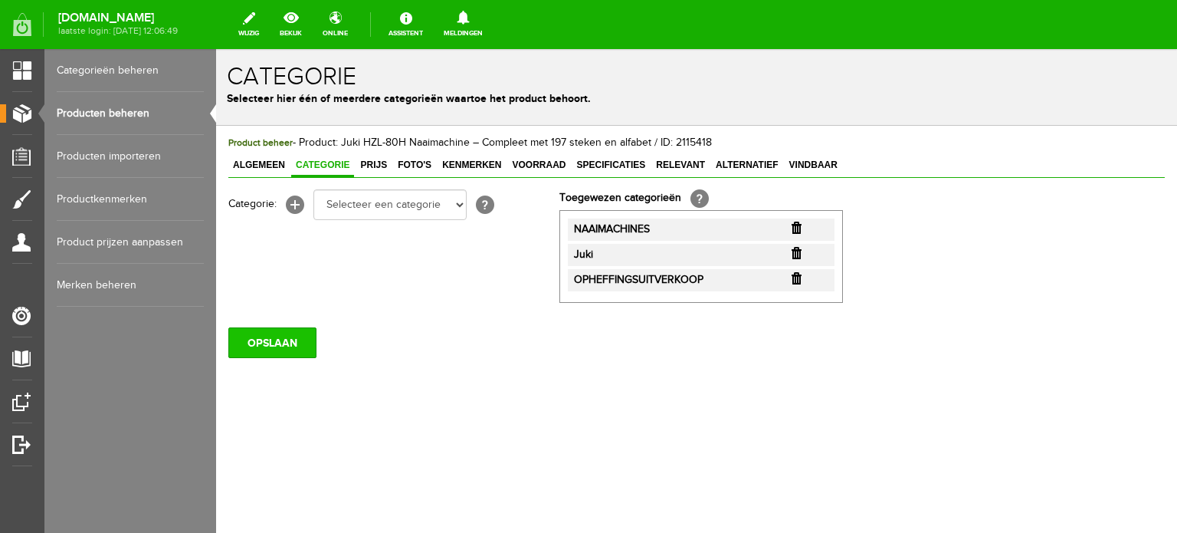
click at [281, 345] on input "OPSLAAN" at bounding box center [272, 342] width 88 height 31
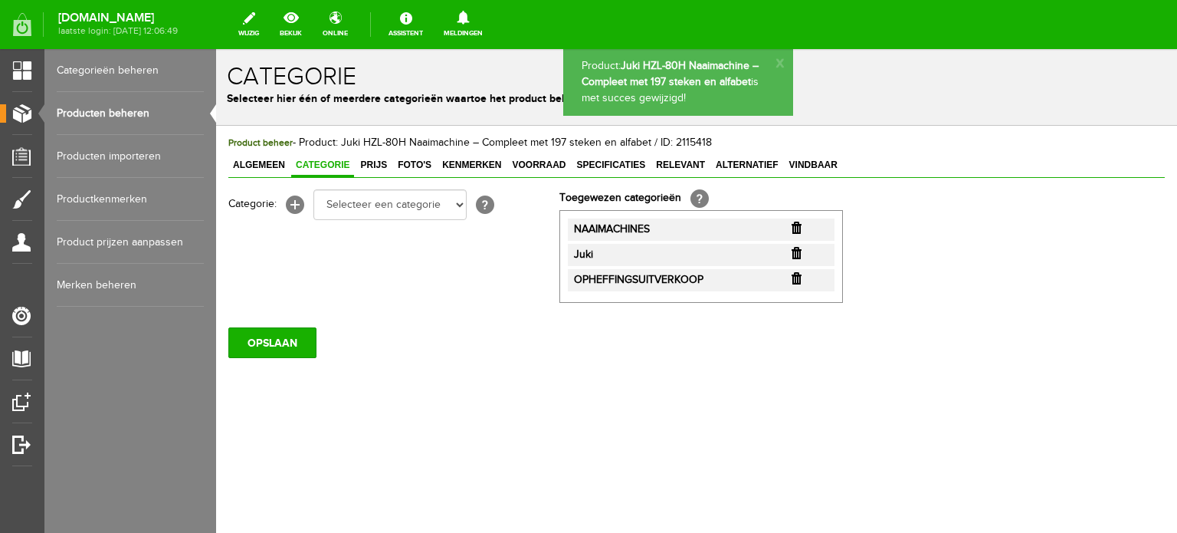
click at [373, 164] on span "Prijs" at bounding box center [374, 164] width 36 height 11
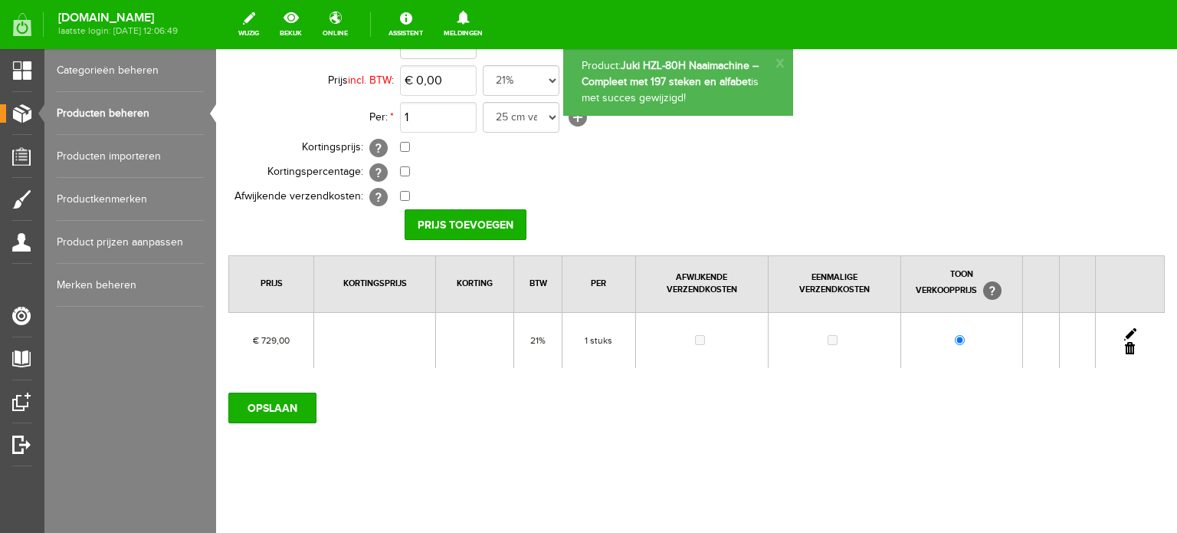
scroll to position [166, 0]
click at [1124, 327] on link at bounding box center [1130, 332] width 12 height 12
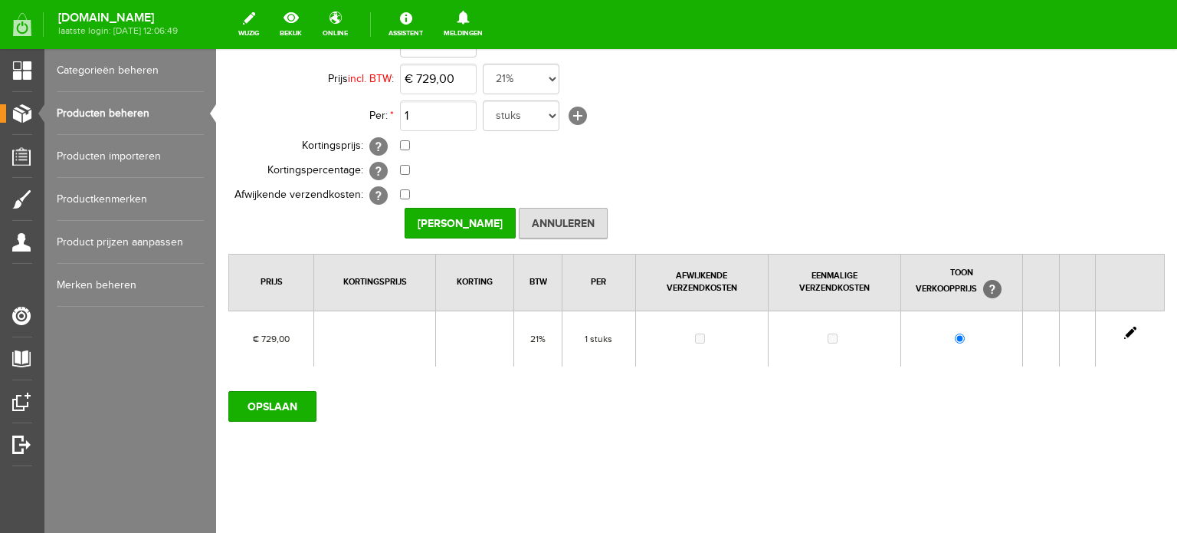
click at [1124, 330] on link at bounding box center [1130, 332] width 12 height 12
click at [404, 147] on input "checkbox" at bounding box center [405, 145] width 10 height 10
checkbox input "true"
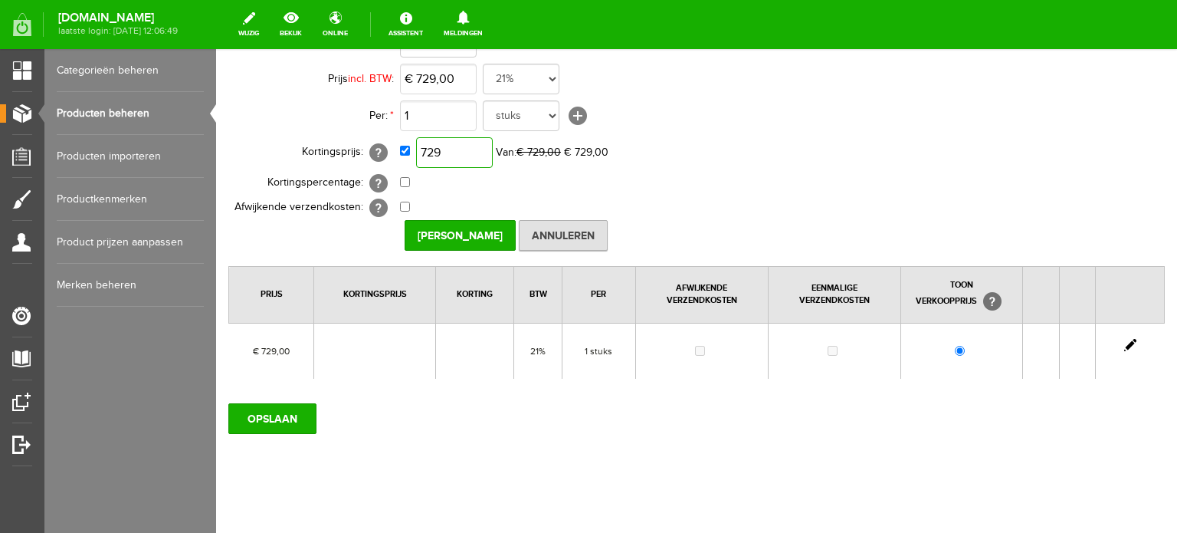
click at [460, 152] on input "729" at bounding box center [454, 152] width 77 height 31
type input "€ 583,00"
click at [455, 232] on input "[PERSON_NAME]" at bounding box center [460, 235] width 111 height 31
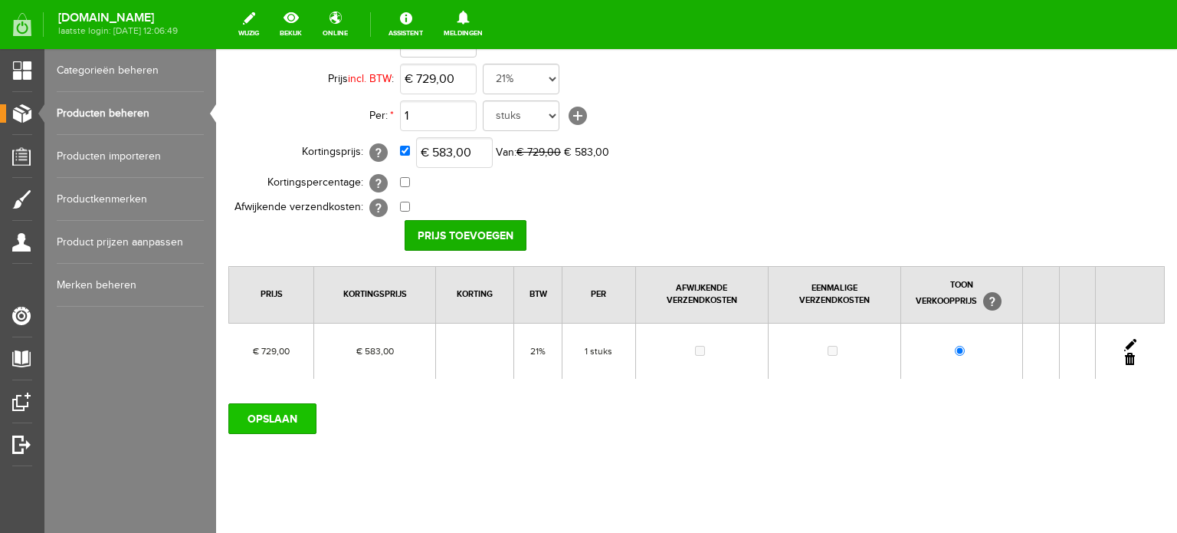
click at [291, 414] on input "OPSLAAN" at bounding box center [272, 418] width 88 height 31
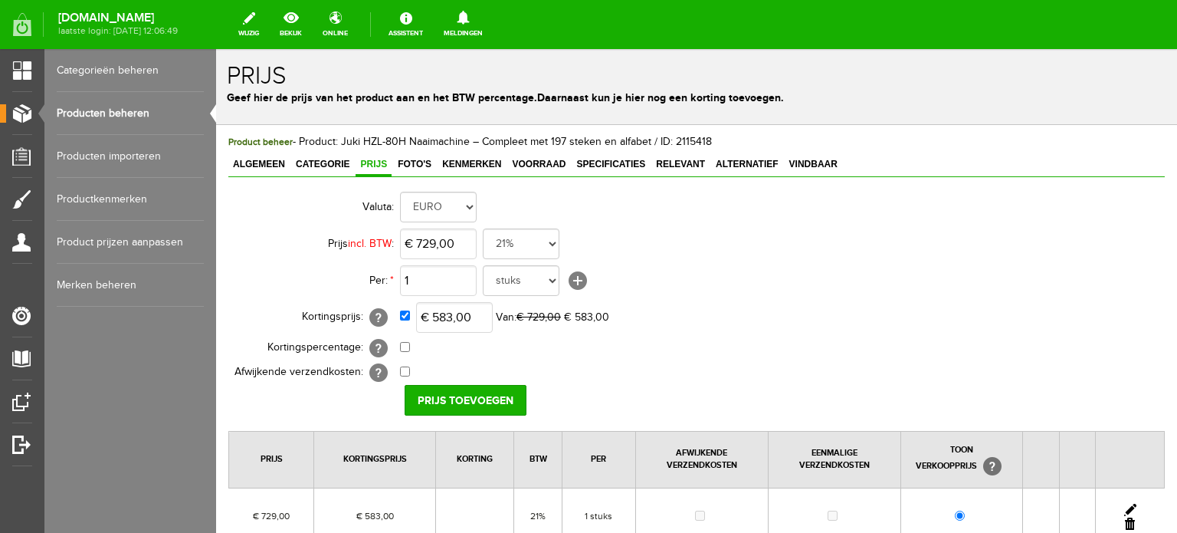
scroll to position [0, 0]
click at [100, 104] on link "Producten beheren" at bounding box center [130, 113] width 147 height 43
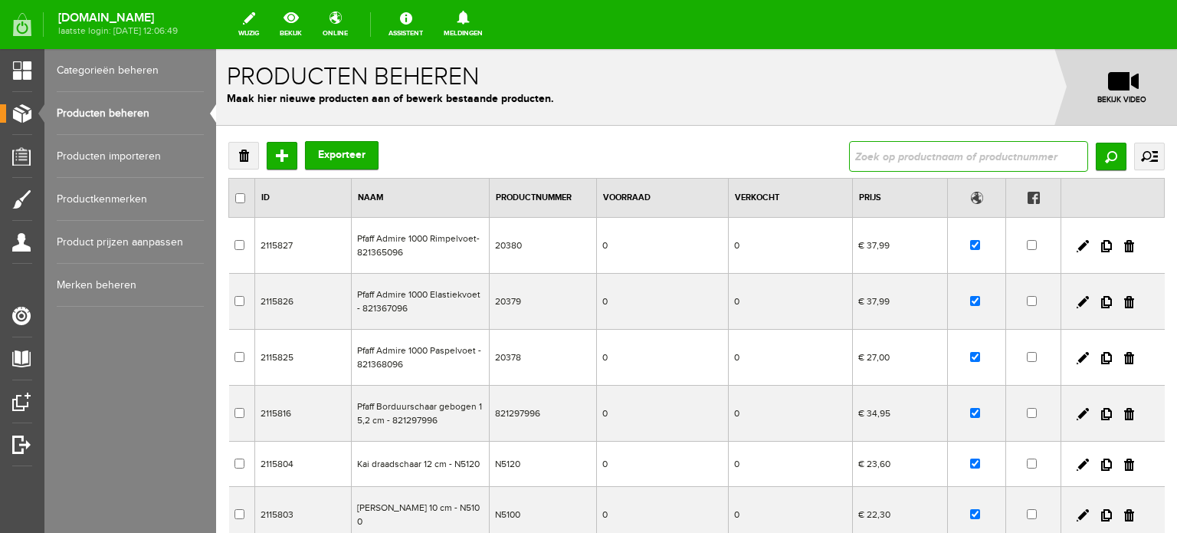
click at [909, 156] on input "text" at bounding box center [968, 156] width 239 height 31
paste input "MCS-1500"
type input "MCS-1500"
click at [1096, 162] on input "Zoeken" at bounding box center [1111, 157] width 31 height 28
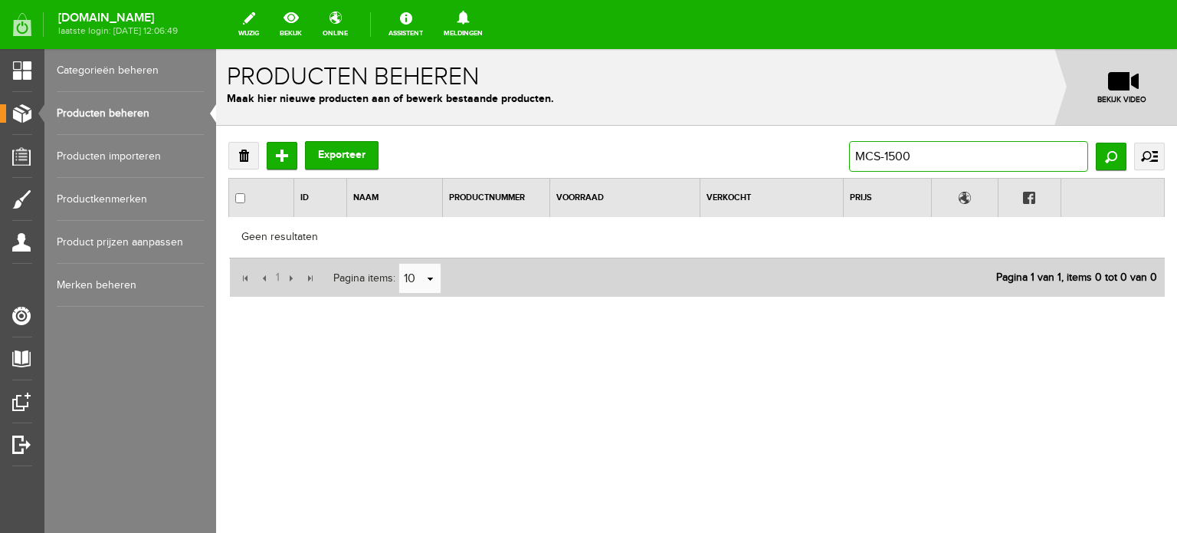
drag, startPoint x: 941, startPoint y: 157, endPoint x: 825, endPoint y: 149, distance: 116.0
click at [825, 149] on div "Verwijderen Toevoegen Exporteer MCS-1500 Zoeken uitgebreid zoeken Categorie Cad…" at bounding box center [696, 156] width 936 height 31
click at [886, 153] on input "MCS-1500" at bounding box center [968, 156] width 239 height 31
drag, startPoint x: 885, startPoint y: 156, endPoint x: 812, endPoint y: 153, distance: 72.8
click at [813, 153] on div "Verwijderen Toevoegen Exporteer MCS-1500 Zoeken uitgebreid zoeken Categorie Cad…" at bounding box center [696, 156] width 936 height 31
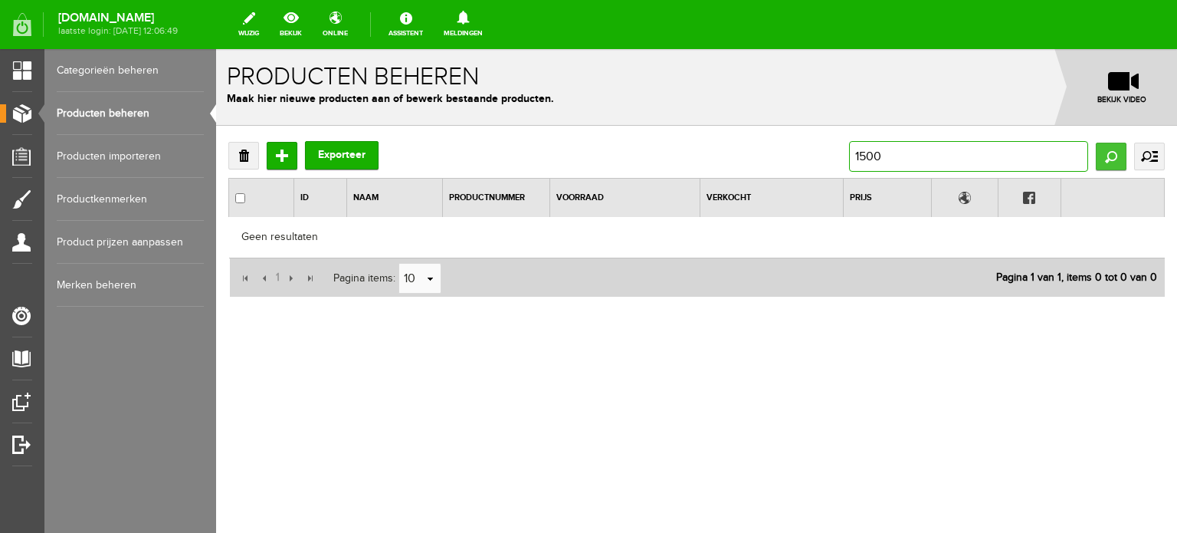
type input "1500"
click at [1102, 153] on input "Zoeken" at bounding box center [1111, 157] width 31 height 28
drag, startPoint x: 903, startPoint y: 156, endPoint x: 780, endPoint y: 157, distance: 122.6
click at [785, 156] on div "Verwijderen Toevoegen Exporteer 1500 Zoeken uitgebreid zoeken Categorie Cadeaub…" at bounding box center [696, 156] width 936 height 31
type input "Yuki MSC"
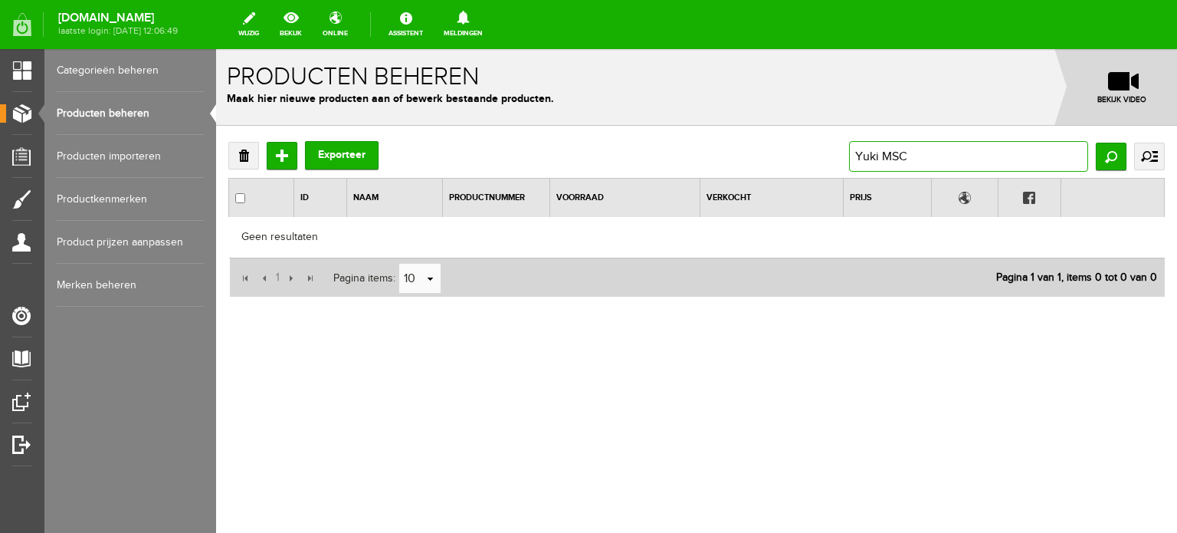
click at [927, 161] on input "Yuki MSC" at bounding box center [968, 156] width 239 height 31
drag, startPoint x: 934, startPoint y: 159, endPoint x: 821, endPoint y: 156, distance: 112.7
click at [839, 153] on div "Verwijderen Toevoegen Exporteer Yuki MSC Zoeken uitgebreid zoeken Categorie Cad…" at bounding box center [696, 156] width 936 height 31
paste input "MO50eN"
type input "MO50eN"
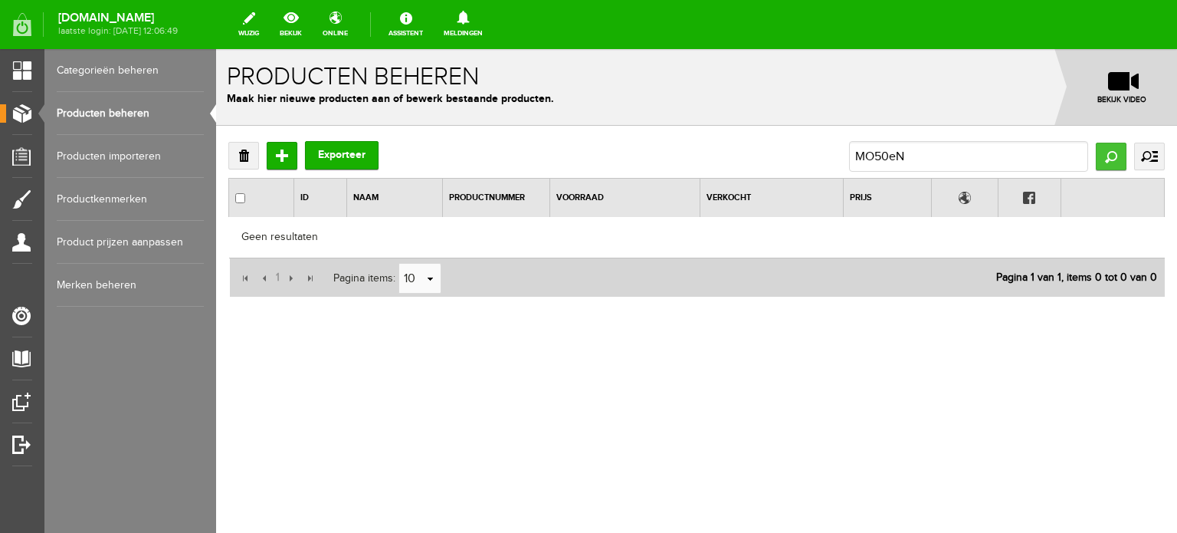
click at [1110, 153] on input "Zoeken" at bounding box center [1111, 157] width 31 height 28
drag, startPoint x: 908, startPoint y: 157, endPoint x: 890, endPoint y: 157, distance: 18.4
click at [890, 157] on input "MO50eN" at bounding box center [968, 156] width 239 height 31
type input "MO50"
click at [1110, 159] on input "Zoeken" at bounding box center [1111, 157] width 31 height 28
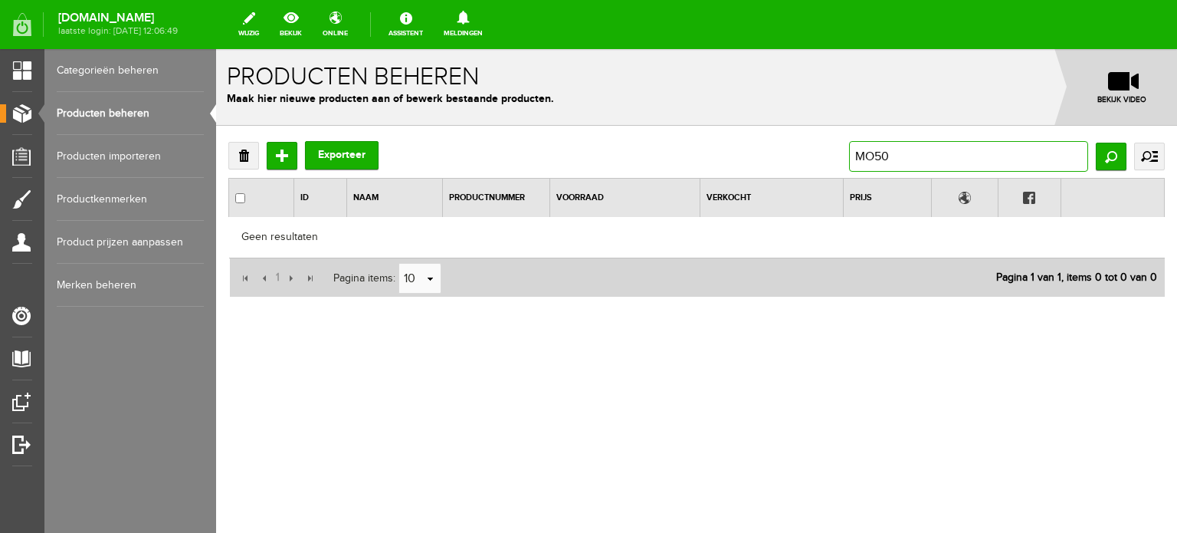
drag, startPoint x: 908, startPoint y: 155, endPoint x: 803, endPoint y: 152, distance: 105.0
click at [803, 152] on div "Verwijderen Toevoegen Exporteer MO50 Zoeken uitgebreid zoeken Categorie Cadeaub…" at bounding box center [696, 156] width 936 height 31
paste input "100"
type input "MO1000"
click at [1110, 159] on input "Zoeken" at bounding box center [1111, 157] width 31 height 28
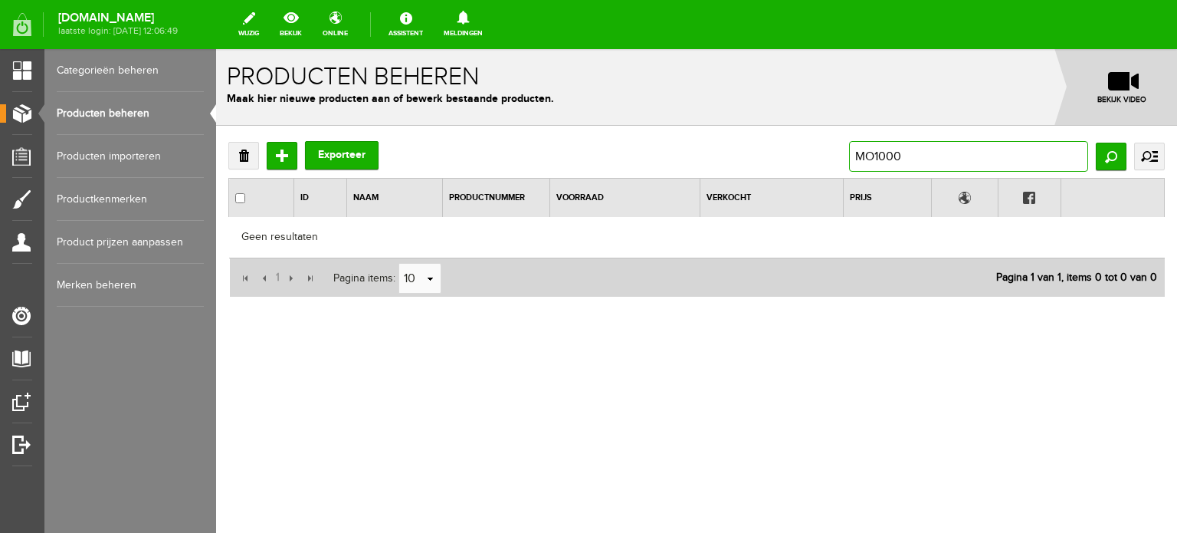
click at [879, 159] on input "MO1000" at bounding box center [968, 156] width 239 height 31
type input "MO2000"
click at [1103, 161] on input "Zoeken" at bounding box center [1111, 157] width 31 height 28
drag, startPoint x: 914, startPoint y: 153, endPoint x: 827, endPoint y: 155, distance: 87.4
click at [827, 155] on div "Verwijderen Toevoegen Exporteer MO2000 Zoeken uitgebreid zoeken Categorie Cadea…" at bounding box center [696, 156] width 936 height 31
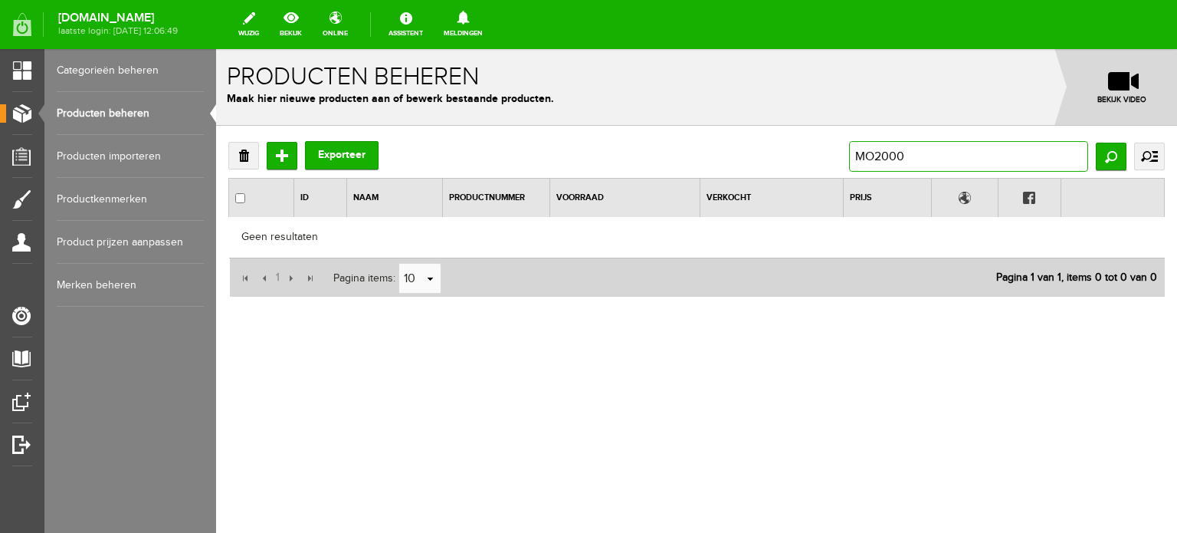
paste input "Pfaff Admire 1"
type input "Pfaff Admire 1000"
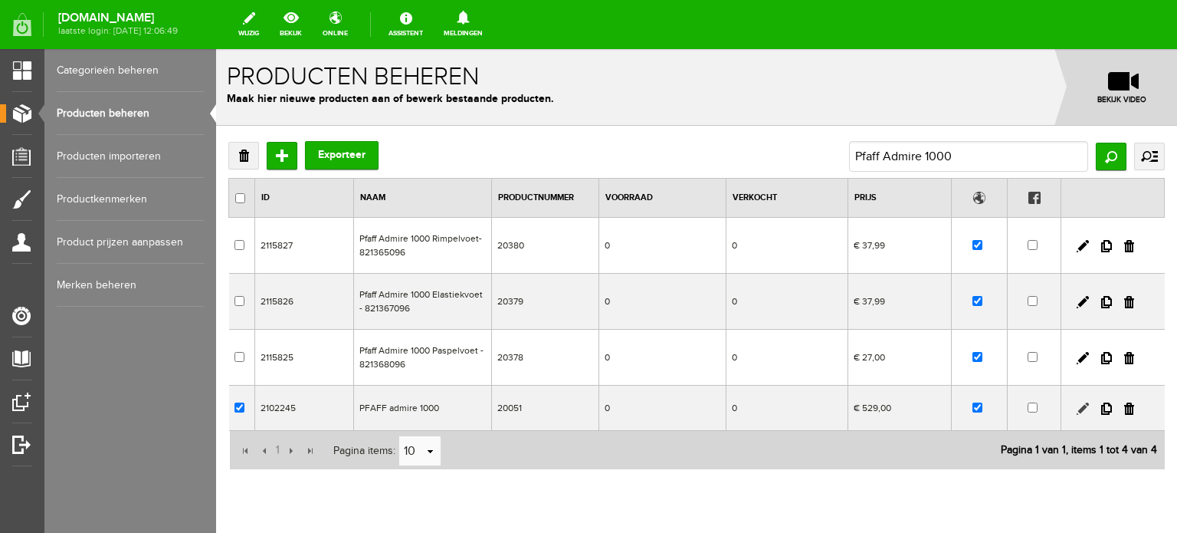
click at [1077, 405] on link at bounding box center [1083, 408] width 12 height 12
checkbox input "true"
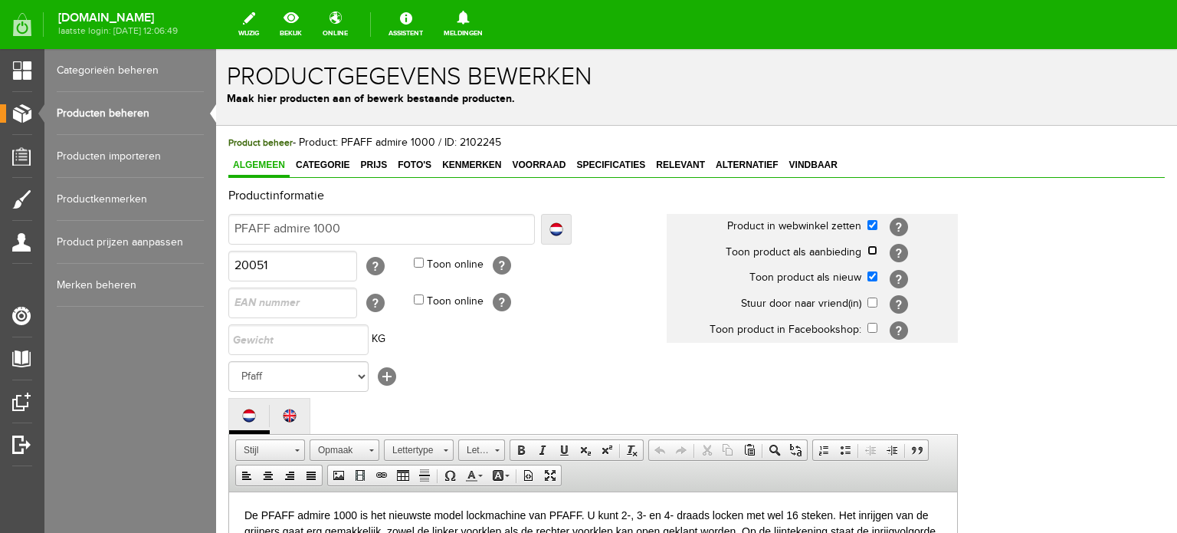
click at [875, 248] on input "checkbox" at bounding box center [872, 250] width 10 height 10
checkbox input "true"
click at [874, 275] on input "checkbox" at bounding box center [872, 276] width 10 height 10
checkbox input "false"
click at [997, 370] on div "Productinformatie Localize Klaar PFAFF admire 1000 Localize PFAFF admire 1000 H…" at bounding box center [696, 528] width 936 height 678
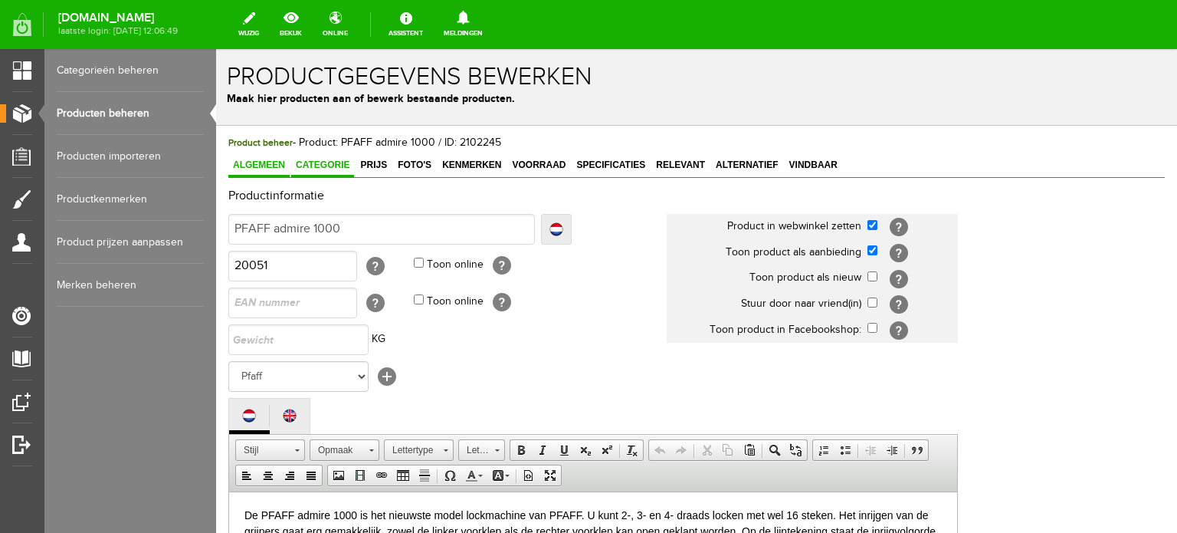
click at [328, 165] on span "Categorie" at bounding box center [322, 164] width 63 height 11
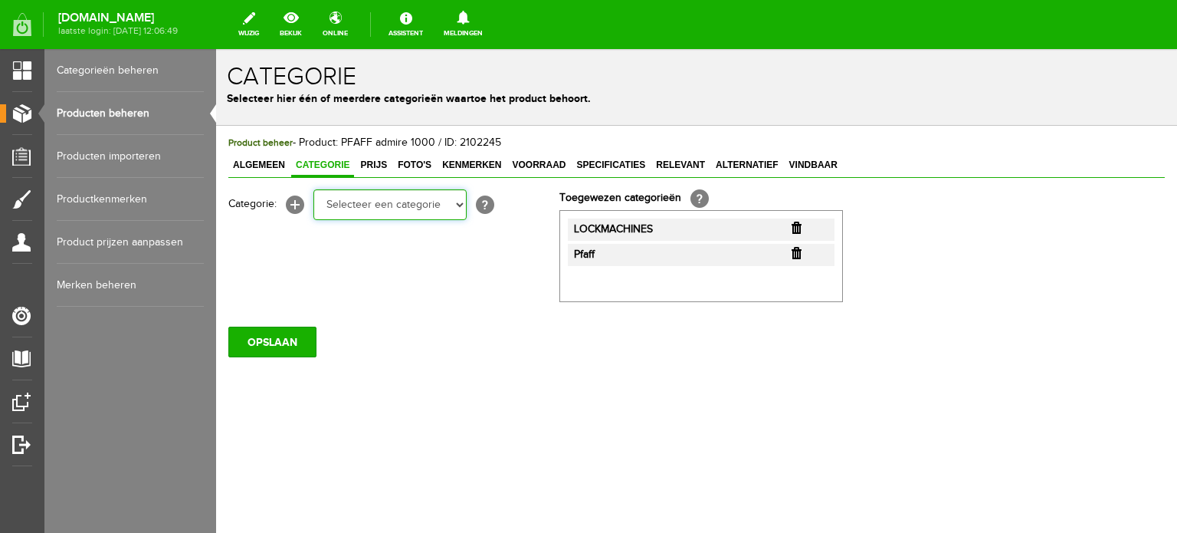
click at [460, 208] on select "Selecteer een categorie Cadeaubon [DATE][DATE] AANBIEDINGEN! Naai Tips en video…" at bounding box center [389, 204] width 153 height 31
select select "38825"
click at [313, 189] on select "Selecteer een categorie Cadeaubon [DATE][DATE] AANBIEDINGEN! Naai Tips en video…" at bounding box center [389, 204] width 153 height 31
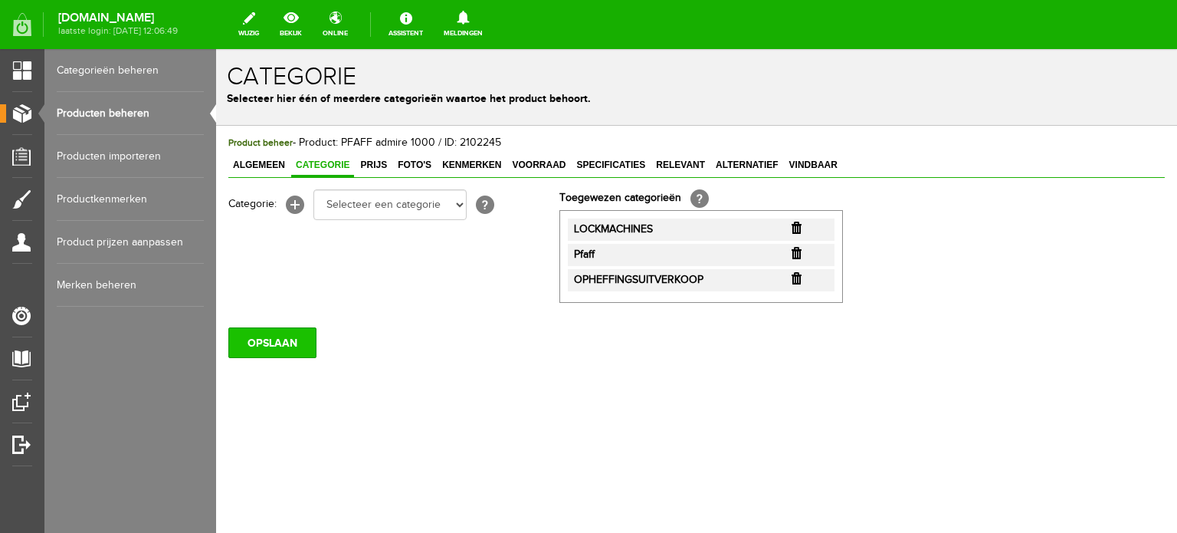
click at [279, 347] on input "OPSLAAN" at bounding box center [272, 342] width 88 height 31
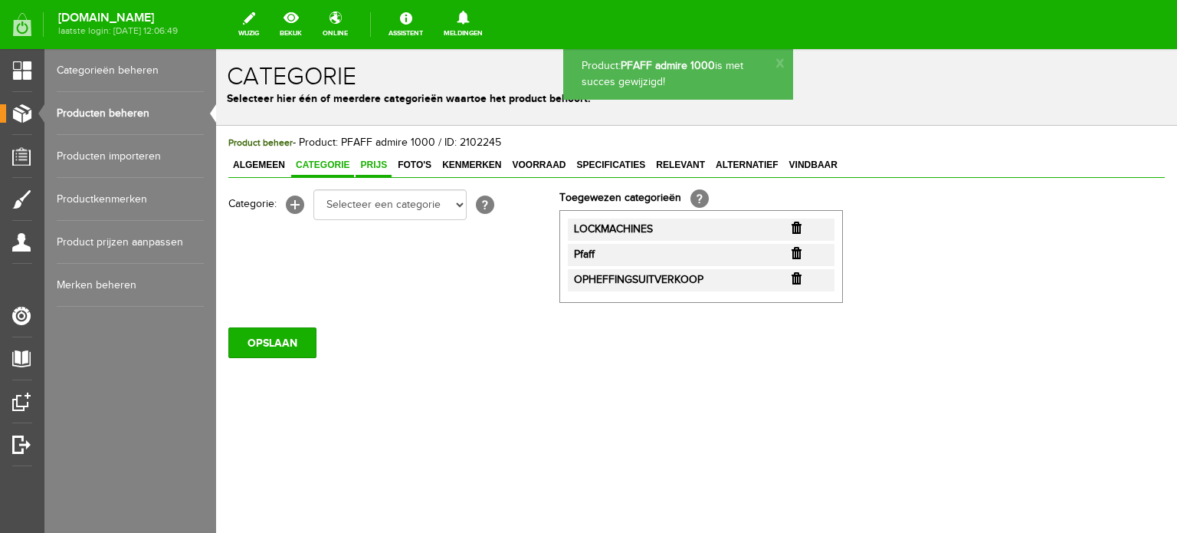
click at [379, 161] on span "Prijs" at bounding box center [374, 164] width 36 height 11
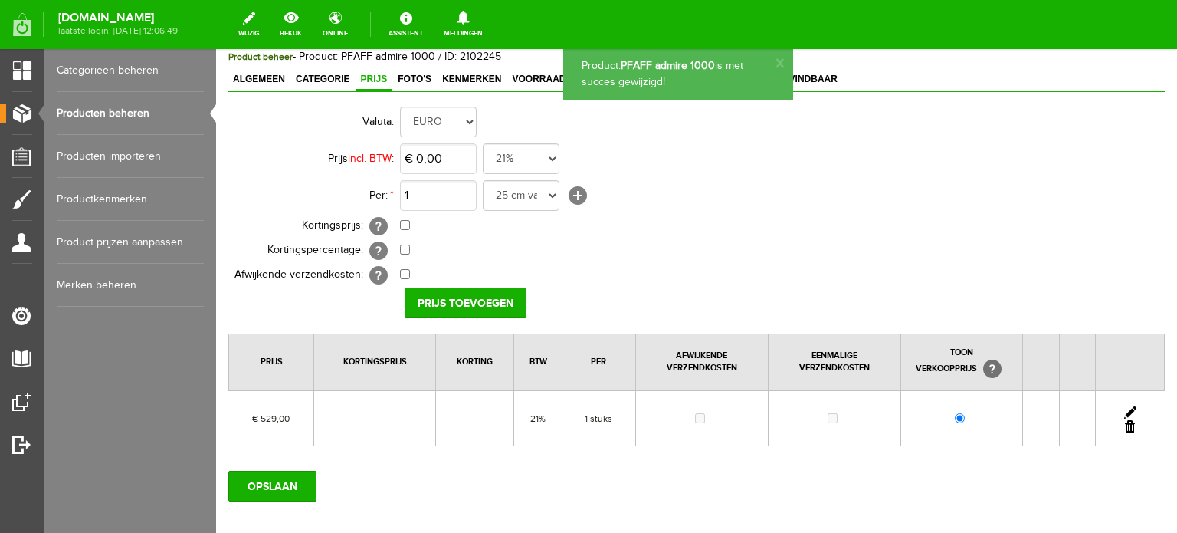
scroll to position [166, 0]
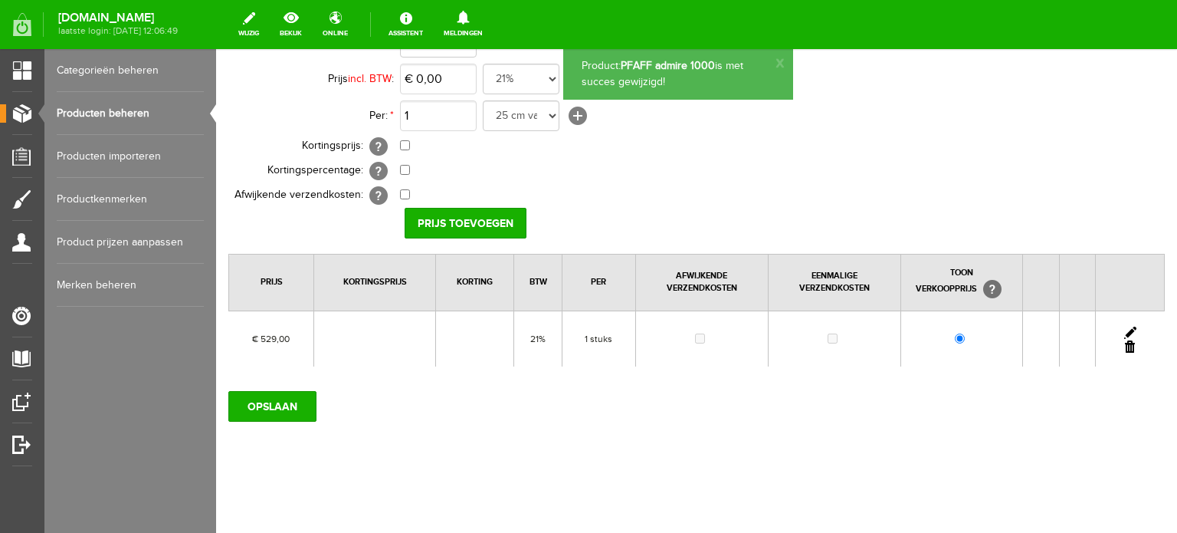
click at [1124, 326] on link at bounding box center [1130, 332] width 12 height 12
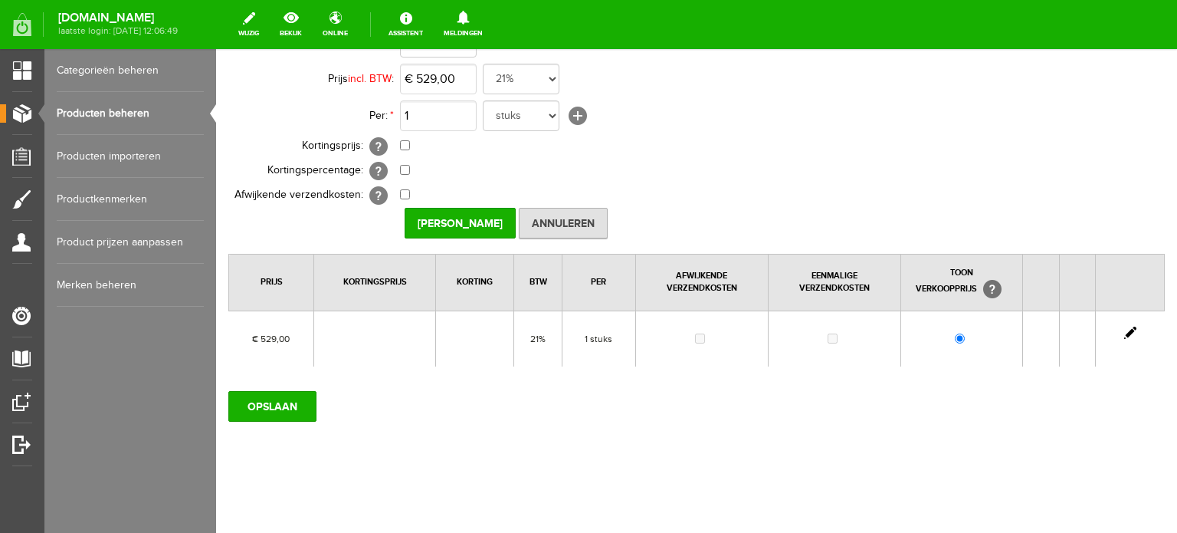
click at [1113, 328] on td at bounding box center [1130, 338] width 69 height 56
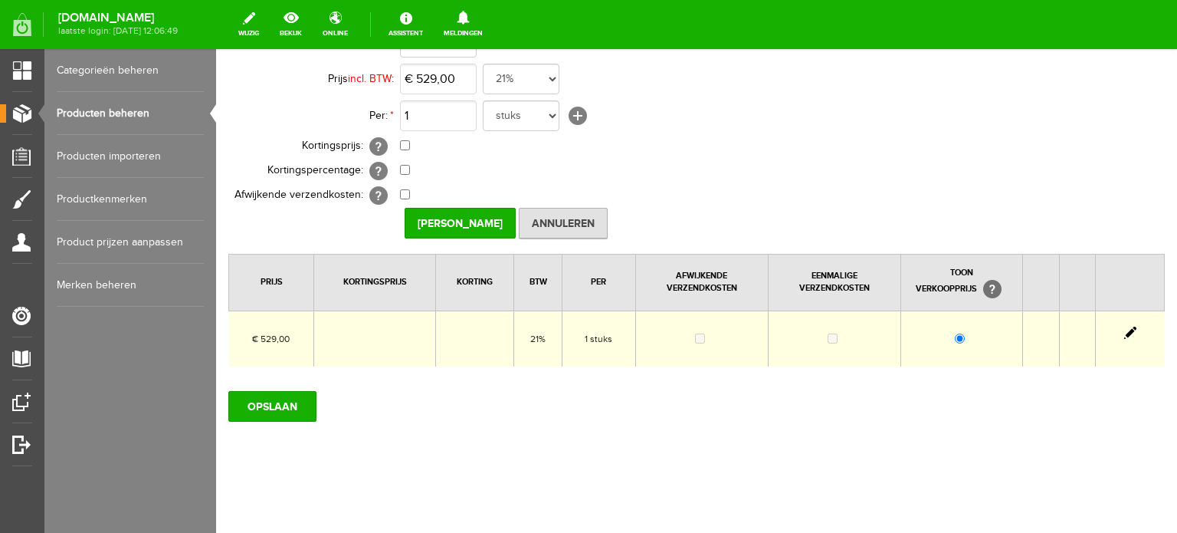
click at [1124, 330] on link at bounding box center [1130, 332] width 12 height 12
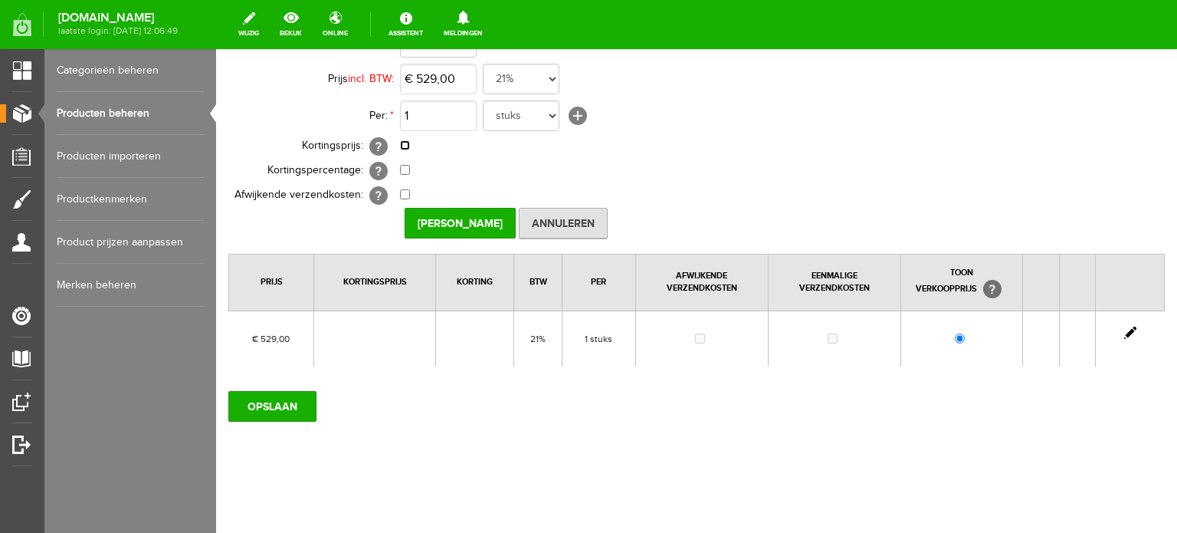
click at [404, 146] on input "checkbox" at bounding box center [405, 145] width 10 height 10
checkbox input "true"
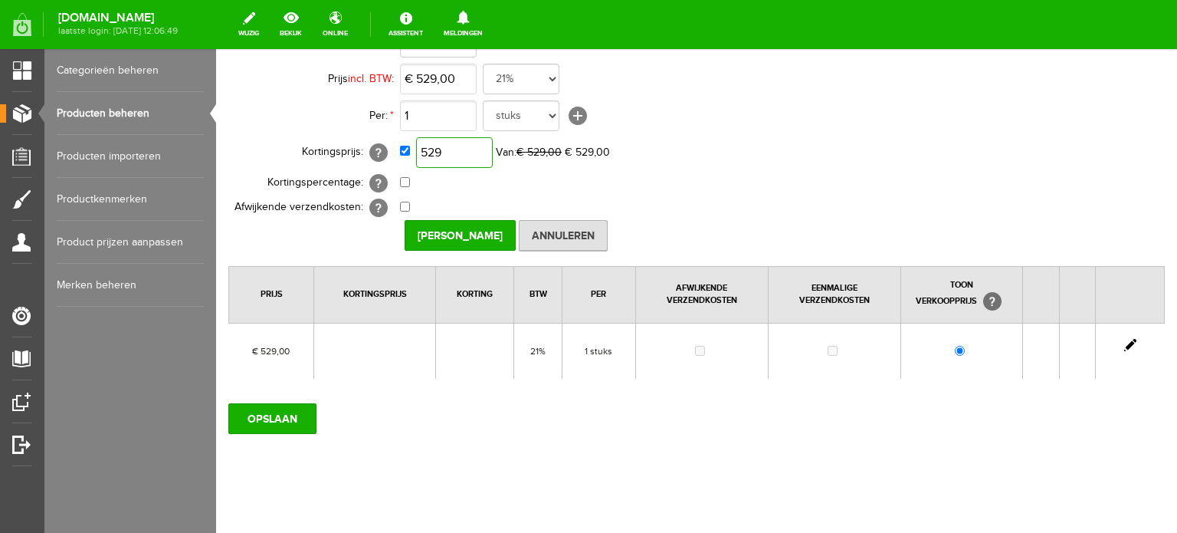
click at [478, 150] on input "529" at bounding box center [454, 152] width 77 height 31
type input "€ 476,00"
click at [800, 155] on td "€ 476,00 Van: € 529,00 € 529,00" at bounding box center [682, 152] width 564 height 37
click at [478, 237] on input "[PERSON_NAME]" at bounding box center [460, 235] width 111 height 31
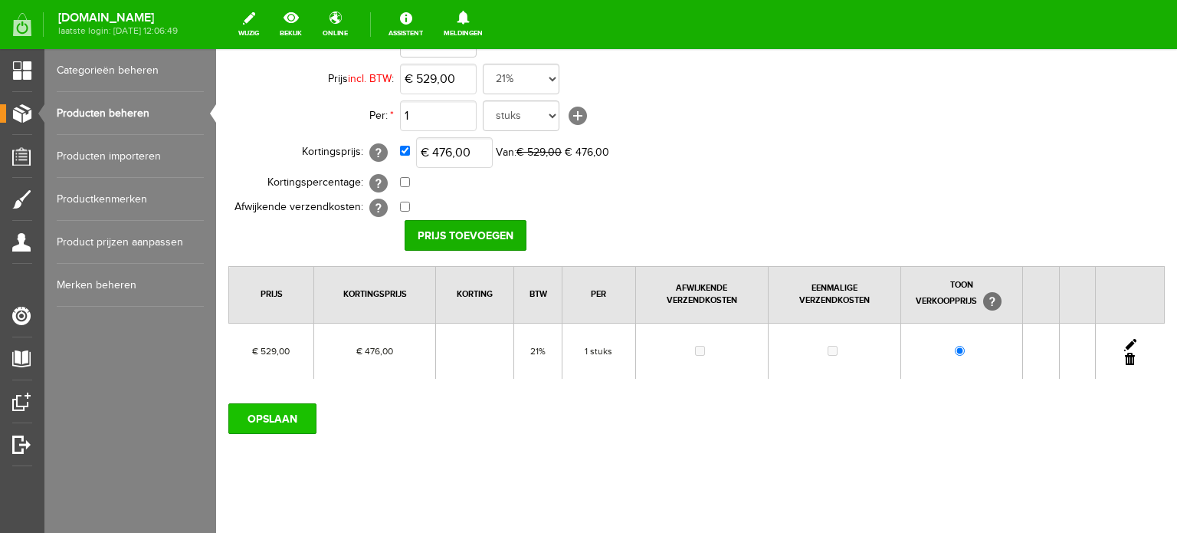
click at [293, 415] on input "OPSLAAN" at bounding box center [272, 418] width 88 height 31
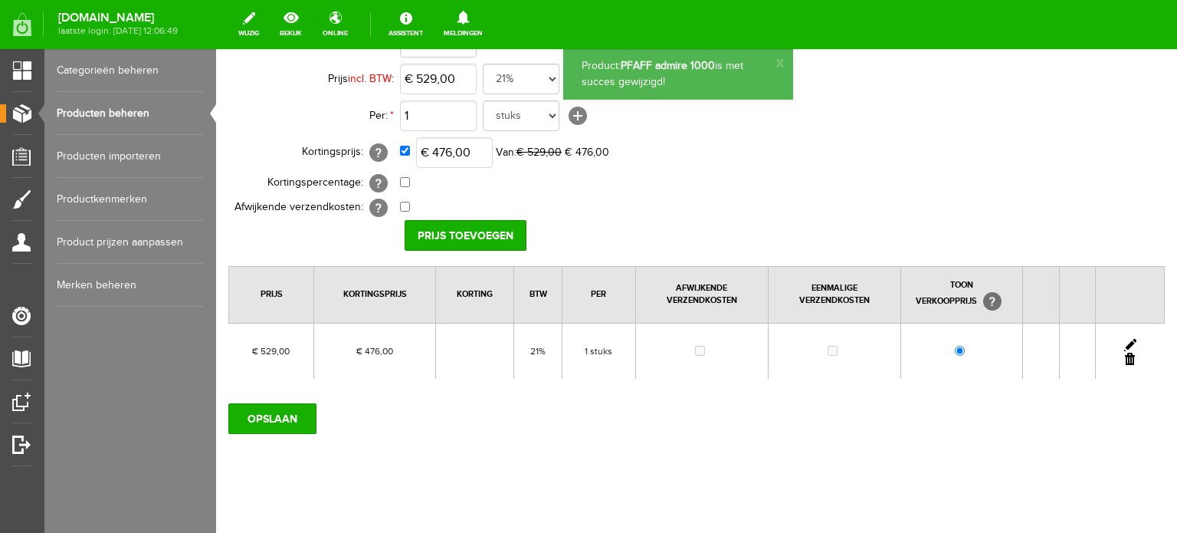
scroll to position [0, 0]
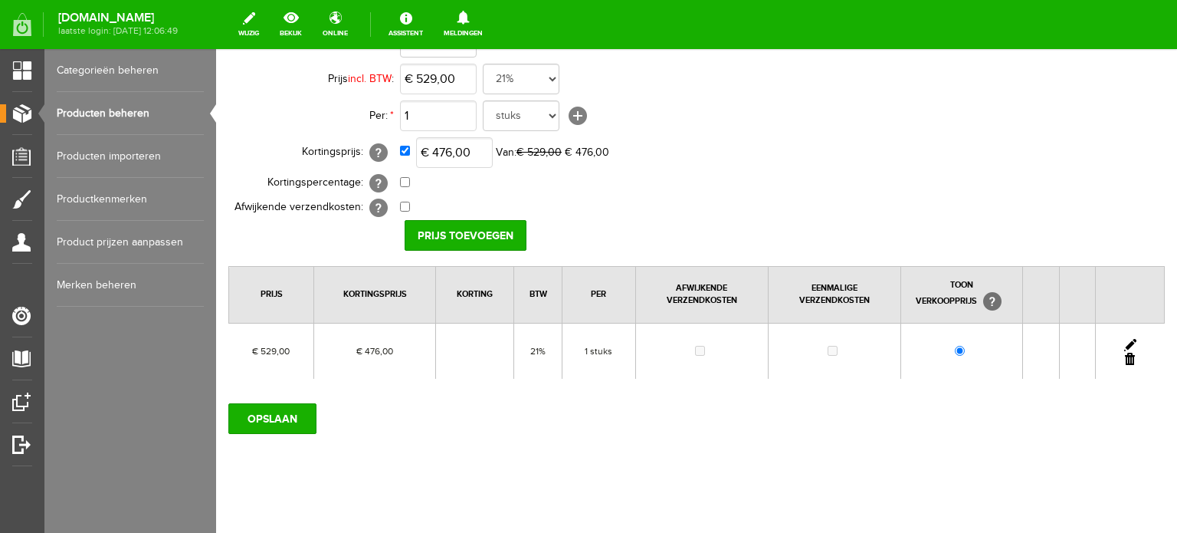
click at [123, 112] on link "Producten beheren" at bounding box center [130, 113] width 147 height 43
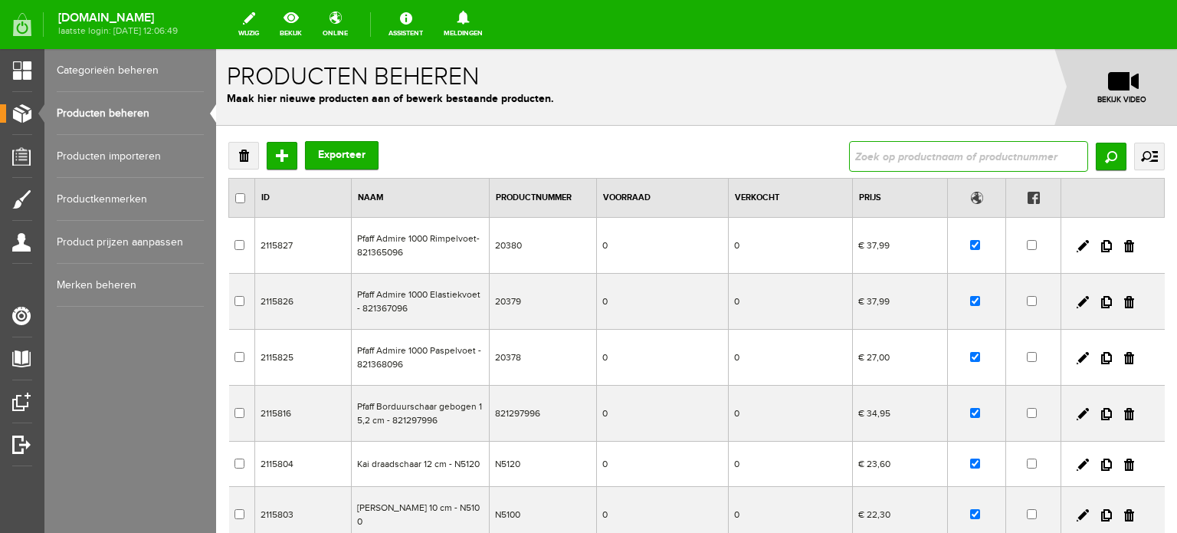
click at [887, 155] on input "text" at bounding box center [968, 156] width 239 height 31
paste input "Ambition 1.0"
type input "Ambition 1.0"
click at [1100, 158] on input "Zoeken" at bounding box center [1111, 157] width 31 height 28
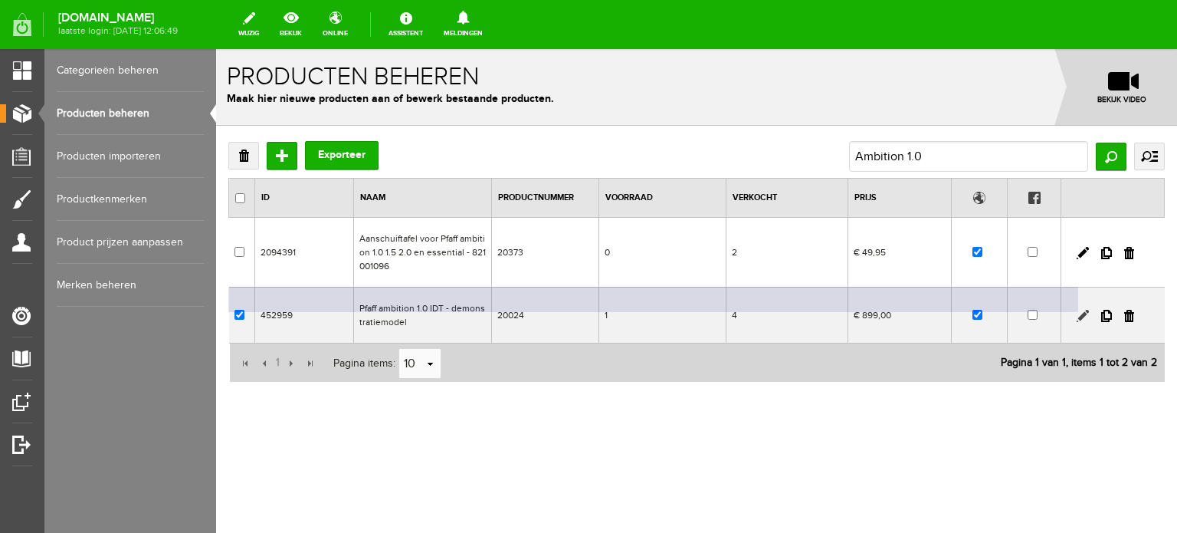
click at [1082, 316] on link at bounding box center [1083, 316] width 12 height 12
checkbox input "true"
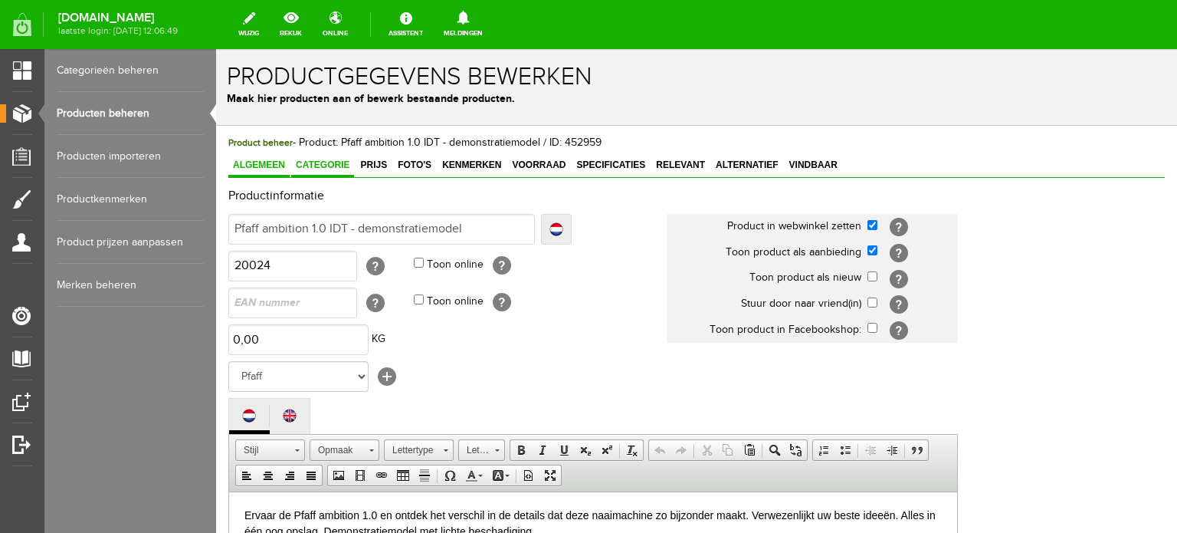
click at [331, 163] on span "Categorie" at bounding box center [322, 164] width 63 height 11
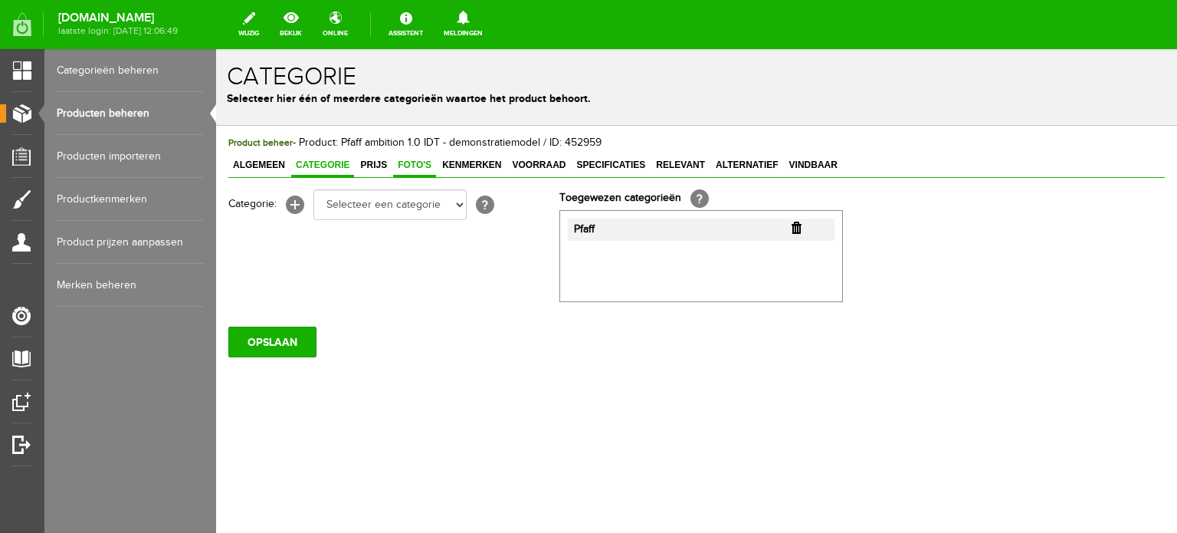
click at [405, 162] on span "Foto's" at bounding box center [414, 164] width 43 height 11
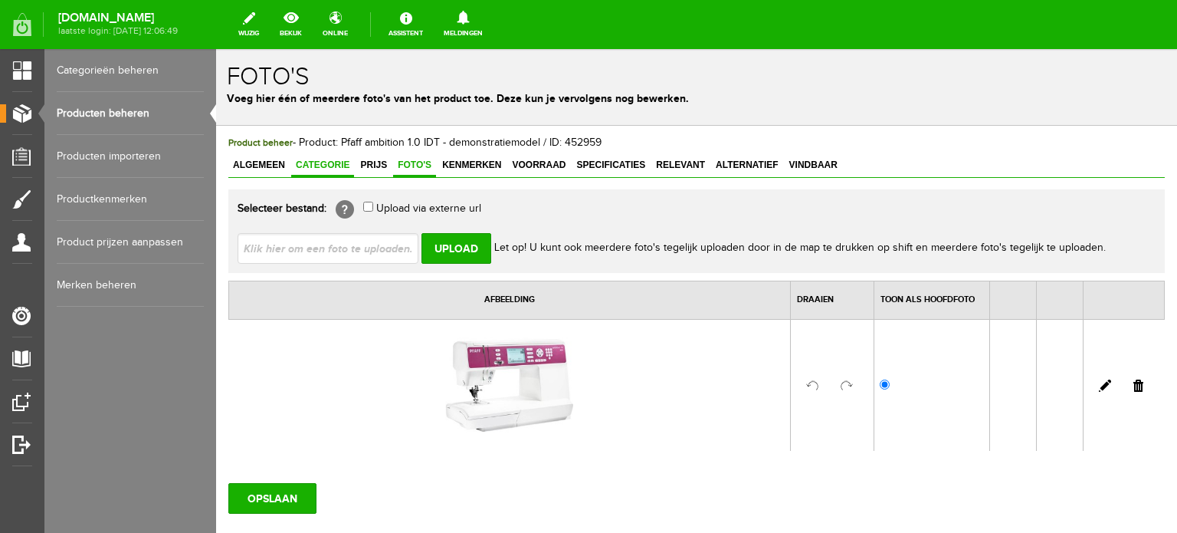
click at [320, 165] on span "Categorie" at bounding box center [322, 164] width 63 height 11
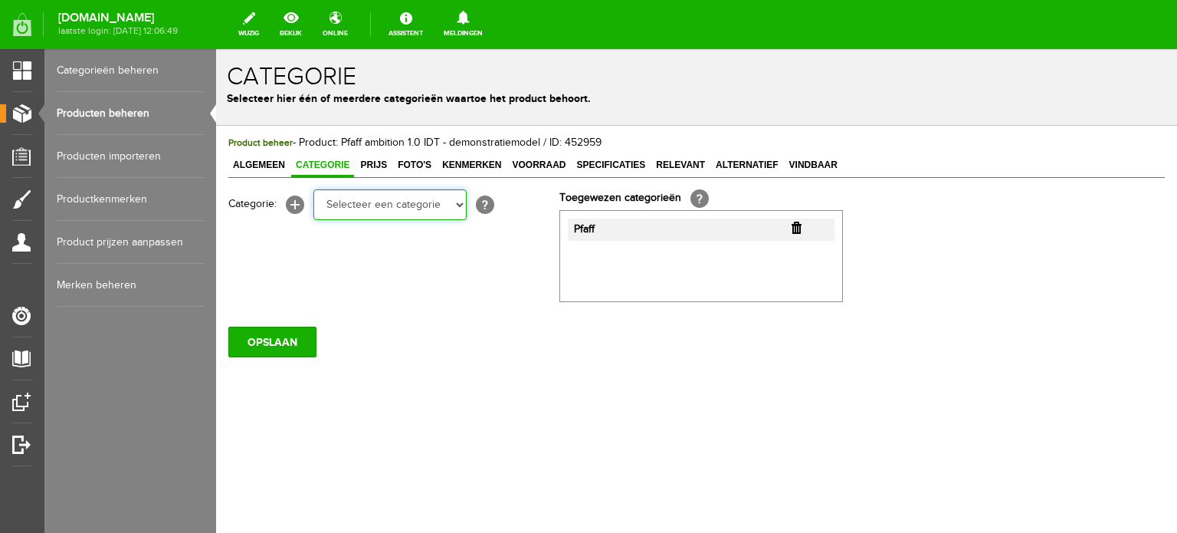
click at [460, 205] on select "Selecteer een categorie Cadeaubon [DATE][DATE] AANBIEDINGEN! Naai Tips en video…" at bounding box center [389, 204] width 153 height 31
select select "34784"
click at [313, 189] on select "Selecteer een categorie Cadeaubon [DATE][DATE] AANBIEDINGEN! Naai Tips en video…" at bounding box center [389, 204] width 153 height 31
click at [457, 205] on select "Selecteer een categorie Cadeaubon BLACK FRIDAY AANBIEDINGEN! Naai Tips en video…" at bounding box center [389, 204] width 153 height 31
select select "38825"
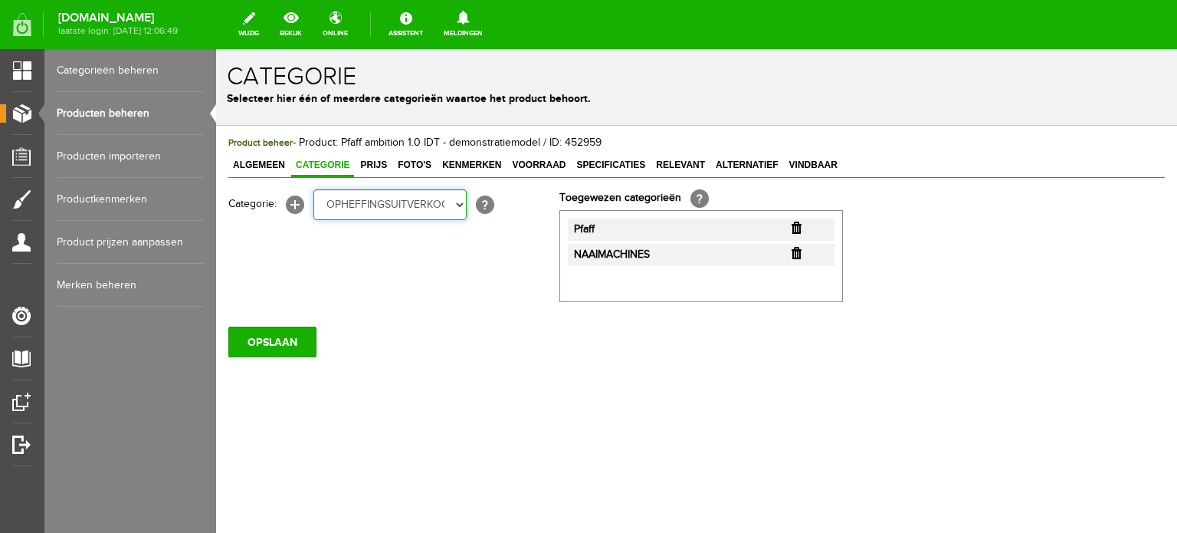
click at [313, 189] on select "Selecteer een categorie Cadeaubon BLACK FRIDAY AANBIEDINGEN! Naai Tips en video…" at bounding box center [389, 204] width 153 height 31
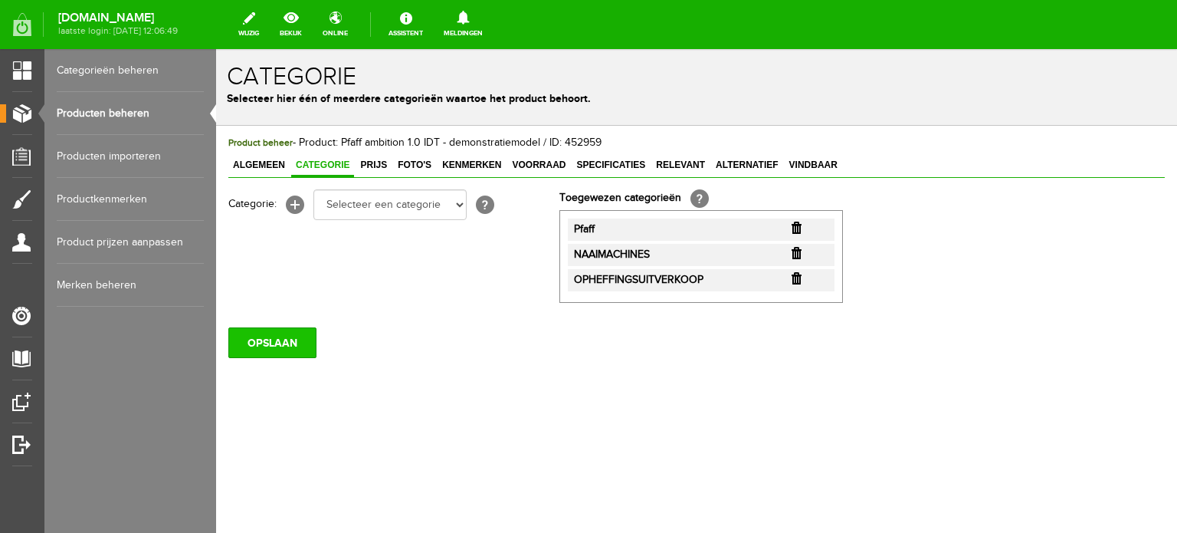
click at [276, 339] on input "OPSLAAN" at bounding box center [272, 342] width 88 height 31
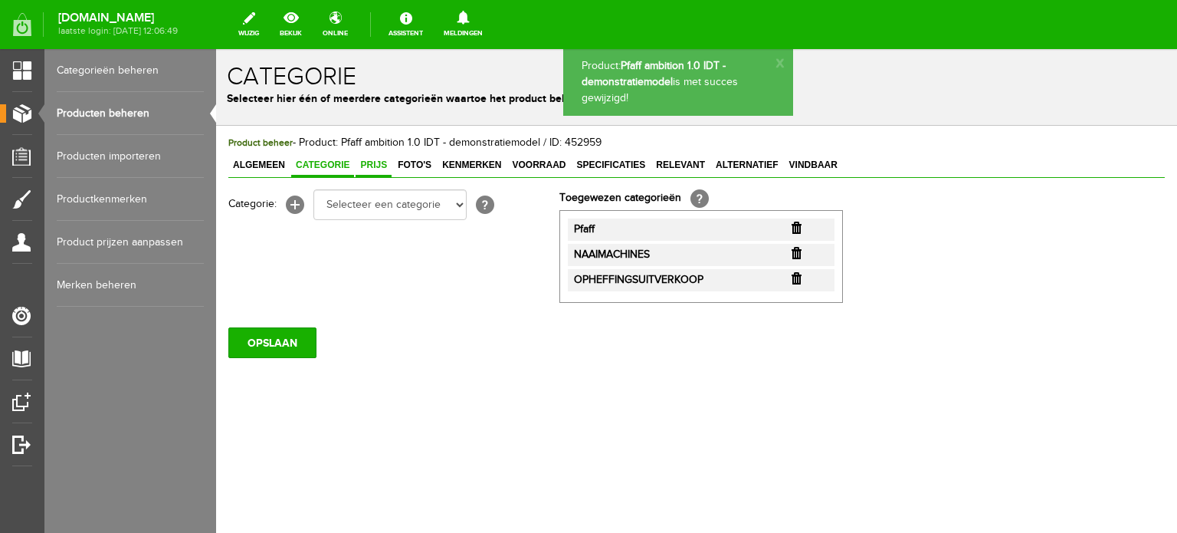
click at [376, 164] on span "Prijs" at bounding box center [374, 164] width 36 height 11
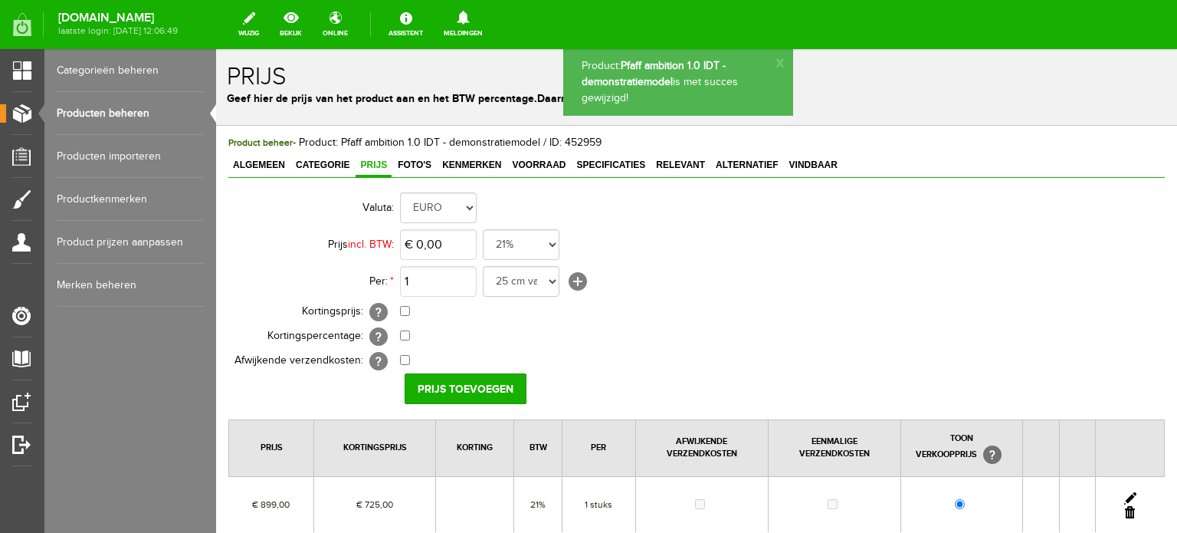
scroll to position [153, 0]
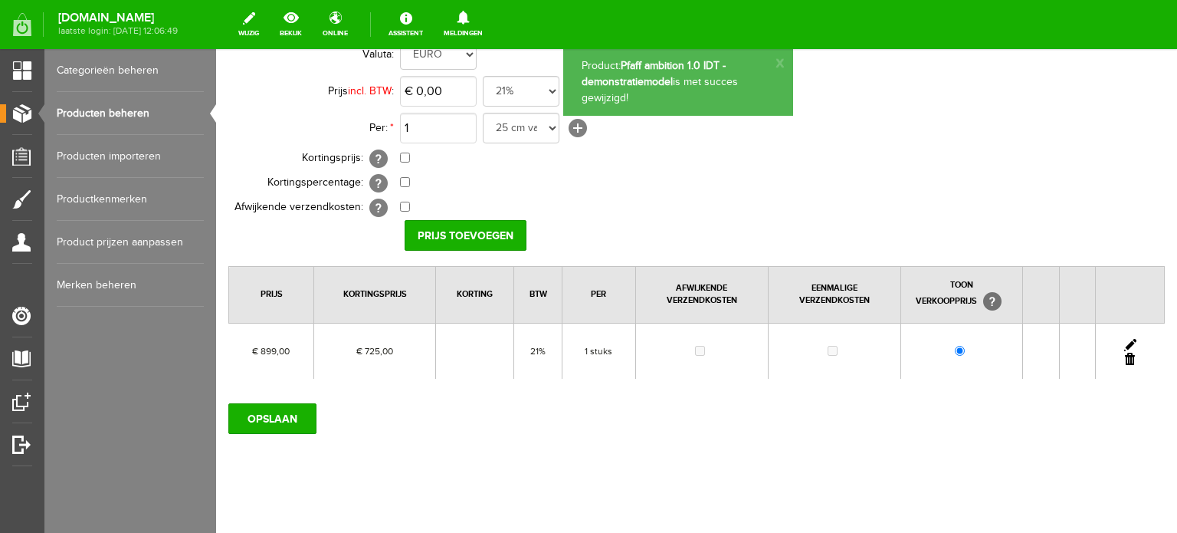
click at [1124, 343] on link at bounding box center [1130, 345] width 12 height 12
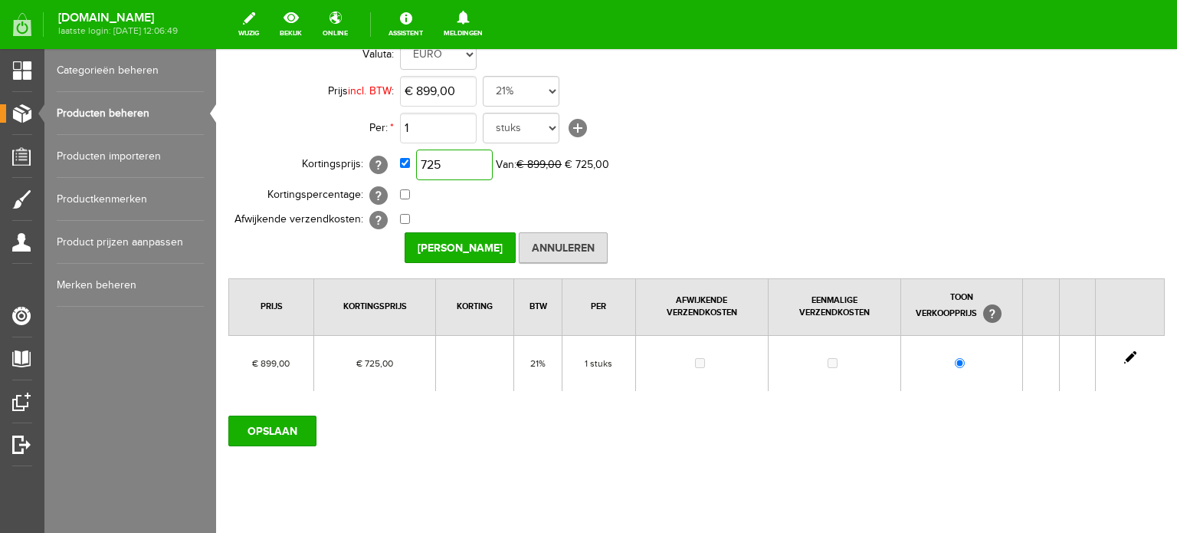
click at [469, 163] on input "725" at bounding box center [454, 164] width 77 height 31
type input "€ 653,00"
click at [1030, 172] on div "Valuta: EURO Prijs incl. BTW : € 899,00 21% 19% 18% 9% 6% 0% Per: * 1 25 cm van…" at bounding box center [696, 213] width 936 height 355
click at [484, 244] on input "[PERSON_NAME]" at bounding box center [460, 247] width 111 height 31
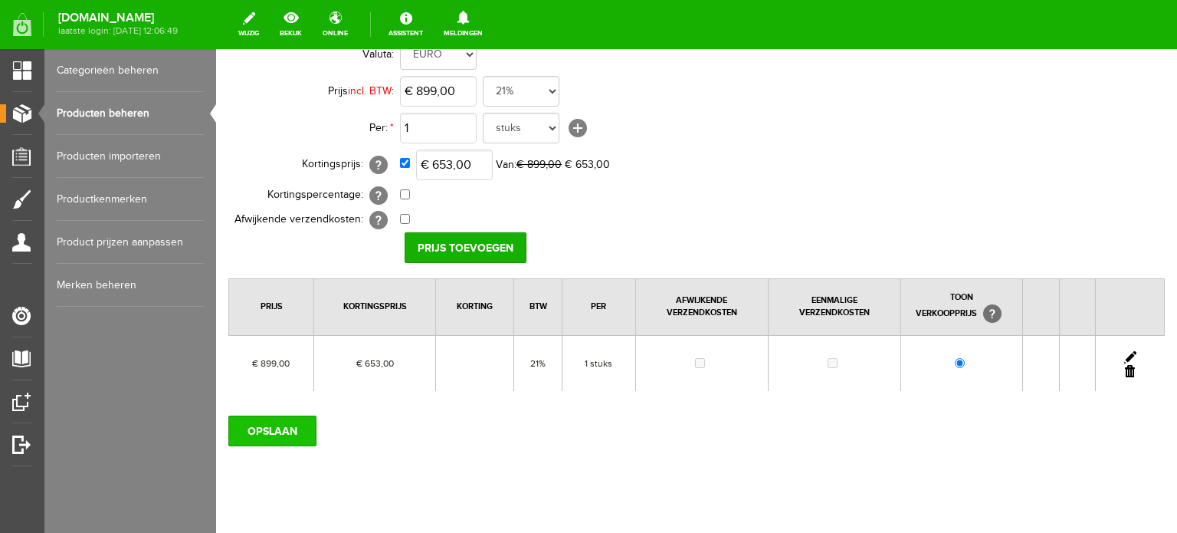
click at [298, 434] on input "OPSLAAN" at bounding box center [272, 430] width 88 height 31
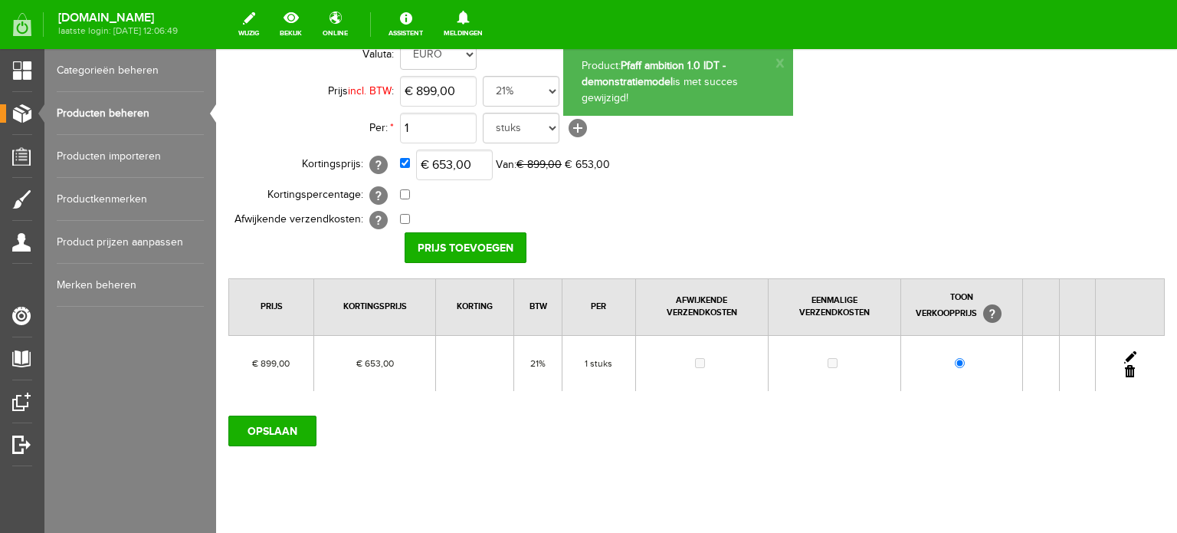
scroll to position [0, 0]
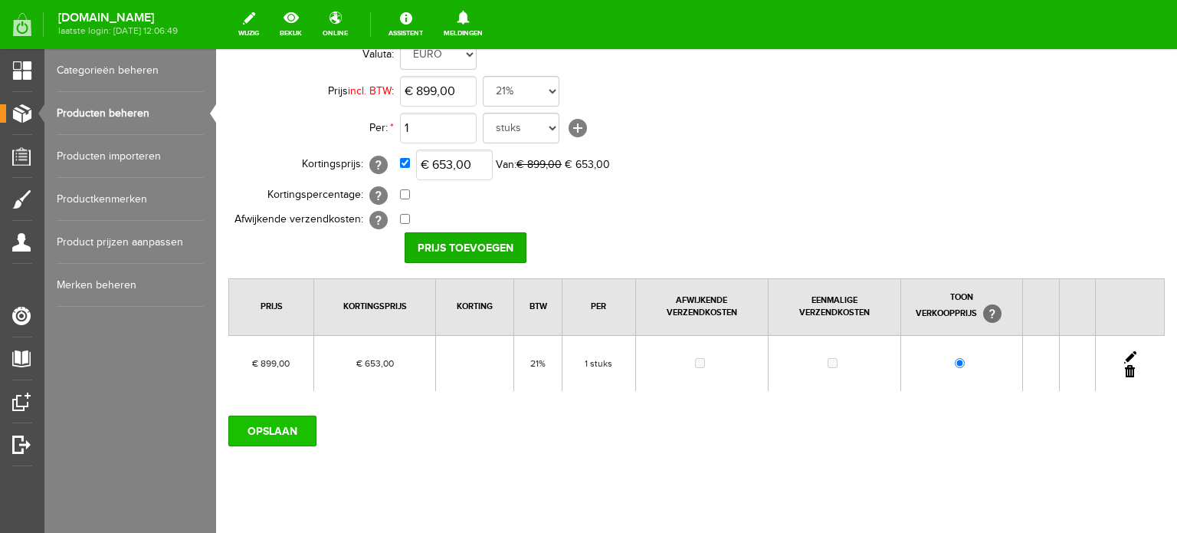
click at [281, 433] on input "OPSLAAN" at bounding box center [272, 430] width 88 height 31
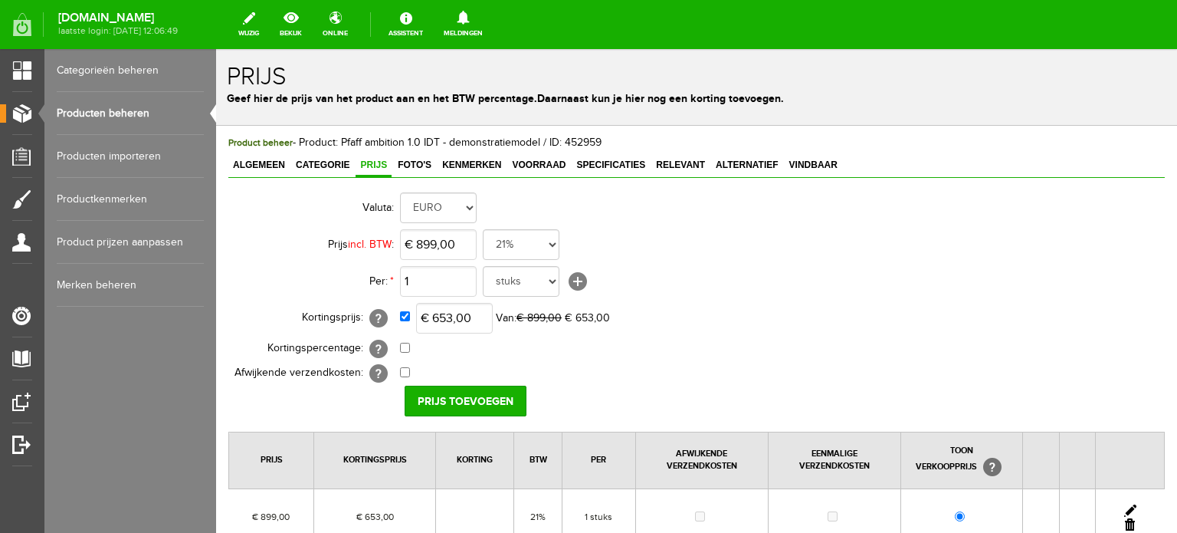
click at [103, 110] on link "Producten beheren" at bounding box center [130, 113] width 147 height 43
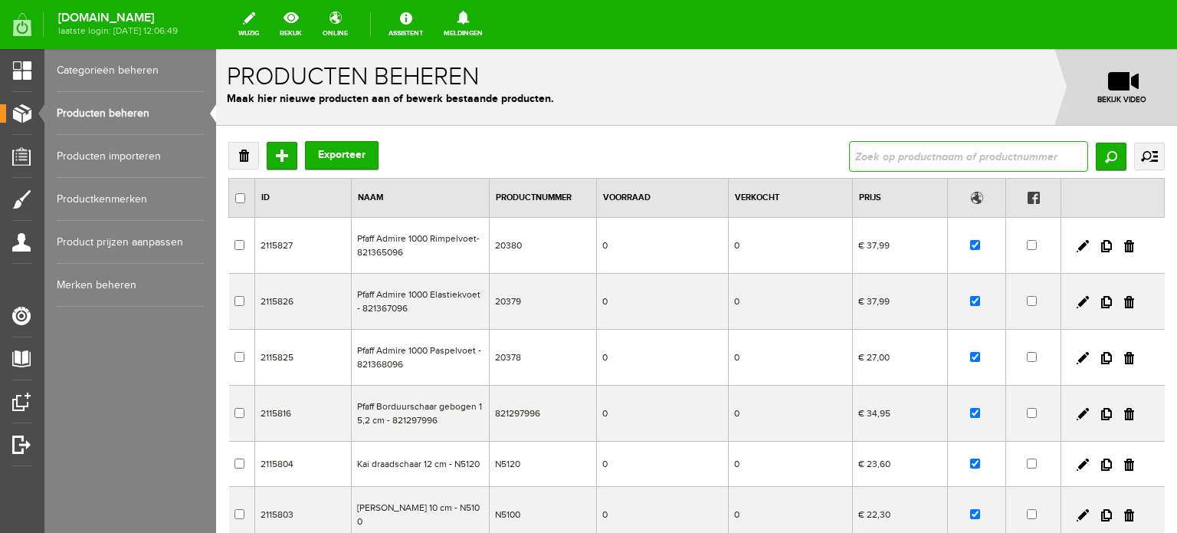
click at [977, 156] on input "text" at bounding box center [968, 156] width 239 height 31
type input "Ambition 620"
click at [1096, 159] on input "Zoeken" at bounding box center [1111, 157] width 31 height 28
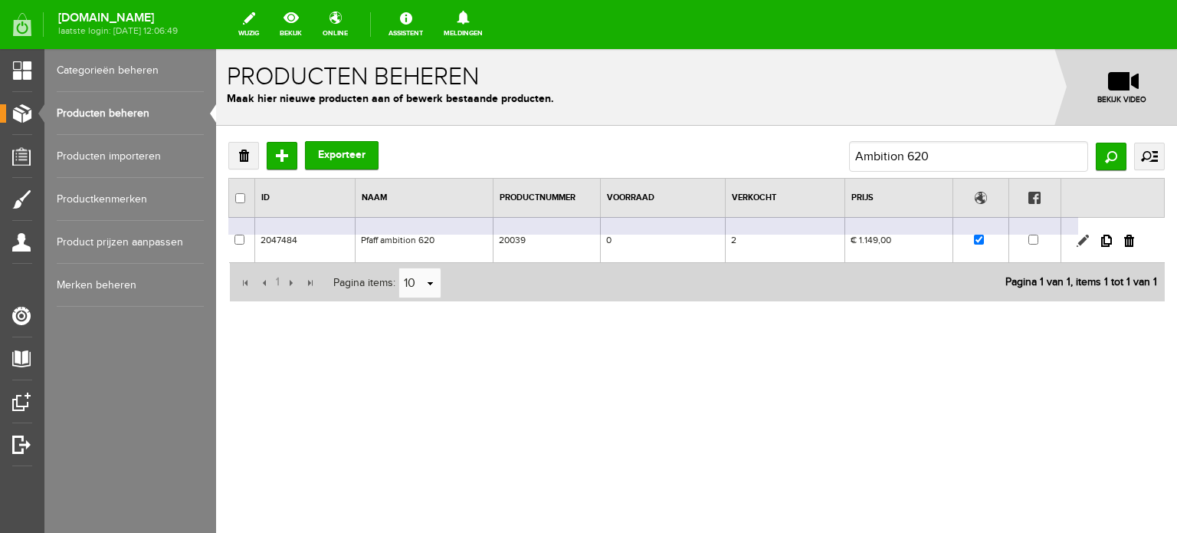
click at [1082, 238] on link at bounding box center [1083, 240] width 12 height 12
checkbox input "true"
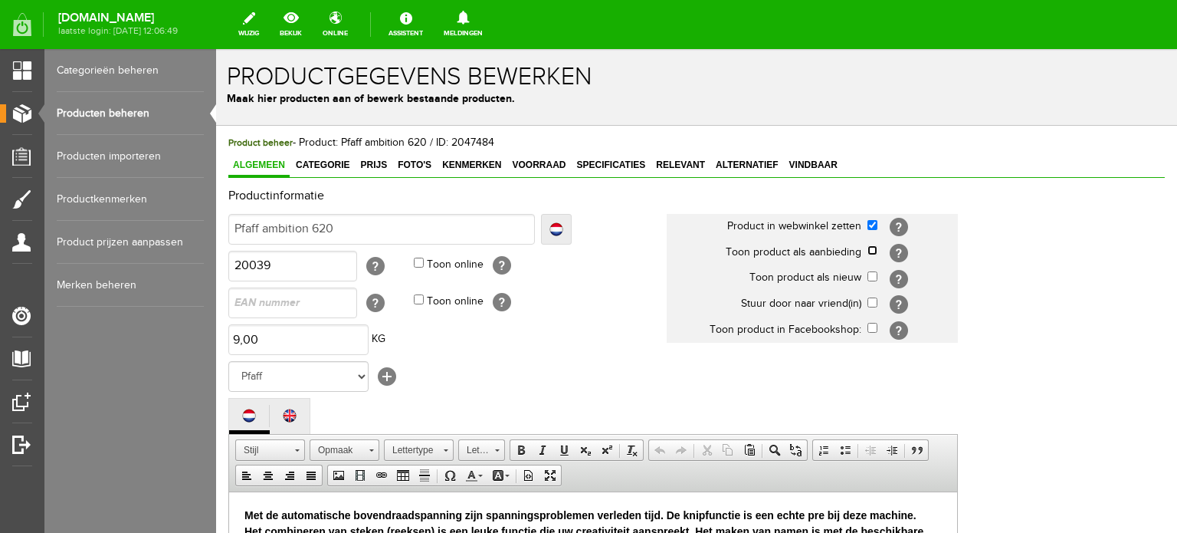
click at [871, 248] on input "checkbox" at bounding box center [872, 250] width 10 height 10
checkbox input "true"
click at [325, 163] on span "Categorie" at bounding box center [322, 164] width 63 height 11
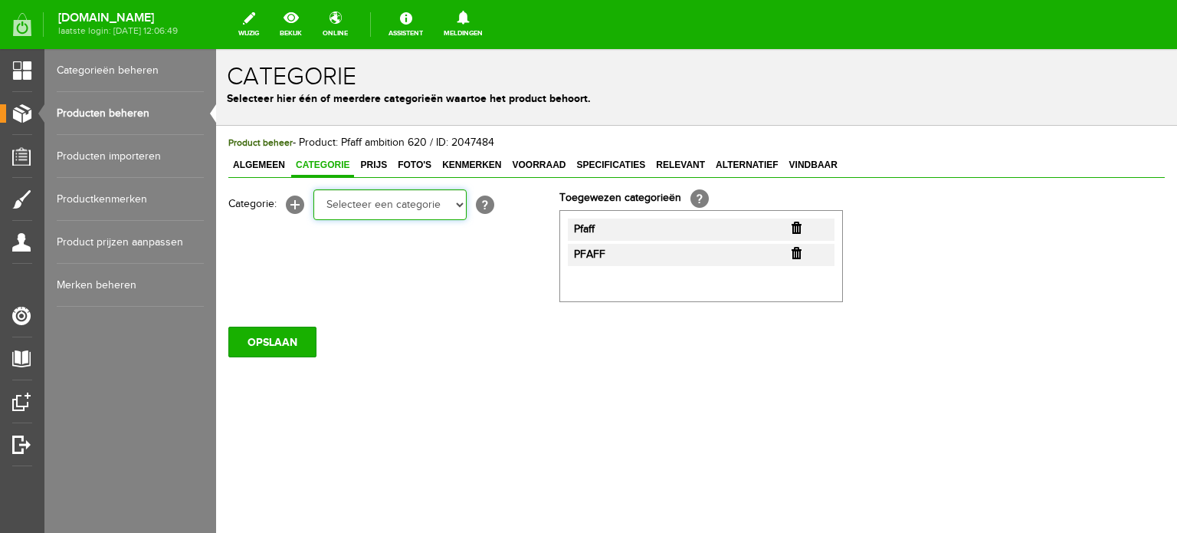
click at [454, 204] on select "Selecteer een categorie Cadeaubon [DATE][DATE] AANBIEDINGEN! Naai Tips en video…" at bounding box center [389, 204] width 153 height 31
select select "34784"
click at [313, 189] on select "Selecteer een categorie Cadeaubon [DATE][DATE] AANBIEDINGEN! Naai Tips en video…" at bounding box center [389, 204] width 153 height 31
click at [461, 209] on select "Selecteer een categorie Cadeaubon BLACK FRIDAY AANBIEDINGEN! Naai Tips en video…" at bounding box center [389, 204] width 153 height 31
select select "38825"
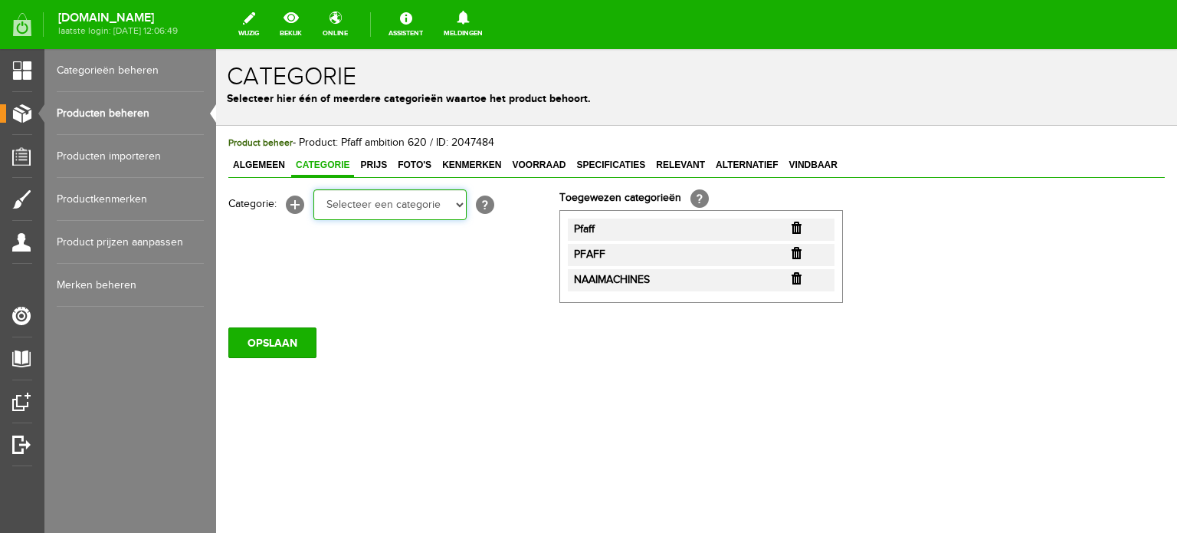
click at [313, 189] on select "Selecteer een categorie Cadeaubon BLACK FRIDAY AANBIEDINGEN! Naai Tips en video…" at bounding box center [389, 204] width 153 height 31
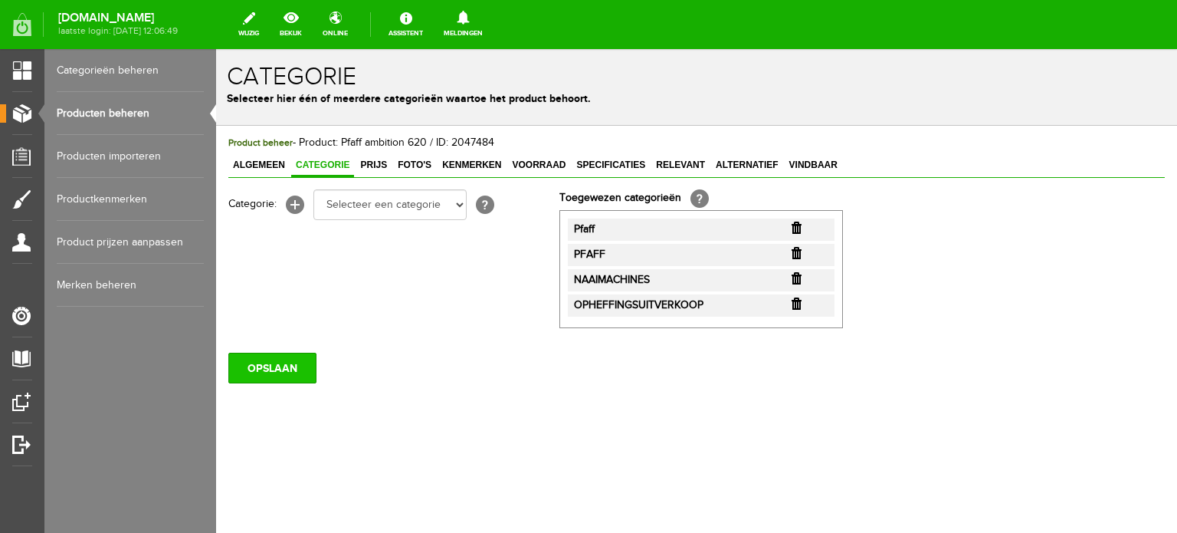
click at [280, 371] on input "OPSLAAN" at bounding box center [272, 367] width 88 height 31
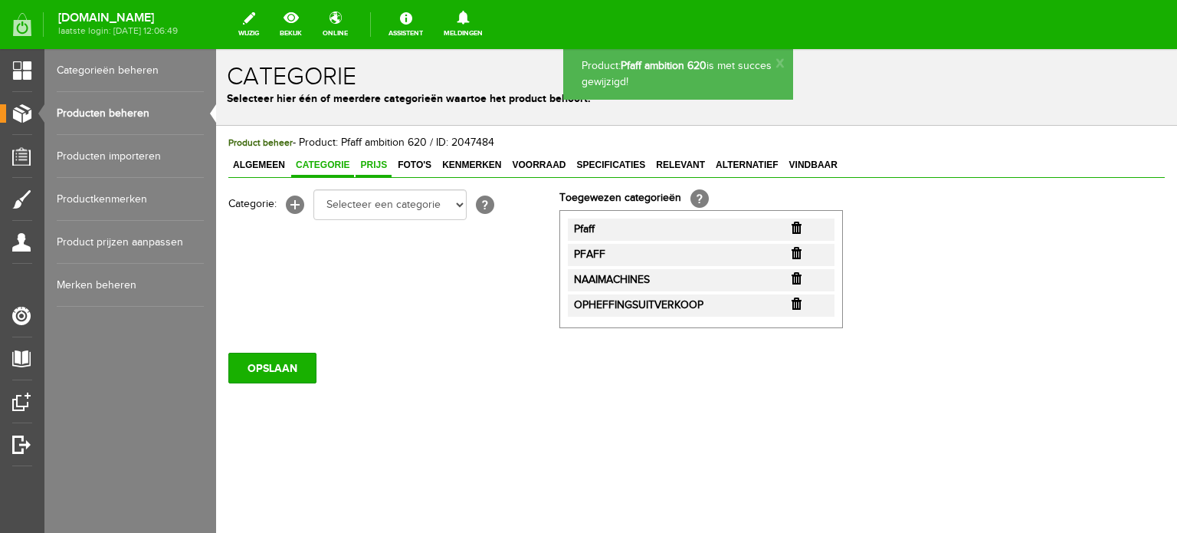
click at [372, 162] on span "Prijs" at bounding box center [374, 164] width 36 height 11
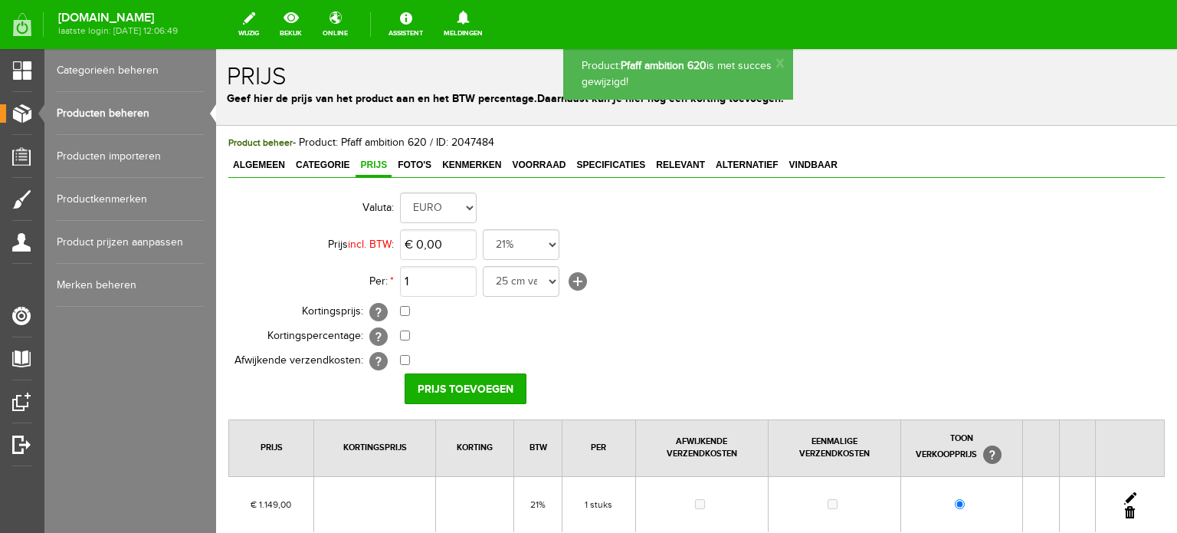
scroll to position [153, 0]
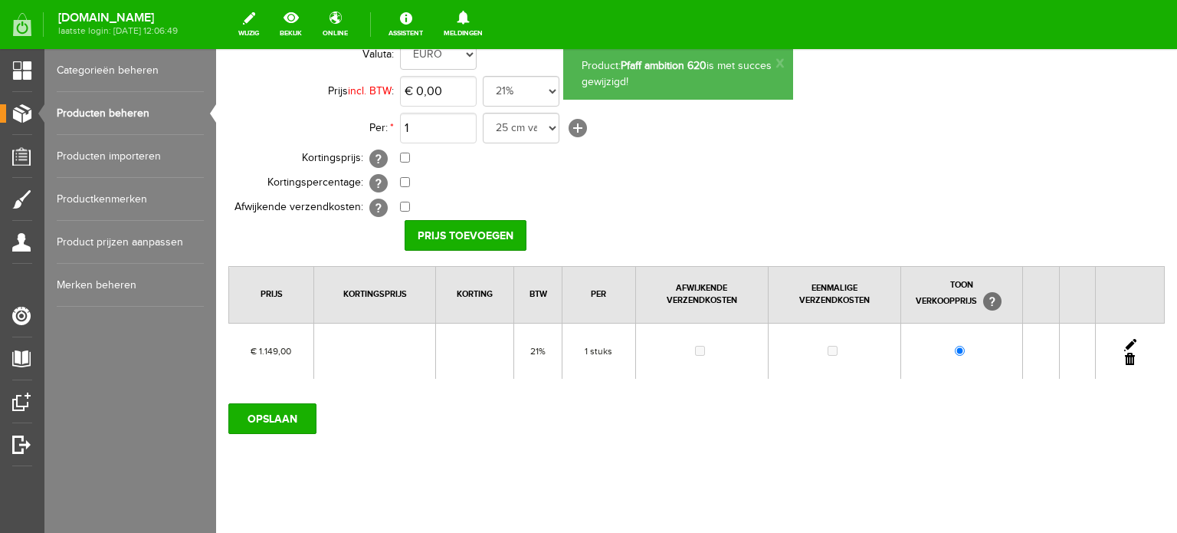
click at [1124, 340] on link at bounding box center [1130, 345] width 12 height 12
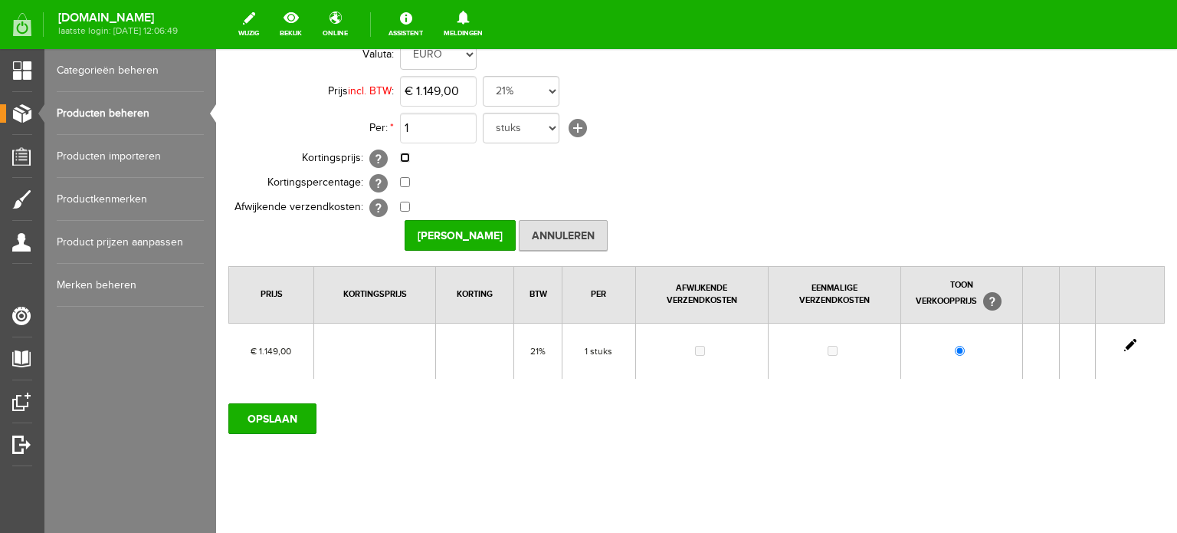
click at [406, 156] on input "checkbox" at bounding box center [405, 157] width 10 height 10
checkbox input "true"
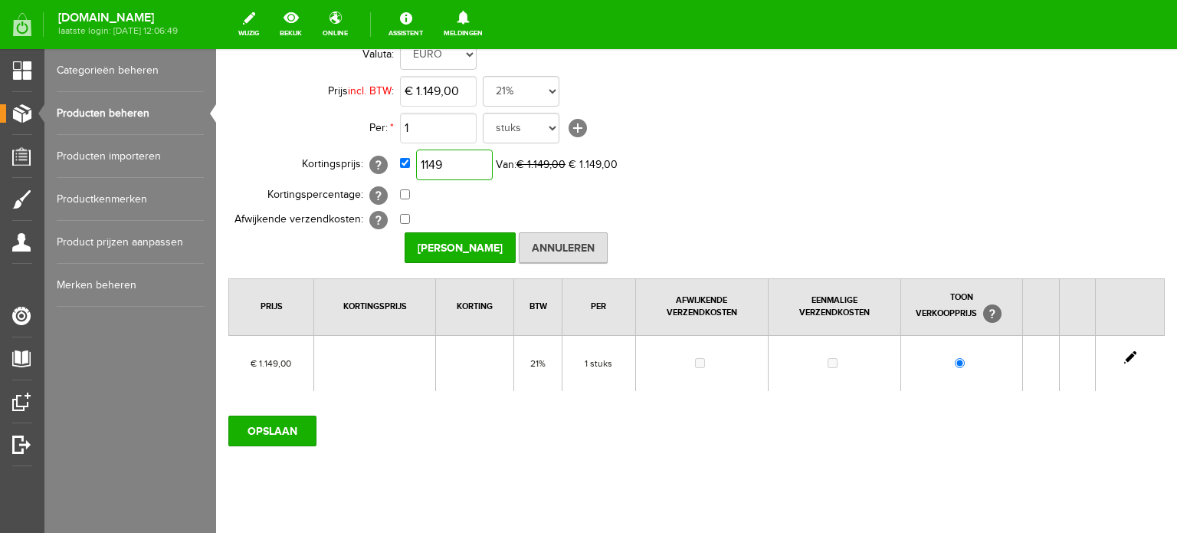
click at [475, 166] on input "1149" at bounding box center [454, 164] width 77 height 31
type input "€ 1.034,00"
click at [443, 244] on input "[PERSON_NAME]" at bounding box center [460, 247] width 111 height 31
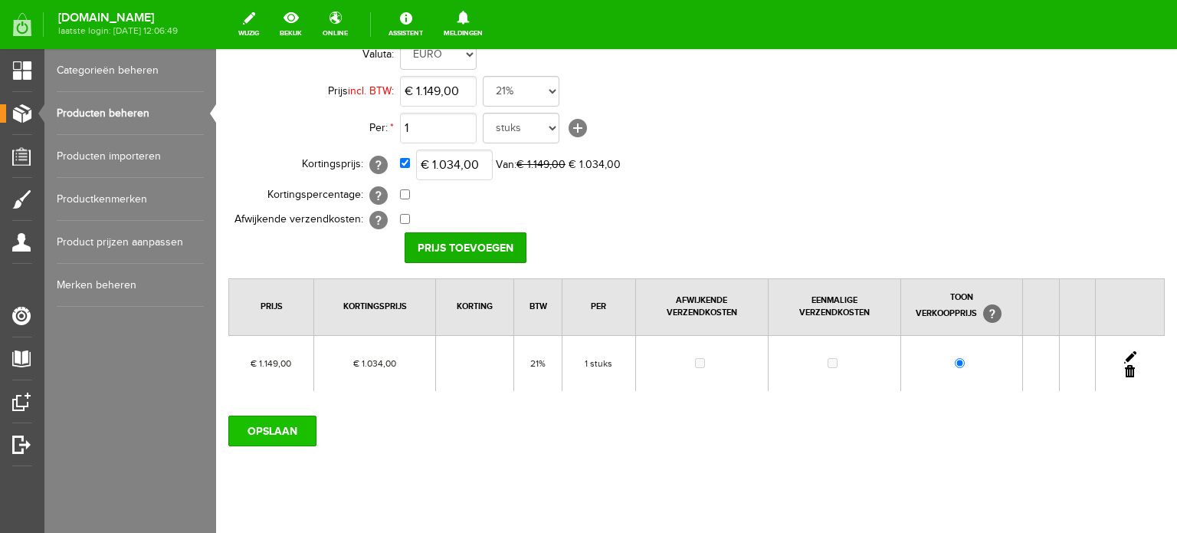
click at [255, 428] on input "OPSLAAN" at bounding box center [272, 430] width 88 height 31
click at [286, 427] on input "OPSLAAN" at bounding box center [272, 430] width 88 height 31
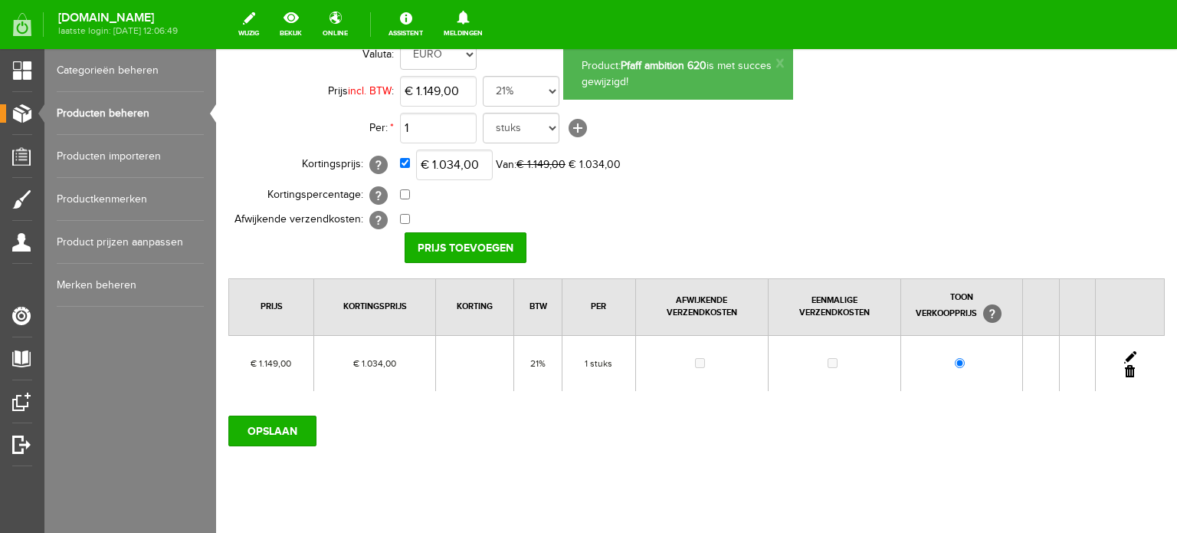
scroll to position [0, 0]
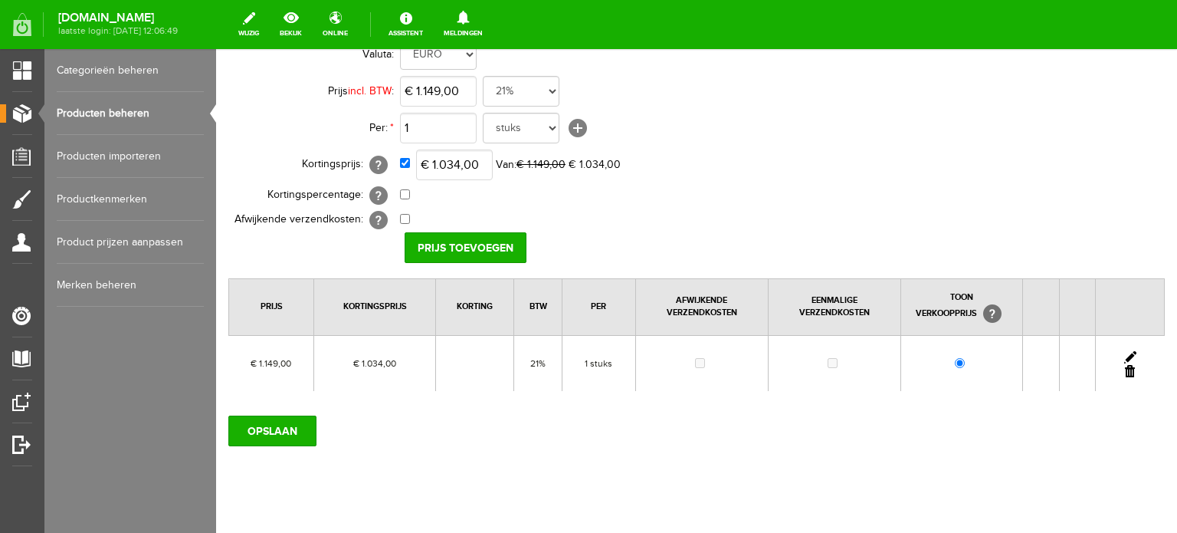
click at [139, 110] on link "Producten beheren" at bounding box center [130, 113] width 147 height 43
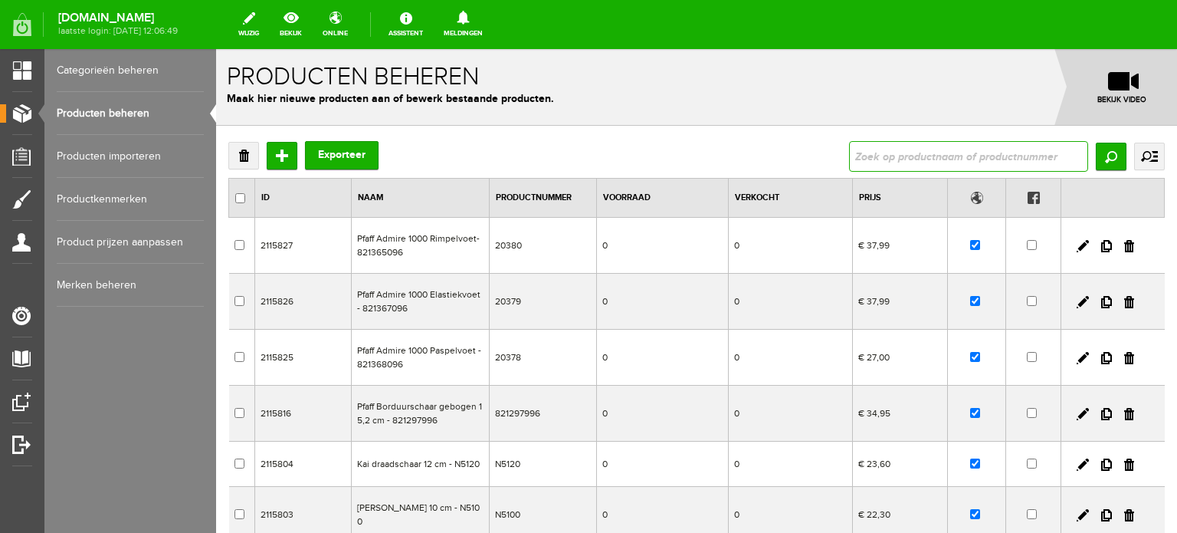
click at [919, 162] on input "text" at bounding box center [968, 156] width 239 height 31
type input "Ambition 635"
click at [1098, 156] on input "Zoeken" at bounding box center [1111, 157] width 31 height 28
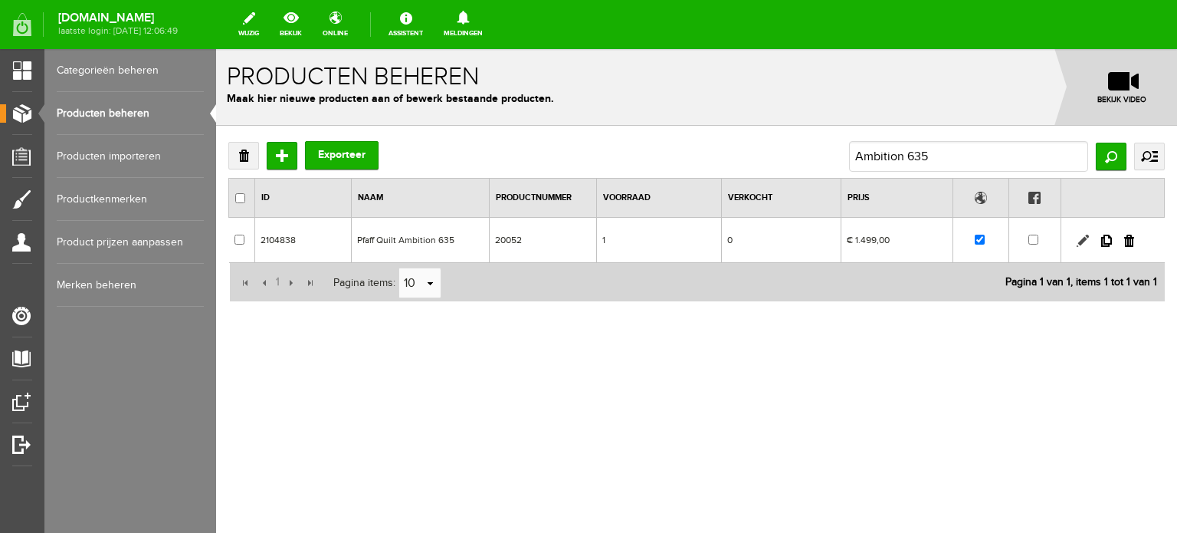
click at [1080, 236] on link at bounding box center [1083, 240] width 12 height 12
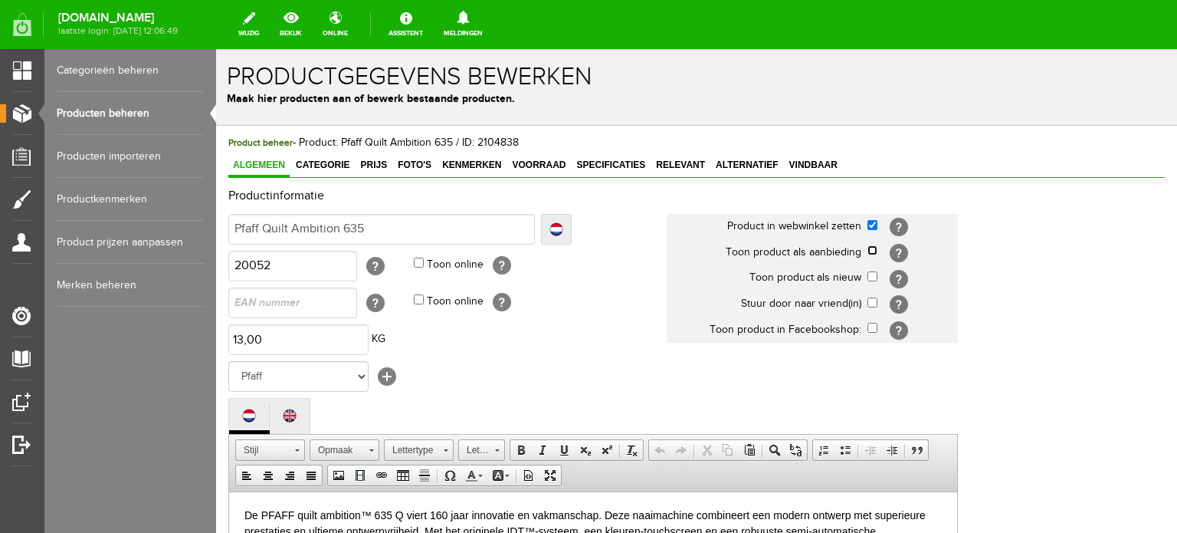
click at [871, 248] on input "checkbox" at bounding box center [872, 250] width 10 height 10
checkbox input "true"
click at [326, 162] on span "Categorie" at bounding box center [322, 164] width 63 height 11
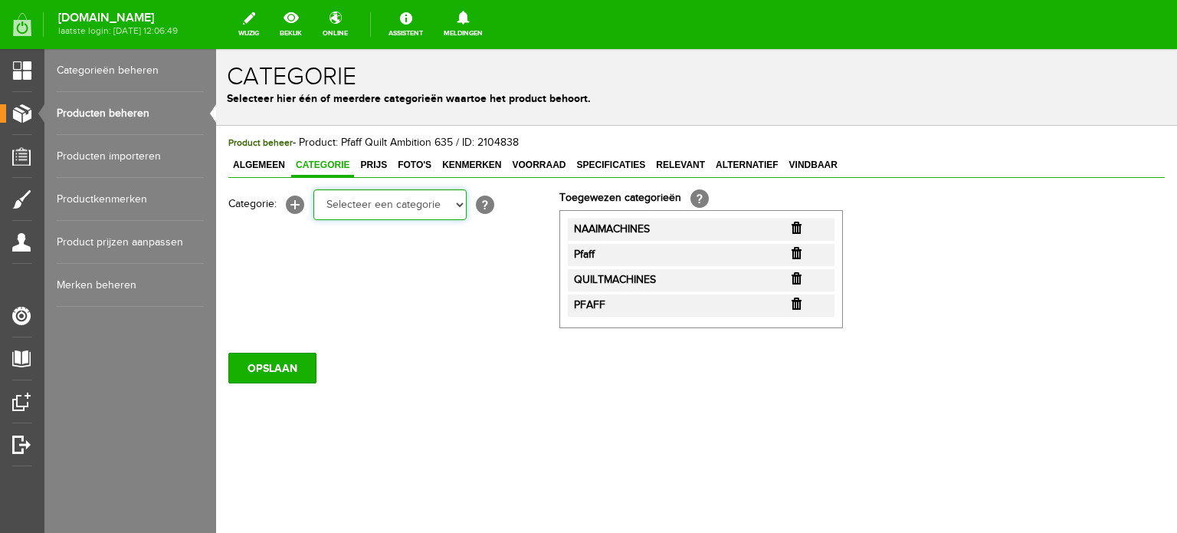
click at [457, 206] on select "Selecteer een categorie Cadeaubon [DATE][DATE] AANBIEDINGEN! Naai Tips en video…" at bounding box center [389, 204] width 153 height 31
select select "38825"
click at [313, 189] on select "Selecteer een categorie Cadeaubon [DATE][DATE] AANBIEDINGEN! Naai Tips en video…" at bounding box center [389, 204] width 153 height 31
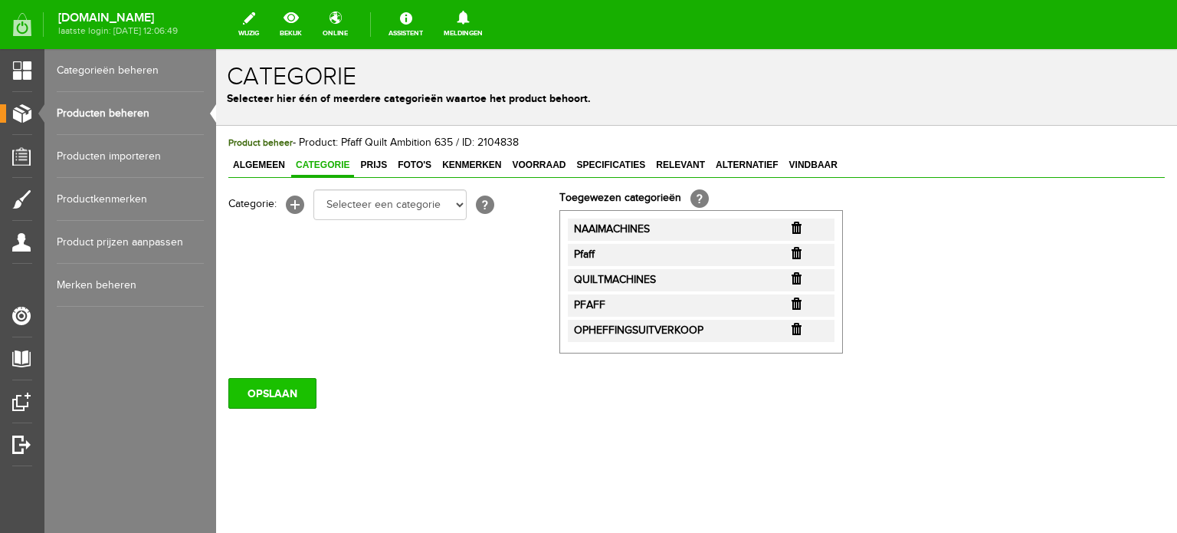
click at [281, 396] on input "OPSLAAN" at bounding box center [272, 393] width 88 height 31
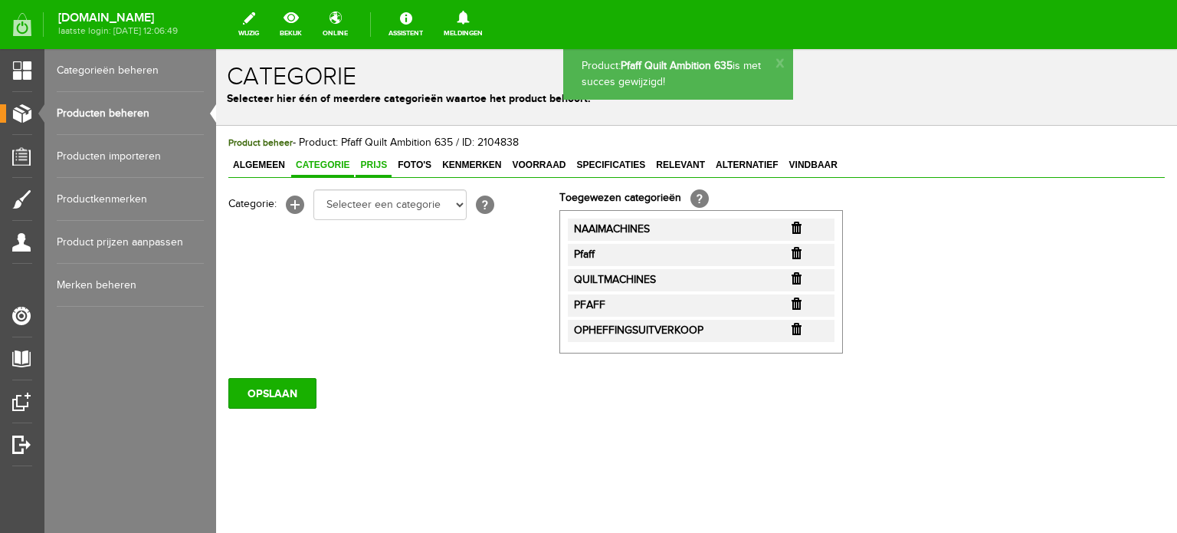
click at [380, 165] on span "Prijs" at bounding box center [374, 164] width 36 height 11
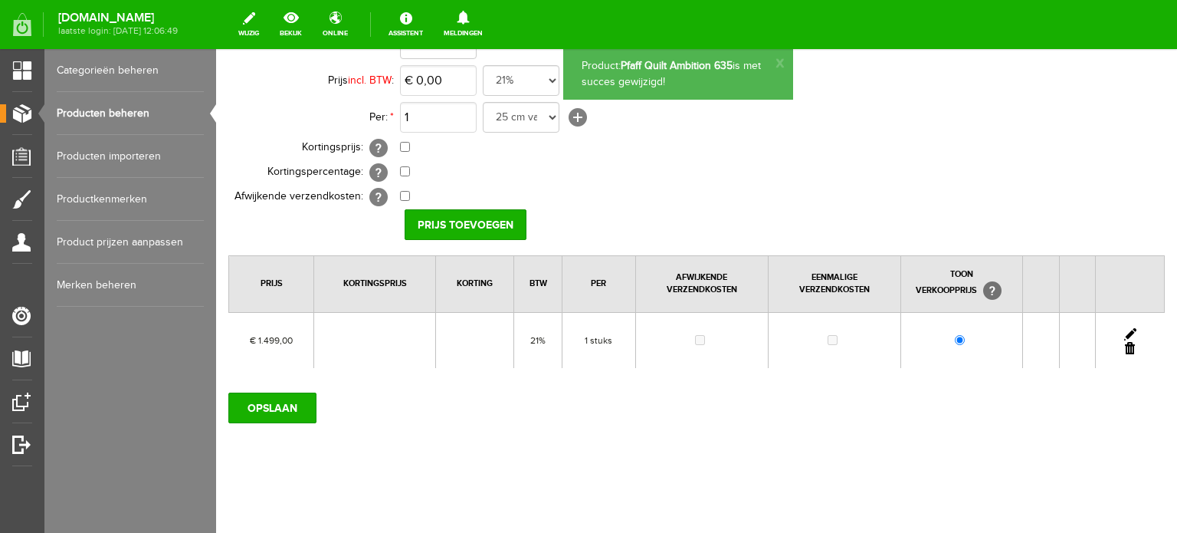
scroll to position [166, 0]
click at [1124, 326] on link at bounding box center [1130, 332] width 12 height 12
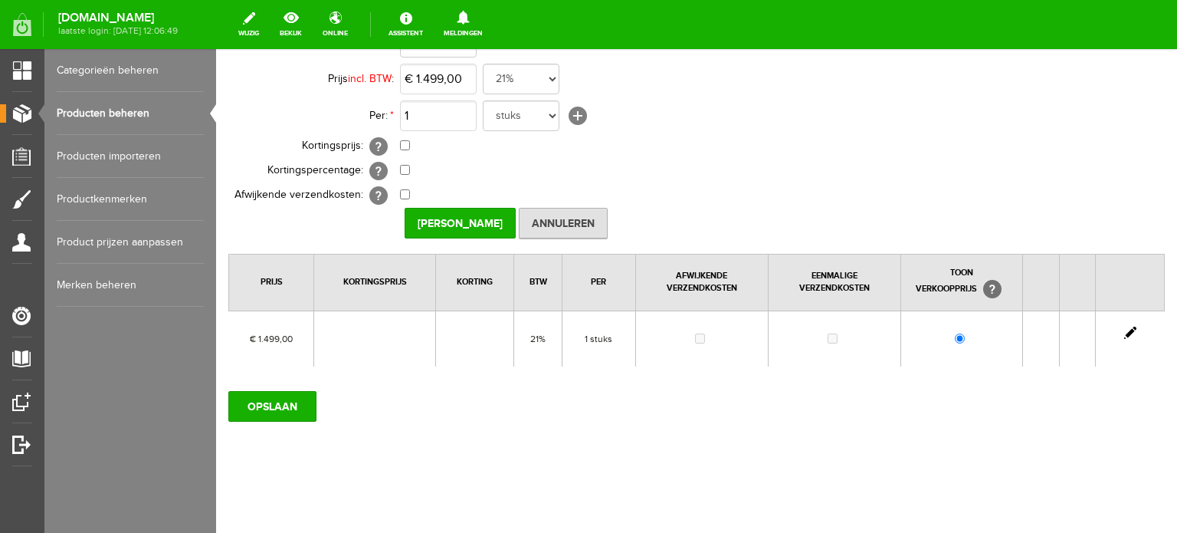
click at [1124, 330] on link at bounding box center [1130, 332] width 12 height 12
click at [405, 143] on input "checkbox" at bounding box center [405, 145] width 10 height 10
checkbox input "true"
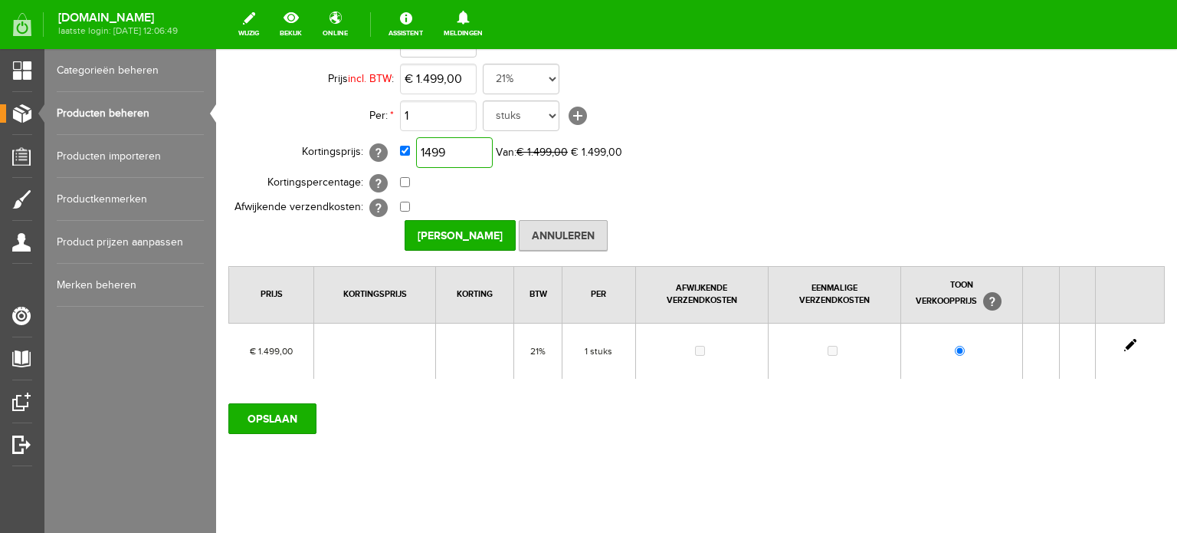
click at [462, 152] on input "1499" at bounding box center [454, 152] width 77 height 31
type input "€ 1.349,00"
click at [466, 233] on input "[PERSON_NAME]" at bounding box center [460, 235] width 111 height 31
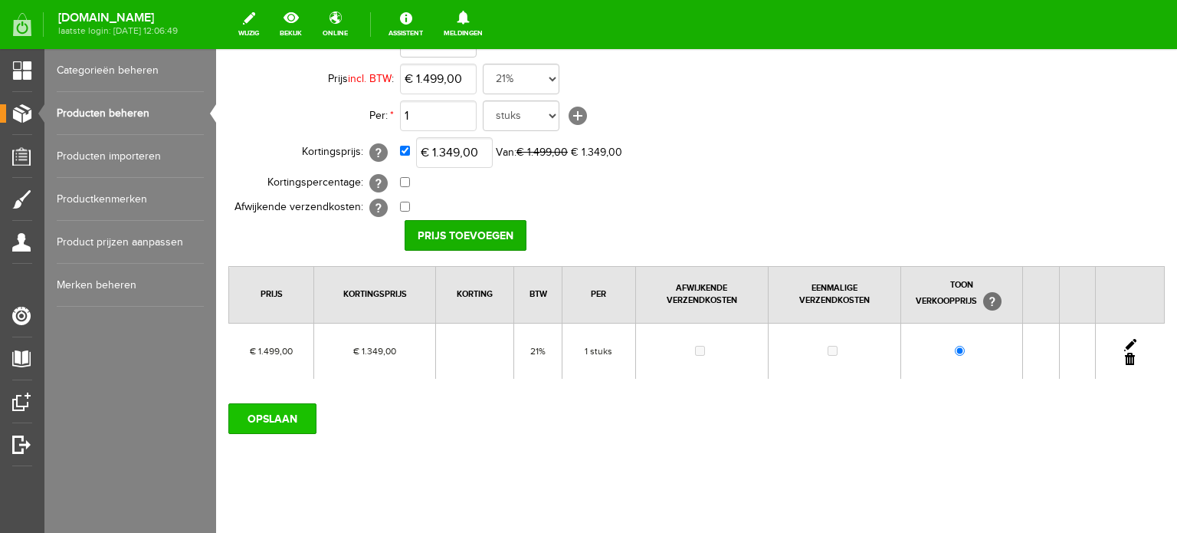
click at [291, 416] on input "OPSLAAN" at bounding box center [272, 418] width 88 height 31
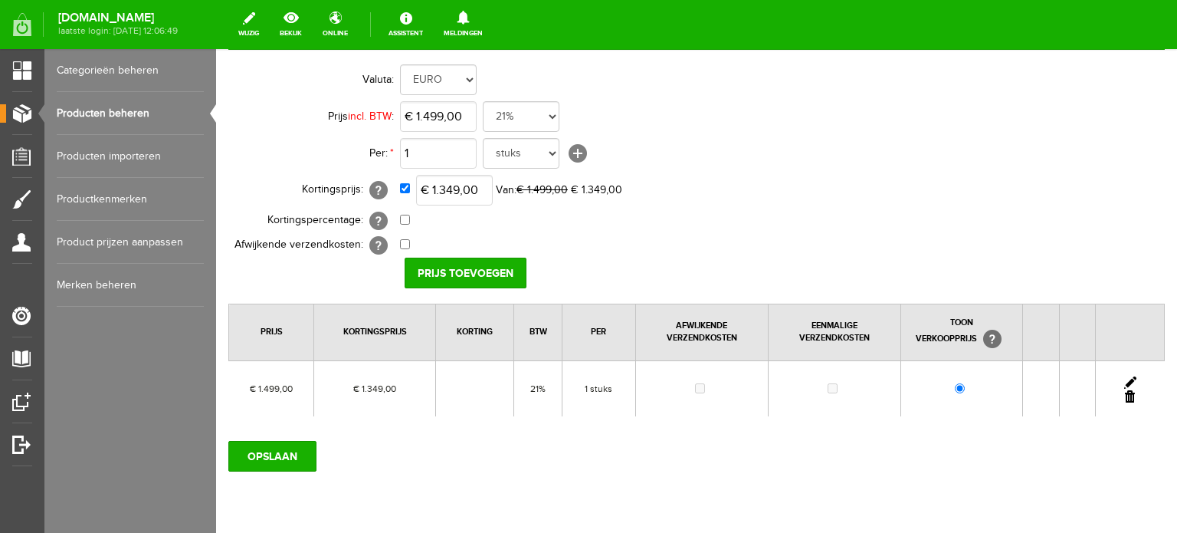
scroll to position [101, 0]
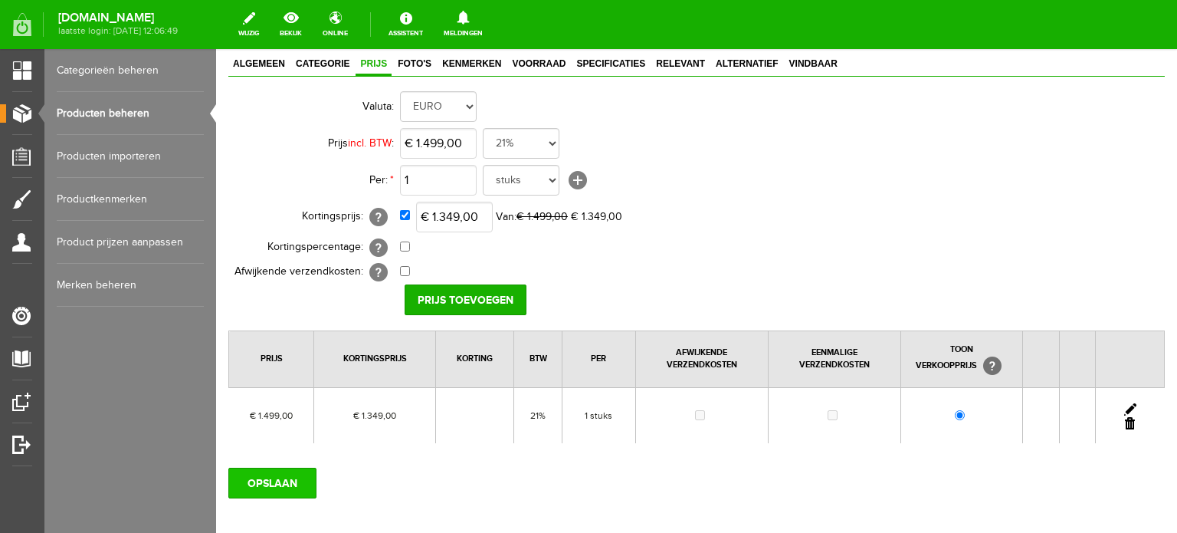
click at [283, 480] on input "OPSLAAN" at bounding box center [272, 482] width 88 height 31
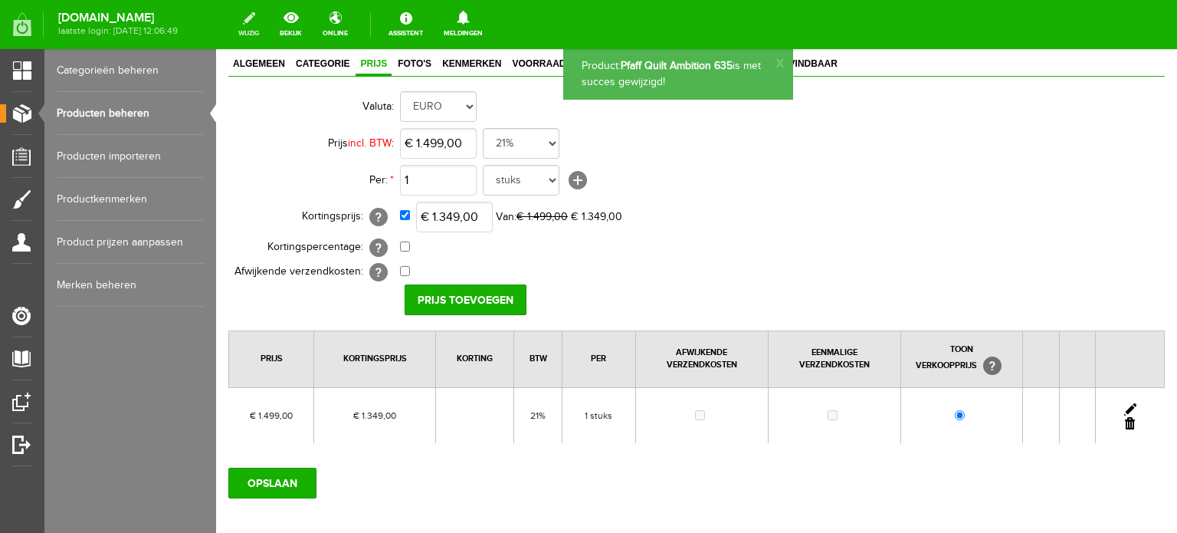
scroll to position [0, 0]
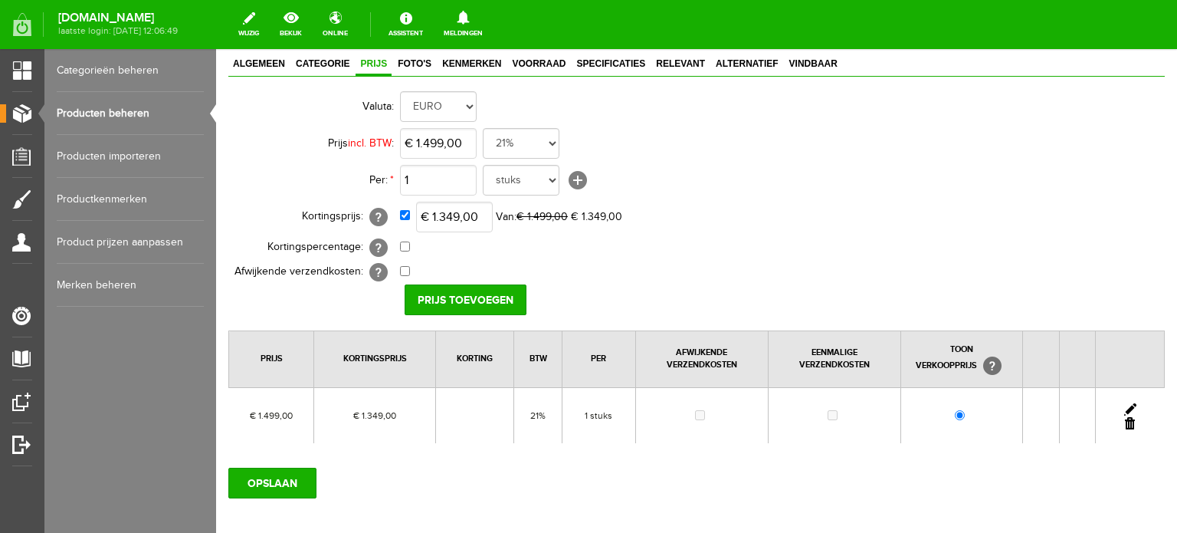
click at [135, 113] on link "Producten beheren" at bounding box center [130, 113] width 147 height 43
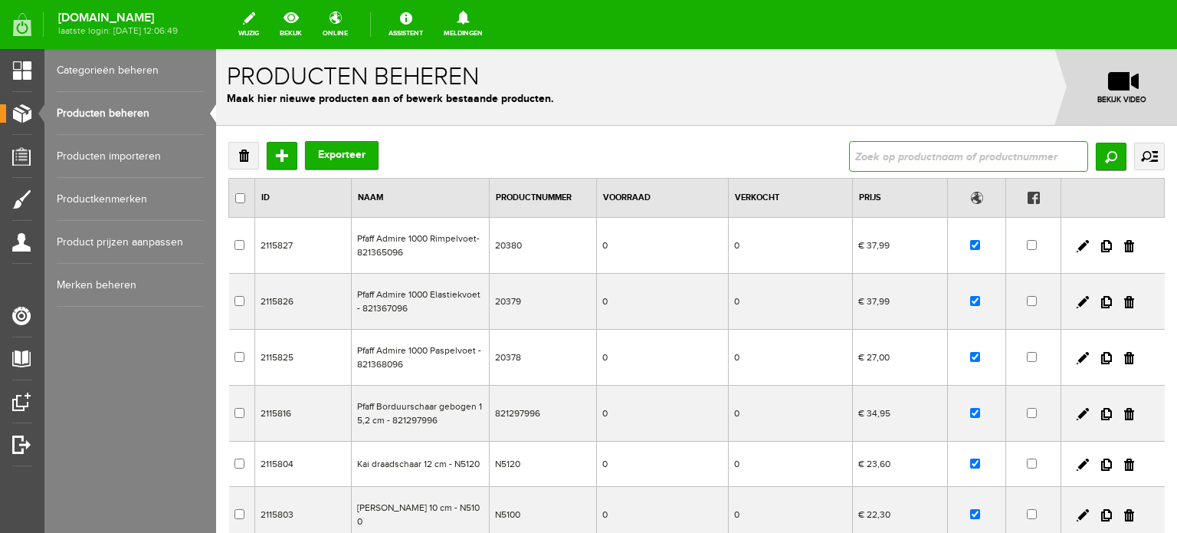
click at [873, 157] on input "text" at bounding box center [968, 156] width 239 height 31
paste input "Expression 710"
type input "Expression 710"
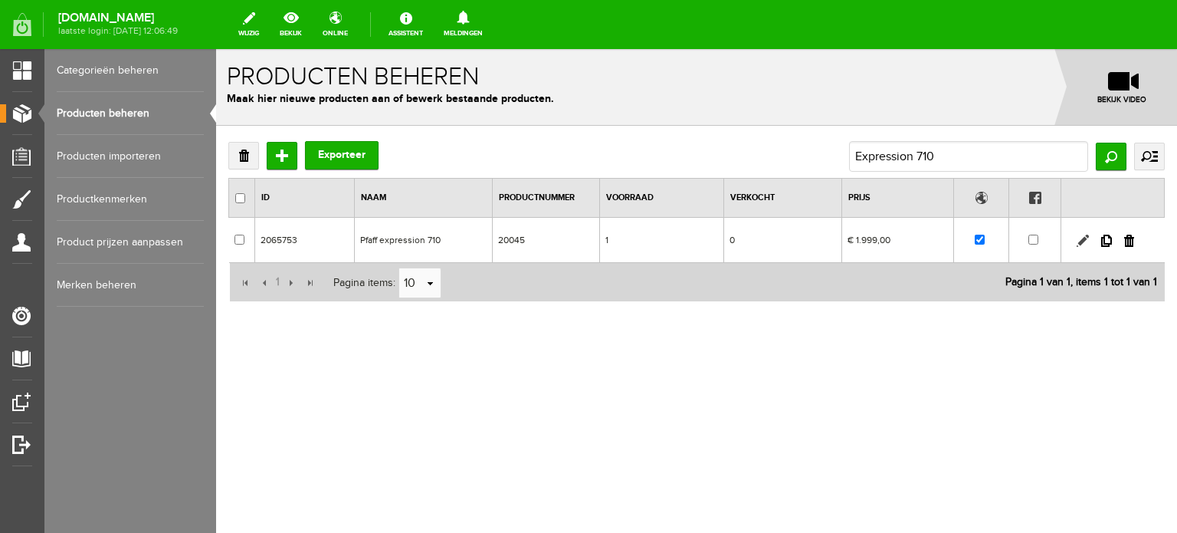
click at [1080, 238] on link at bounding box center [1083, 240] width 12 height 12
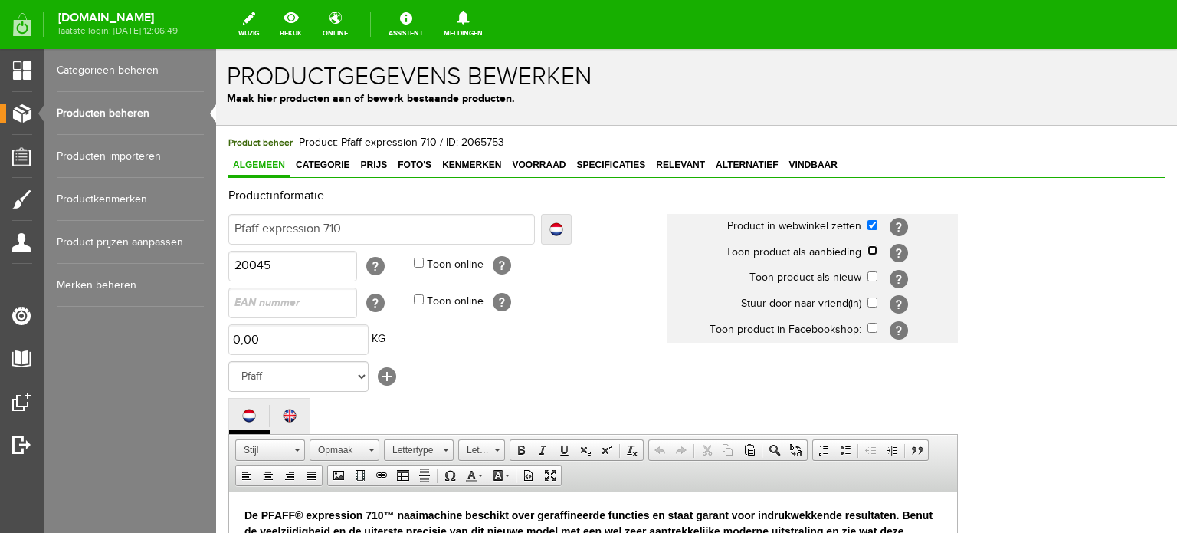
click at [869, 250] on input "checkbox" at bounding box center [872, 250] width 10 height 10
checkbox input "true"
click at [304, 167] on span "Categorie" at bounding box center [322, 164] width 63 height 11
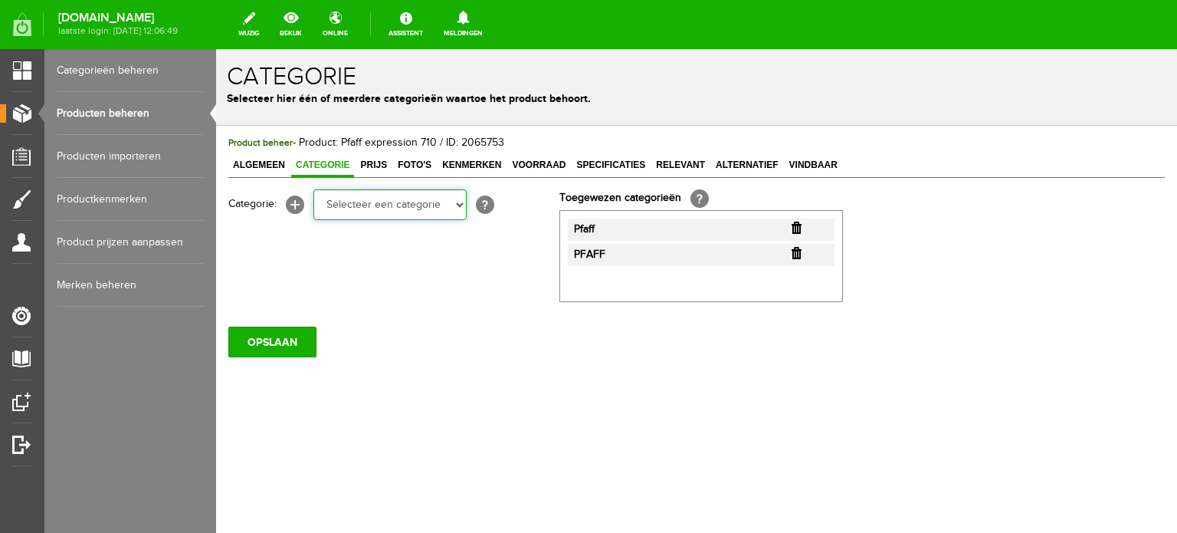
click at [455, 208] on select "Selecteer een categorie Cadeaubon [DATE][DATE] AANBIEDINGEN! Naai Tips en video…" at bounding box center [389, 204] width 153 height 31
select select "34784"
click at [313, 189] on select "Selecteer een categorie Cadeaubon [DATE][DATE] AANBIEDINGEN! Naai Tips en video…" at bounding box center [389, 204] width 153 height 31
click at [464, 206] on select "Selecteer een categorie Cadeaubon BLACK FRIDAY AANBIEDINGEN! Naai Tips en video…" at bounding box center [389, 204] width 153 height 31
select select "38825"
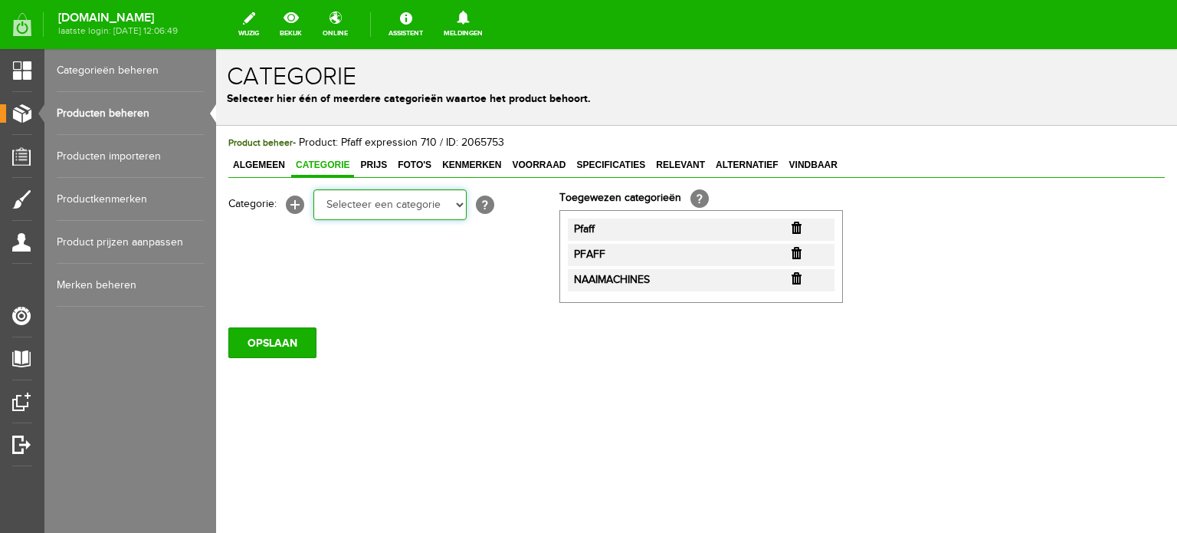
click at [313, 189] on select "Selecteer een categorie Cadeaubon BLACK FRIDAY AANBIEDINGEN! Naai Tips en video…" at bounding box center [389, 204] width 153 height 31
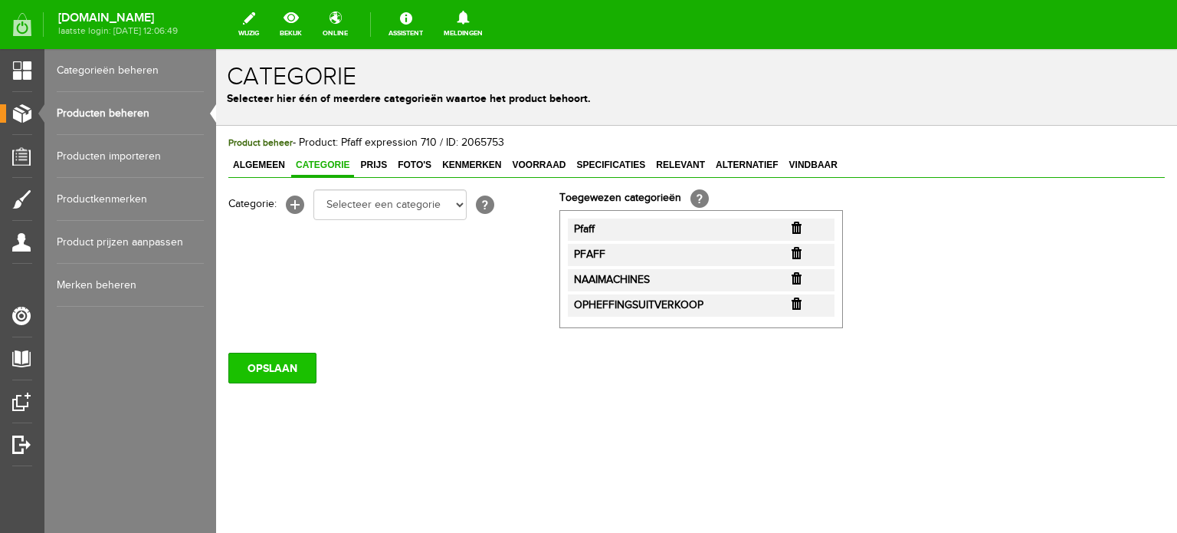
click at [263, 370] on input "OPSLAAN" at bounding box center [272, 367] width 88 height 31
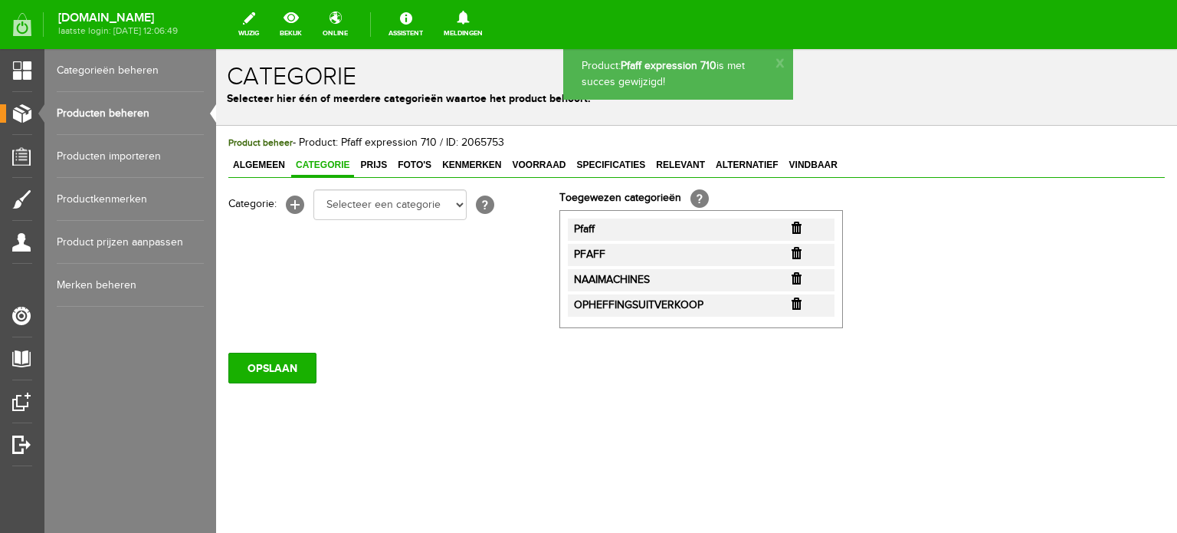
click at [376, 164] on span "Prijs" at bounding box center [374, 164] width 36 height 11
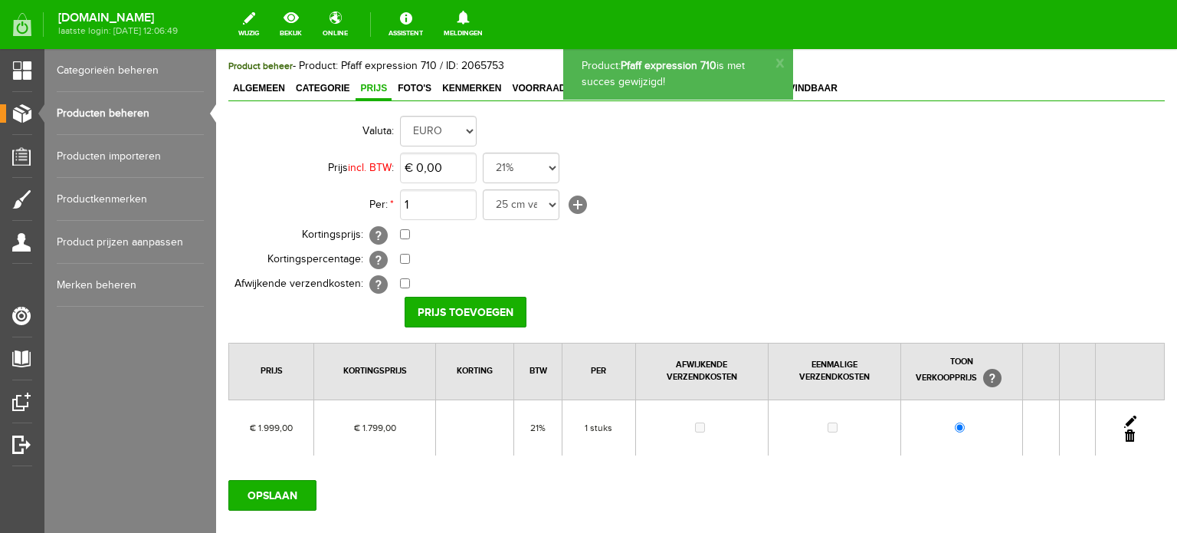
scroll to position [153, 0]
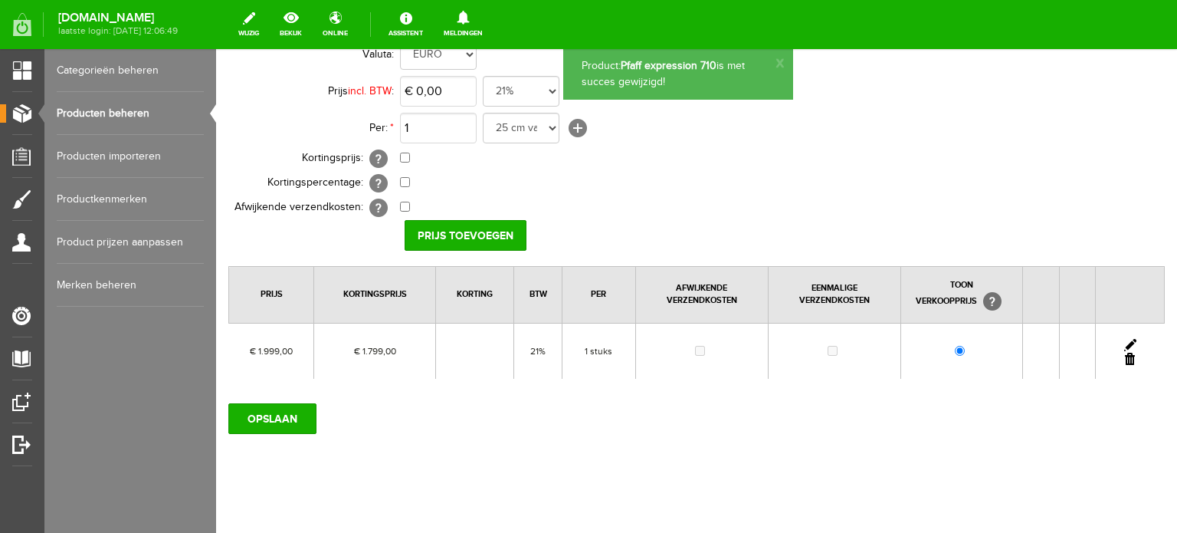
click at [1124, 339] on link at bounding box center [1130, 345] width 12 height 12
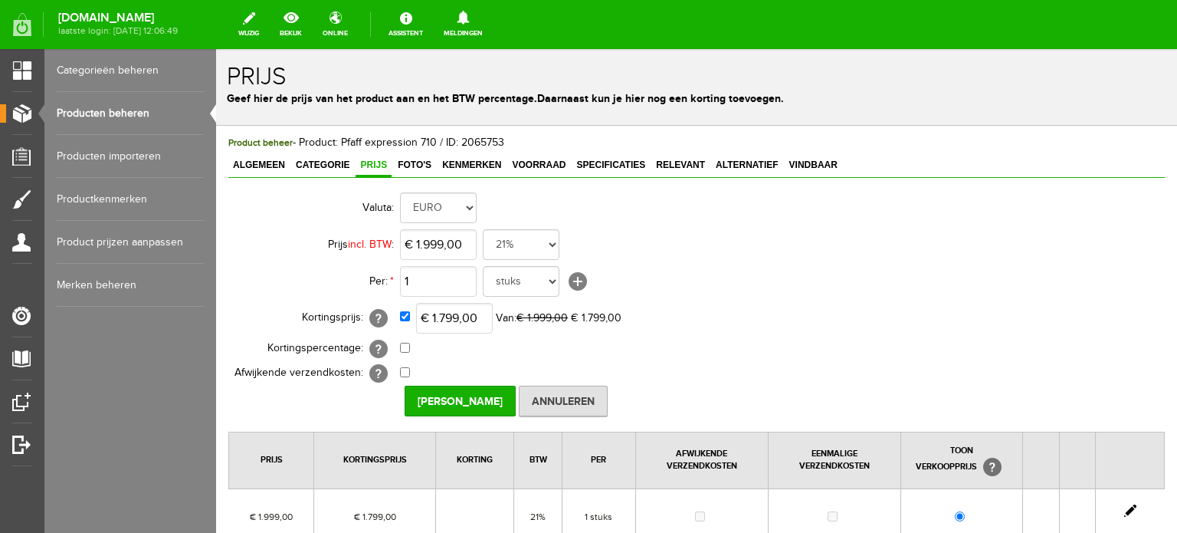
scroll to position [77, 0]
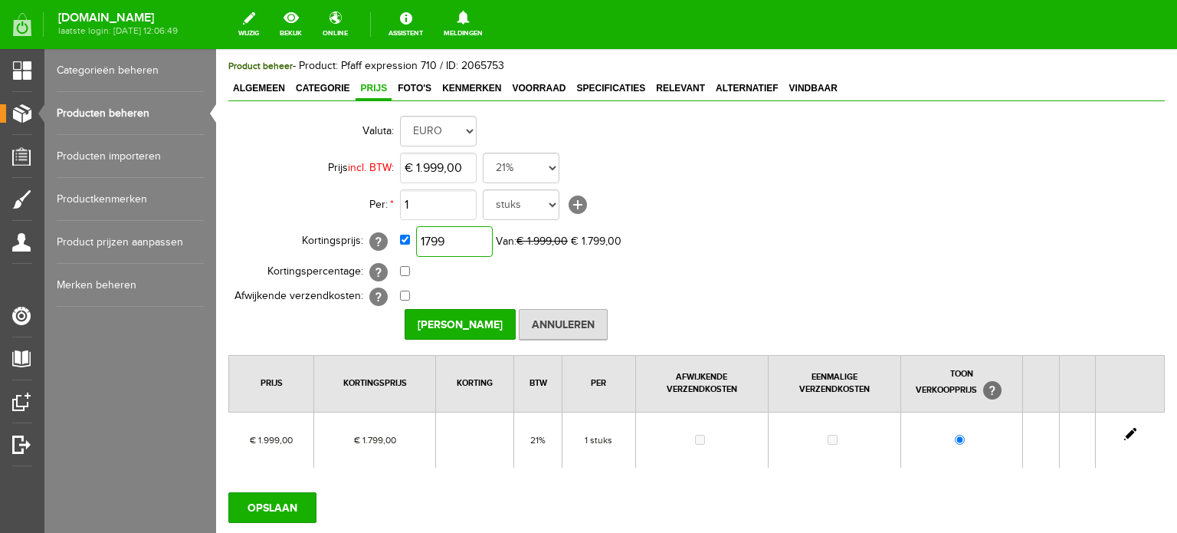
click at [464, 239] on input "1799" at bounding box center [454, 241] width 77 height 31
type input "€ 1.479,00"
click at [713, 278] on td "0,00% (Voorbeeld: - 0,00% )" at bounding box center [682, 272] width 564 height 25
click at [464, 318] on input "[PERSON_NAME]" at bounding box center [460, 324] width 111 height 31
click at [276, 502] on input "OPSLAAN" at bounding box center [272, 507] width 88 height 31
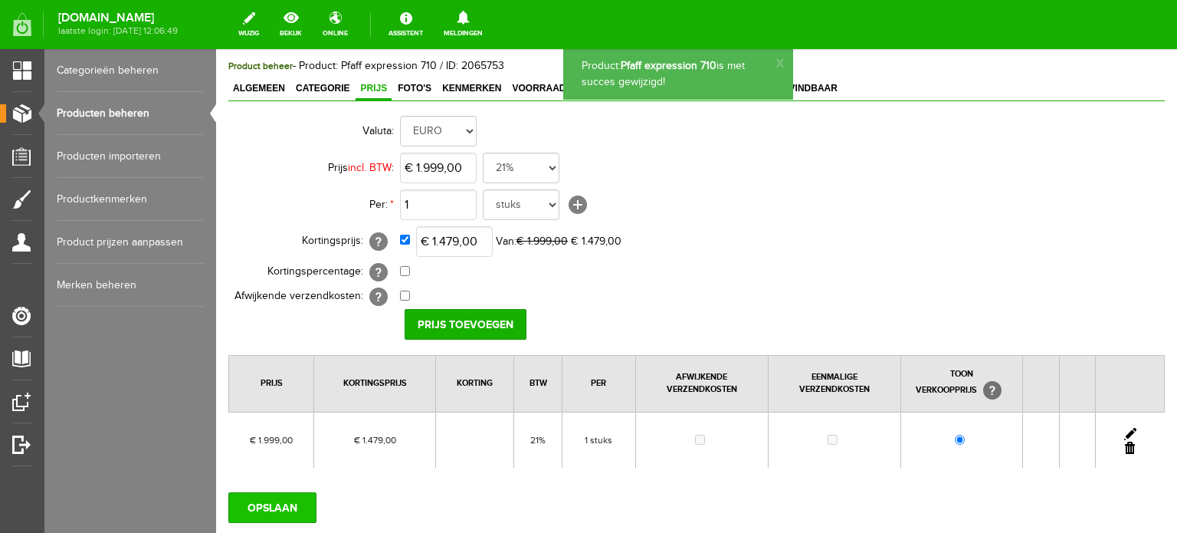
scroll to position [0, 0]
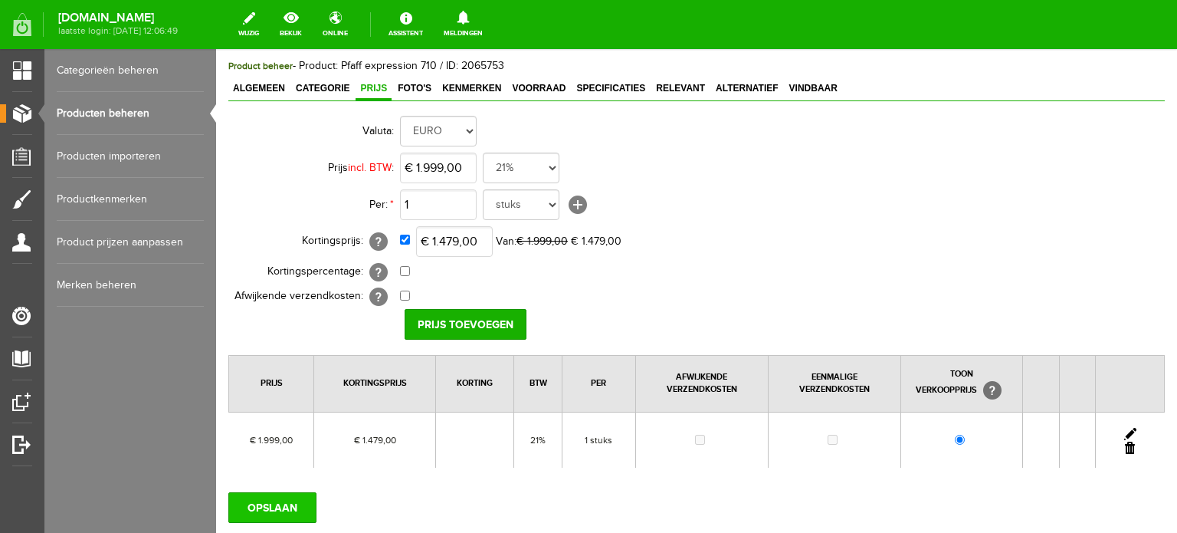
click at [276, 505] on input "OPSLAAN" at bounding box center [272, 507] width 88 height 31
click at [115, 107] on link "Producten beheren" at bounding box center [130, 113] width 147 height 43
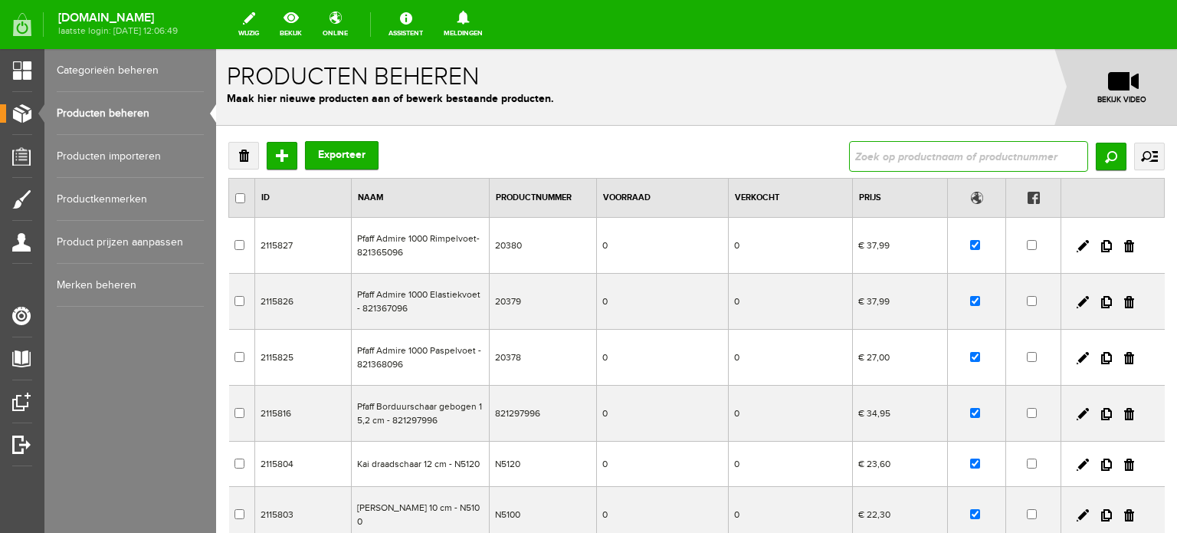
click at [907, 155] on input "text" at bounding box center [968, 156] width 239 height 31
type input "expression 720"
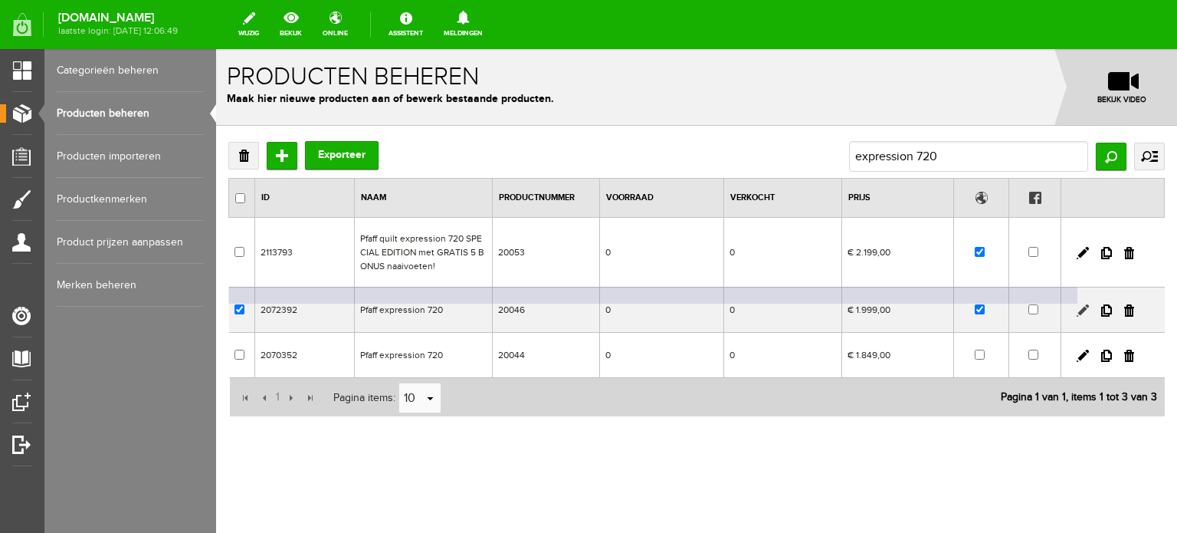
click at [1081, 307] on link at bounding box center [1083, 310] width 12 height 12
checkbox input "true"
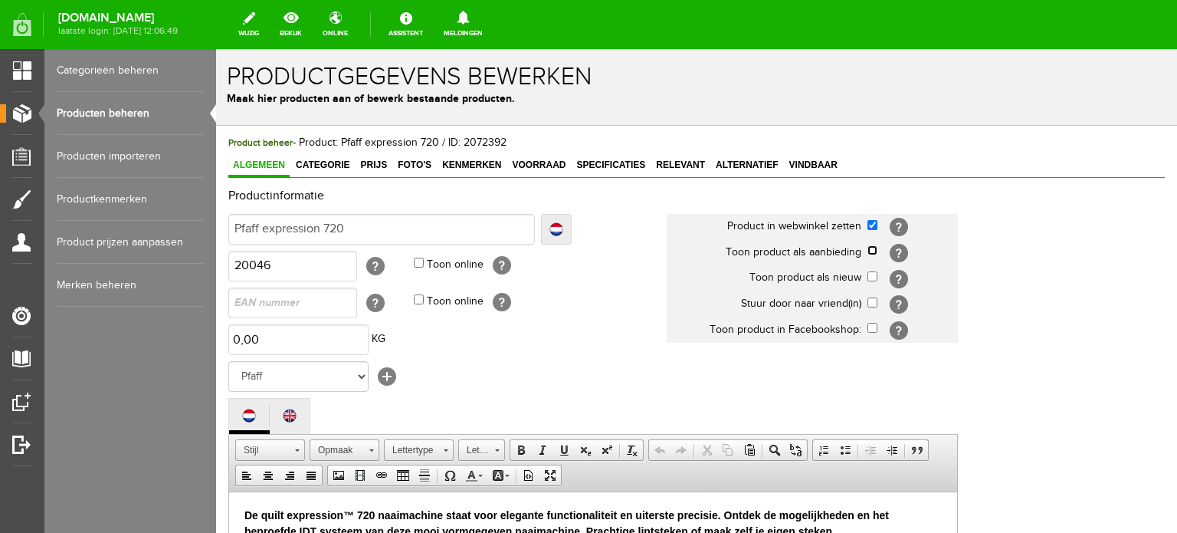
click at [870, 248] on input "checkbox" at bounding box center [872, 250] width 10 height 10
checkbox input "true"
click at [321, 162] on span "Categorie" at bounding box center [322, 164] width 63 height 11
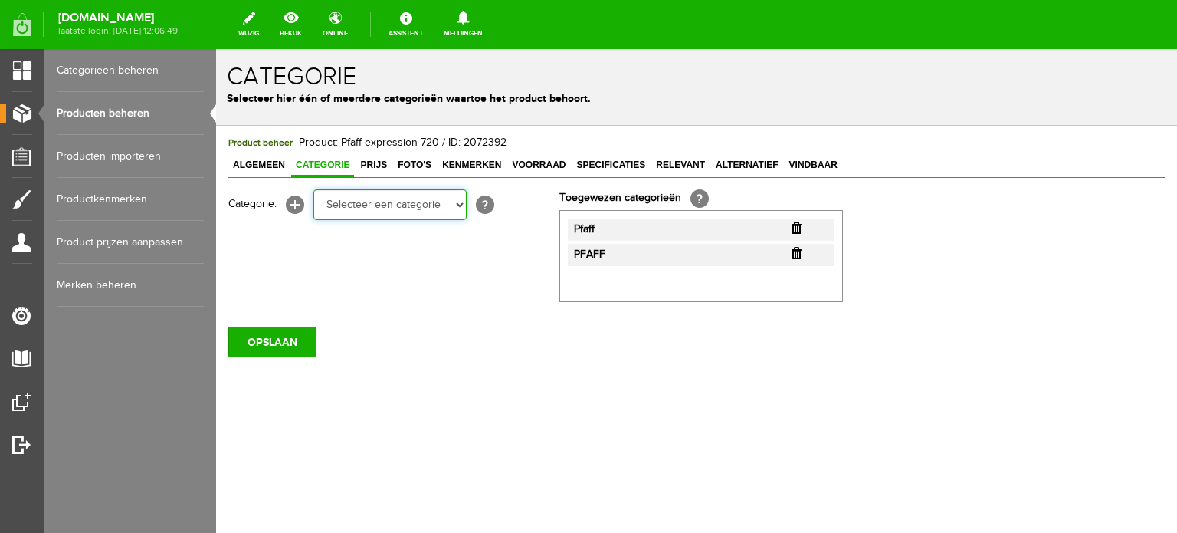
click at [456, 205] on select "Selecteer een categorie Cadeaubon [DATE][DATE] AANBIEDINGEN! Naai Tips en video…" at bounding box center [389, 204] width 153 height 31
select select "34784"
click at [313, 189] on select "Selecteer een categorie Cadeaubon [DATE][DATE] AANBIEDINGEN! Naai Tips en video…" at bounding box center [389, 204] width 153 height 31
click at [460, 205] on select "Selecteer een categorie Cadeaubon BLACK FRIDAY AANBIEDINGEN! Naai Tips en video…" at bounding box center [389, 204] width 153 height 31
select select "38825"
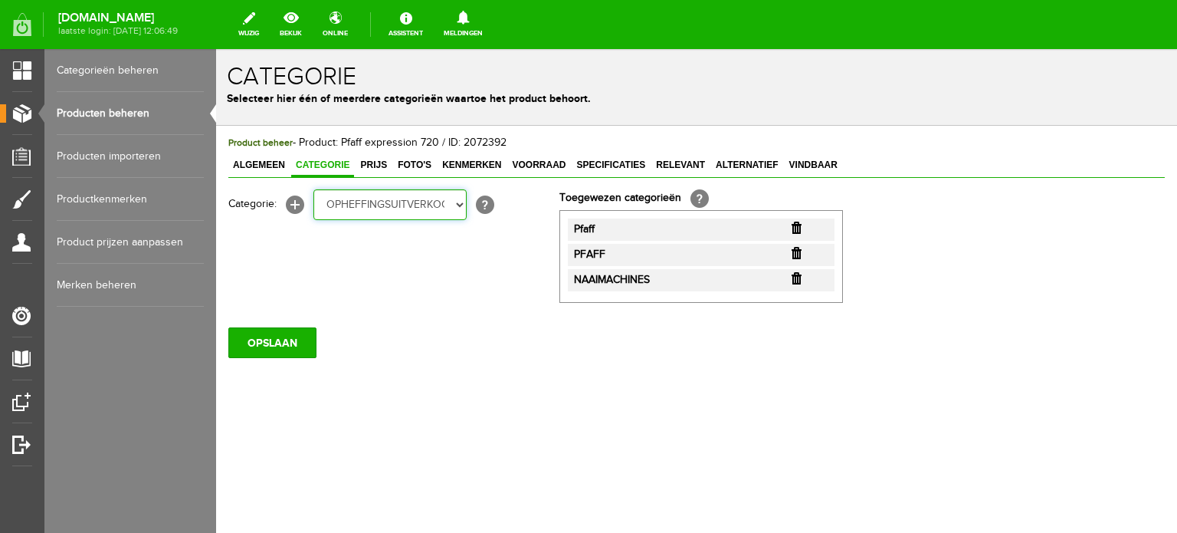
click at [313, 189] on select "Selecteer een categorie Cadeaubon BLACK FRIDAY AANBIEDINGEN! Naai Tips en video…" at bounding box center [389, 204] width 153 height 31
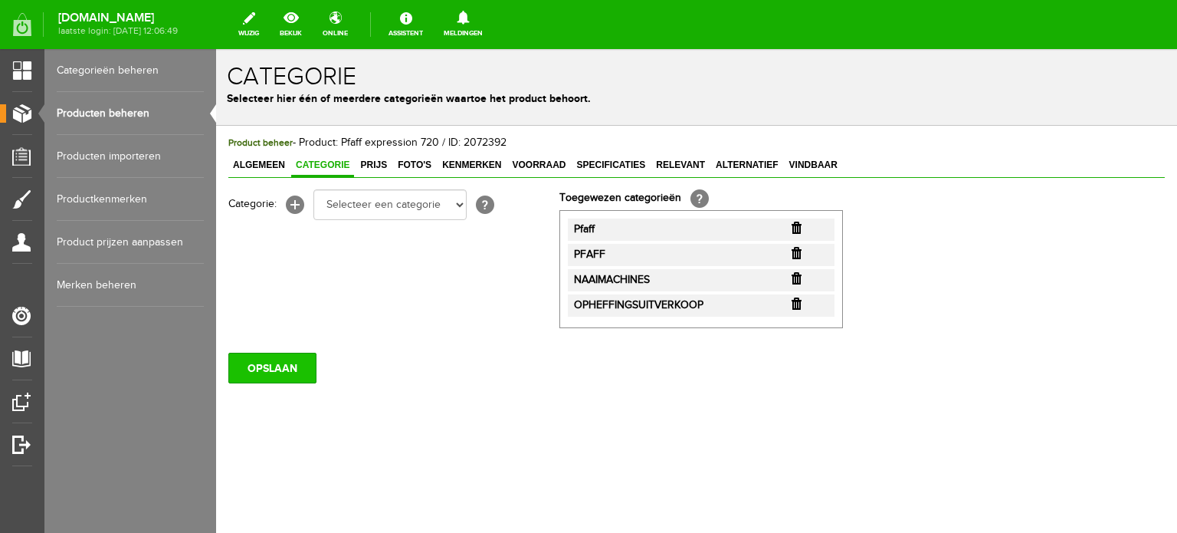
click at [251, 367] on input "OPSLAAN" at bounding box center [272, 367] width 88 height 31
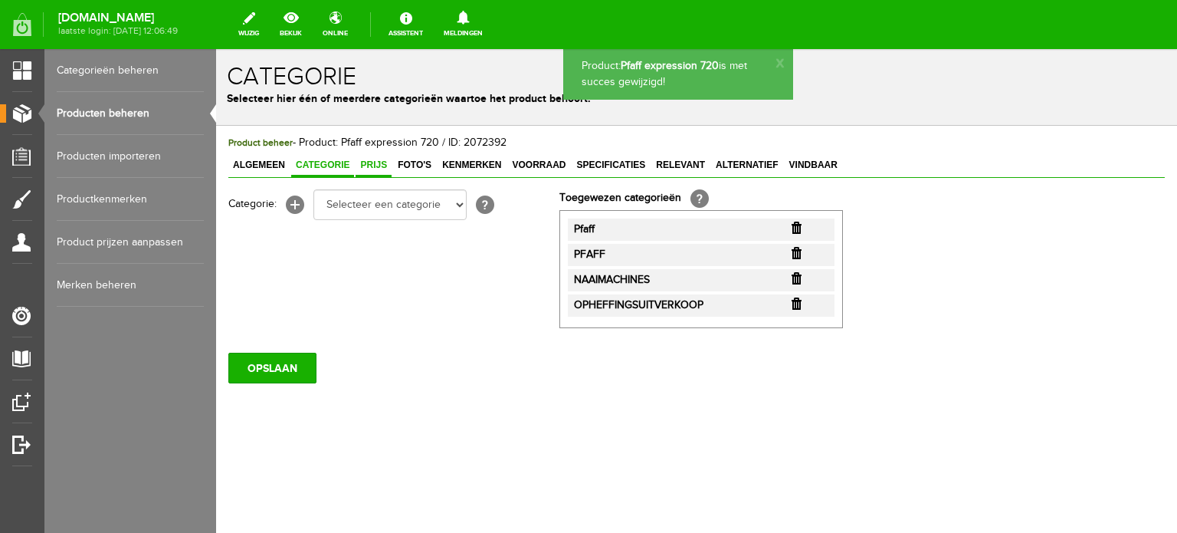
click at [379, 162] on span "Prijs" at bounding box center [374, 164] width 36 height 11
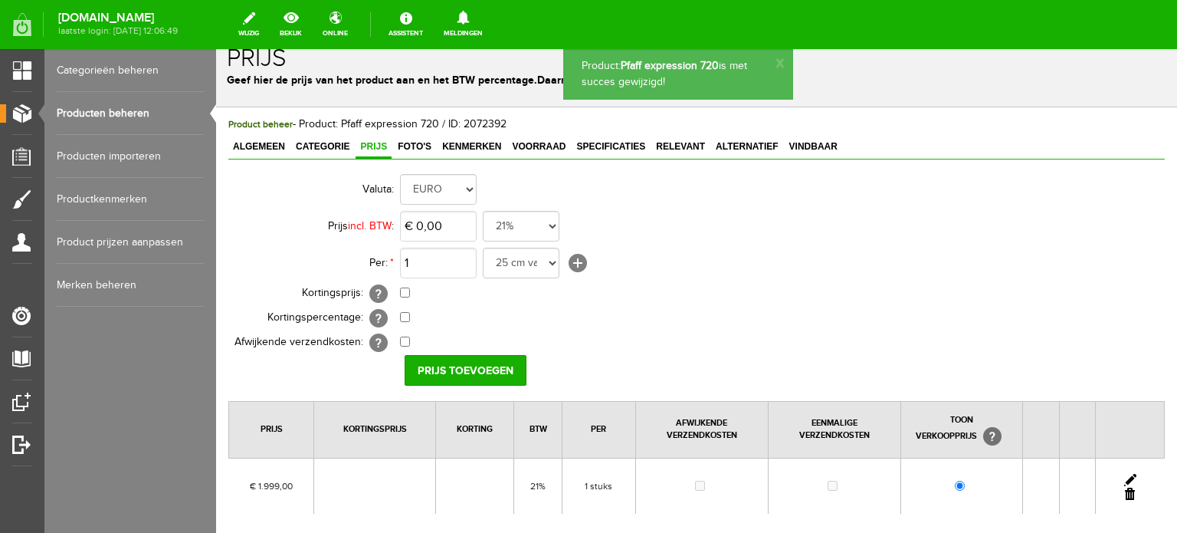
scroll to position [153, 0]
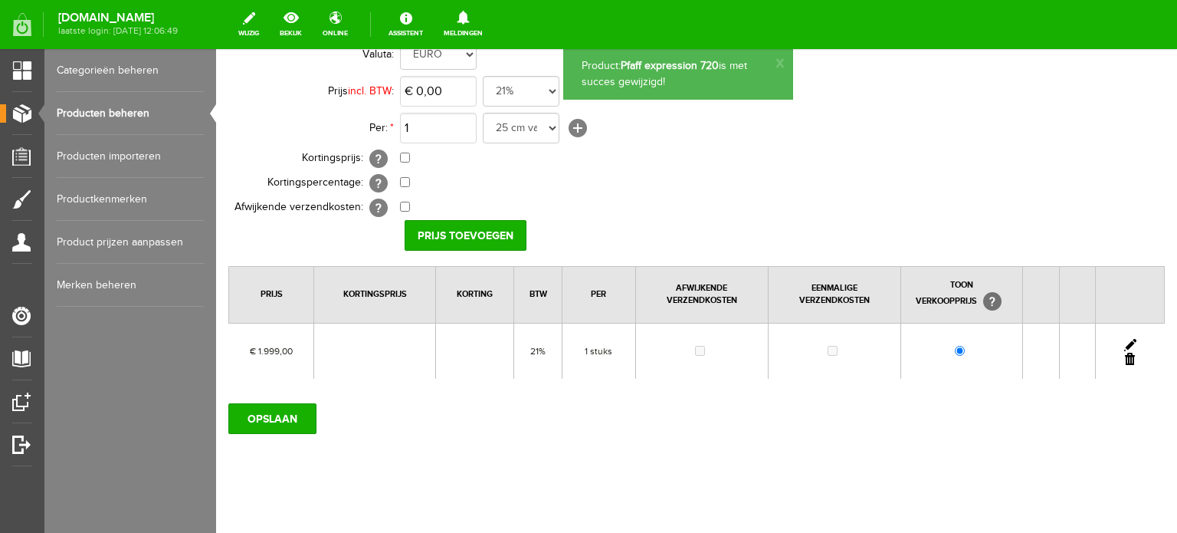
click at [1124, 340] on link at bounding box center [1130, 345] width 12 height 12
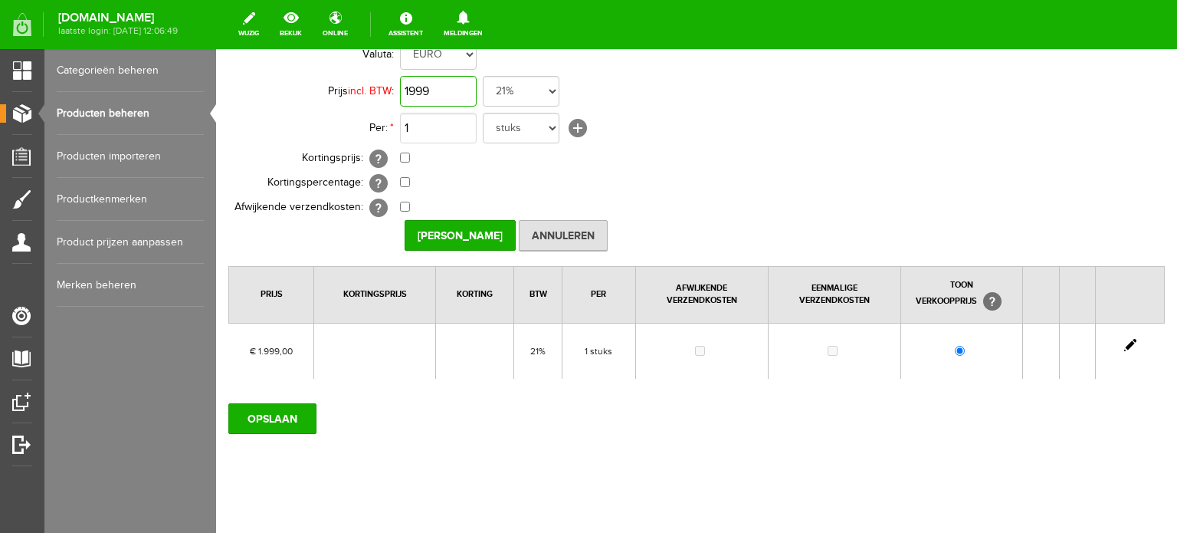
click at [445, 90] on input "1999" at bounding box center [438, 91] width 77 height 31
type input "€ 1.599,00"
click at [720, 184] on td "0,00% (Voorbeeld: - 0,00% )" at bounding box center [682, 183] width 564 height 25
click at [466, 230] on input "[PERSON_NAME]" at bounding box center [460, 235] width 111 height 31
click at [457, 92] on input "1599" at bounding box center [438, 91] width 77 height 31
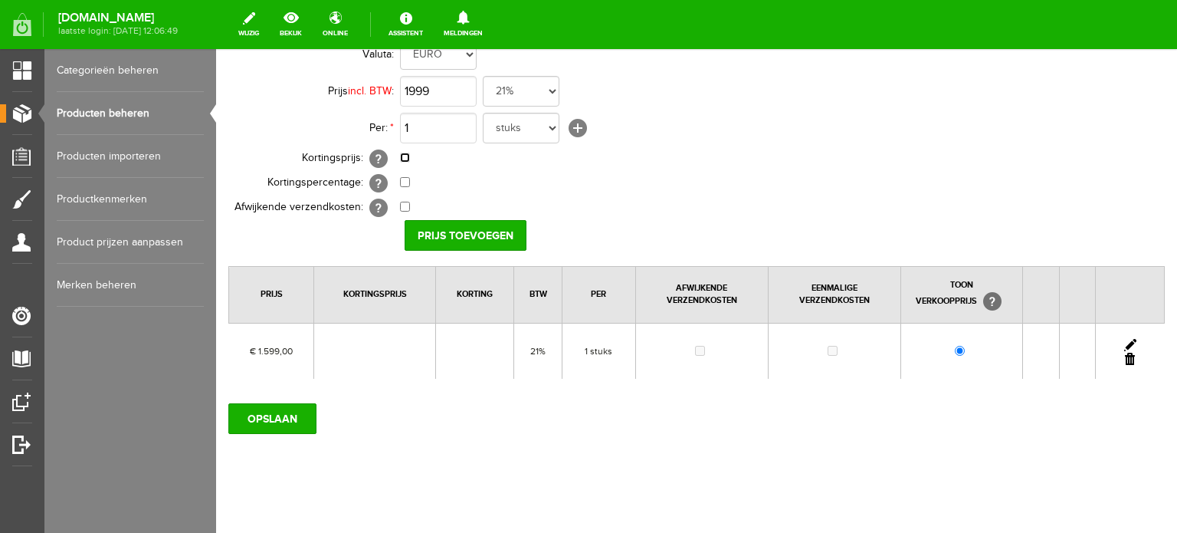
type input "€ 1.999,00"
click at [404, 159] on input "checkbox" at bounding box center [405, 157] width 10 height 10
checkbox input "true"
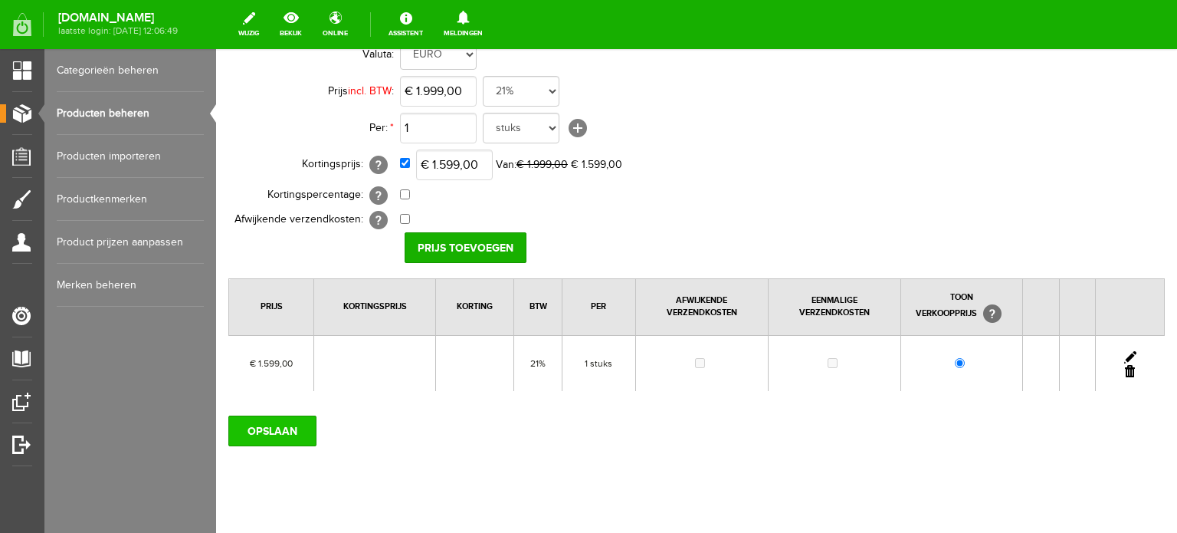
click at [287, 428] on input "OPSLAAN" at bounding box center [272, 430] width 88 height 31
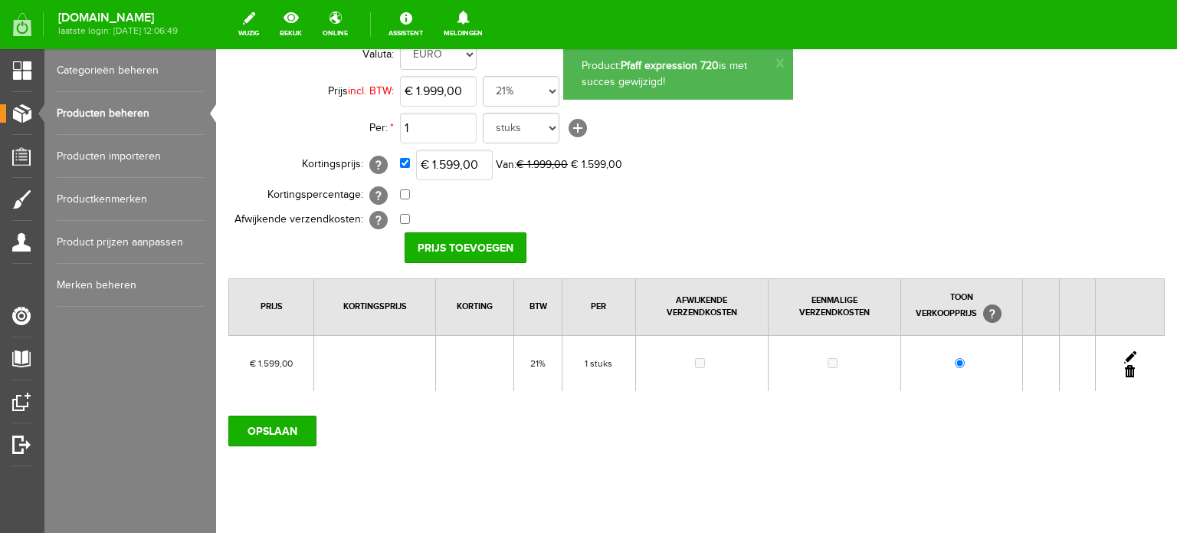
scroll to position [77, 0]
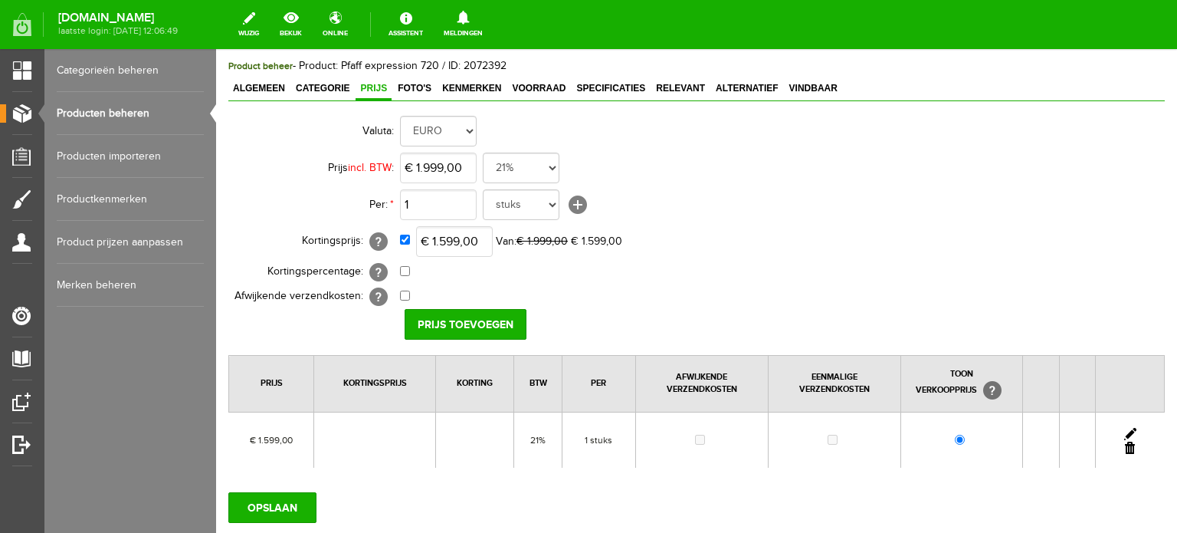
click at [1124, 431] on link at bounding box center [1130, 434] width 12 height 12
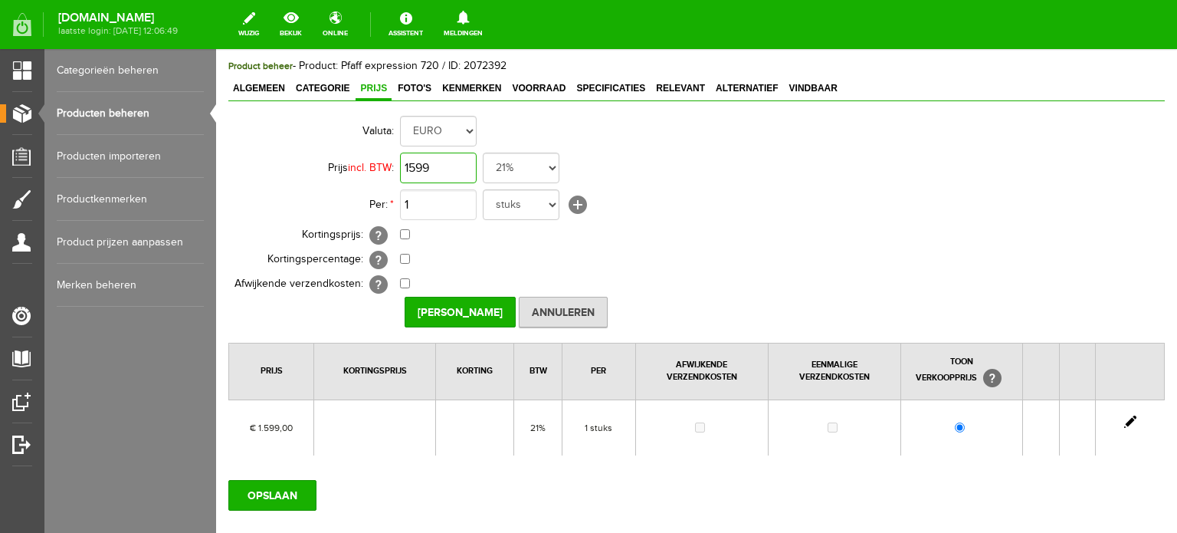
click at [441, 167] on input "1599" at bounding box center [438, 167] width 77 height 31
type input "€ 1.999,00"
click at [405, 235] on input "checkbox" at bounding box center [405, 234] width 10 height 10
checkbox input "true"
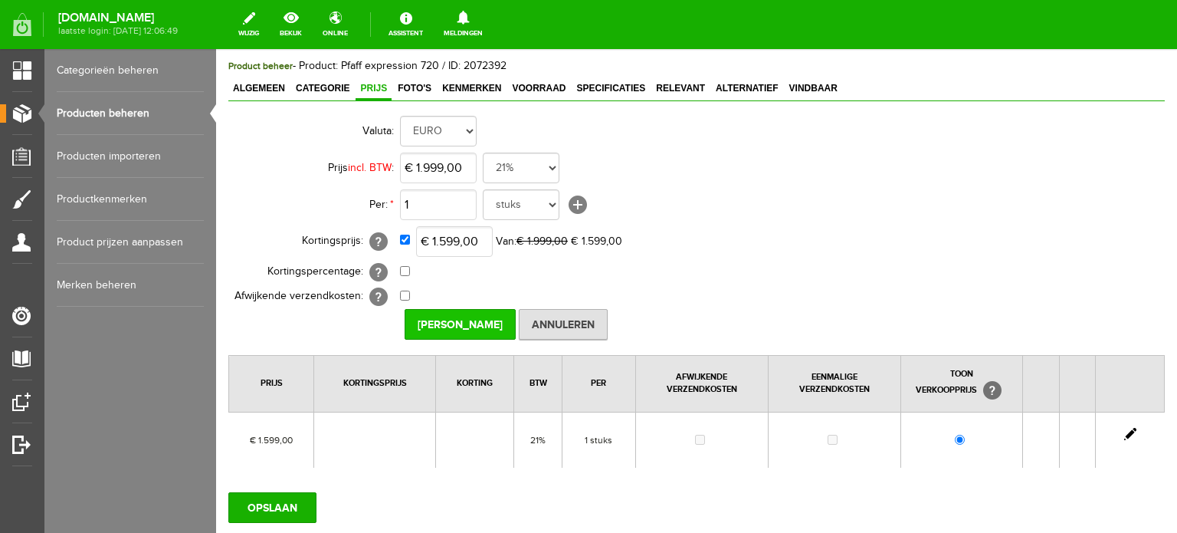
click at [436, 317] on input "[PERSON_NAME]" at bounding box center [460, 324] width 111 height 31
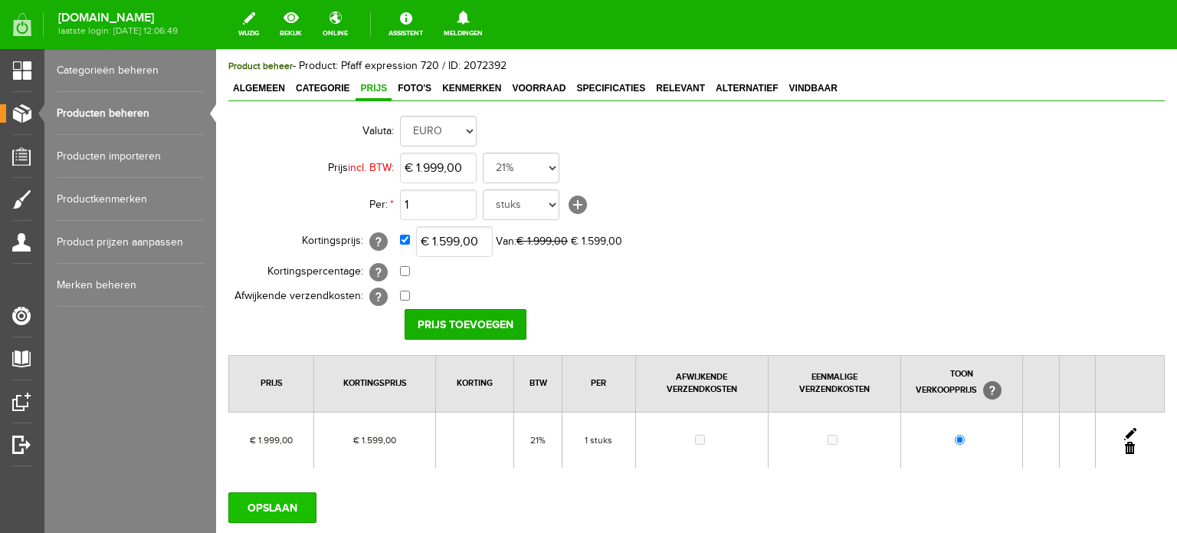
click at [285, 506] on input "OPSLAAN" at bounding box center [272, 507] width 88 height 31
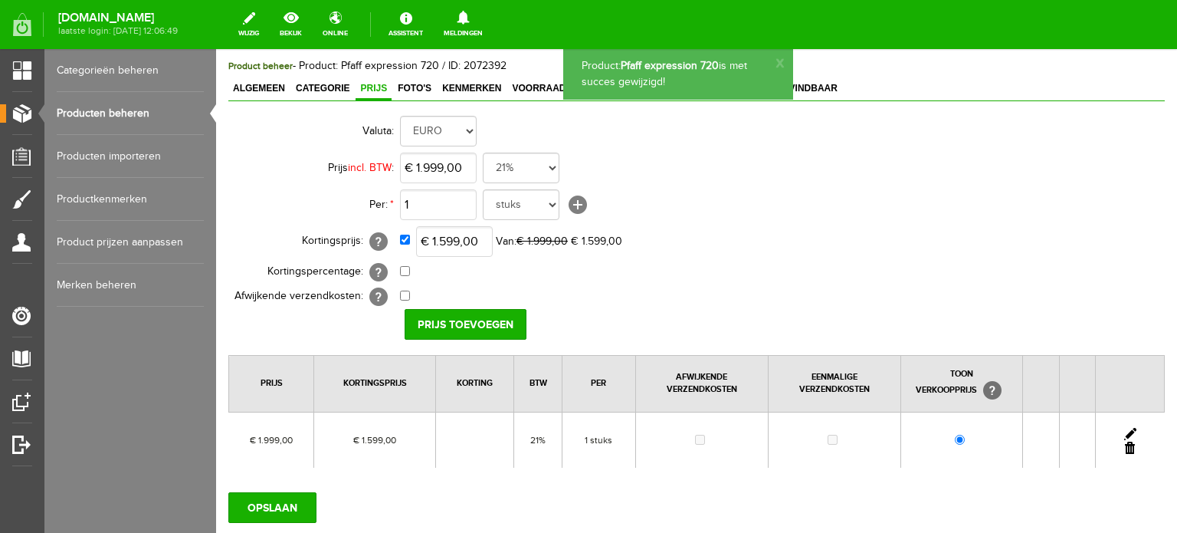
scroll to position [0, 0]
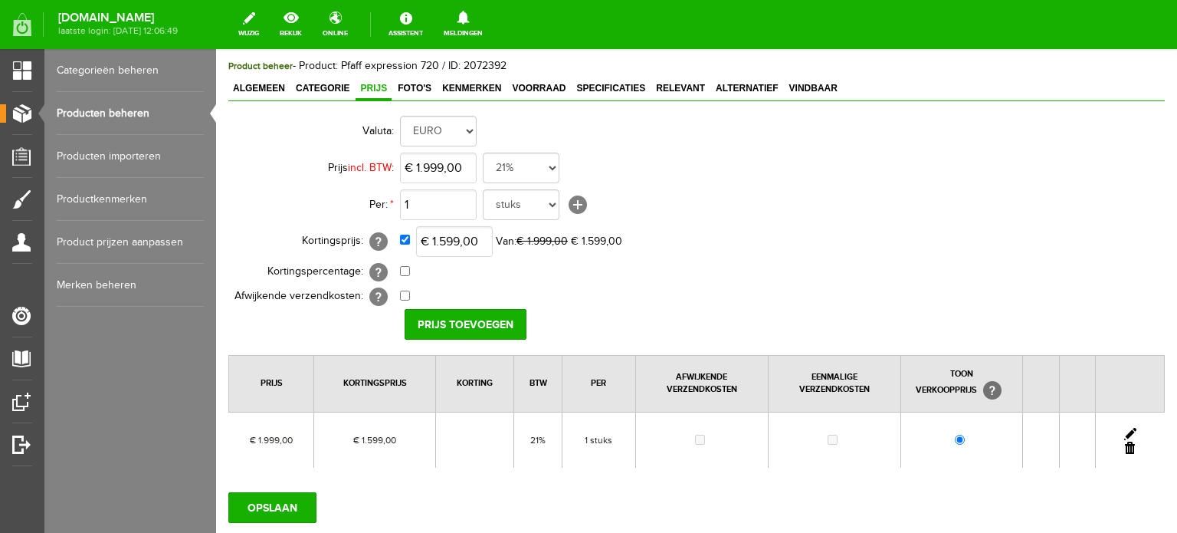
scroll to position [77, 0]
click at [290, 497] on input "OPSLAAN" at bounding box center [272, 507] width 88 height 31
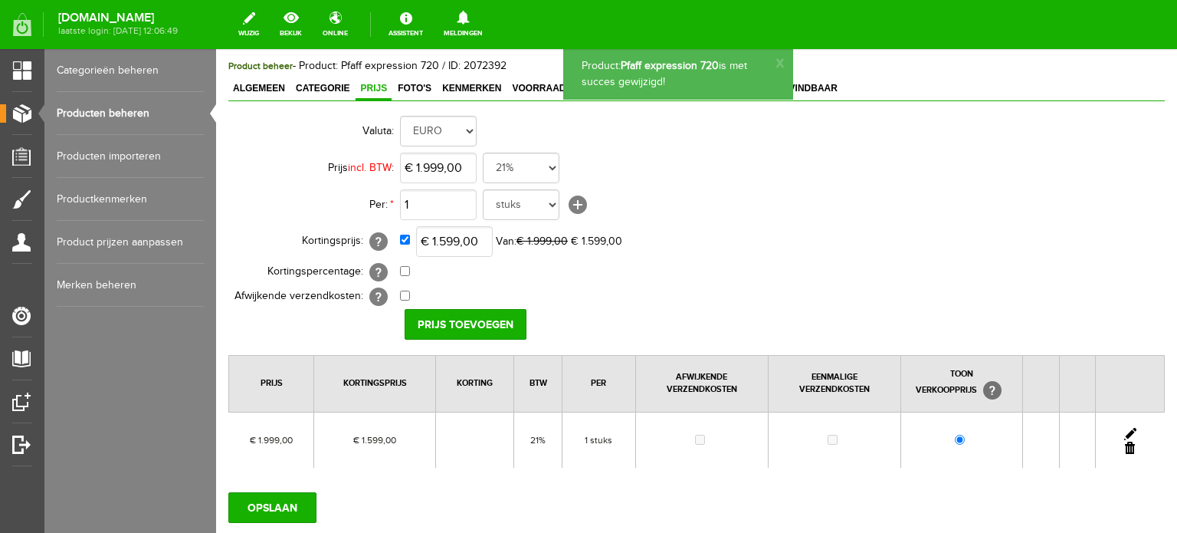
scroll to position [0, 0]
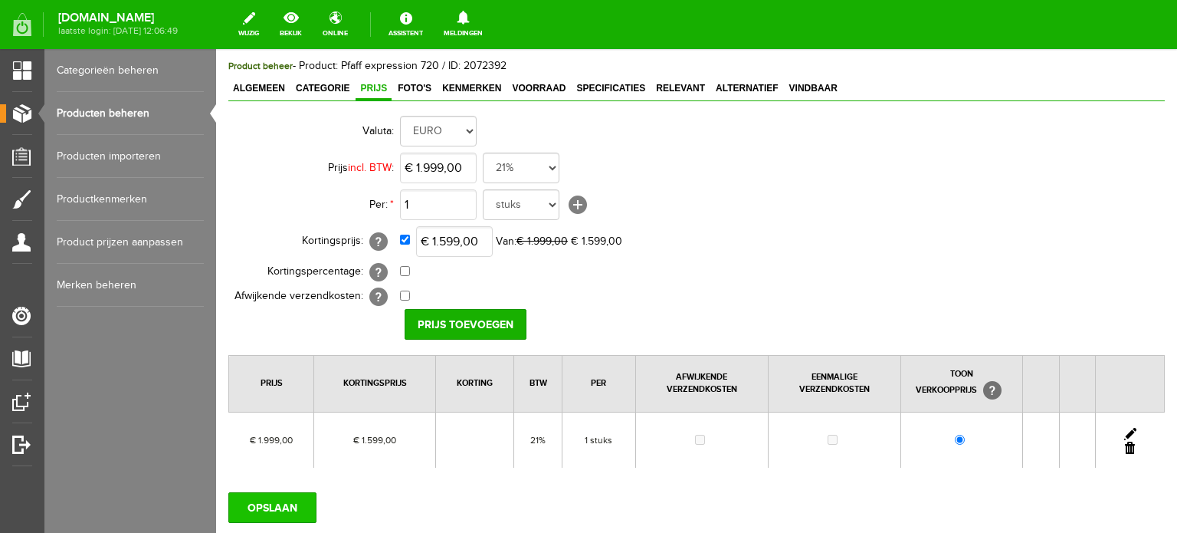
click at [272, 507] on input "OPSLAAN" at bounding box center [272, 507] width 88 height 31
click at [95, 112] on link "Producten beheren" at bounding box center [130, 113] width 147 height 43
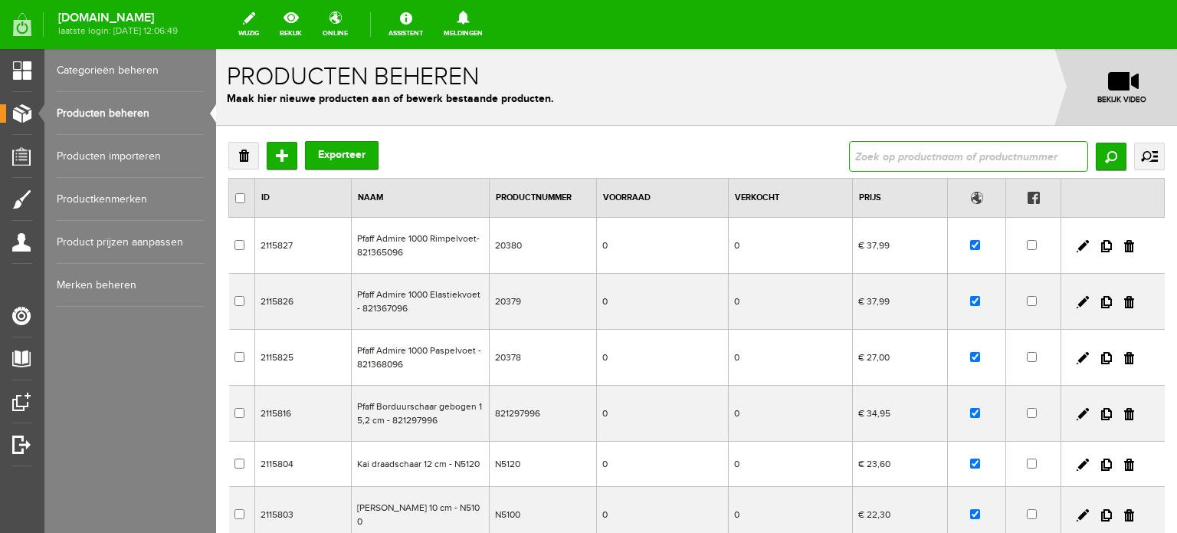
click at [926, 157] on input "text" at bounding box center [968, 156] width 239 height 31
paste input "Juki MO-1000"
type input "Juki MO-1000"
click at [1099, 154] on input "Zoeken" at bounding box center [1111, 157] width 31 height 28
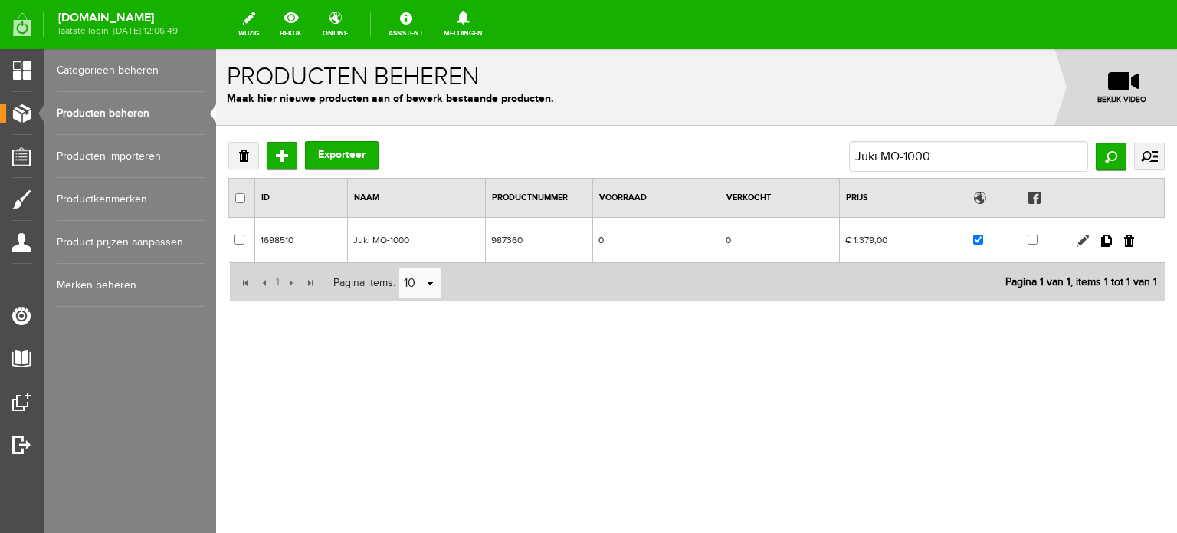
click at [1078, 241] on link at bounding box center [1083, 240] width 12 height 12
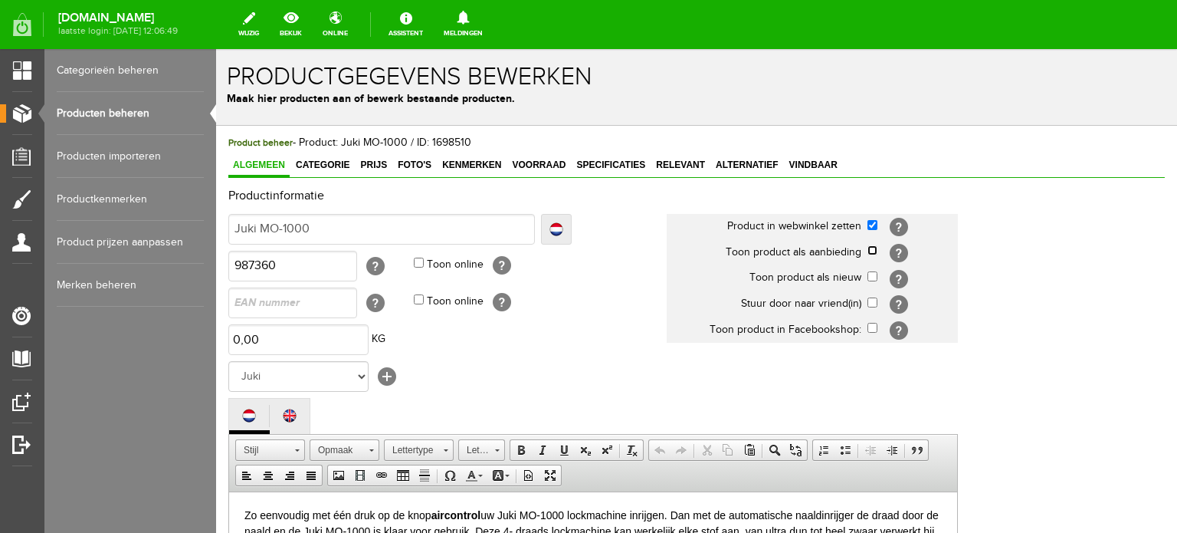
click at [870, 251] on input "checkbox" at bounding box center [872, 250] width 10 height 10
checkbox input "true"
click at [322, 167] on span "Categorie" at bounding box center [322, 164] width 63 height 11
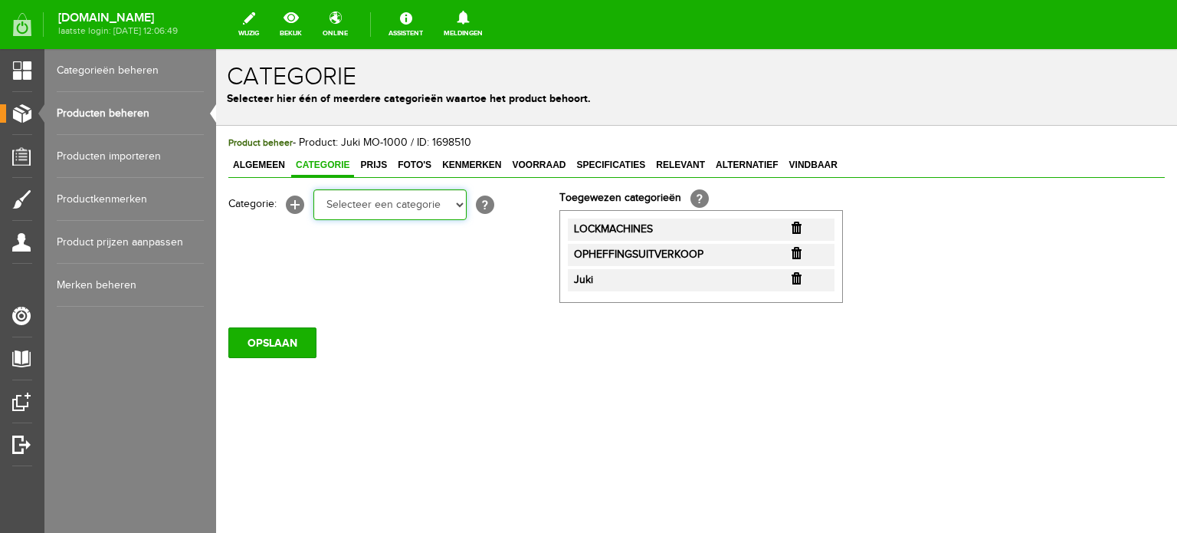
click at [458, 197] on select "Selecteer een categorie Cadeaubon [DATE][DATE] AANBIEDINGEN! Naai Tips en video…" at bounding box center [389, 204] width 153 height 31
click at [400, 197] on select "Selecteer een categorie Cadeaubon [DATE][DATE] AANBIEDINGEN! Naai Tips en video…" at bounding box center [389, 204] width 153 height 31
click at [398, 198] on select "Selecteer een categorie Cadeaubon [DATE][DATE] AANBIEDINGEN! Naai Tips en video…" at bounding box center [389, 204] width 153 height 31
select select "281434"
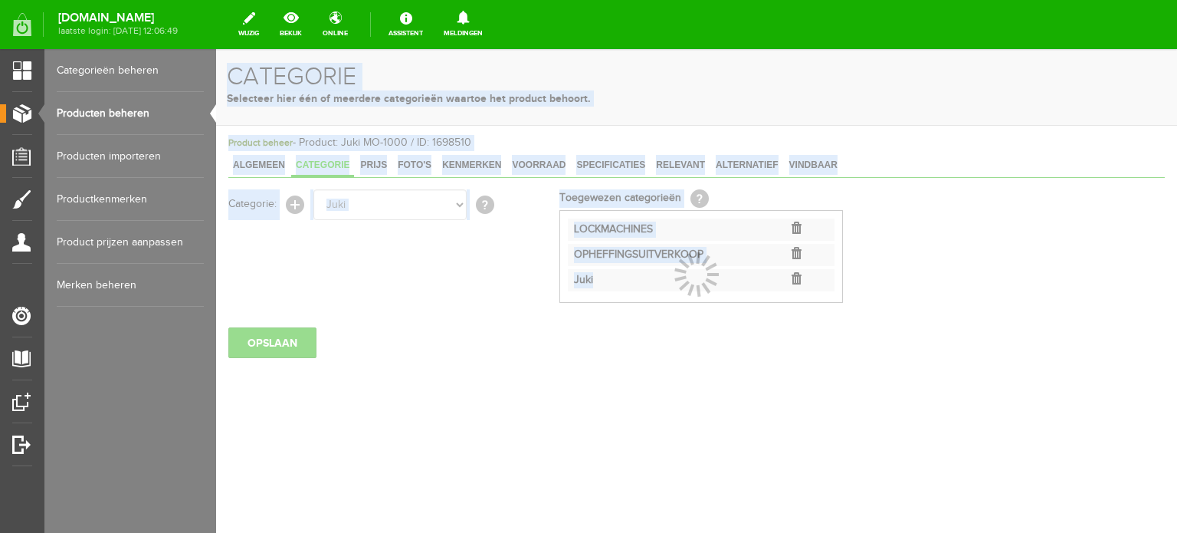
click at [861, 375] on body "x Categorie Selecteer hier één of meerdere categorieën waartoe het product beho…" at bounding box center [696, 291] width 961 height 484
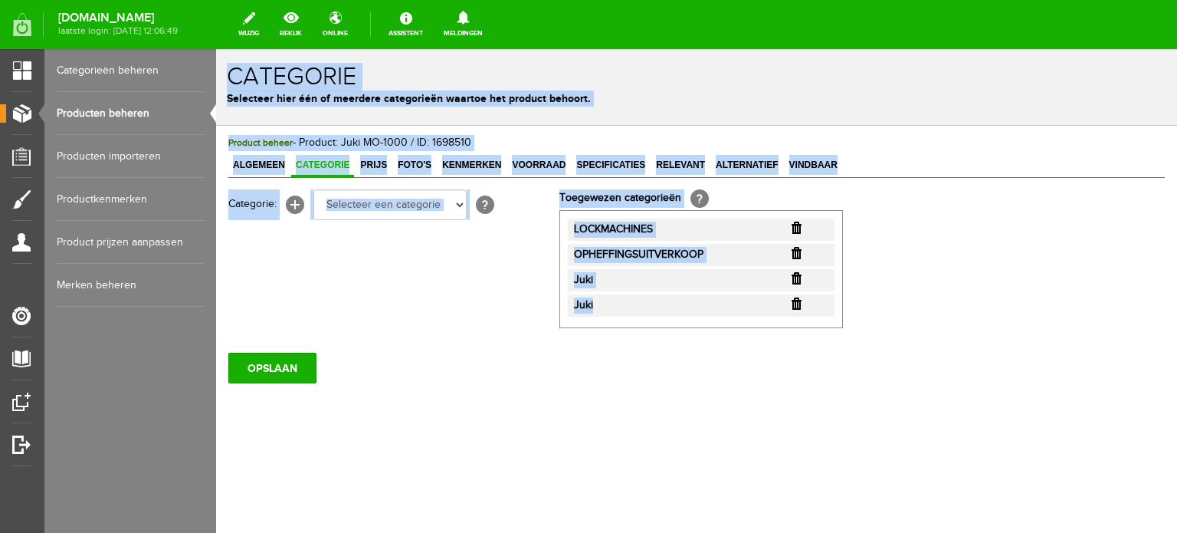
click at [489, 367] on div "OPSLAAN" at bounding box center [696, 361] width 936 height 43
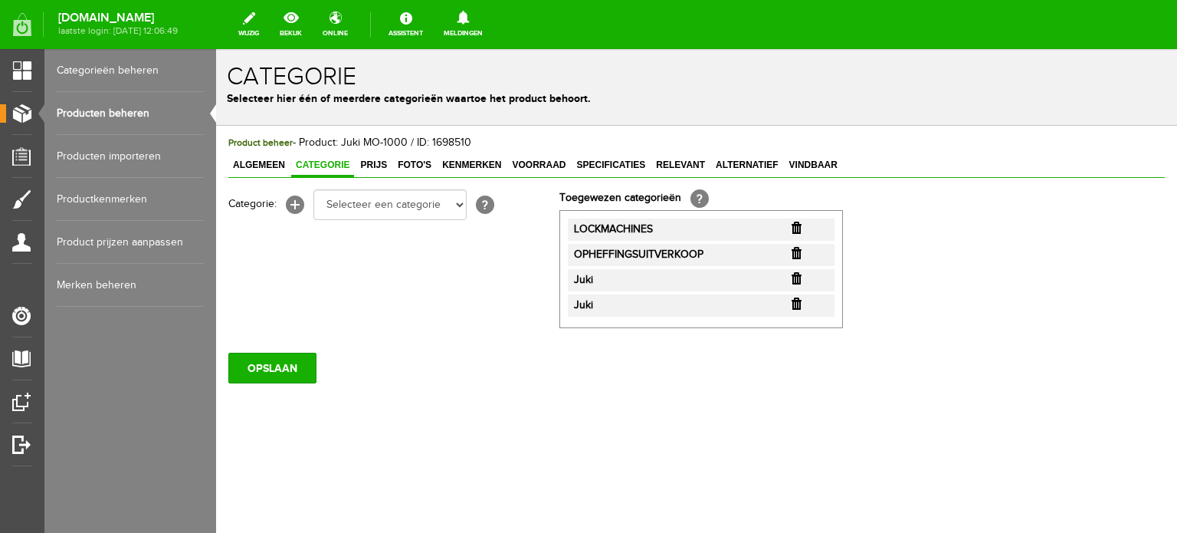
click at [794, 306] on input "button" at bounding box center [797, 303] width 10 height 12
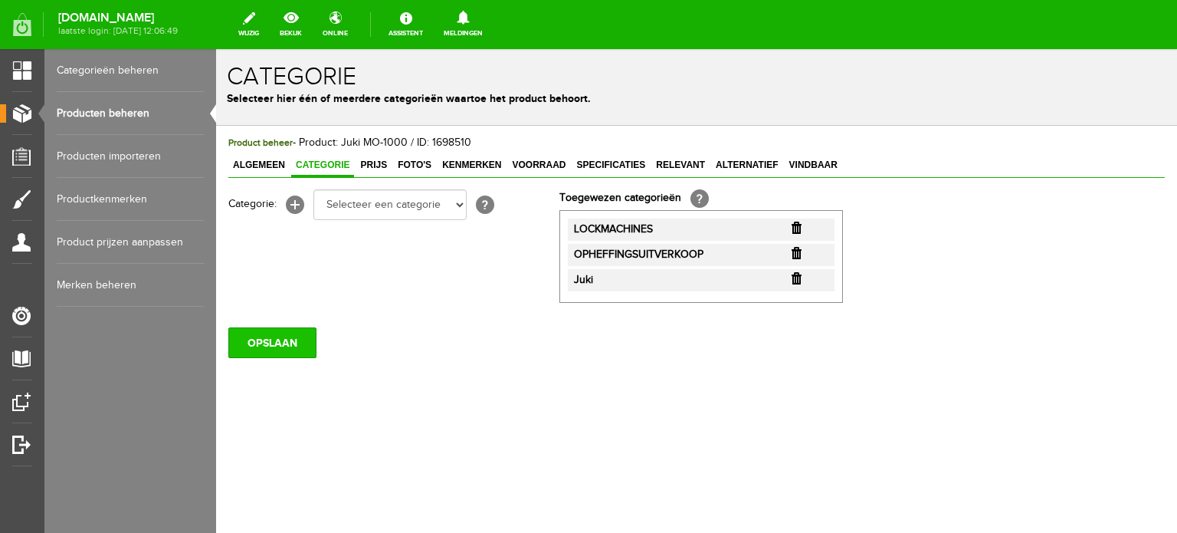
click at [277, 349] on input "OPSLAAN" at bounding box center [272, 342] width 88 height 31
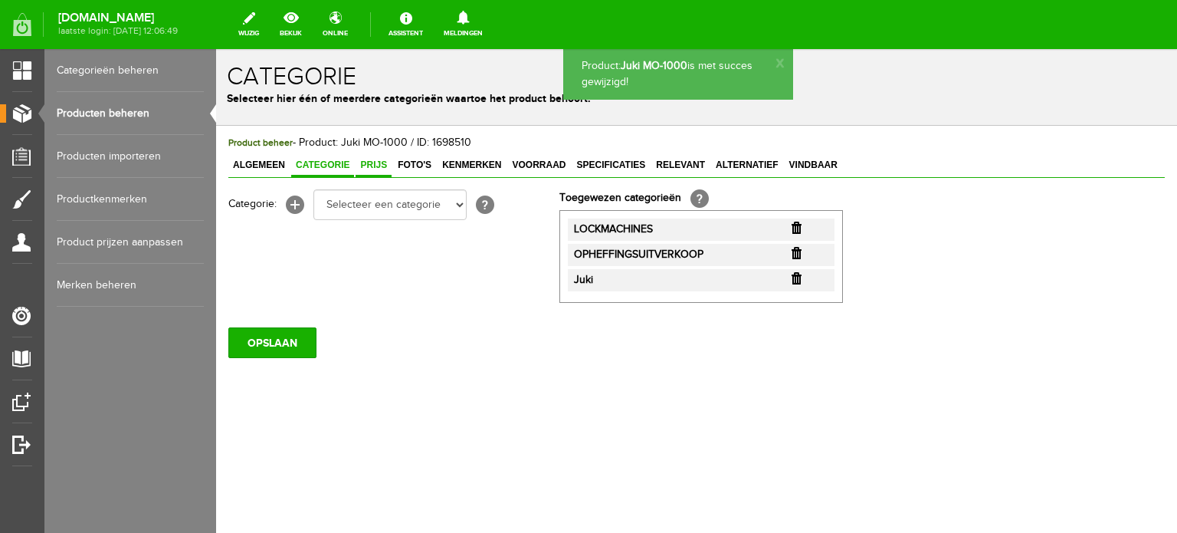
click at [374, 161] on span "Prijs" at bounding box center [374, 164] width 36 height 11
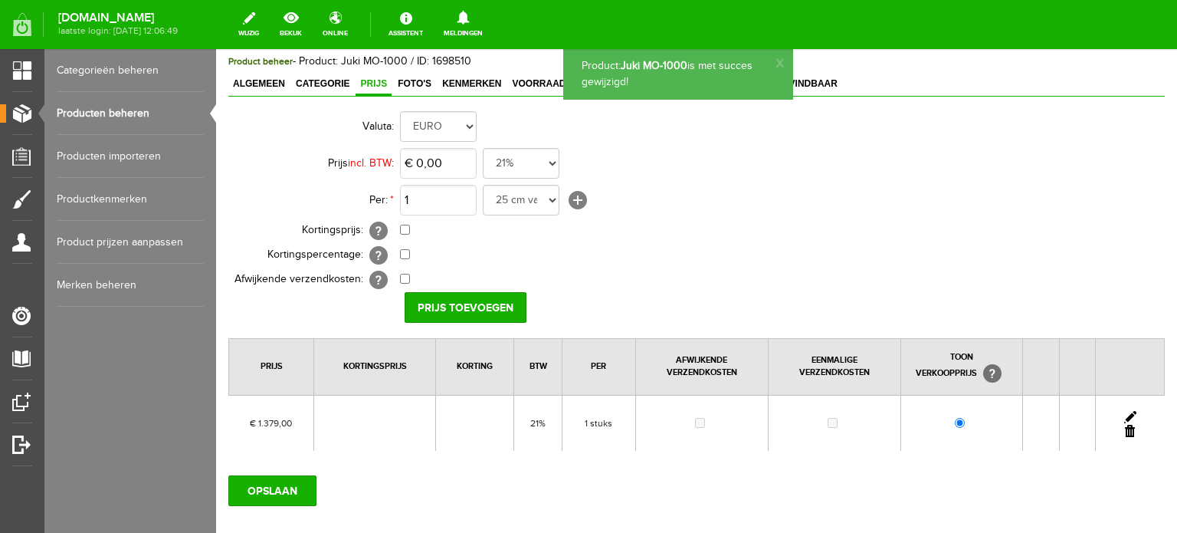
scroll to position [166, 0]
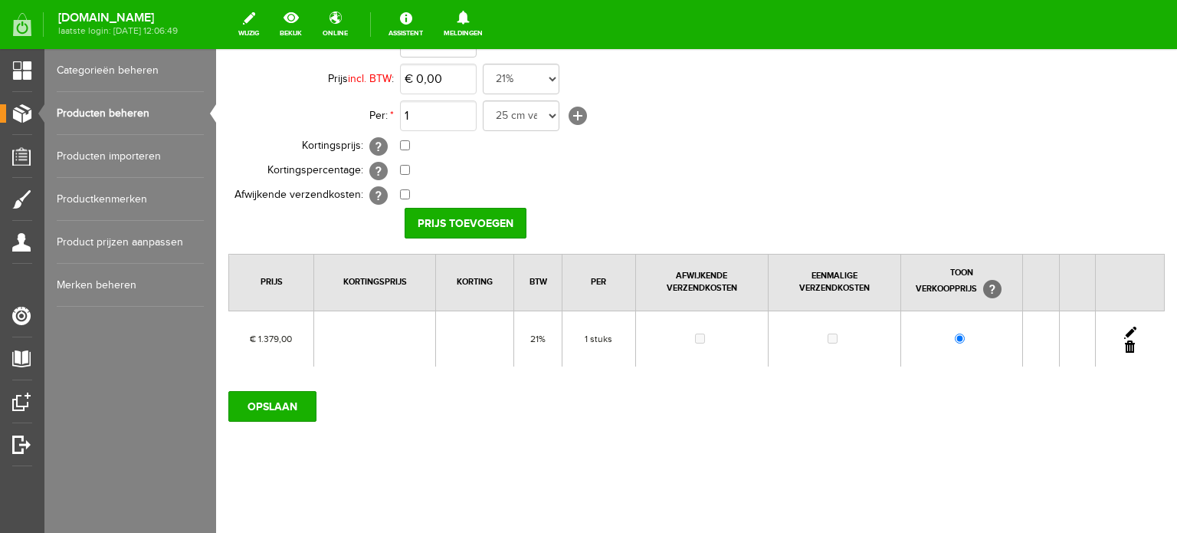
click at [1124, 326] on link at bounding box center [1130, 332] width 12 height 12
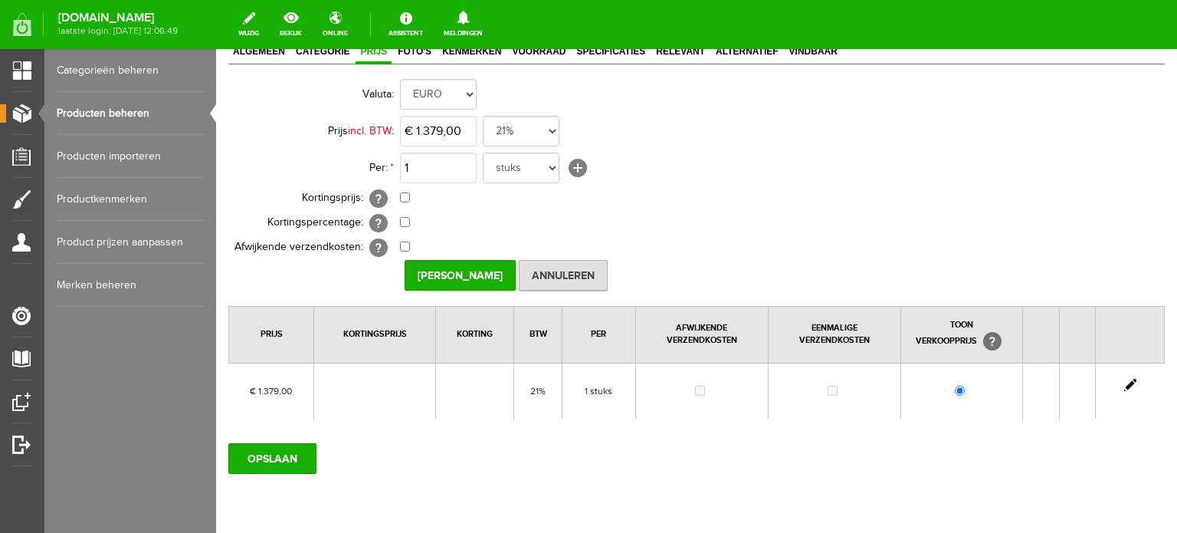
scroll to position [12, 0]
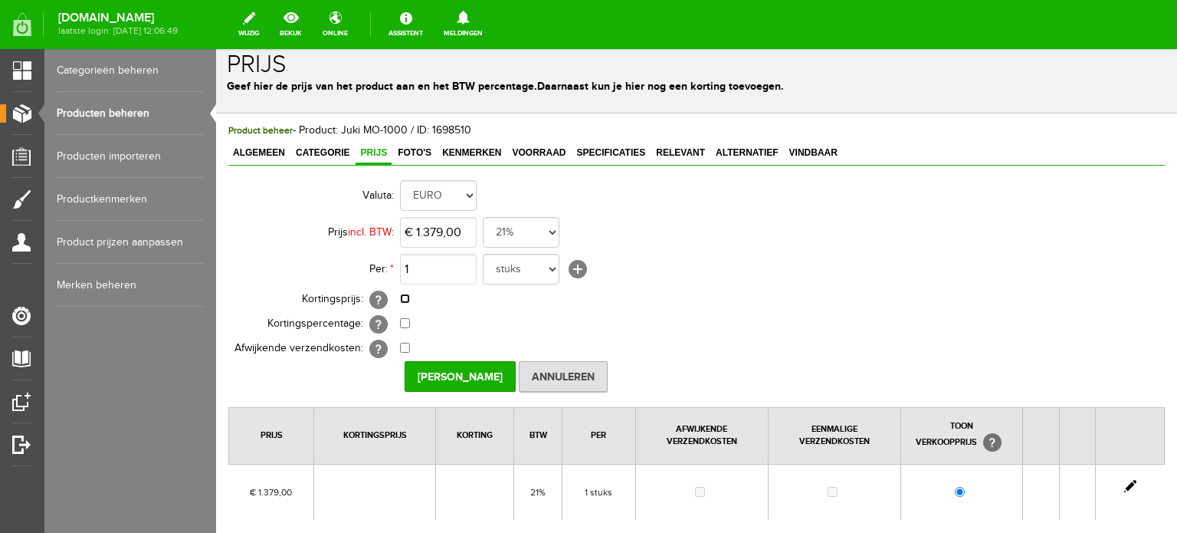
click at [402, 296] on input "checkbox" at bounding box center [405, 298] width 10 height 10
checkbox input "true"
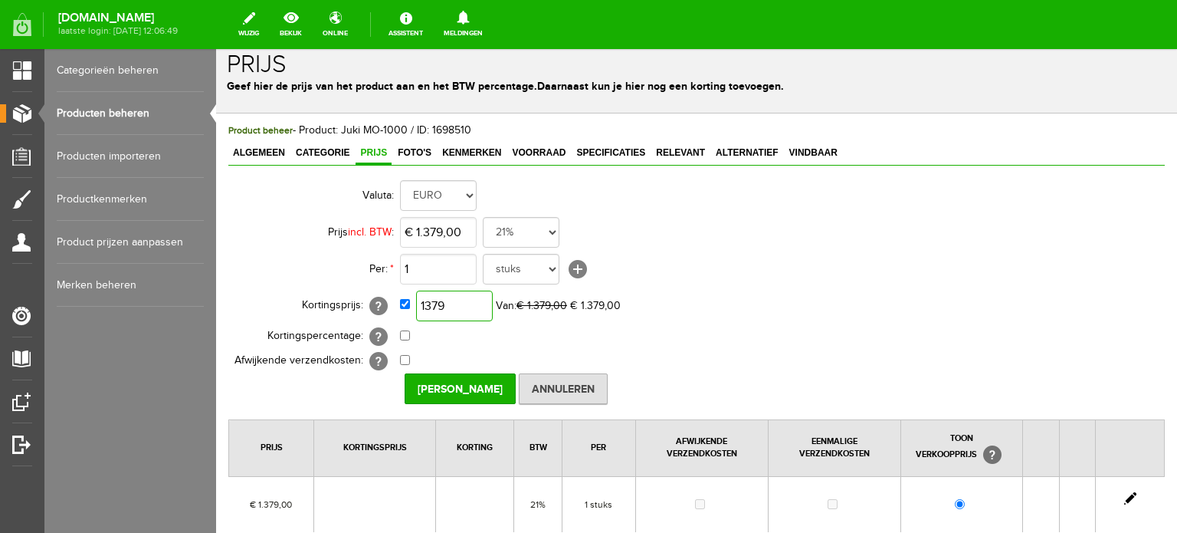
click at [447, 303] on input "1379" at bounding box center [454, 305] width 77 height 31
type input "€ 1.103,00"
click at [449, 385] on input "[PERSON_NAME]" at bounding box center [460, 388] width 111 height 31
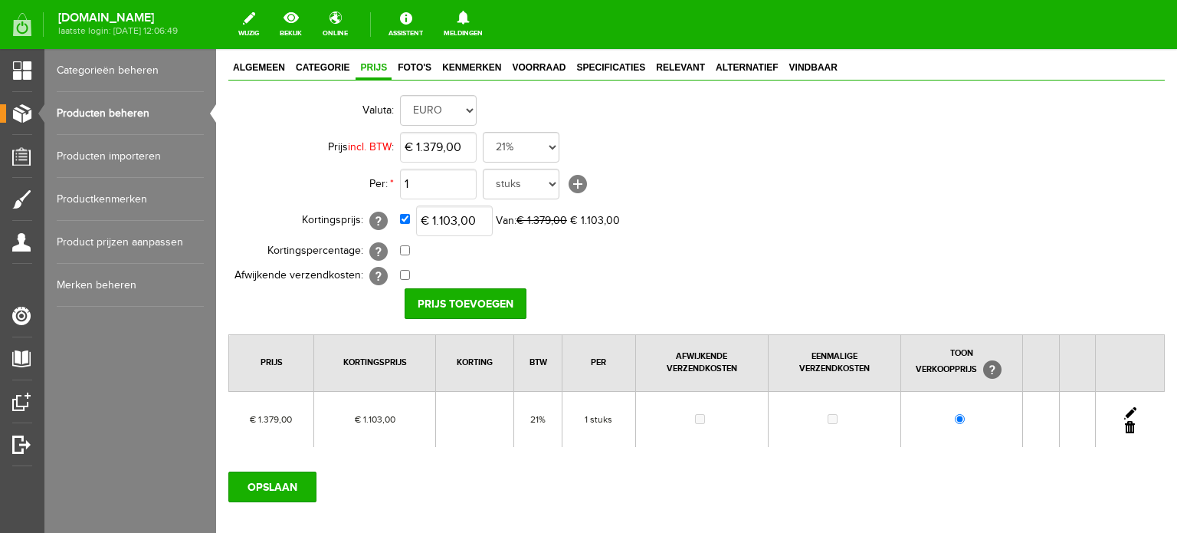
scroll to position [178, 0]
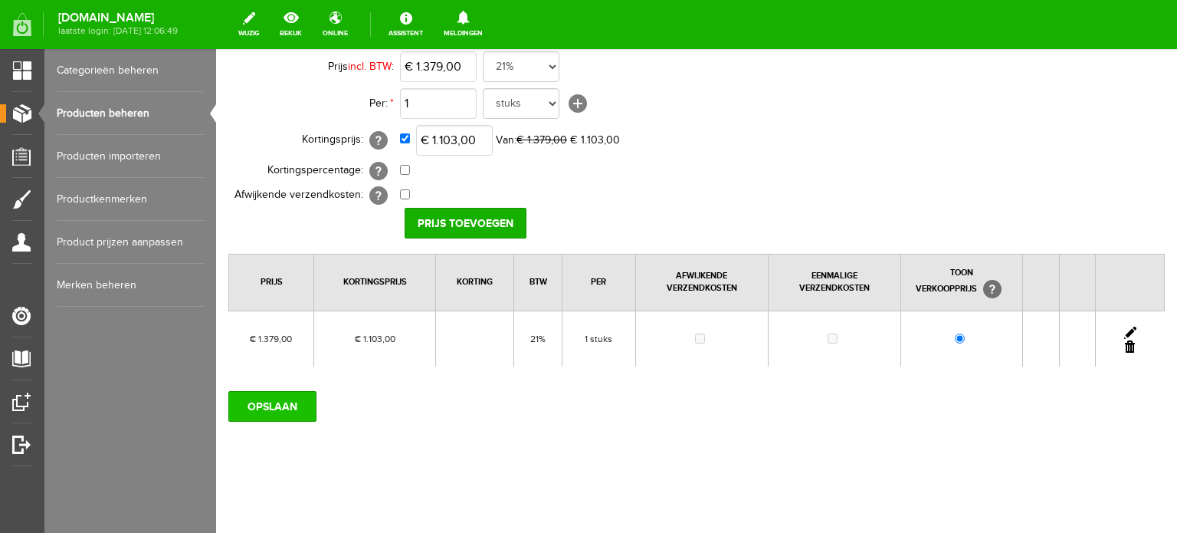
click at [276, 401] on input "OPSLAAN" at bounding box center [272, 406] width 88 height 31
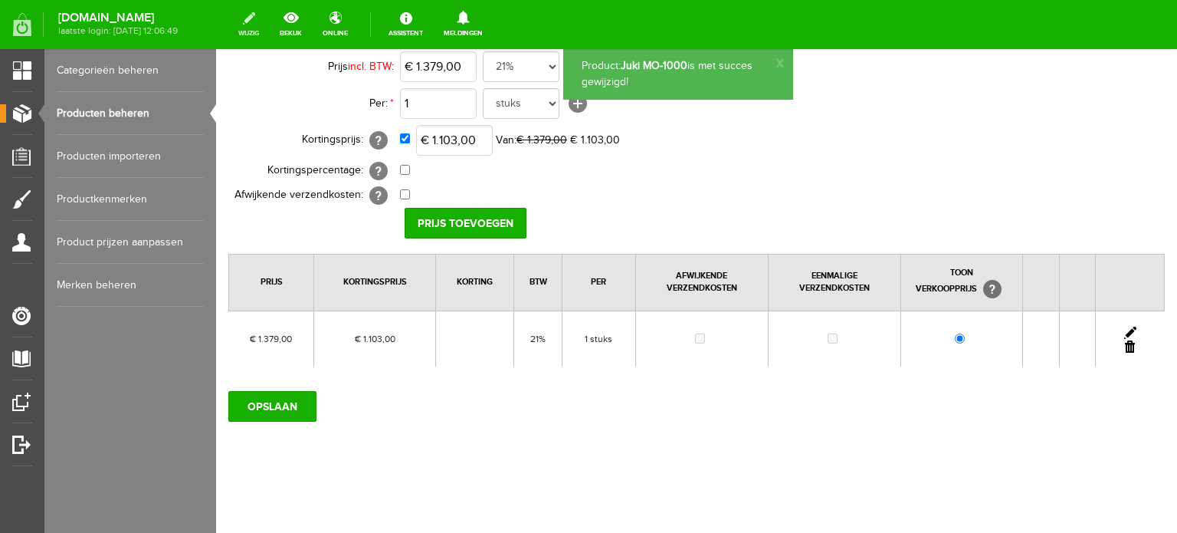
scroll to position [0, 0]
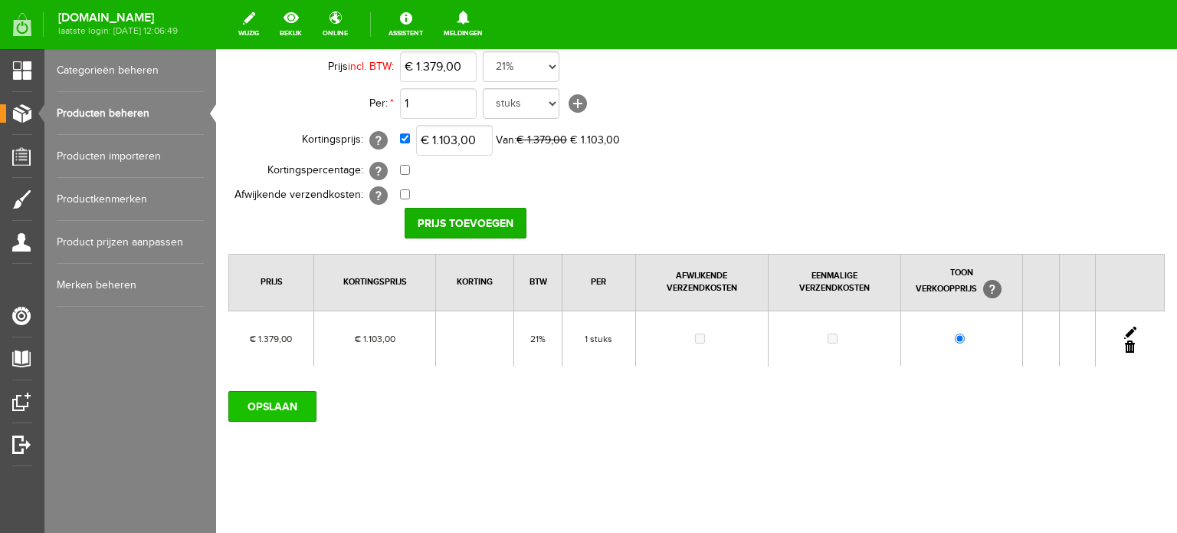
click at [278, 398] on input "OPSLAAN" at bounding box center [272, 406] width 88 height 31
click at [100, 111] on link "Producten beheren" at bounding box center [130, 113] width 147 height 43
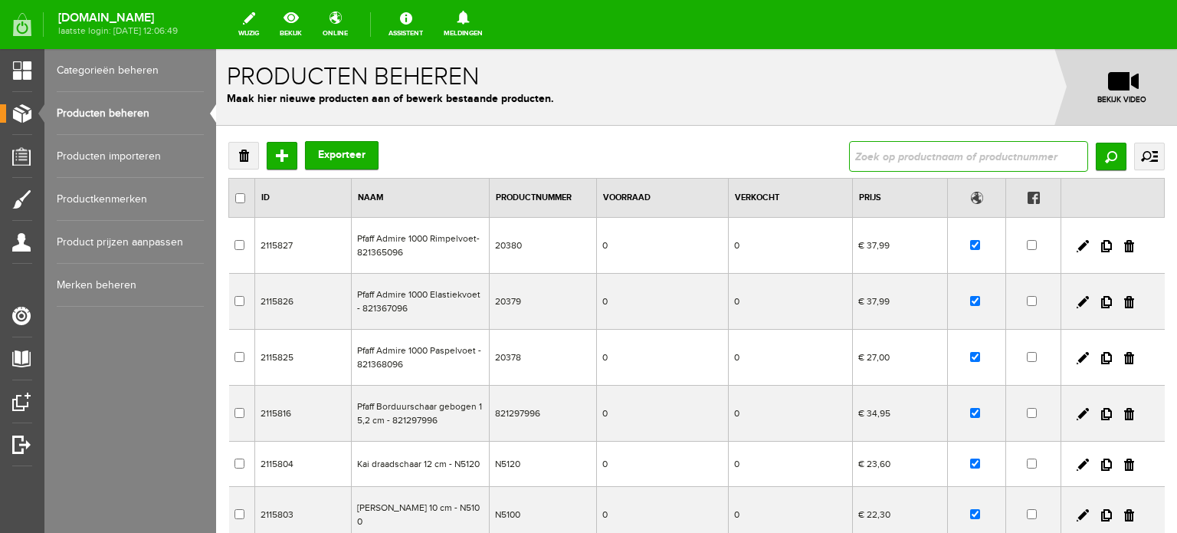
click at [972, 154] on input "text" at bounding box center [968, 156] width 239 height 31
type input "Singer Pluizenverwijderaar"
click at [1103, 156] on input "Zoeken" at bounding box center [1111, 157] width 31 height 28
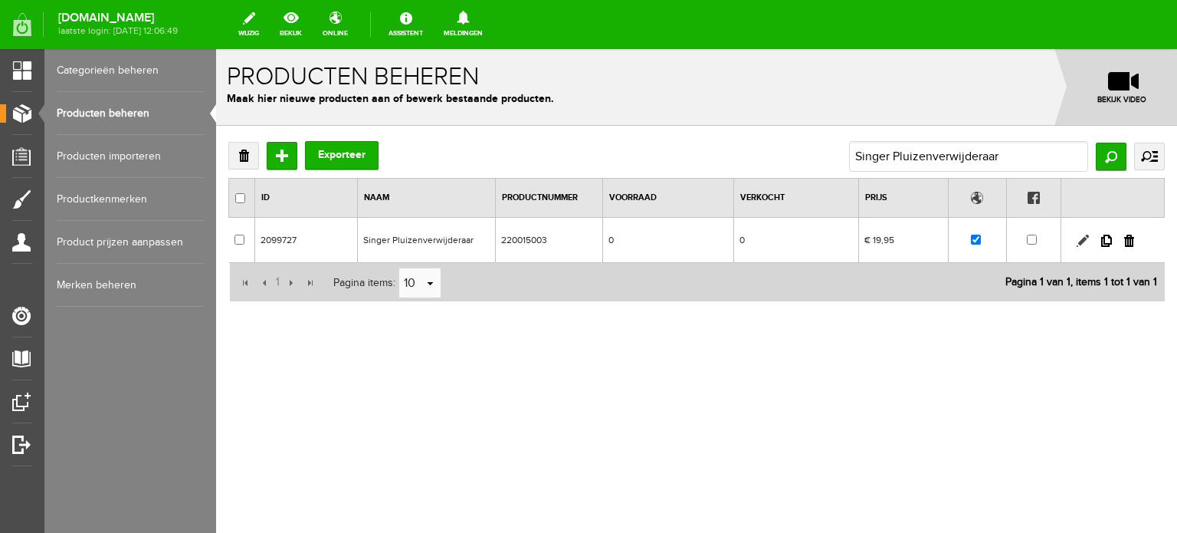
click at [1080, 238] on link at bounding box center [1083, 240] width 12 height 12
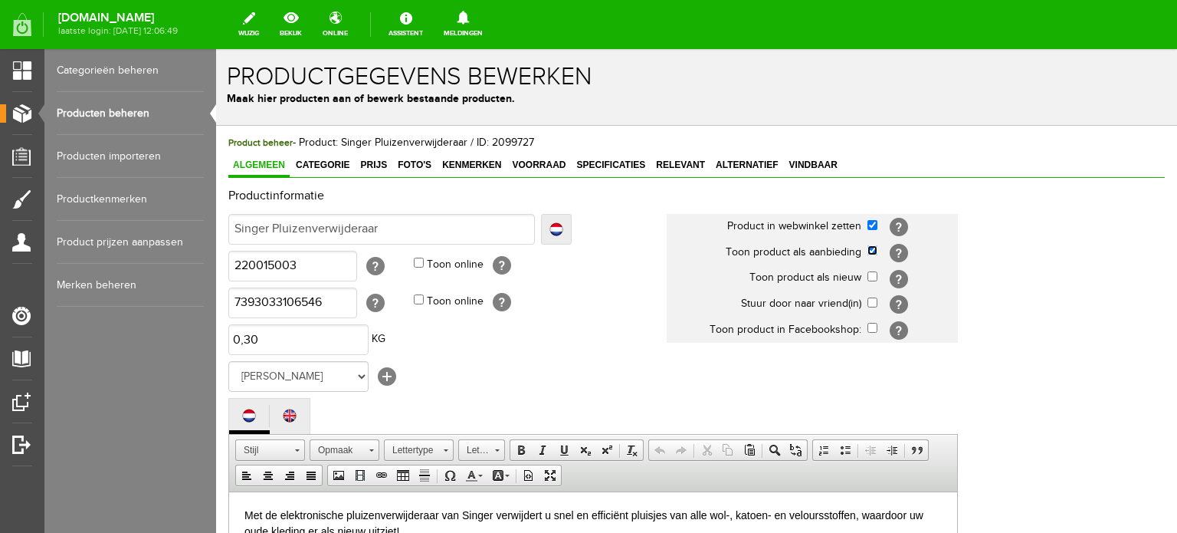
click at [868, 250] on input "checkbox" at bounding box center [872, 250] width 10 height 10
checkbox input "false"
click at [316, 164] on span "Categorie" at bounding box center [322, 164] width 63 height 11
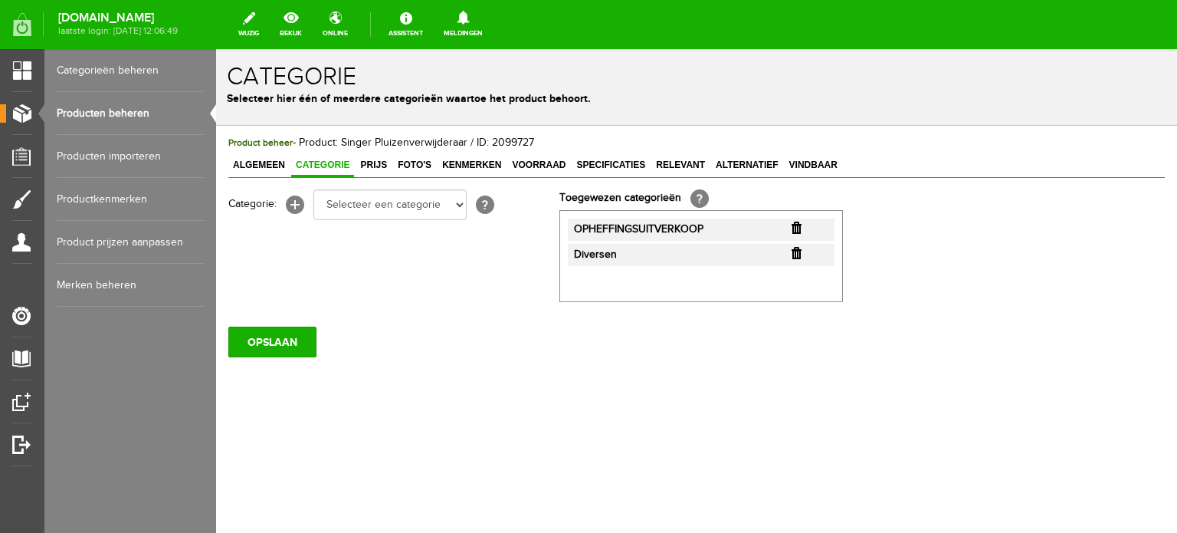
click at [795, 225] on input "button" at bounding box center [797, 227] width 10 height 12
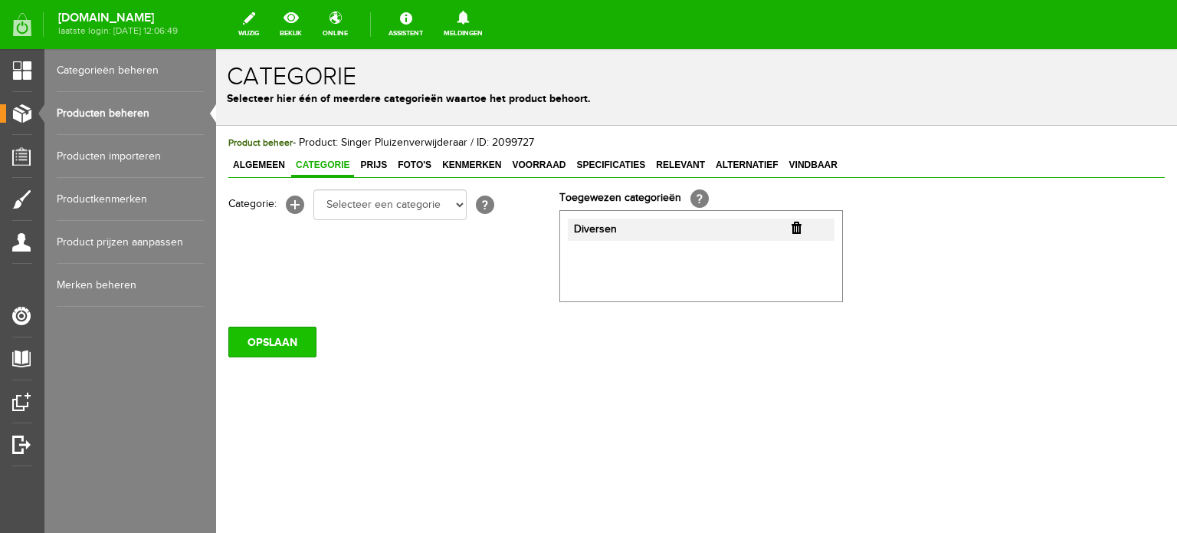
click at [270, 345] on input "OPSLAAN" at bounding box center [272, 341] width 88 height 31
click at [103, 110] on link "Producten beheren" at bounding box center [130, 113] width 147 height 43
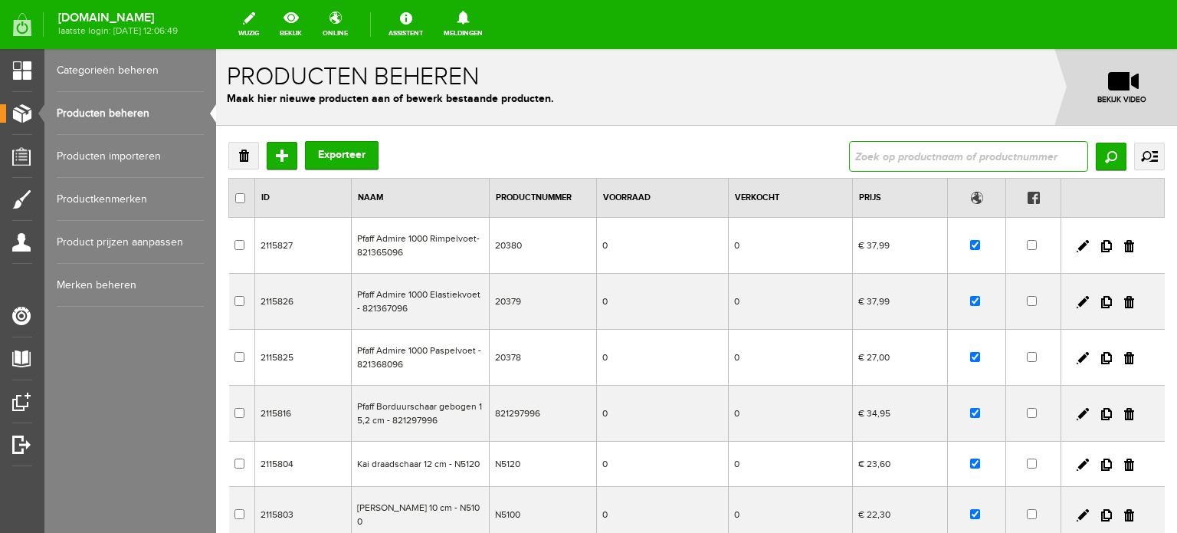
click at [849, 157] on input "text" at bounding box center [968, 156] width 239 height 31
click at [1103, 159] on input "Zoeken" at bounding box center [1111, 157] width 31 height 28
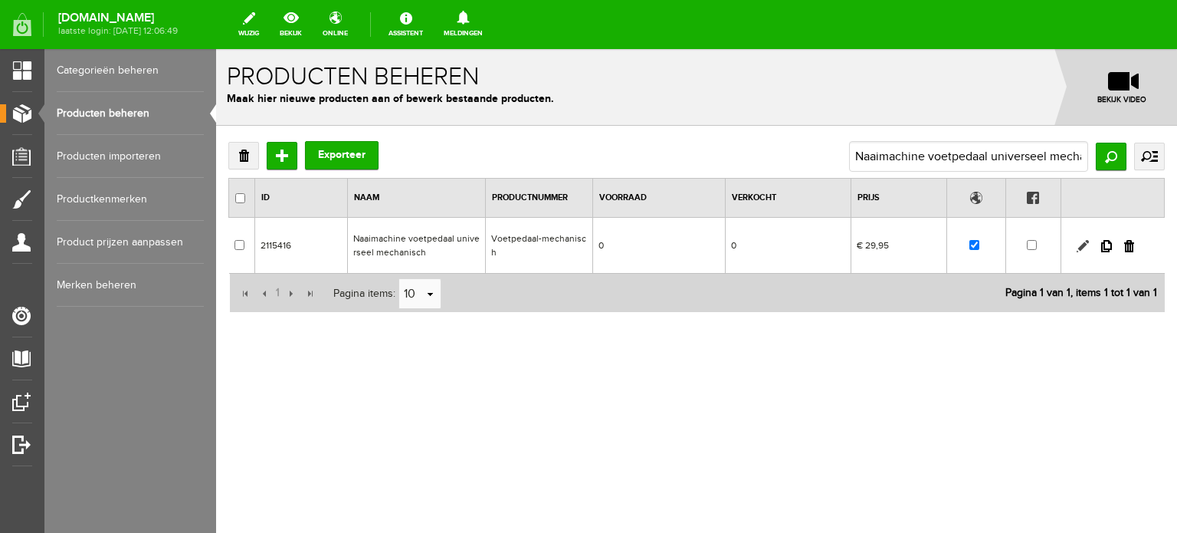
click at [1082, 244] on link at bounding box center [1083, 246] width 12 height 12
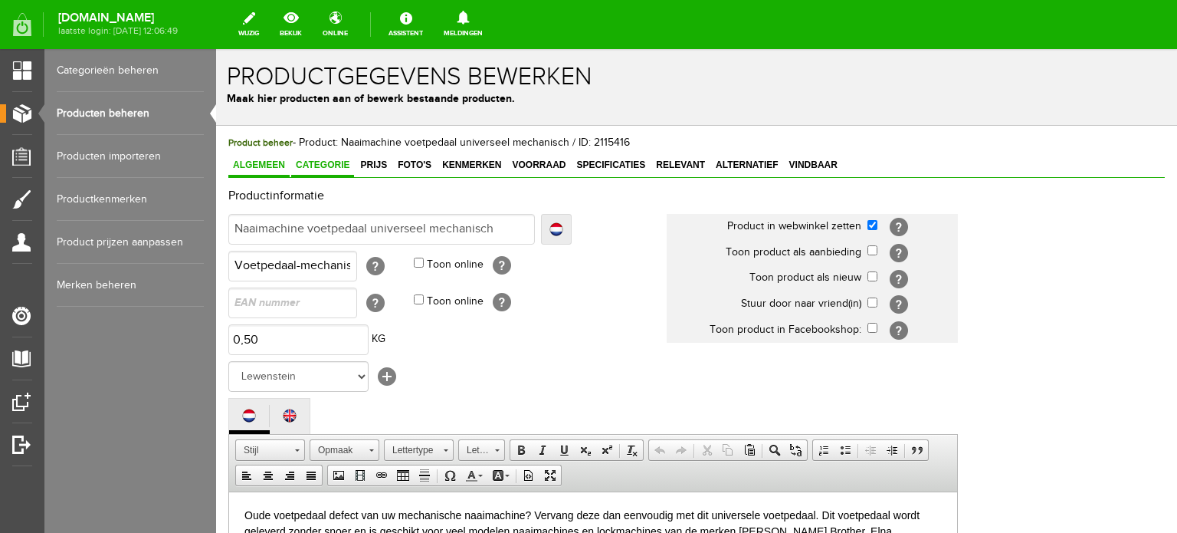
click at [314, 165] on span "Categorie" at bounding box center [322, 164] width 63 height 11
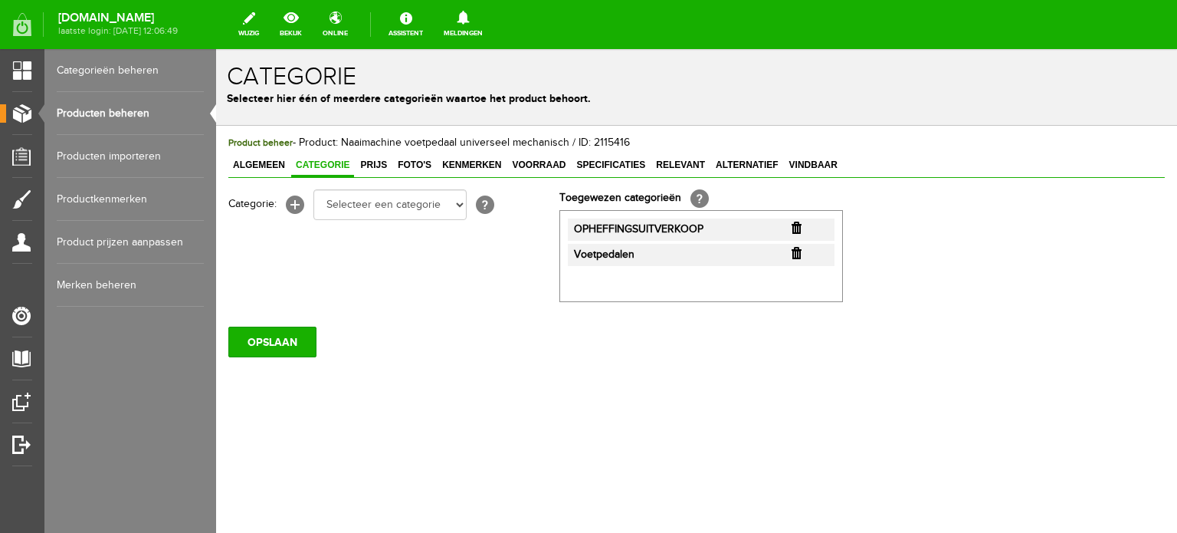
click at [795, 226] on input "button" at bounding box center [797, 227] width 10 height 12
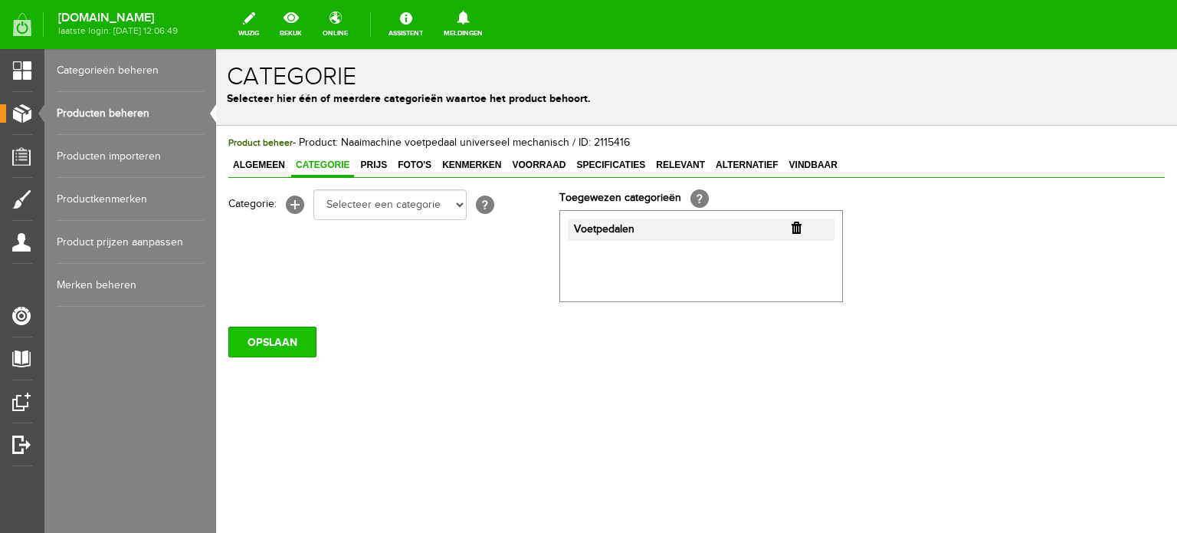
click at [281, 339] on input "OPSLAAN" at bounding box center [272, 341] width 88 height 31
click at [116, 109] on link "Producten beheren" at bounding box center [130, 113] width 147 height 43
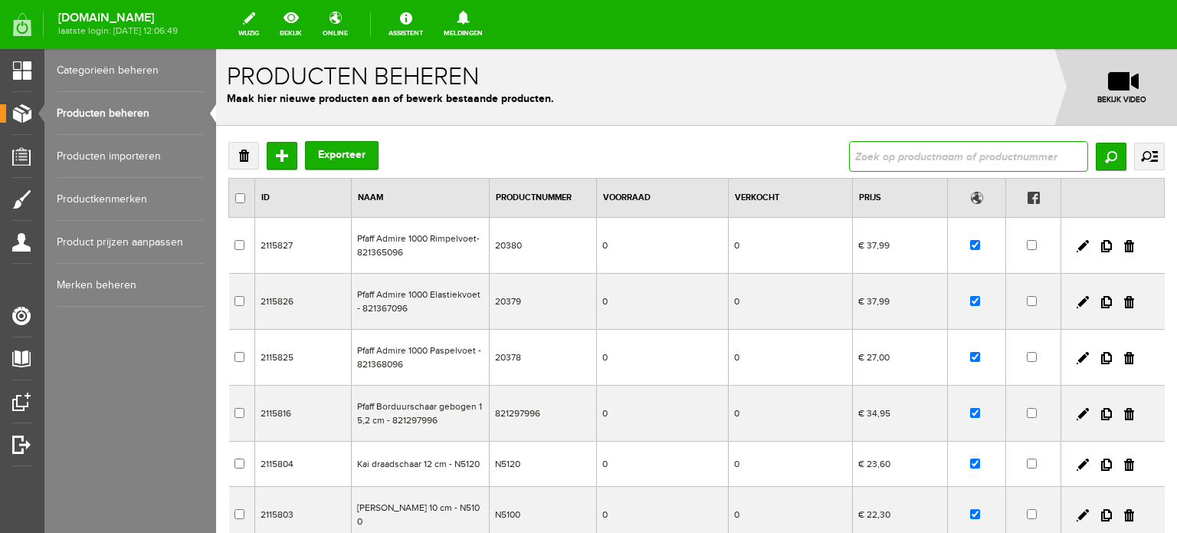
click at [933, 156] on input "text" at bounding box center [968, 156] width 239 height 31
paste input "Voetenset voor Lewenstein Multilock 700de"
click at [1098, 153] on input "Zoeken" at bounding box center [1111, 157] width 31 height 28
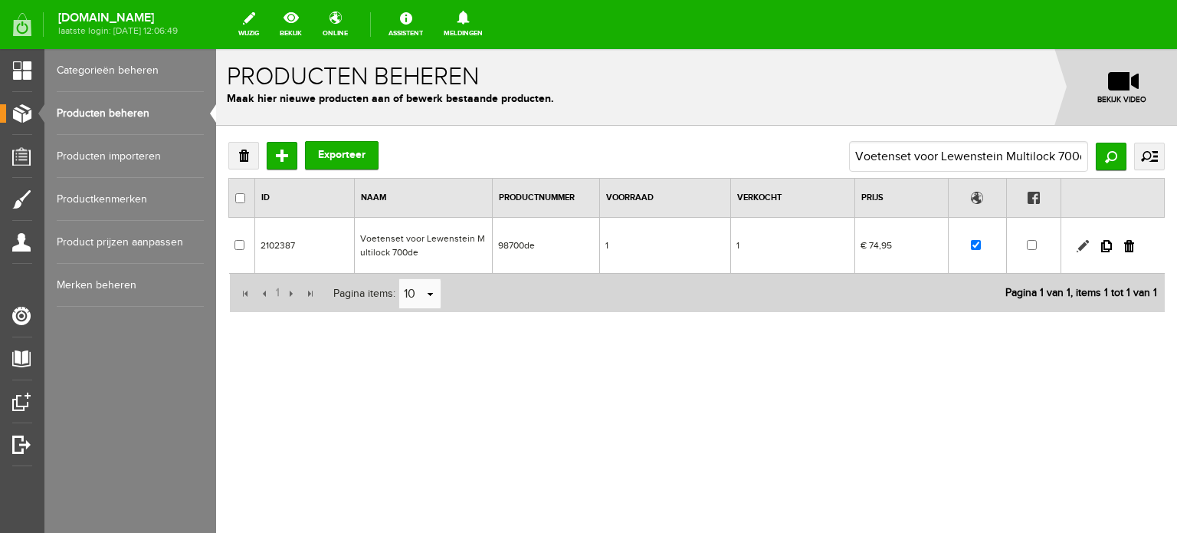
click at [1082, 245] on link at bounding box center [1083, 246] width 12 height 12
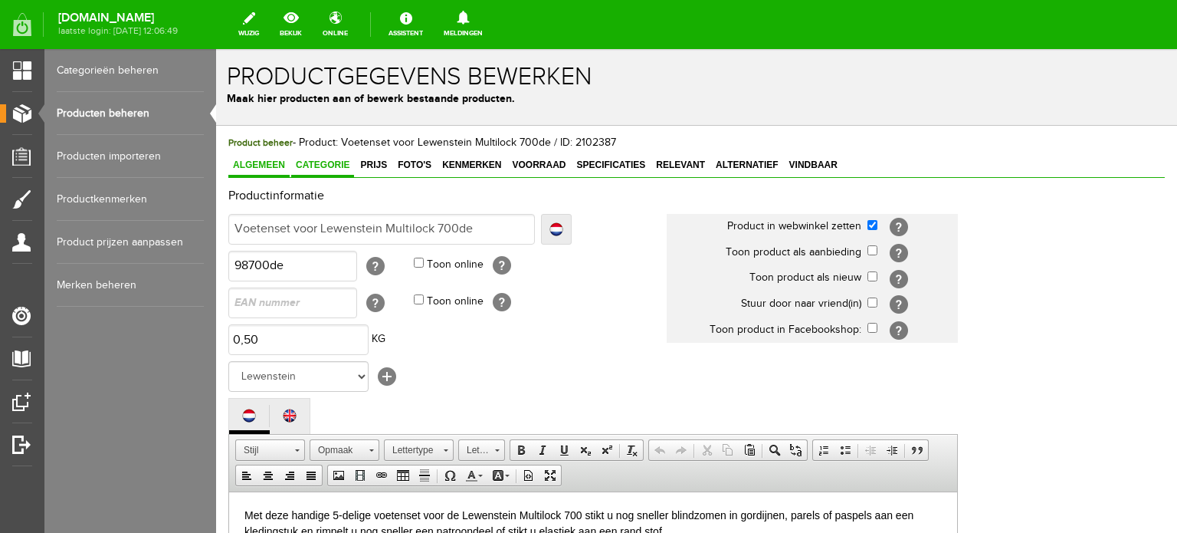
click at [323, 160] on span "Categorie" at bounding box center [322, 164] width 63 height 11
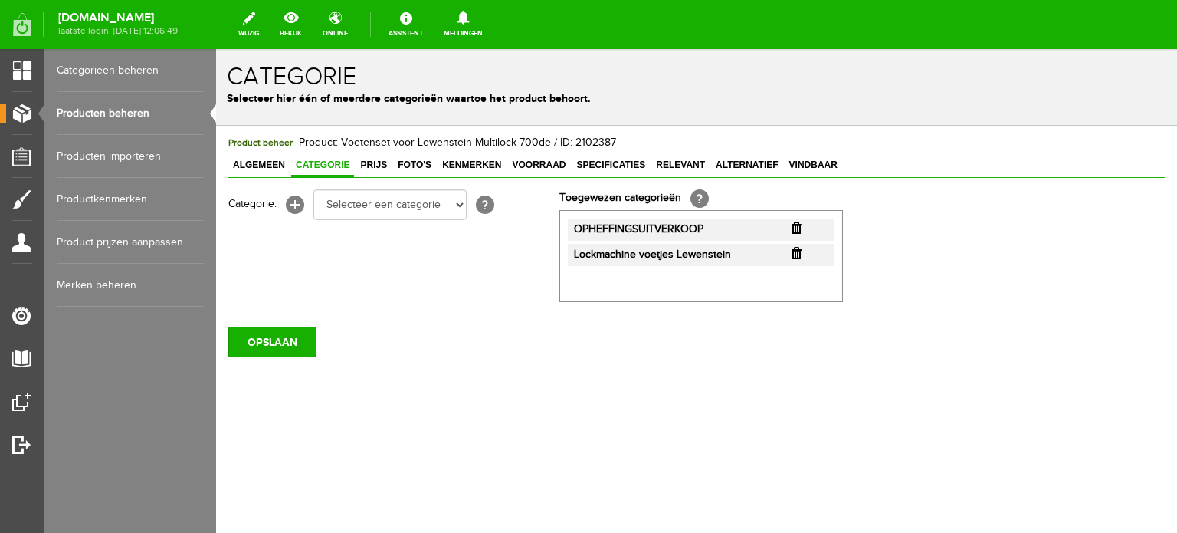
click at [795, 225] on input "button" at bounding box center [797, 227] width 10 height 12
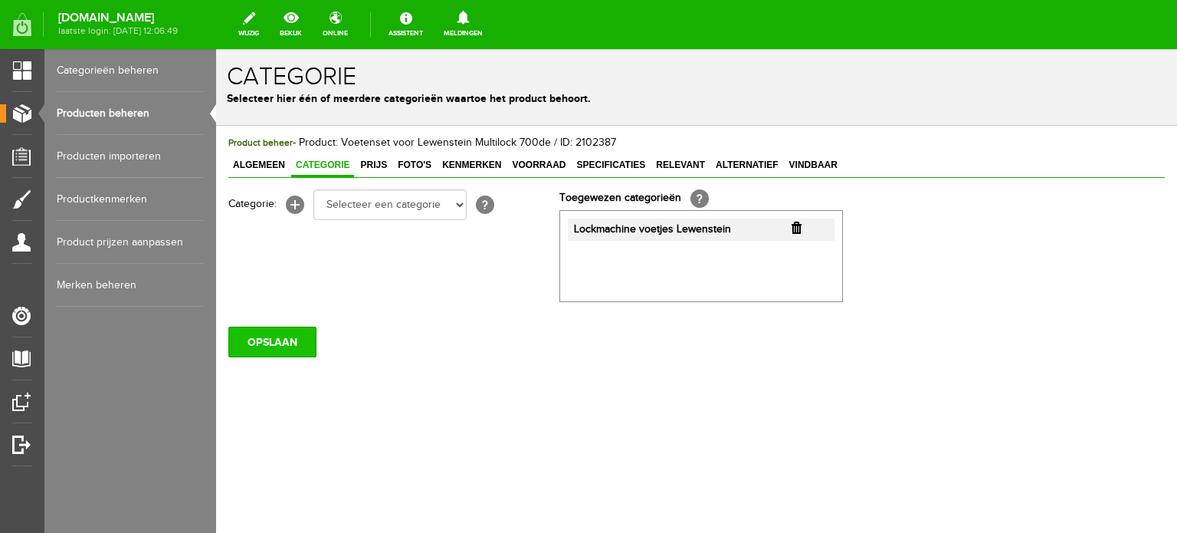
click at [277, 341] on input "OPSLAAN" at bounding box center [272, 341] width 88 height 31
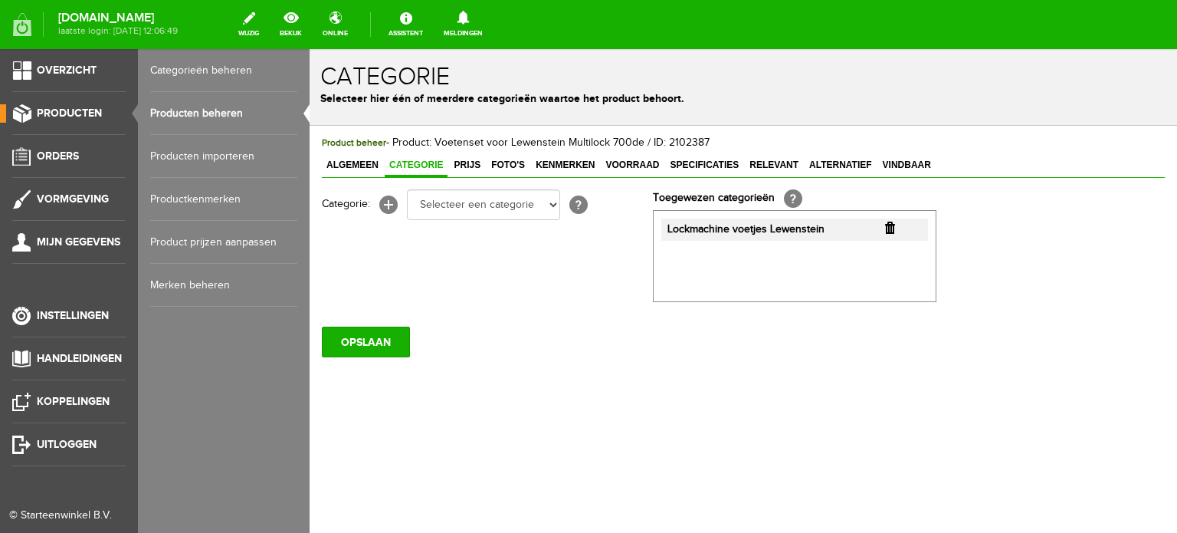
click at [228, 107] on link "Producten beheren" at bounding box center [223, 113] width 147 height 43
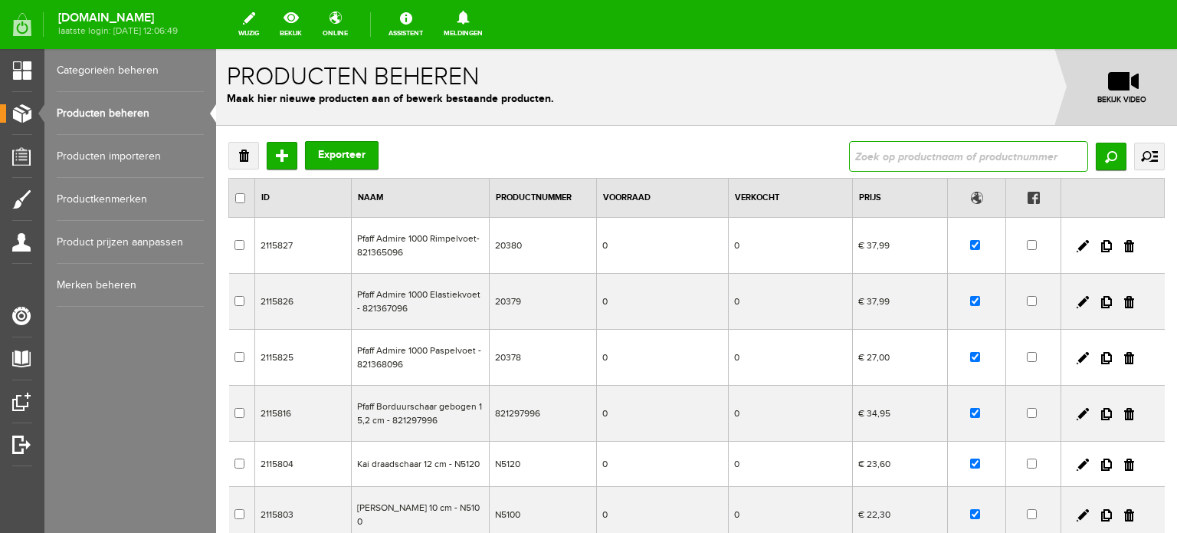
click at [913, 156] on input "text" at bounding box center [968, 156] width 239 height 31
type input "Voetenset voor Lewenstein Multilock 700de"
click at [904, 174] on div "Verwijderen Toevoegen Exporteer Voetenset voor Lewenstein Multilock 700de Zoeke…" at bounding box center [696, 473] width 936 height 664
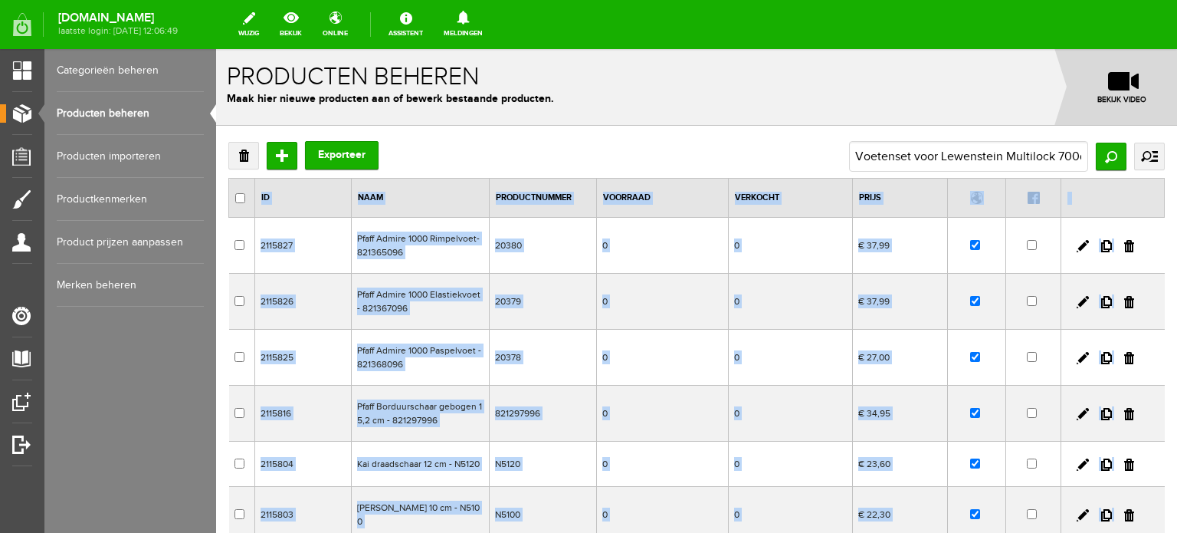
click at [904, 174] on div "Verwijderen Toevoegen Exporteer Voetenset voor Lewenstein Multilock 700de Zoeke…" at bounding box center [696, 473] width 936 height 664
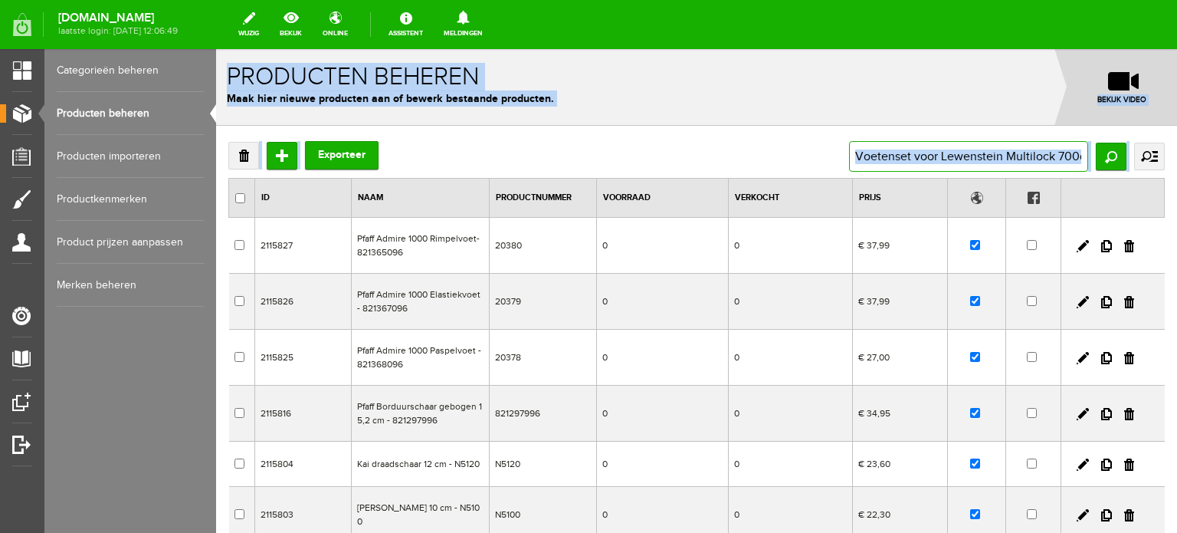
click at [996, 152] on input "Voetenset voor Lewenstein Multilock 700de" at bounding box center [968, 156] width 239 height 31
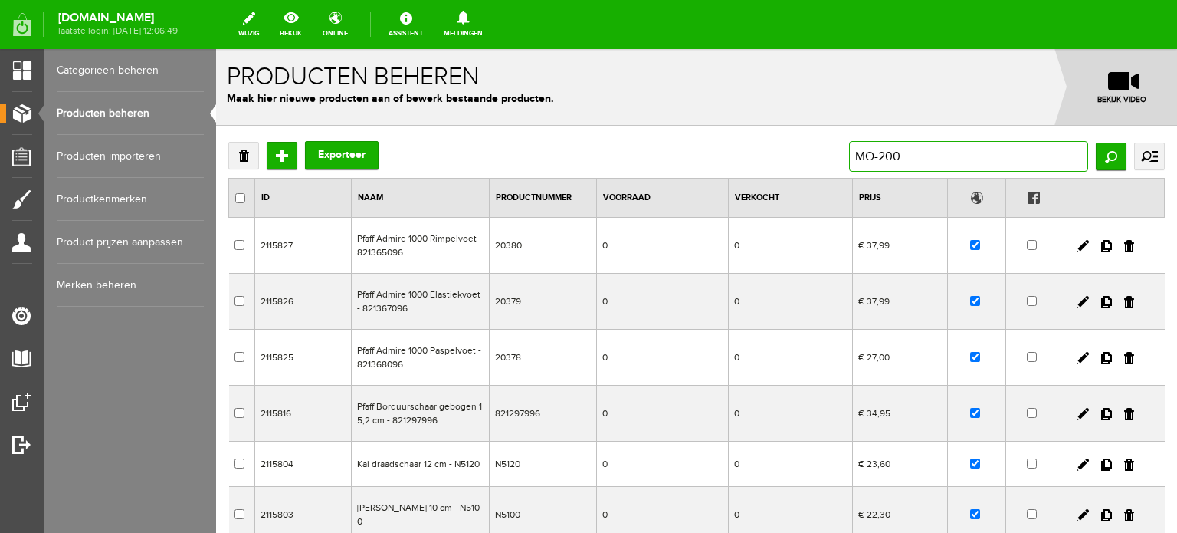
type input "MO-2000"
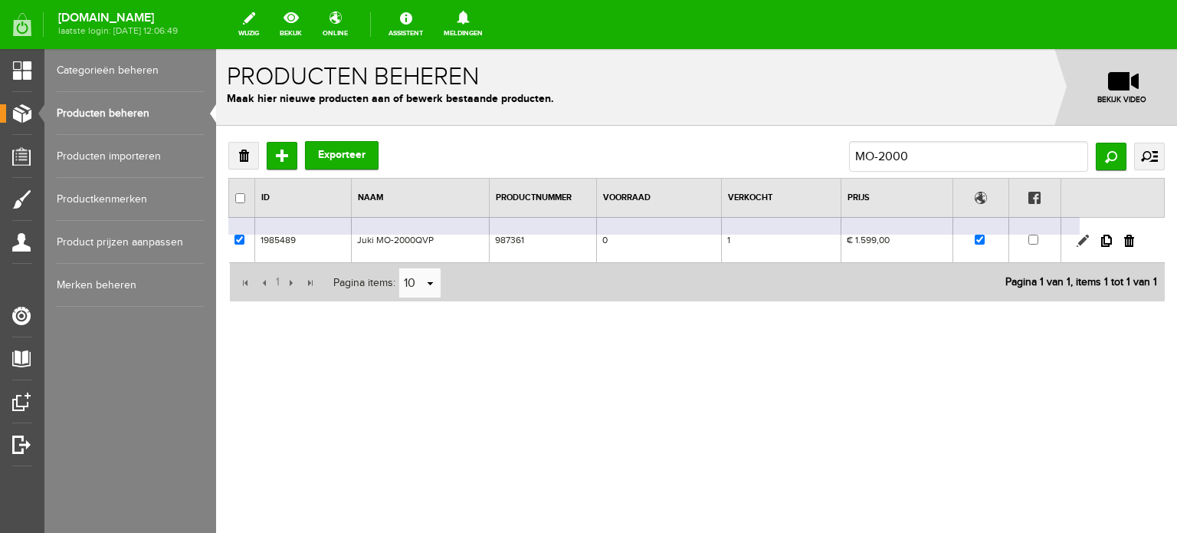
click at [1084, 238] on link at bounding box center [1083, 240] width 12 height 12
checkbox input "true"
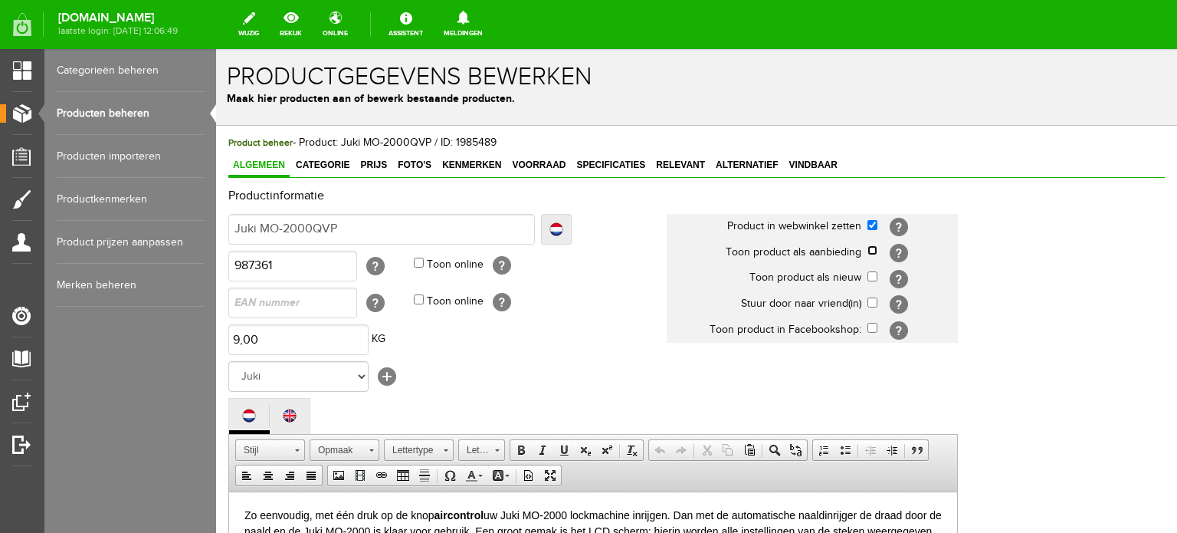
click at [872, 251] on input "checkbox" at bounding box center [872, 250] width 10 height 10
checkbox input "true"
click at [317, 166] on span "Categorie" at bounding box center [322, 164] width 63 height 11
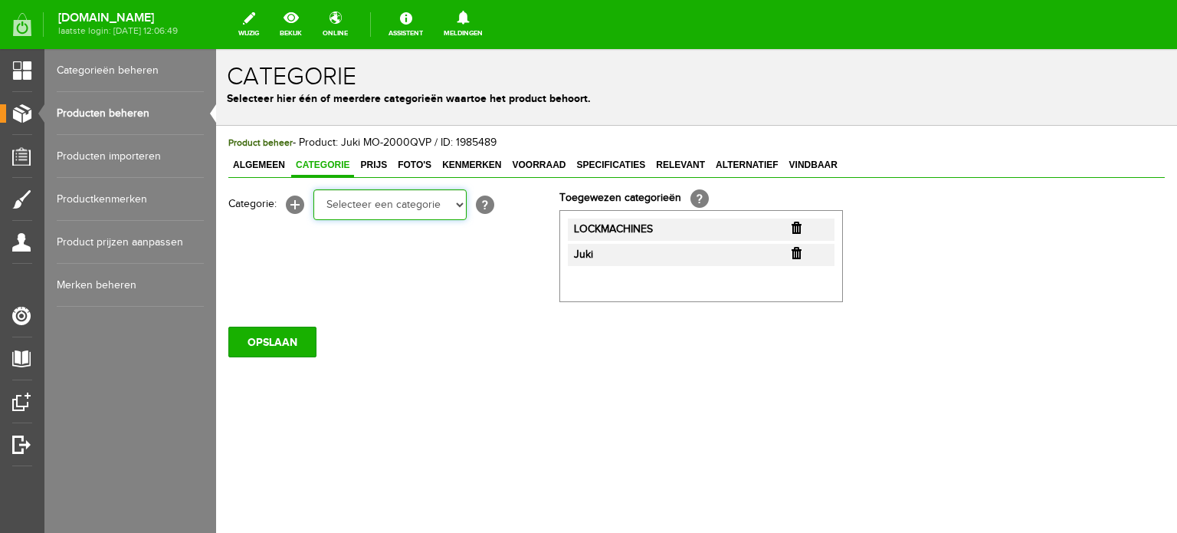
click at [463, 210] on select "Selecteer een categorie Cadeaubon [DATE][DATE] AANBIEDINGEN! Naai Tips en video…" at bounding box center [389, 204] width 153 height 31
select select "38825"
click at [313, 189] on select "Selecteer een categorie Cadeaubon [DATE][DATE] AANBIEDINGEN! Naai Tips en video…" at bounding box center [389, 204] width 153 height 31
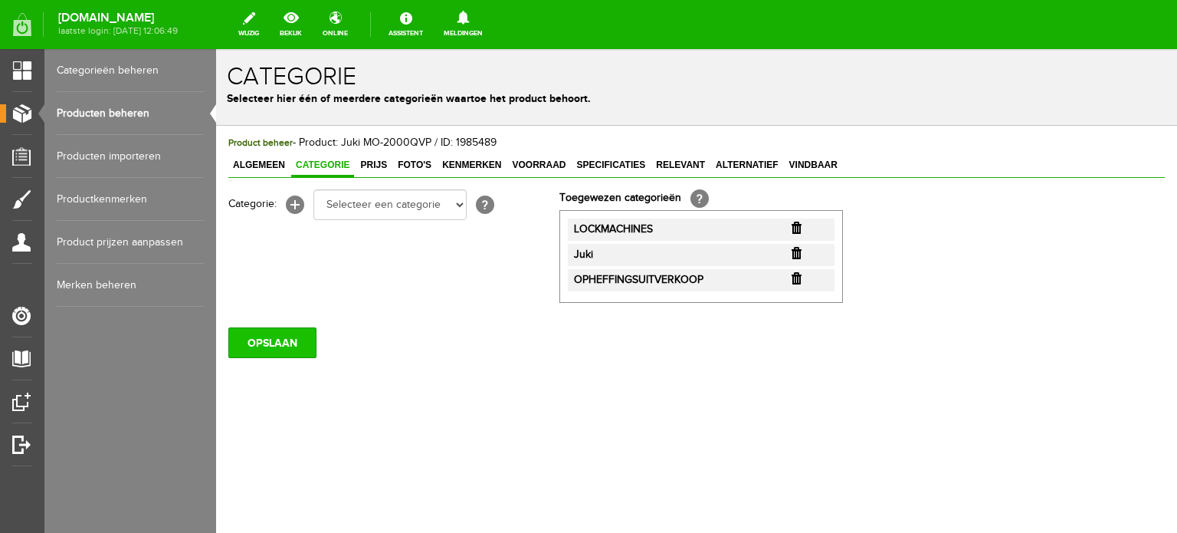
click at [273, 349] on input "OPSLAAN" at bounding box center [272, 342] width 88 height 31
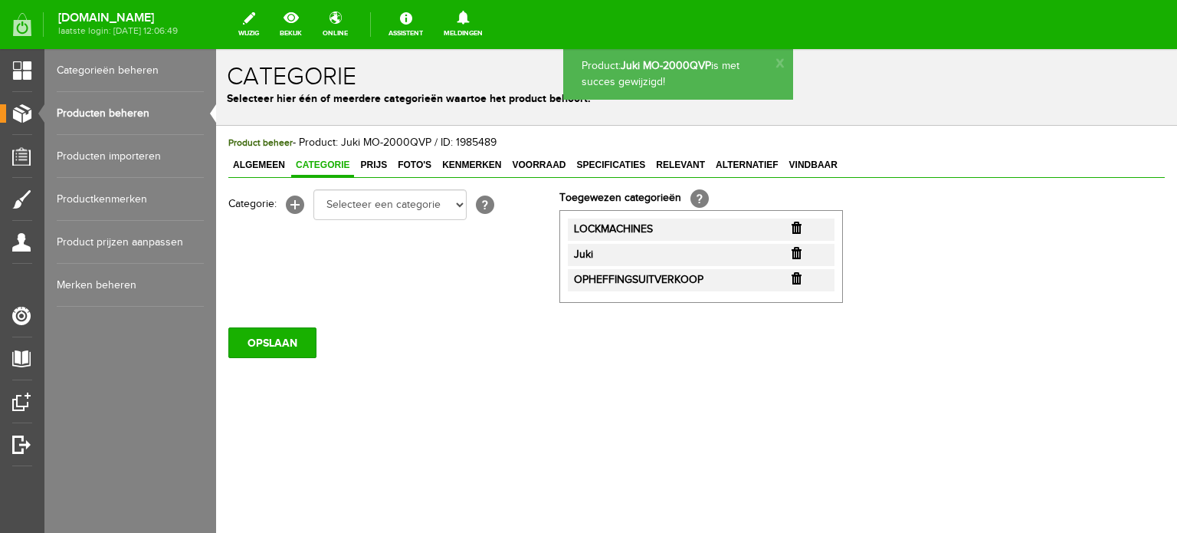
click at [376, 161] on span "Prijs" at bounding box center [374, 164] width 36 height 11
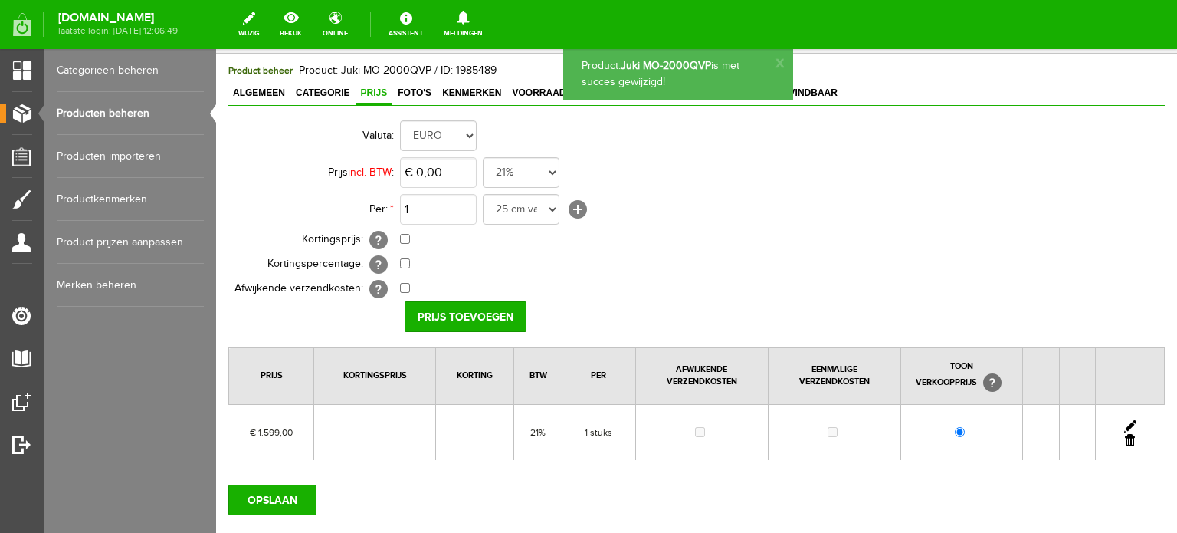
scroll to position [153, 0]
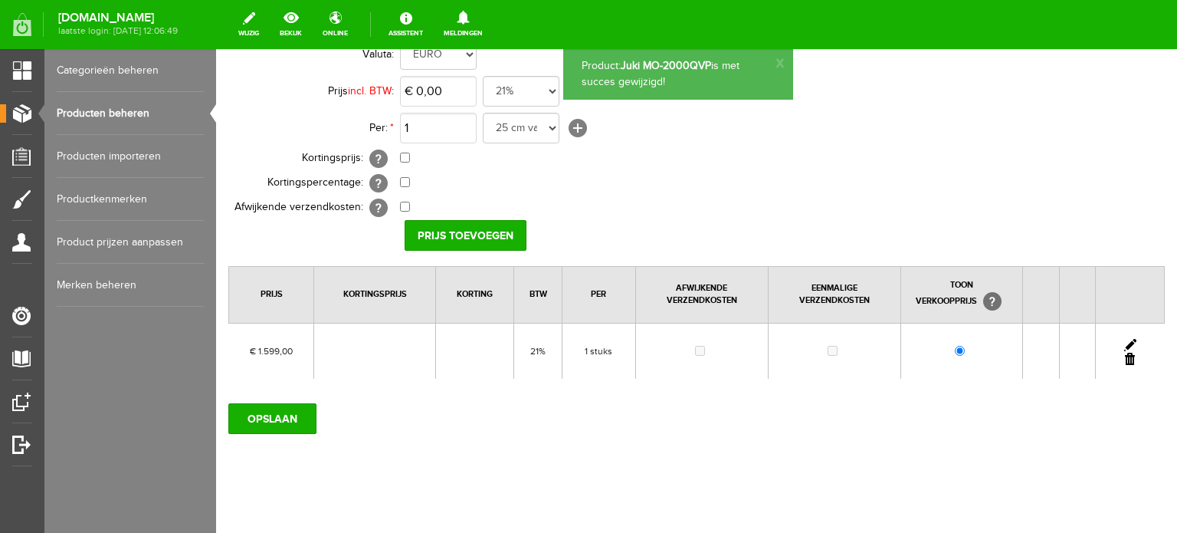
click at [1124, 339] on link at bounding box center [1130, 345] width 12 height 12
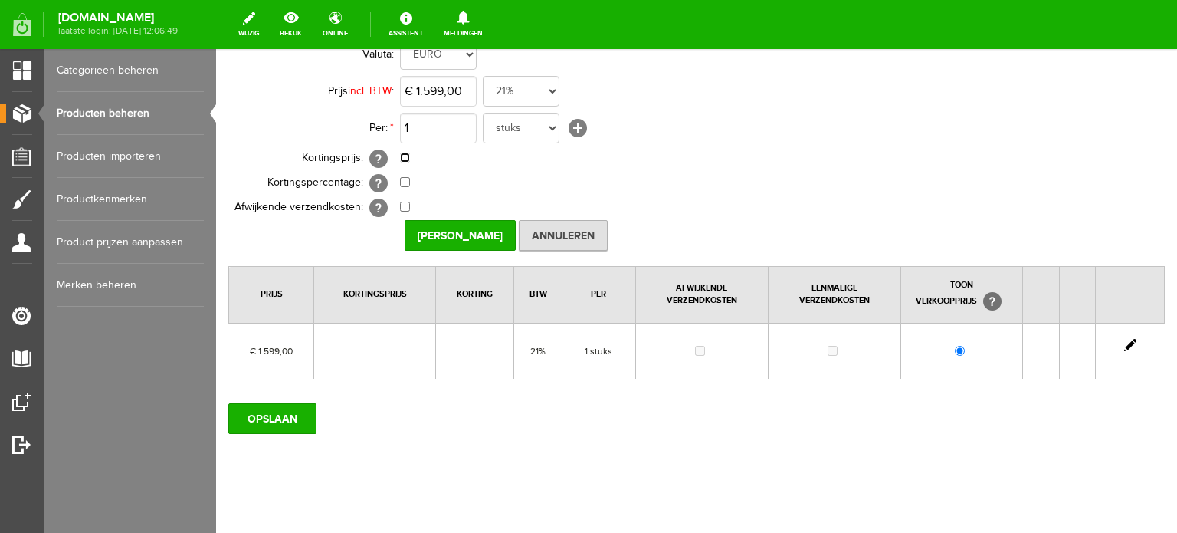
click at [404, 157] on input "checkbox" at bounding box center [405, 157] width 10 height 10
checkbox input "true"
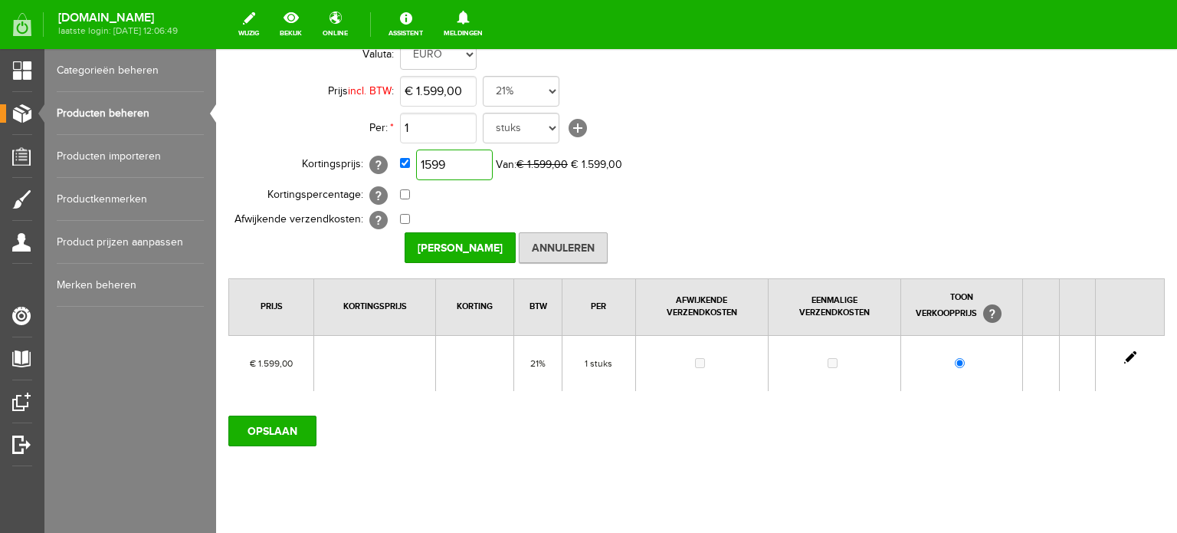
click at [466, 168] on input "1599" at bounding box center [454, 164] width 77 height 31
type input "€ 1.279,00"
click at [436, 249] on input "[PERSON_NAME]" at bounding box center [460, 247] width 111 height 31
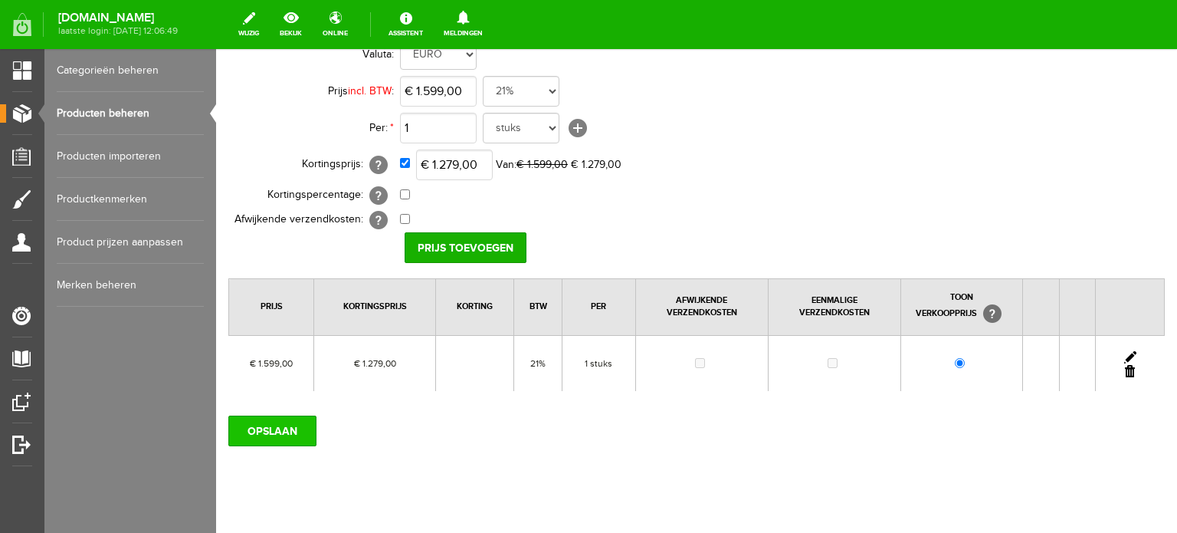
click at [278, 428] on input "OPSLAAN" at bounding box center [272, 430] width 88 height 31
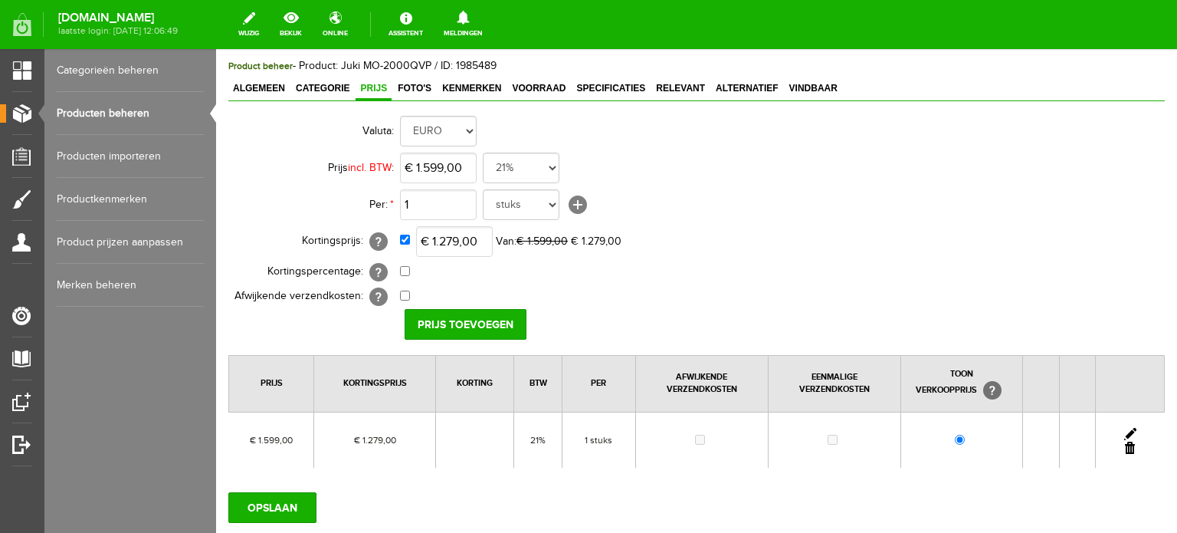
scroll to position [0, 0]
